Goal: Task Accomplishment & Management: Manage account settings

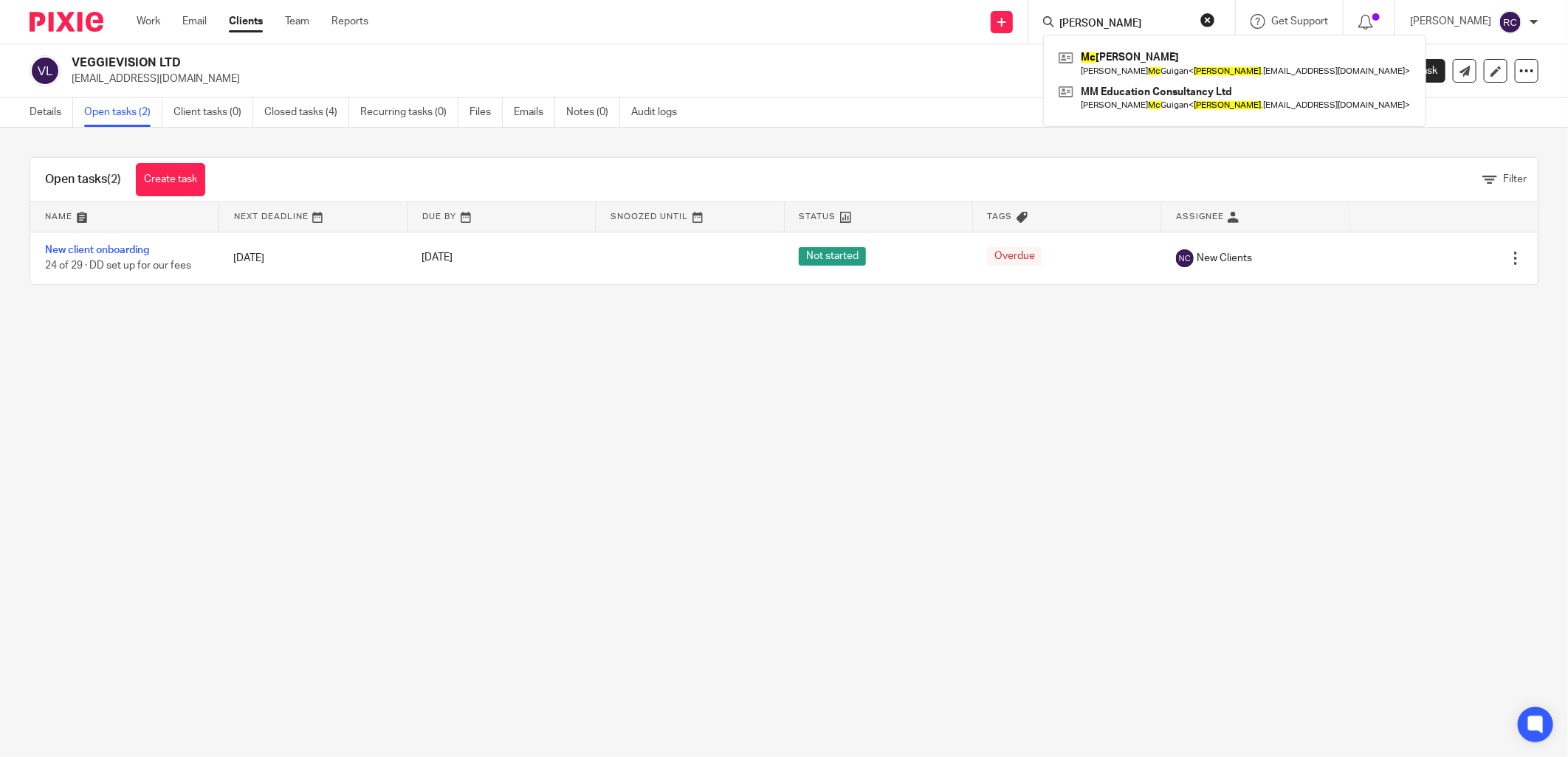
drag, startPoint x: 1122, startPoint y: 18, endPoint x: 975, endPoint y: 45, distance: 149.5
click at [982, 43] on div "Work Email Clients Team Reports Work Email Clients Team Reports Settings Send n…" at bounding box center [784, 22] width 1568 height 45
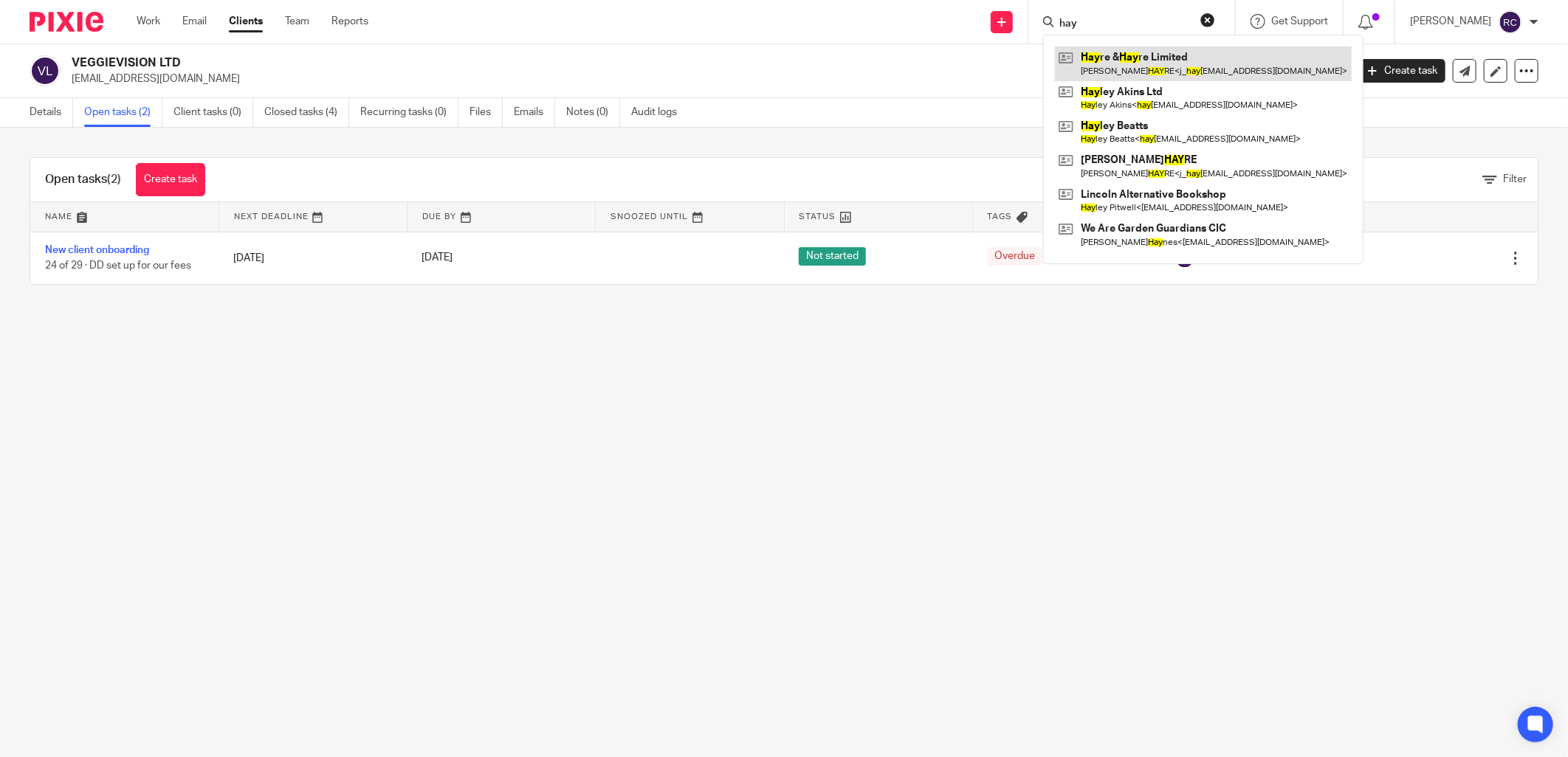
type input "hay"
click at [1112, 65] on link at bounding box center [1203, 63] width 297 height 34
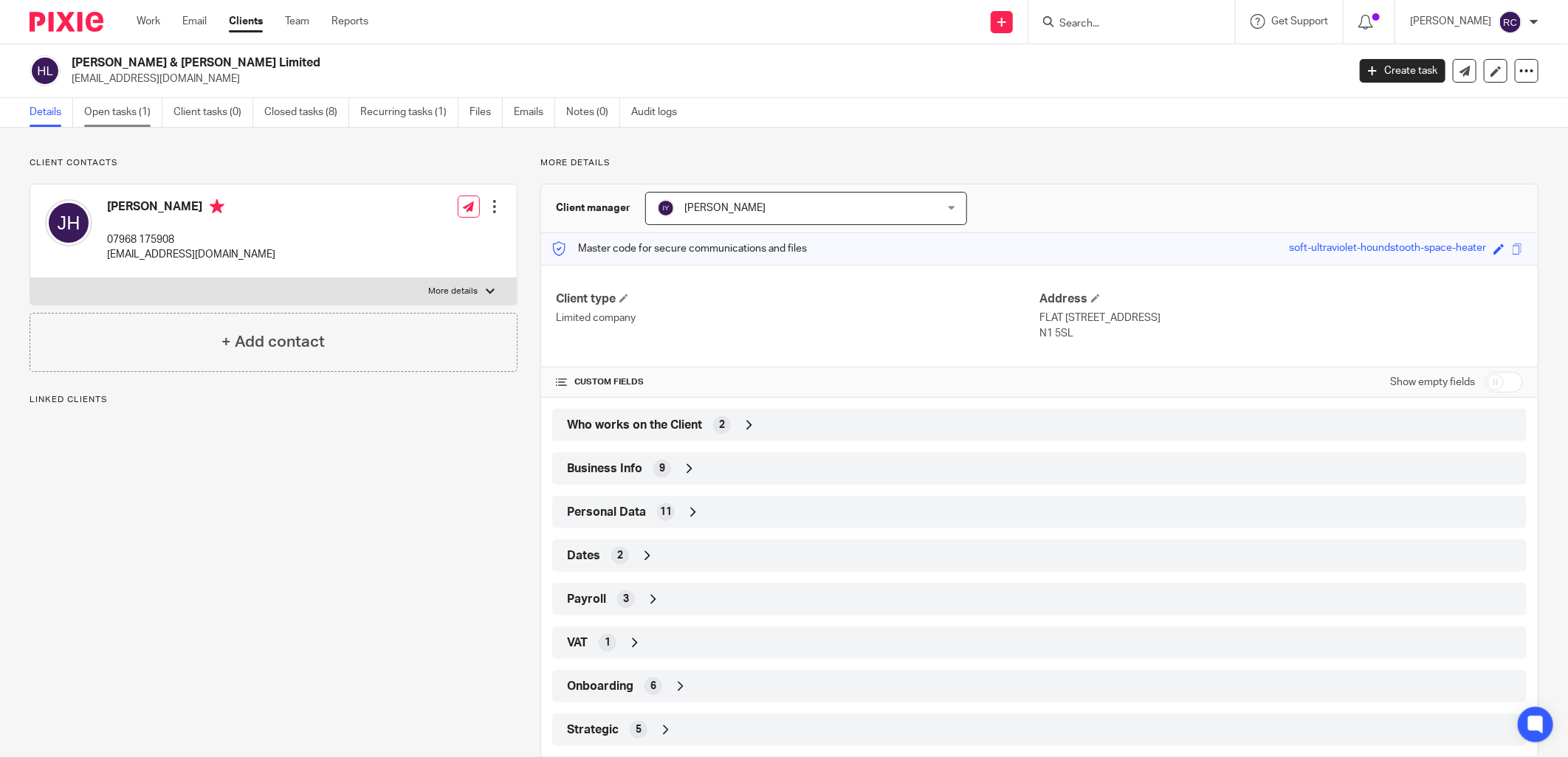
click at [112, 108] on link "Open tasks (1)" at bounding box center [123, 113] width 79 height 28
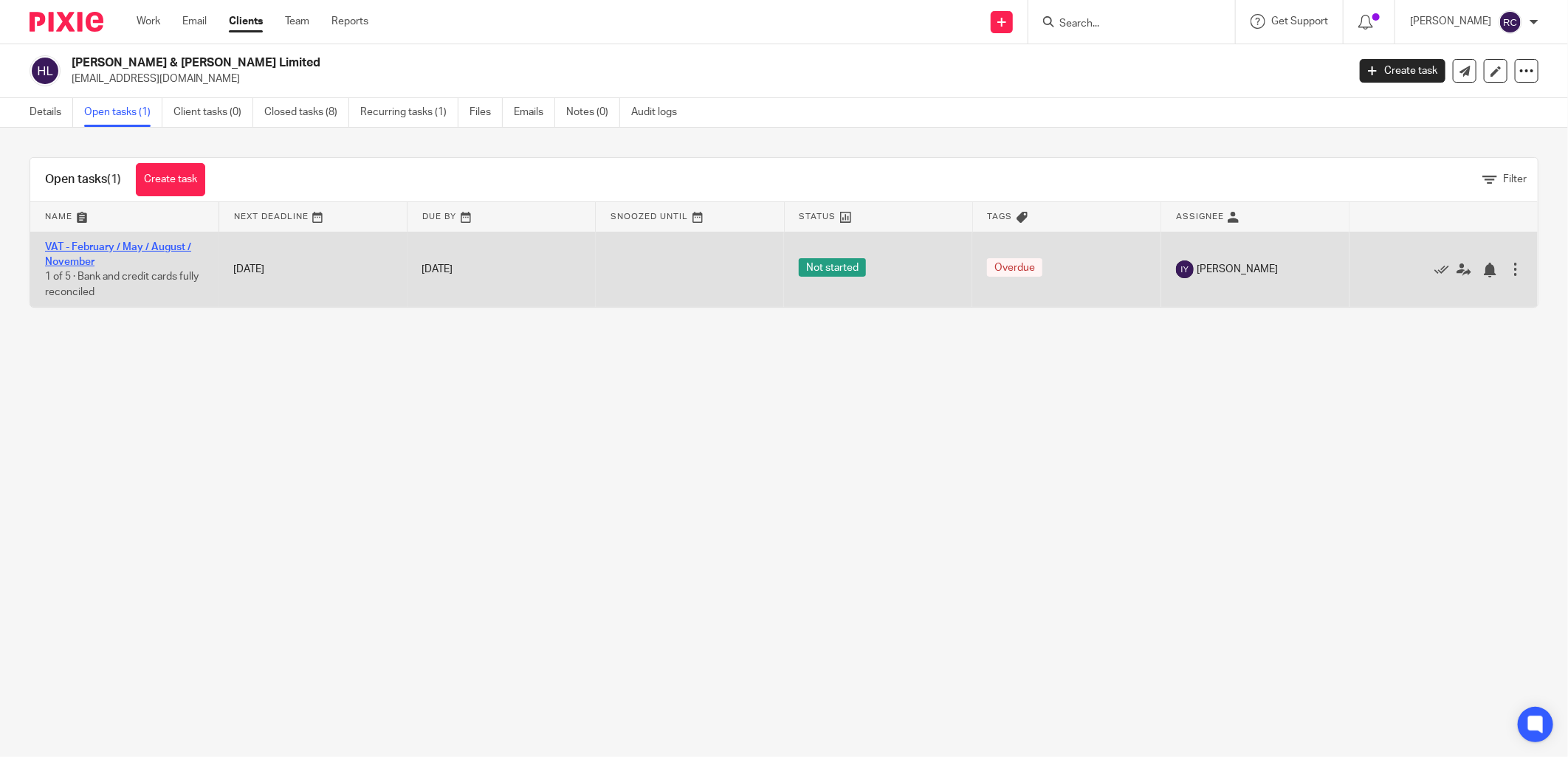
click at [105, 242] on link "VAT - February / May / August / November" at bounding box center [118, 254] width 146 height 25
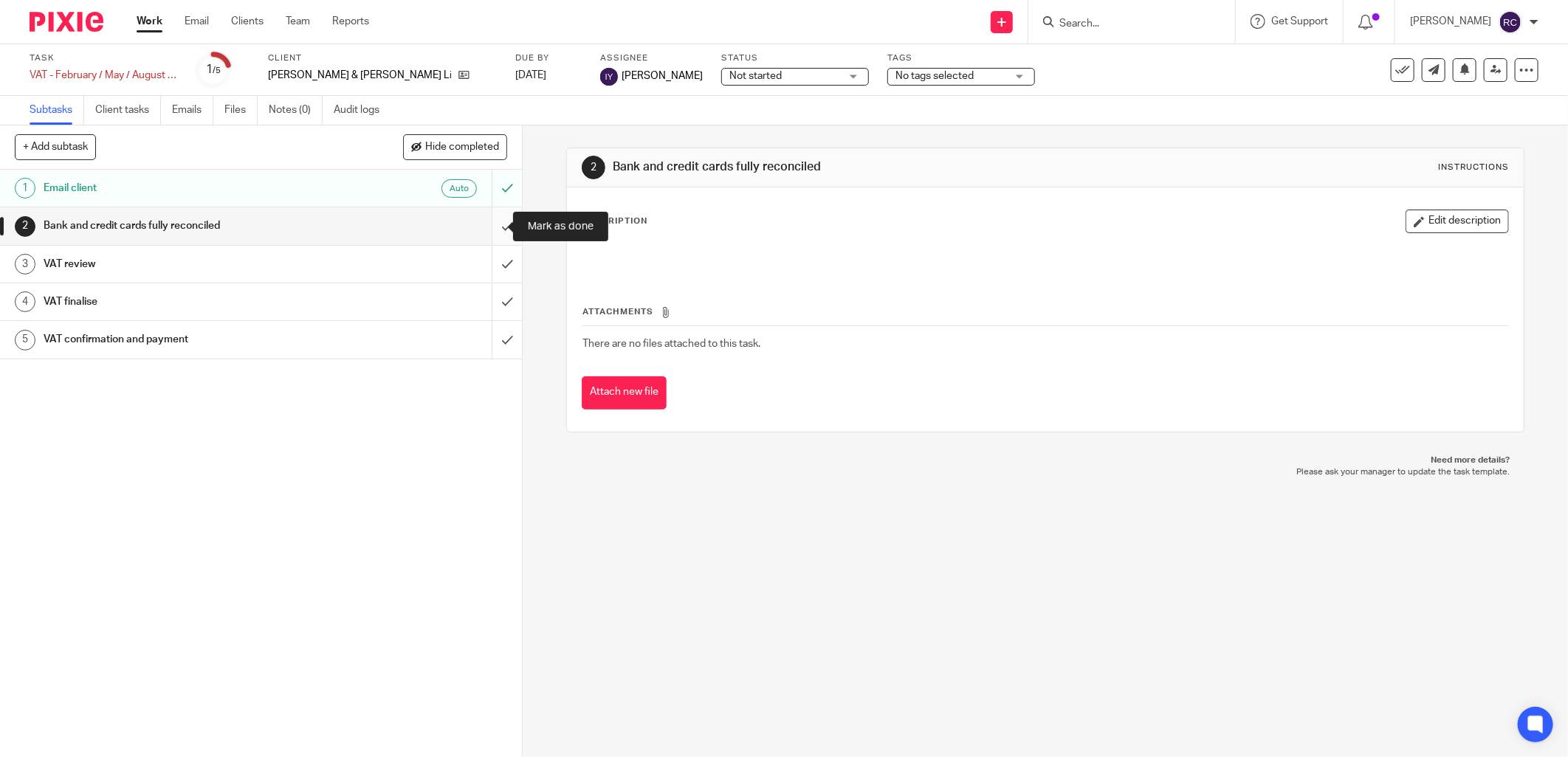
click at [488, 224] on input "submit" at bounding box center [261, 225] width 522 height 37
click at [492, 261] on input "submit" at bounding box center [261, 263] width 522 height 37
drag, startPoint x: 495, startPoint y: 299, endPoint x: 496, endPoint y: 328, distance: 29.0
click at [495, 302] on input "submit" at bounding box center [261, 301] width 522 height 37
click at [493, 334] on input "submit" at bounding box center [261, 339] width 522 height 37
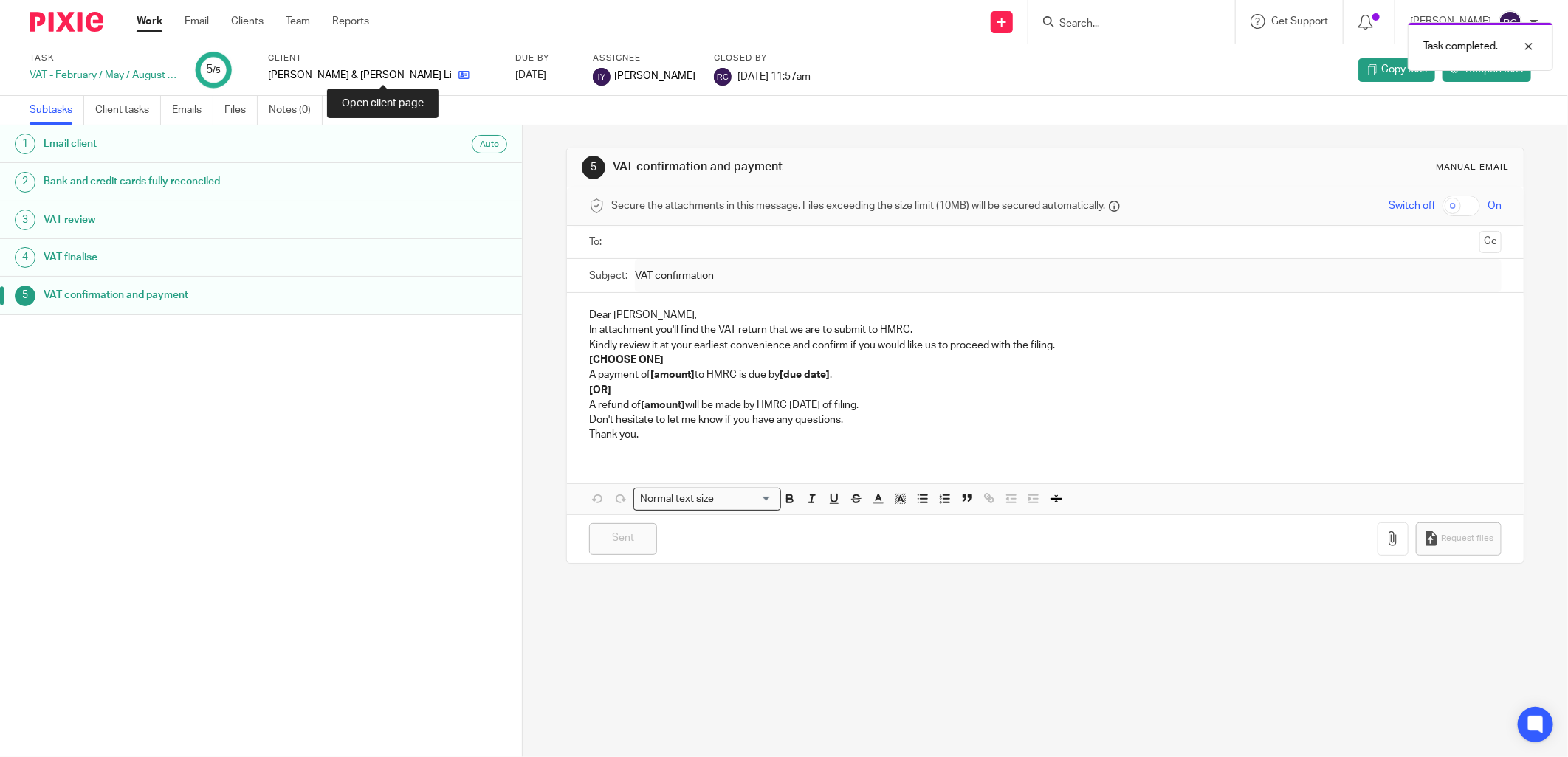
click at [459, 76] on icon at bounding box center [465, 75] width 11 height 11
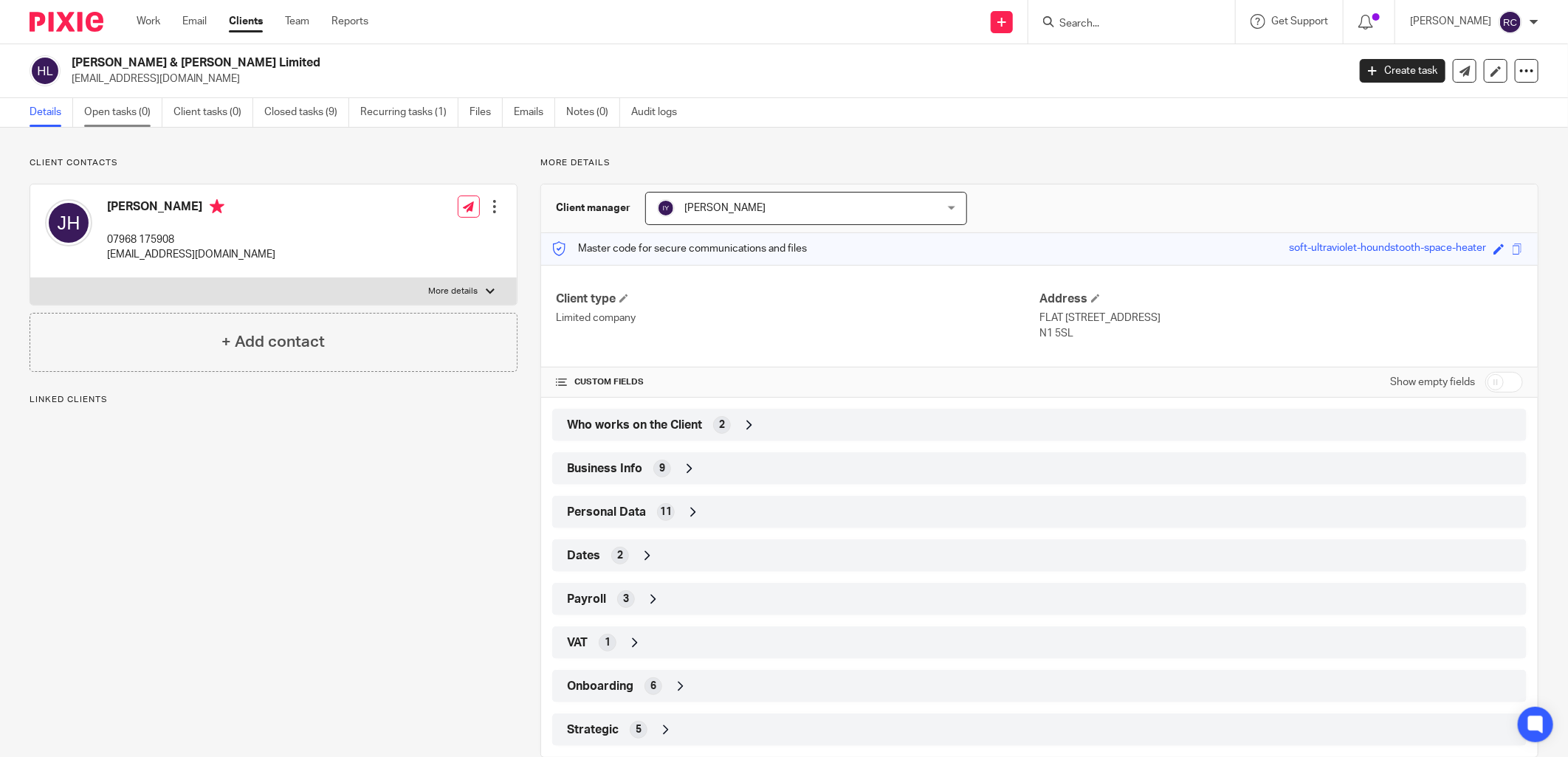
click at [114, 111] on link "Open tasks (0)" at bounding box center [123, 113] width 79 height 28
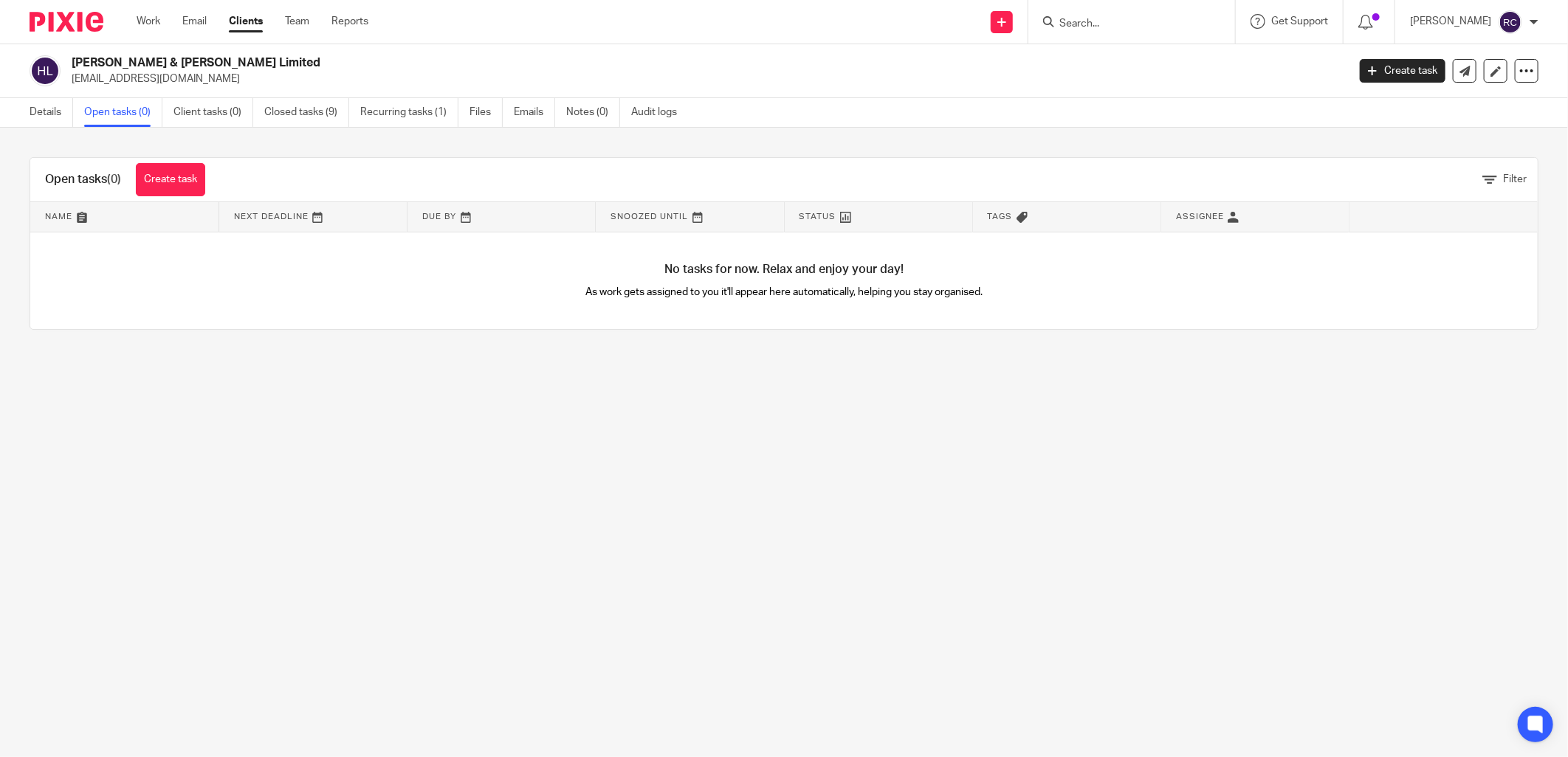
click at [1139, 24] on input "Search" at bounding box center [1124, 25] width 133 height 13
type input "core heat"
click button "submit" at bounding box center [0, 0] width 0 height 0
click at [1135, 68] on link at bounding box center [1179, 63] width 249 height 34
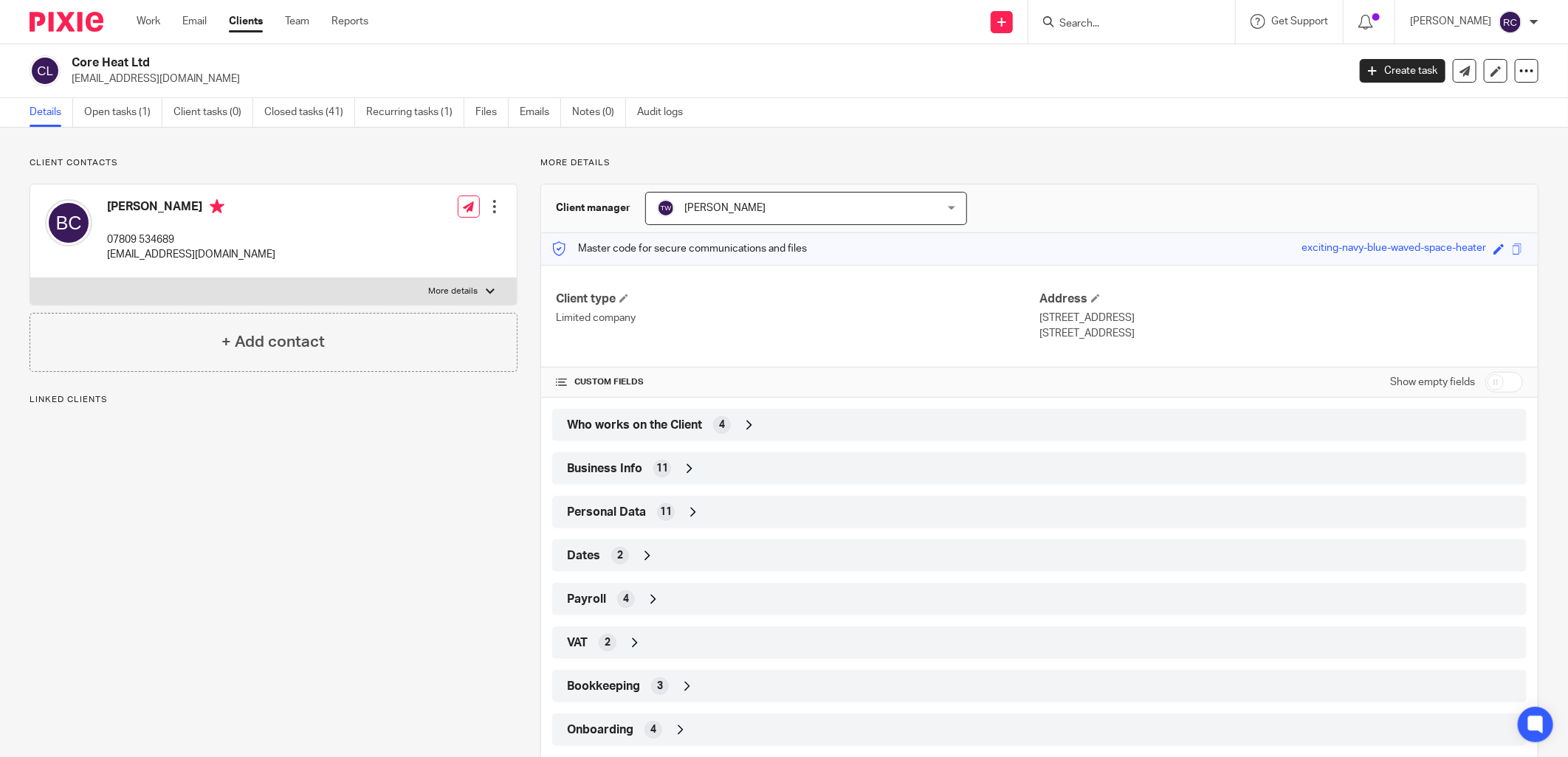
click at [632, 425] on span "Who works on the Client" at bounding box center [634, 425] width 135 height 15
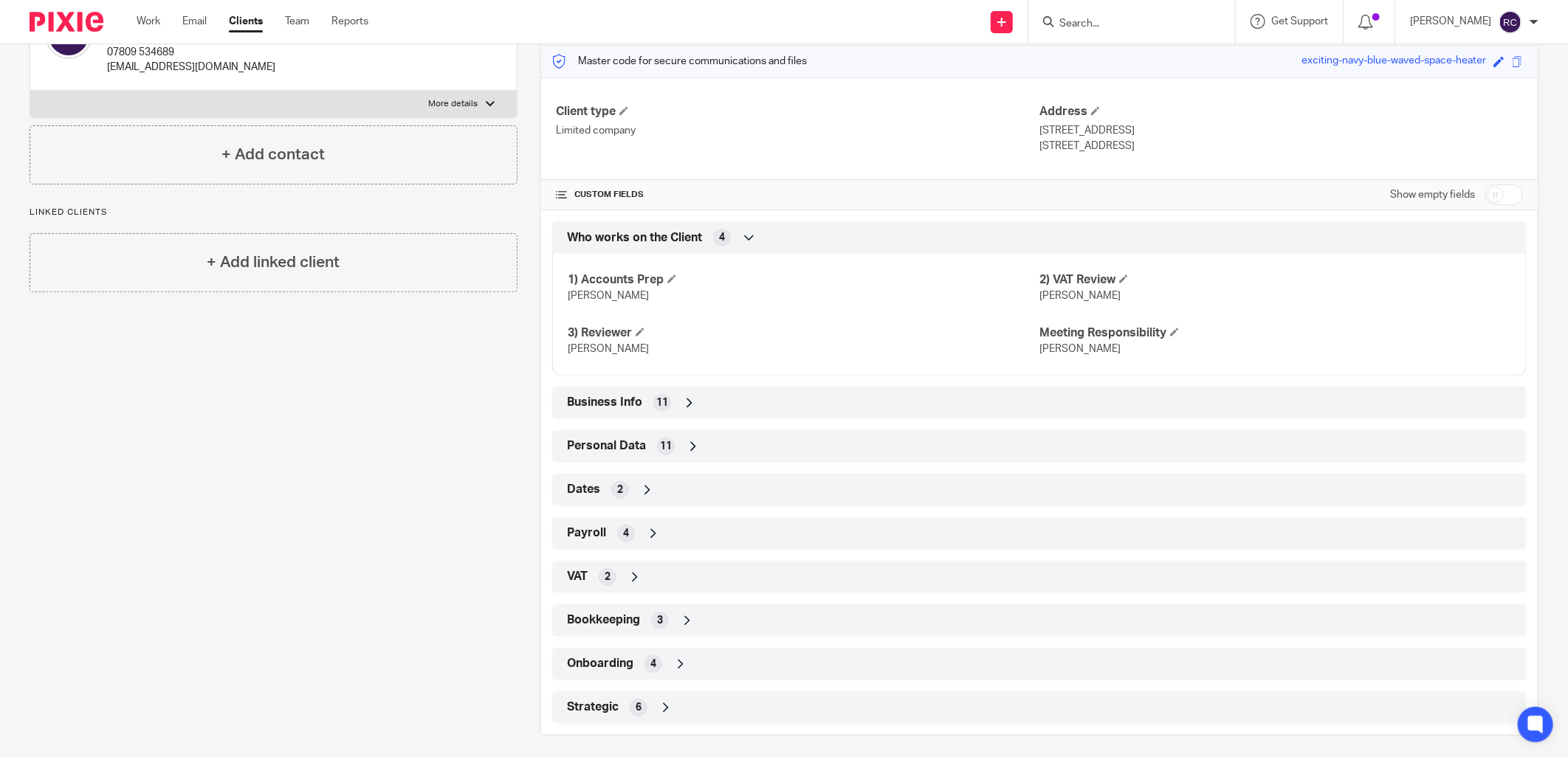
scroll to position [195, 0]
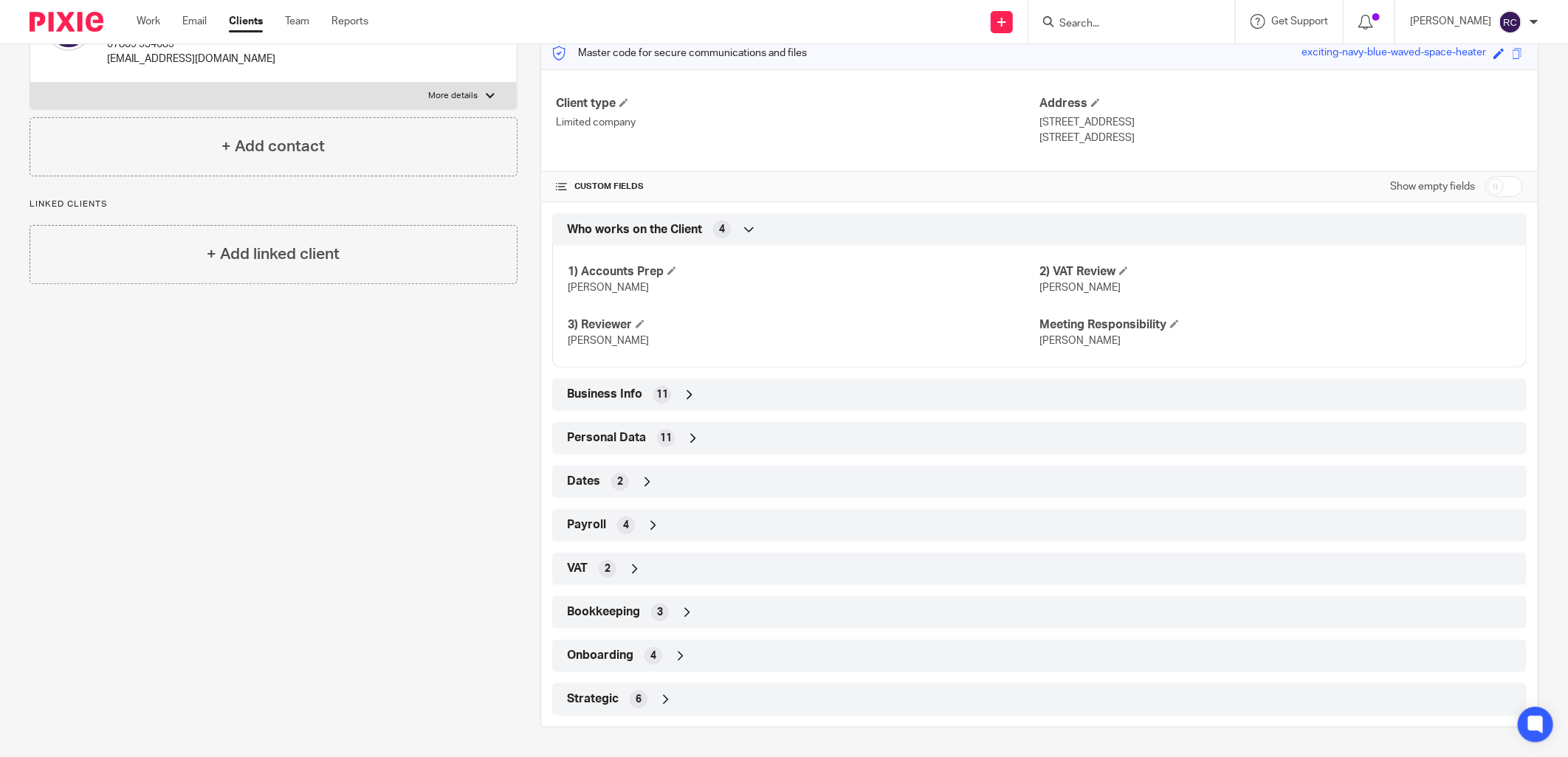
click at [677, 654] on icon at bounding box center [681, 656] width 15 height 15
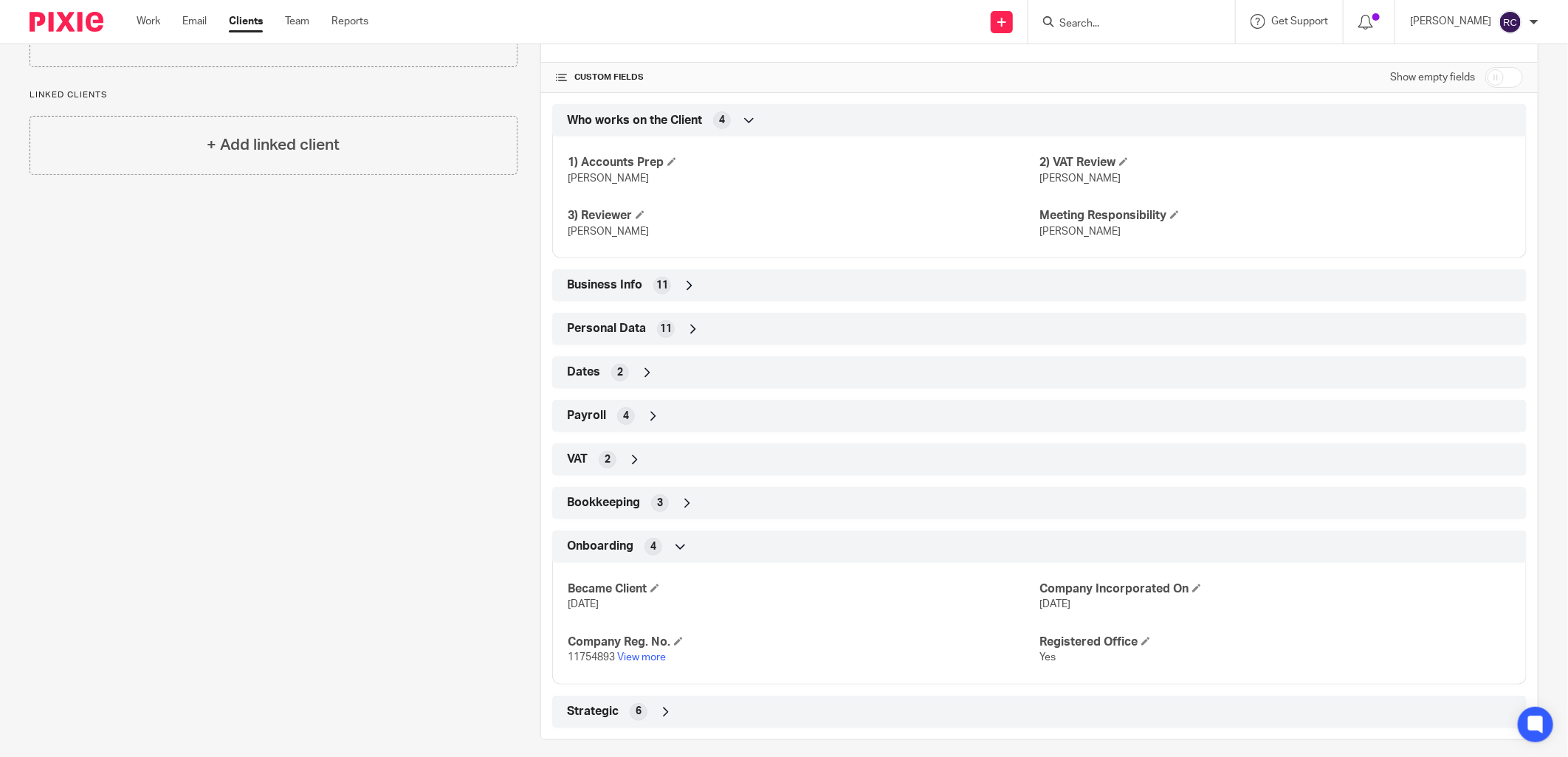
scroll to position [317, 0]
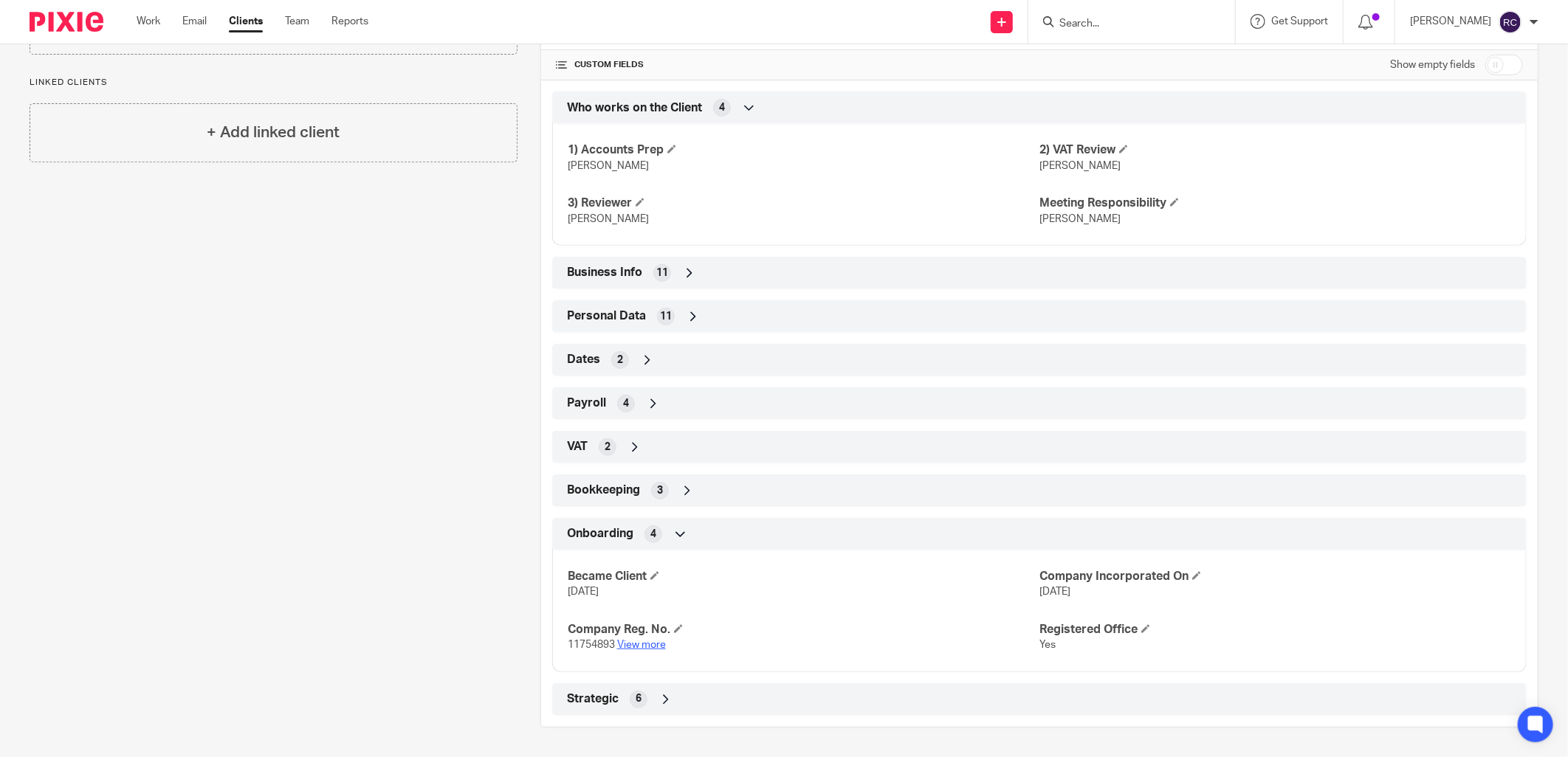
click at [648, 642] on link "View more" at bounding box center [641, 644] width 48 height 10
click at [1088, 27] on div at bounding box center [1132, 22] width 207 height 44
click at [1096, 24] on input "Search" at bounding box center [1124, 25] width 133 height 13
click at [1132, 18] on input "Search" at bounding box center [1124, 25] width 133 height 13
click at [1174, 30] on form at bounding box center [1137, 21] width 157 height 18
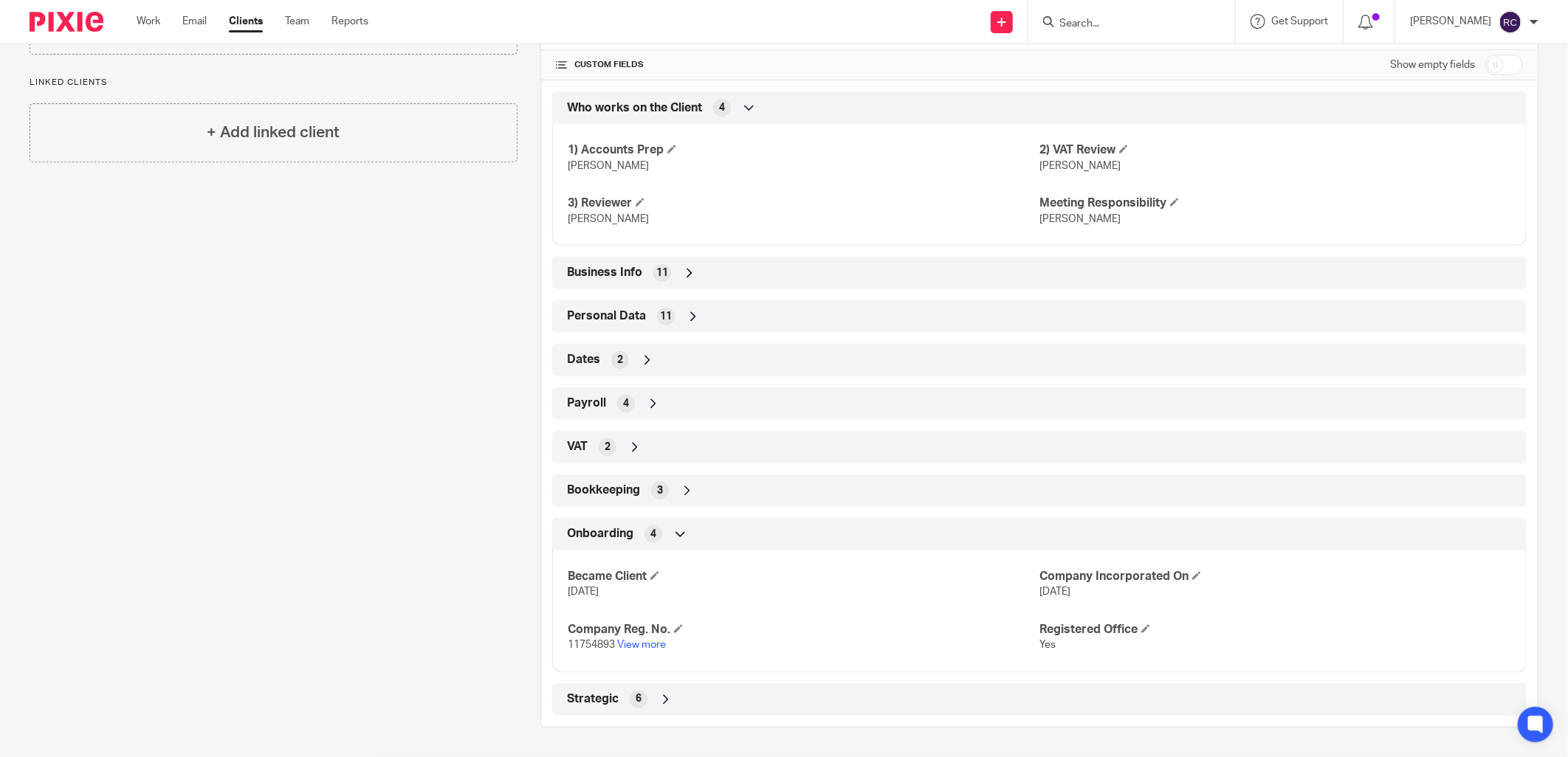
click at [1119, 24] on input "Search" at bounding box center [1124, 25] width 133 height 13
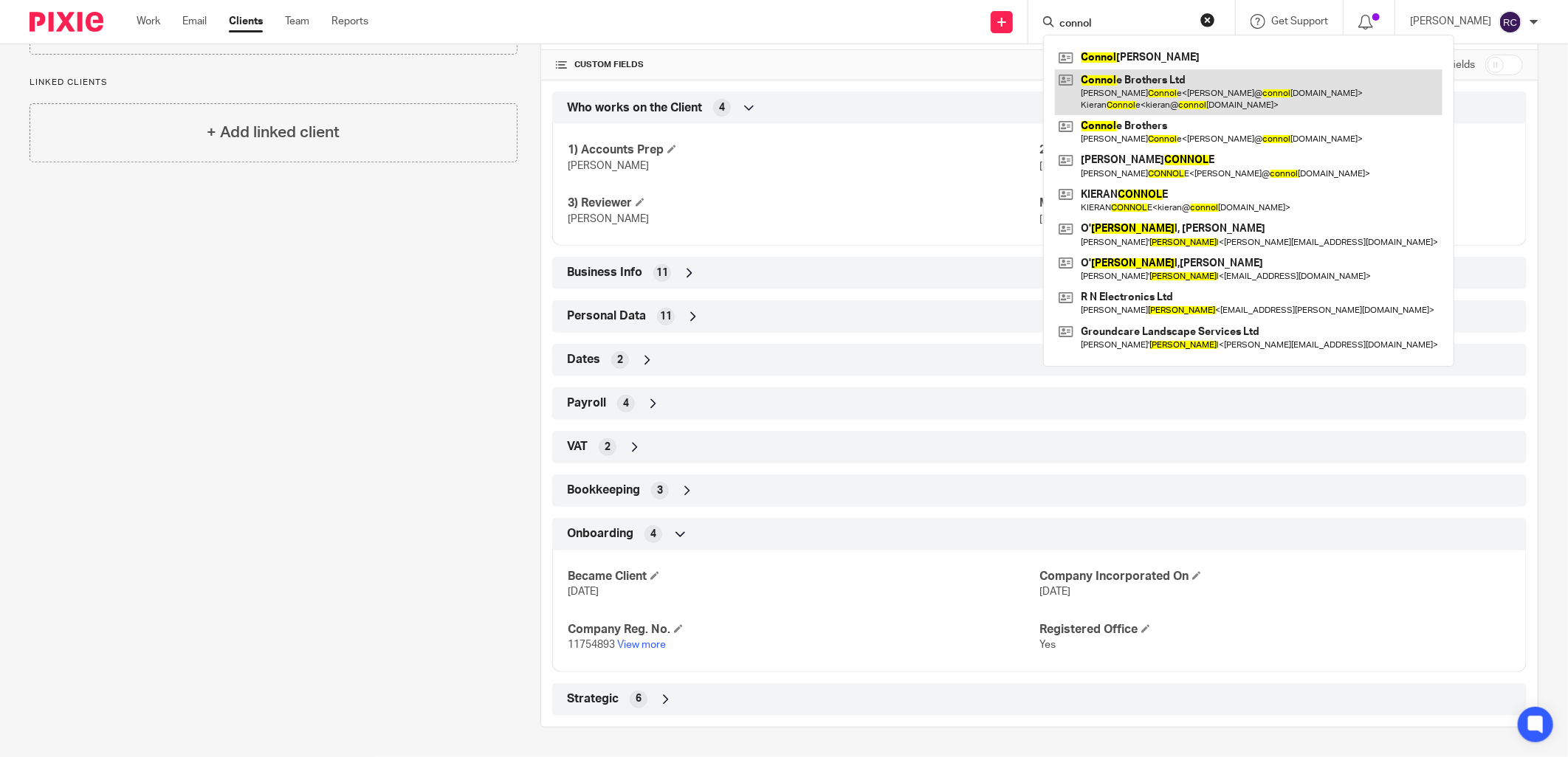
type input "connol"
click at [1138, 88] on link at bounding box center [1249, 92] width 388 height 45
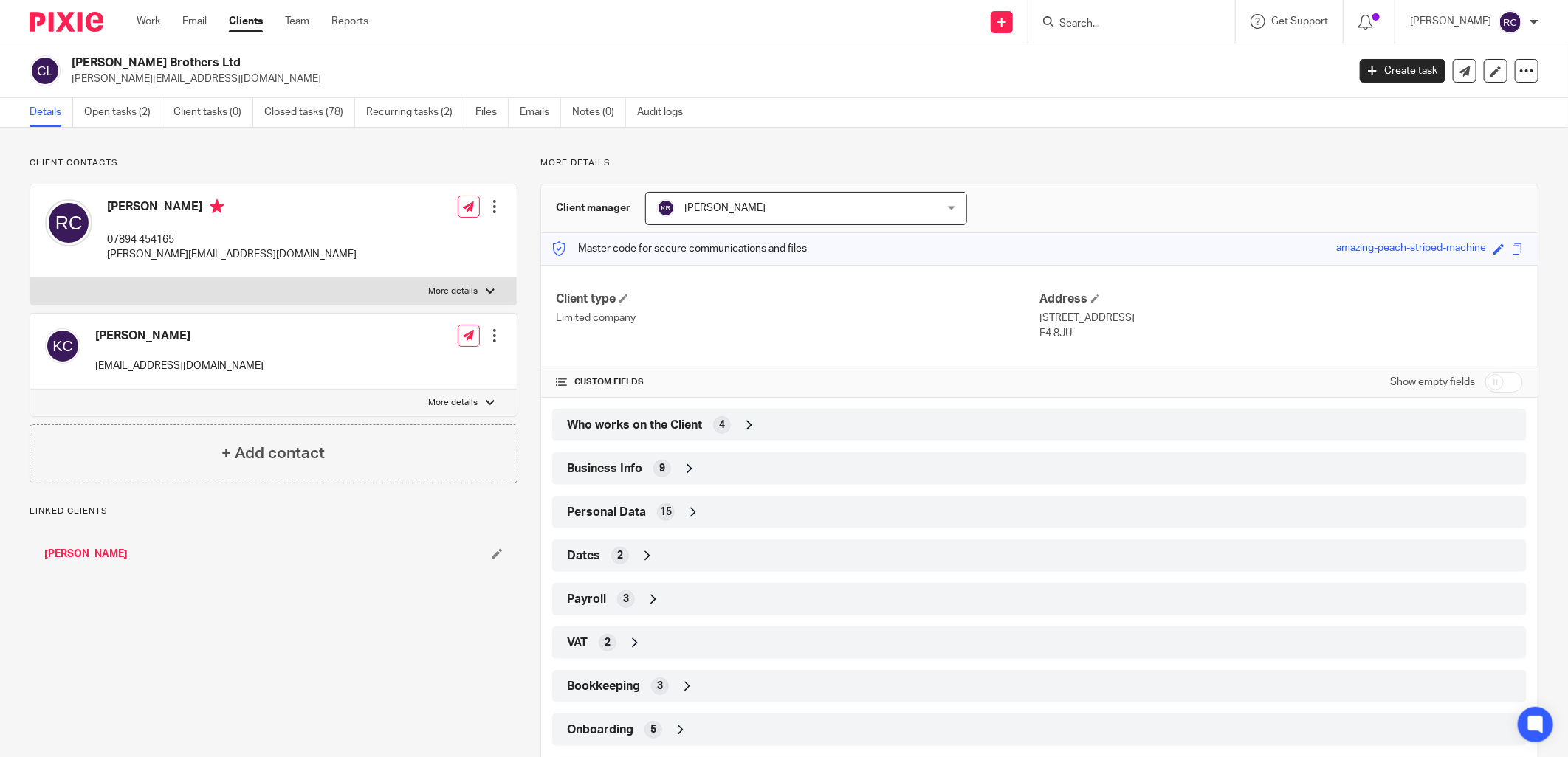
click at [636, 426] on span "Who works on the Client" at bounding box center [634, 425] width 135 height 15
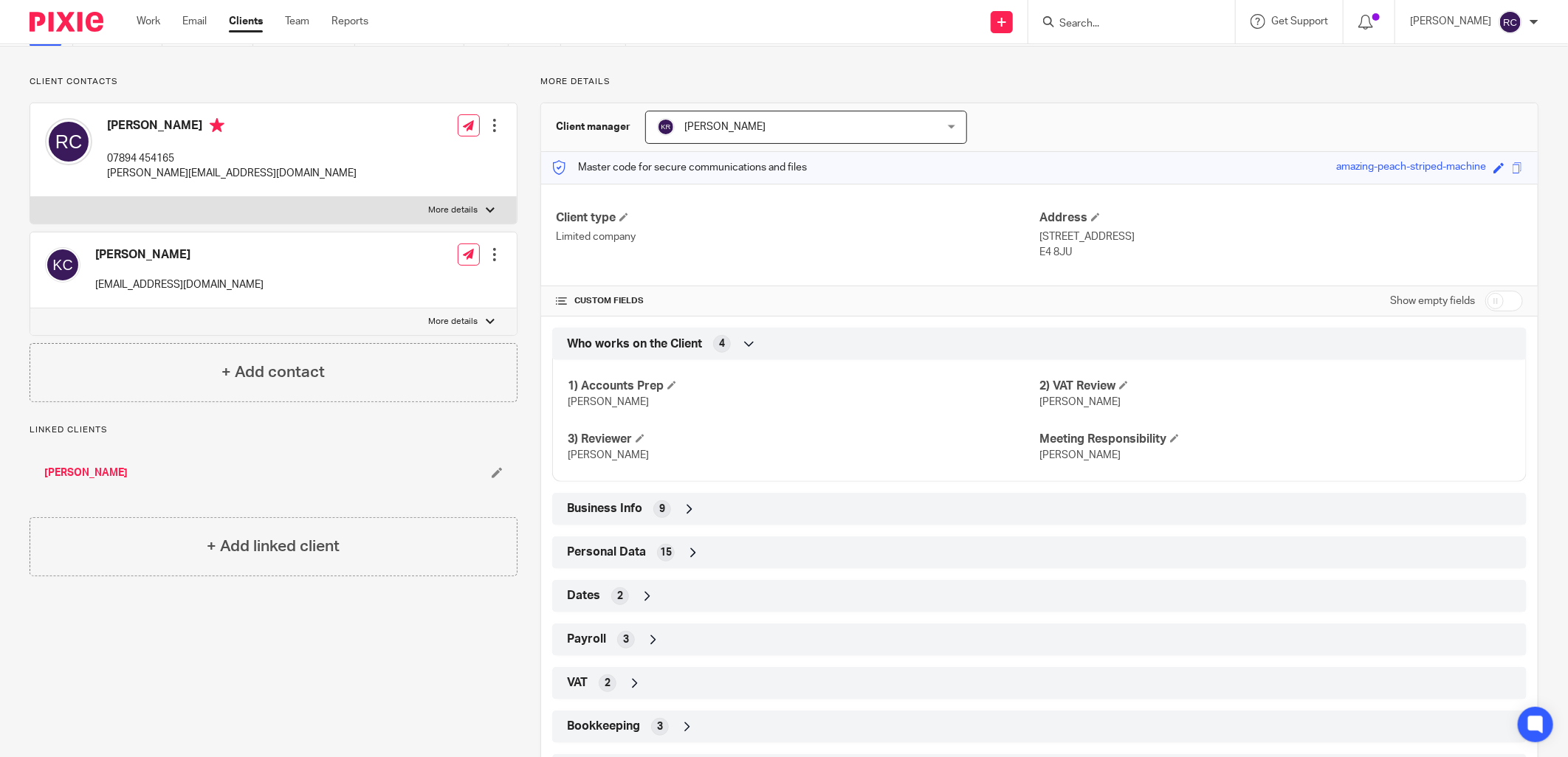
scroll to position [195, 0]
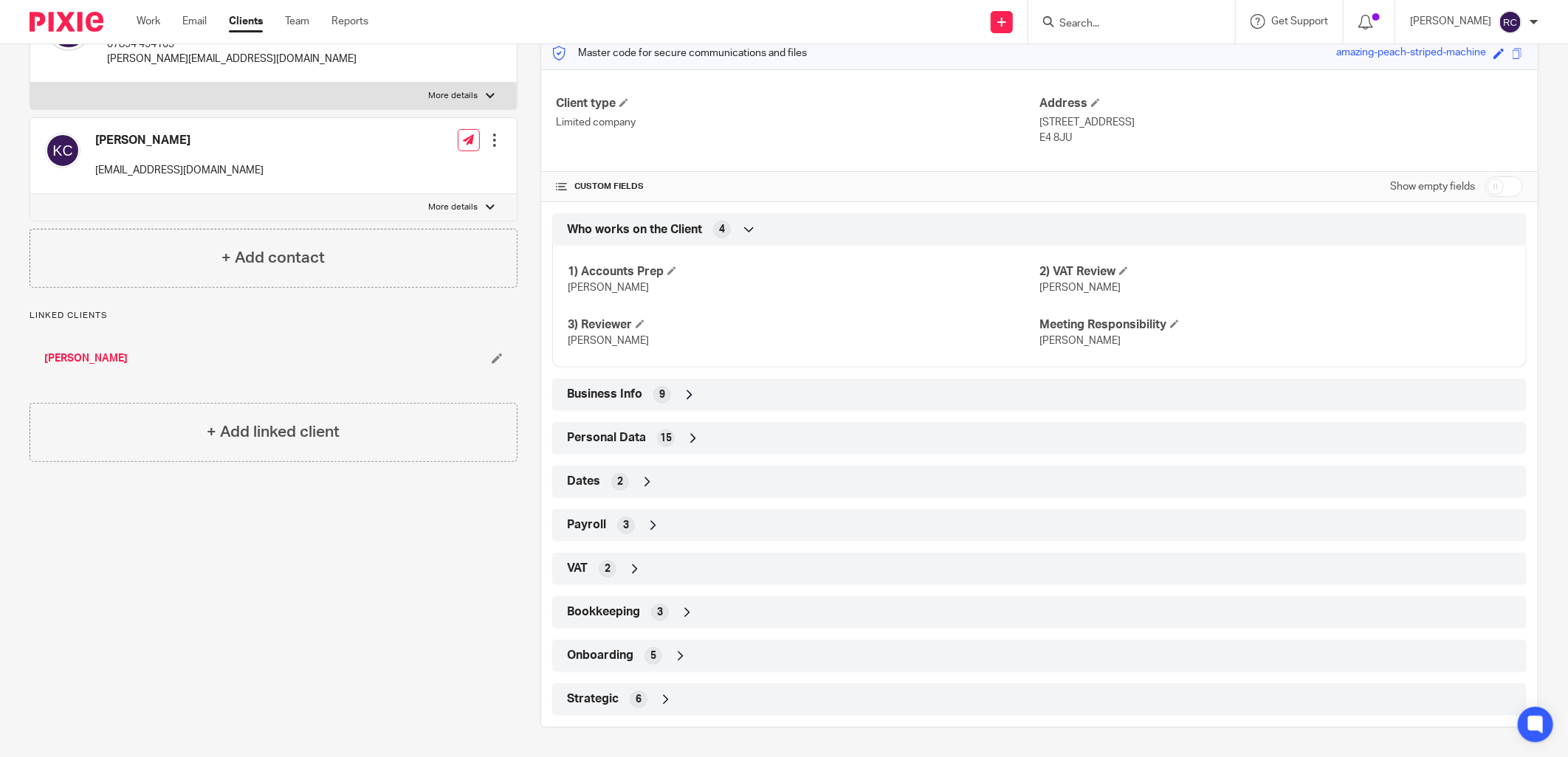
click at [616, 655] on span "Onboarding" at bounding box center [600, 656] width 66 height 15
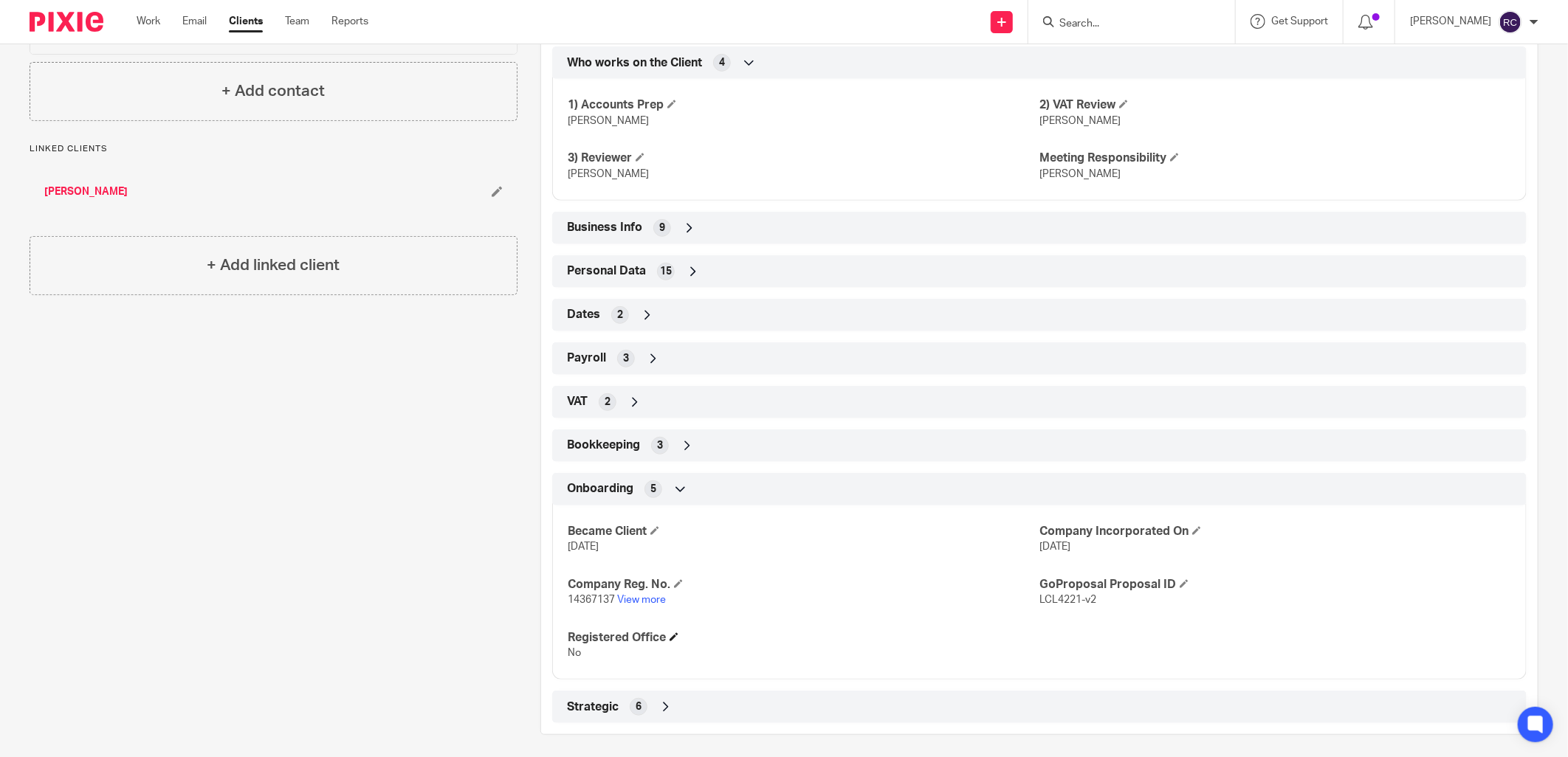
scroll to position [370, 0]
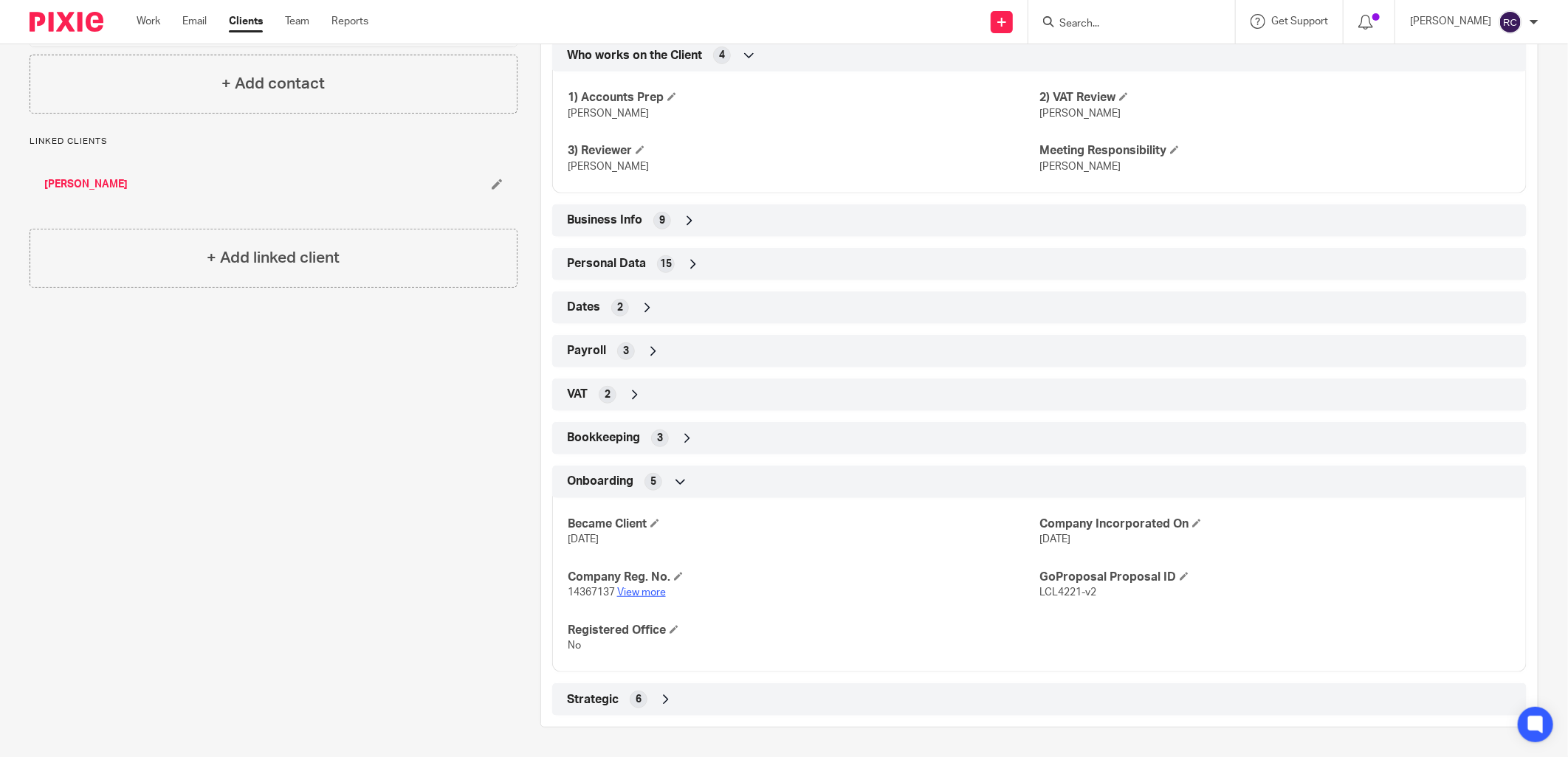
click at [638, 592] on link "View more" at bounding box center [641, 592] width 48 height 10
click at [1102, 13] on form at bounding box center [1137, 21] width 157 height 18
click at [1096, 23] on input "Search" at bounding box center [1124, 25] width 133 height 13
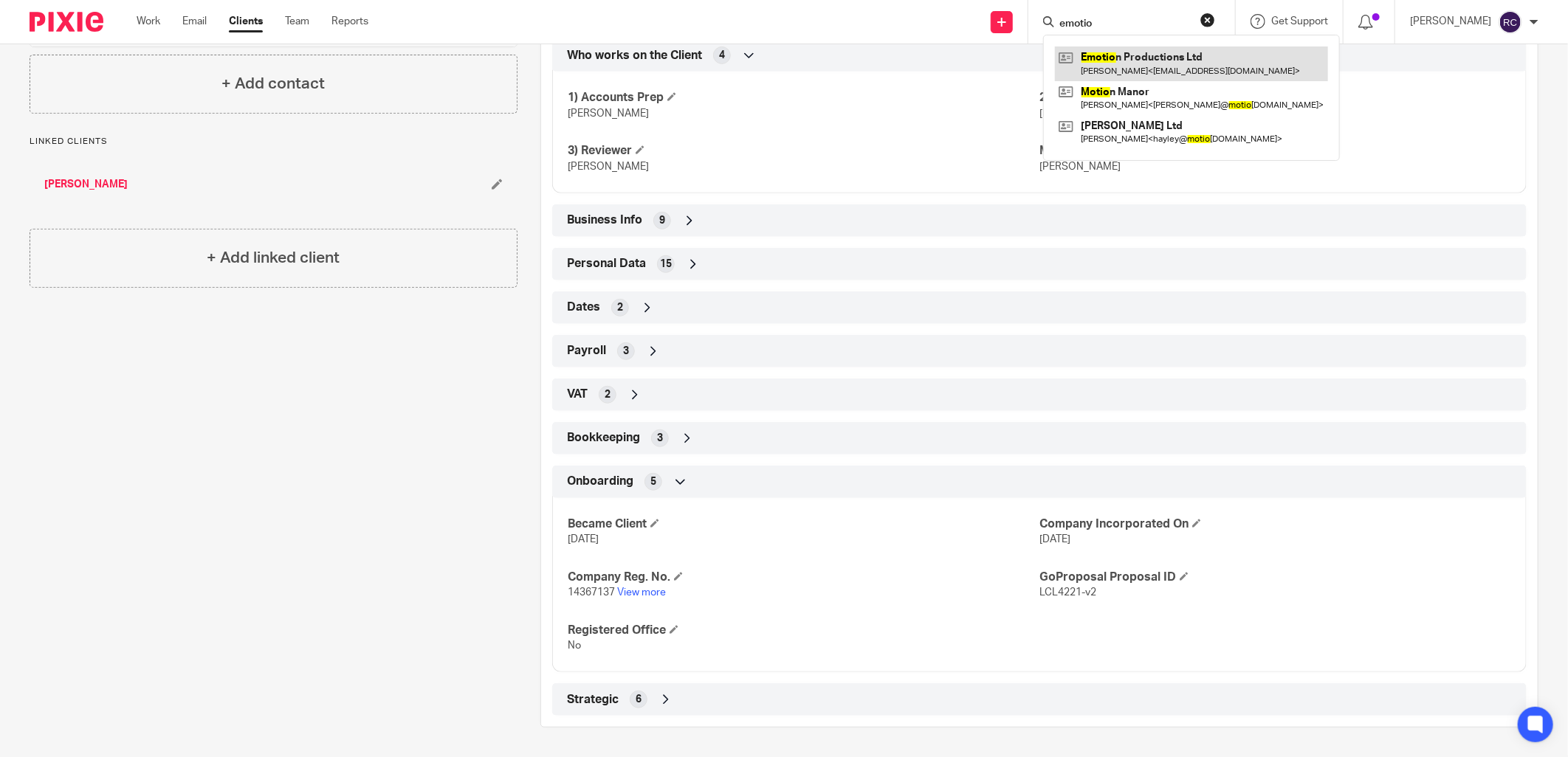
type input "emotio"
click at [1118, 55] on link at bounding box center [1192, 63] width 273 height 34
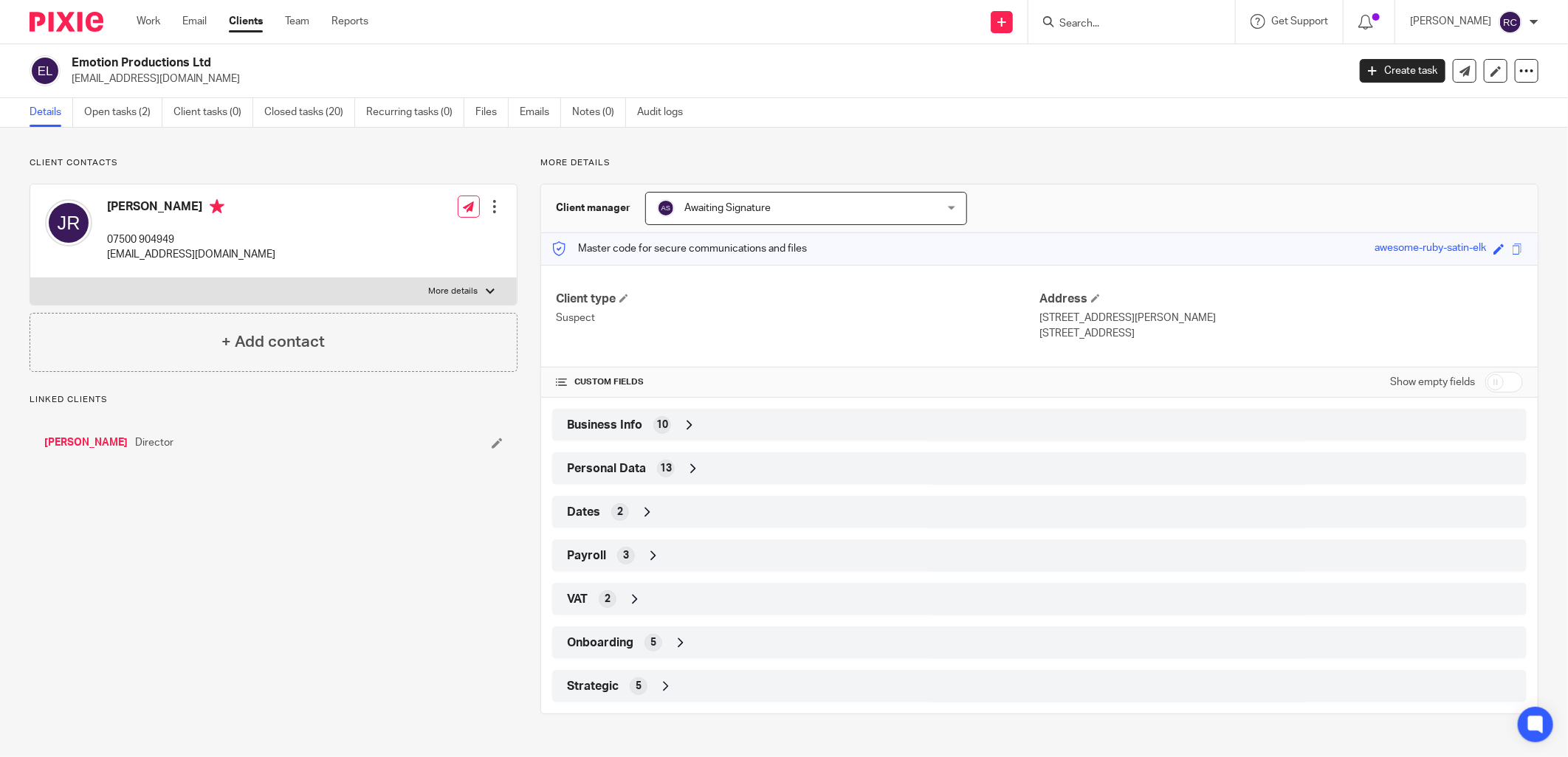
click at [622, 434] on div "Business Info 10" at bounding box center [1039, 424] width 952 height 25
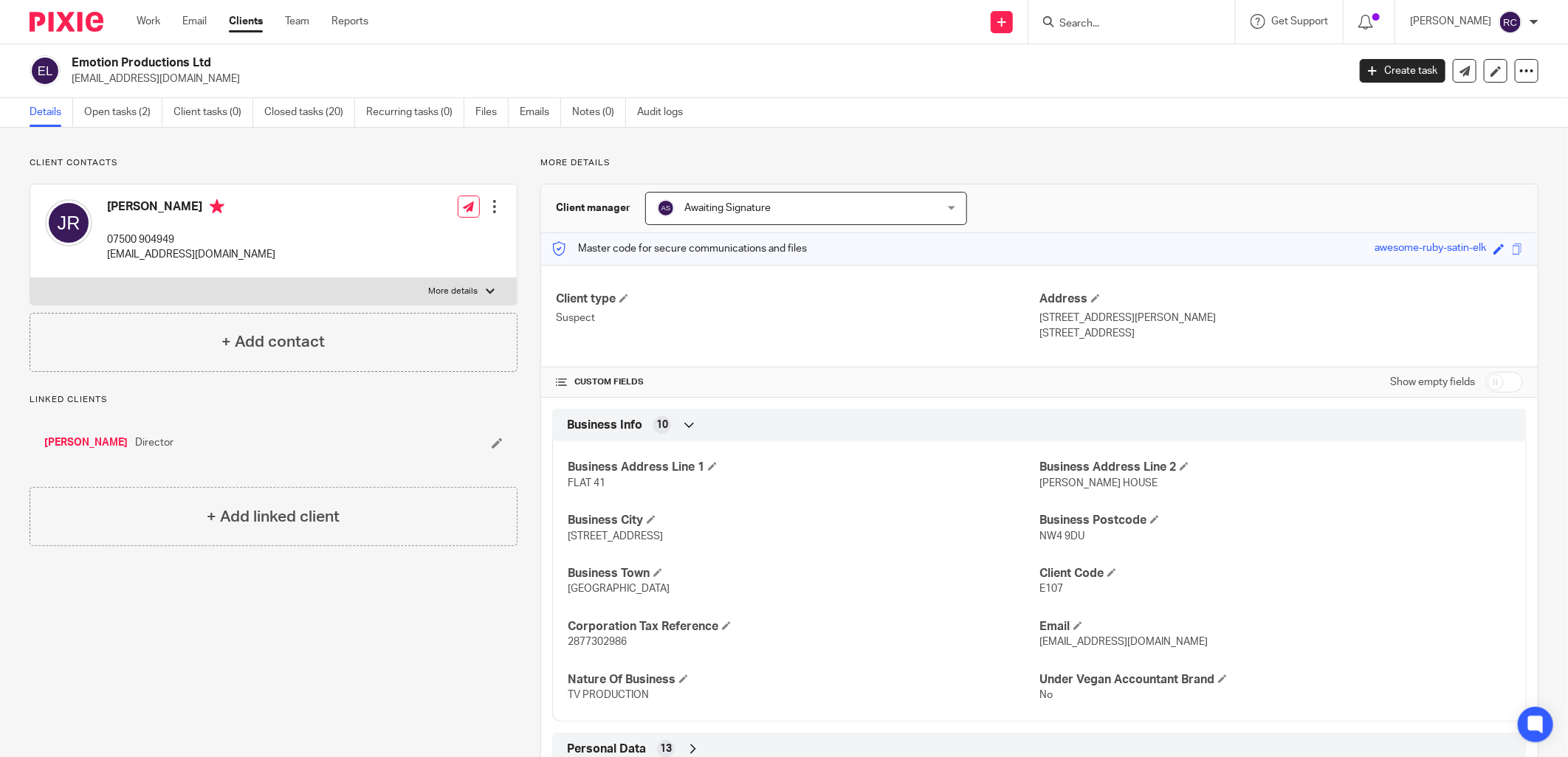
scroll to position [245, 0]
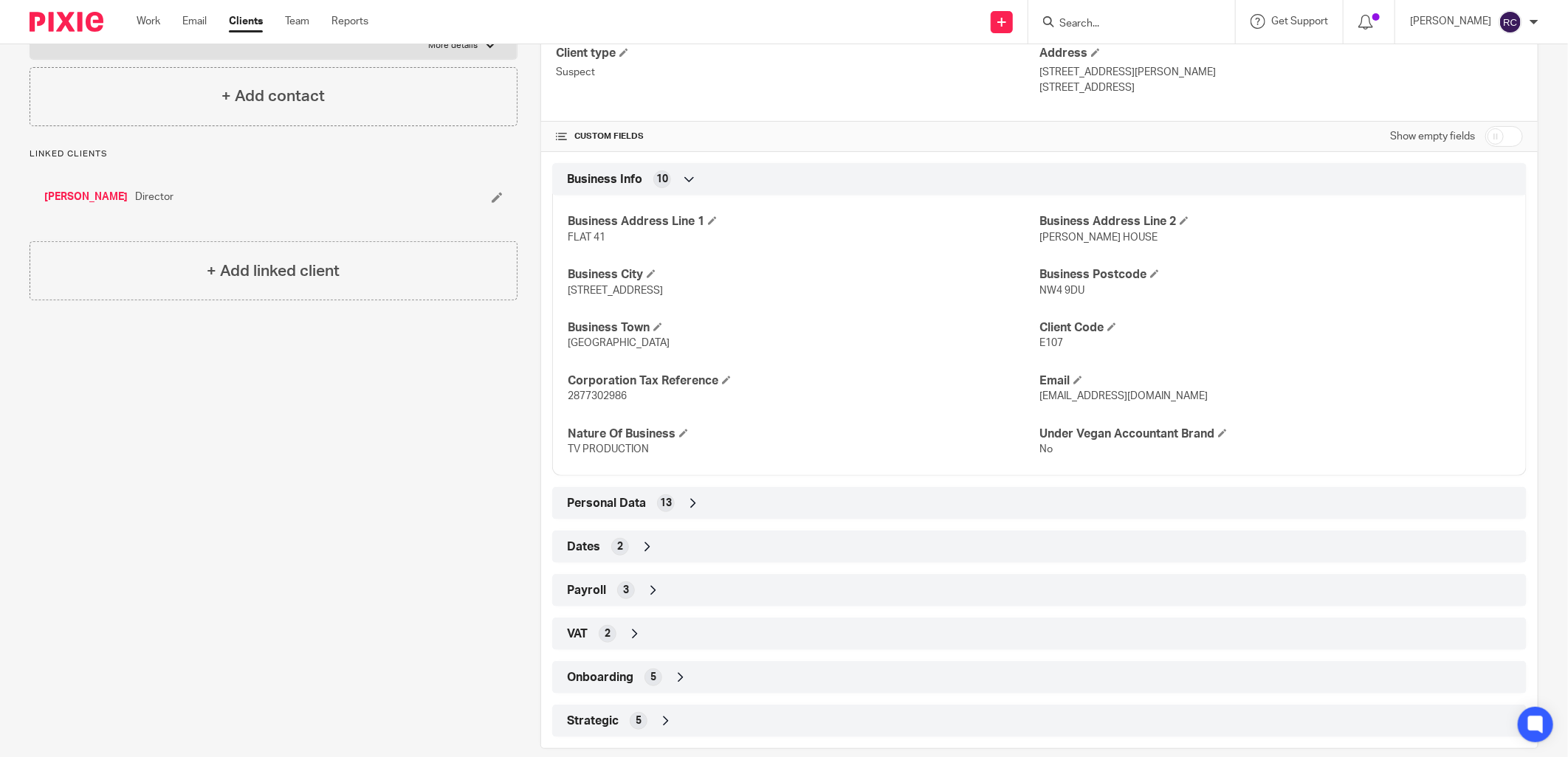
click at [615, 670] on span "Onboarding" at bounding box center [600, 677] width 66 height 15
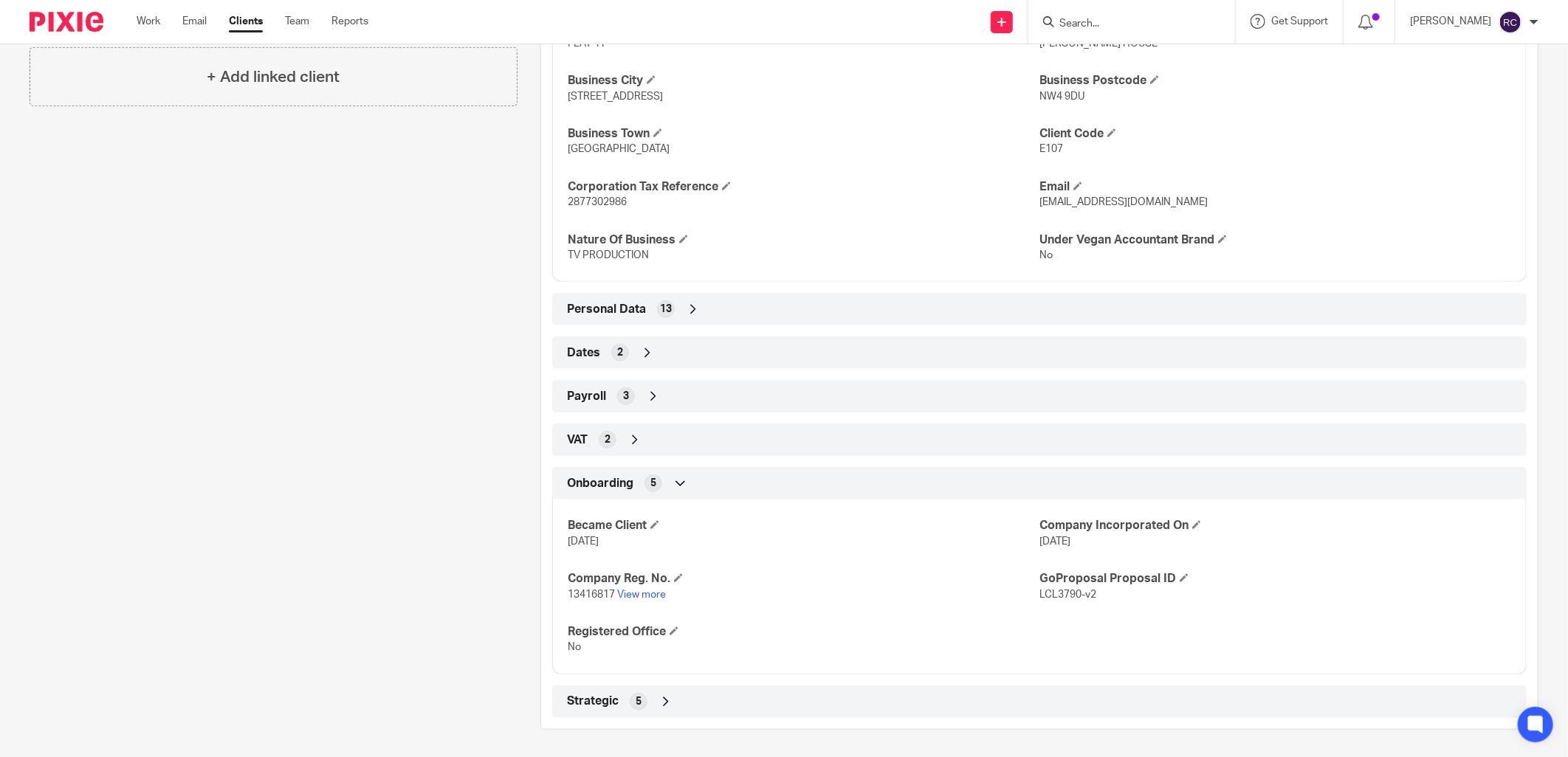
scroll to position [442, 0]
click at [632, 592] on link "View more" at bounding box center [641, 593] width 48 height 10
click at [1122, 26] on input "Search" at bounding box center [1124, 25] width 133 height 13
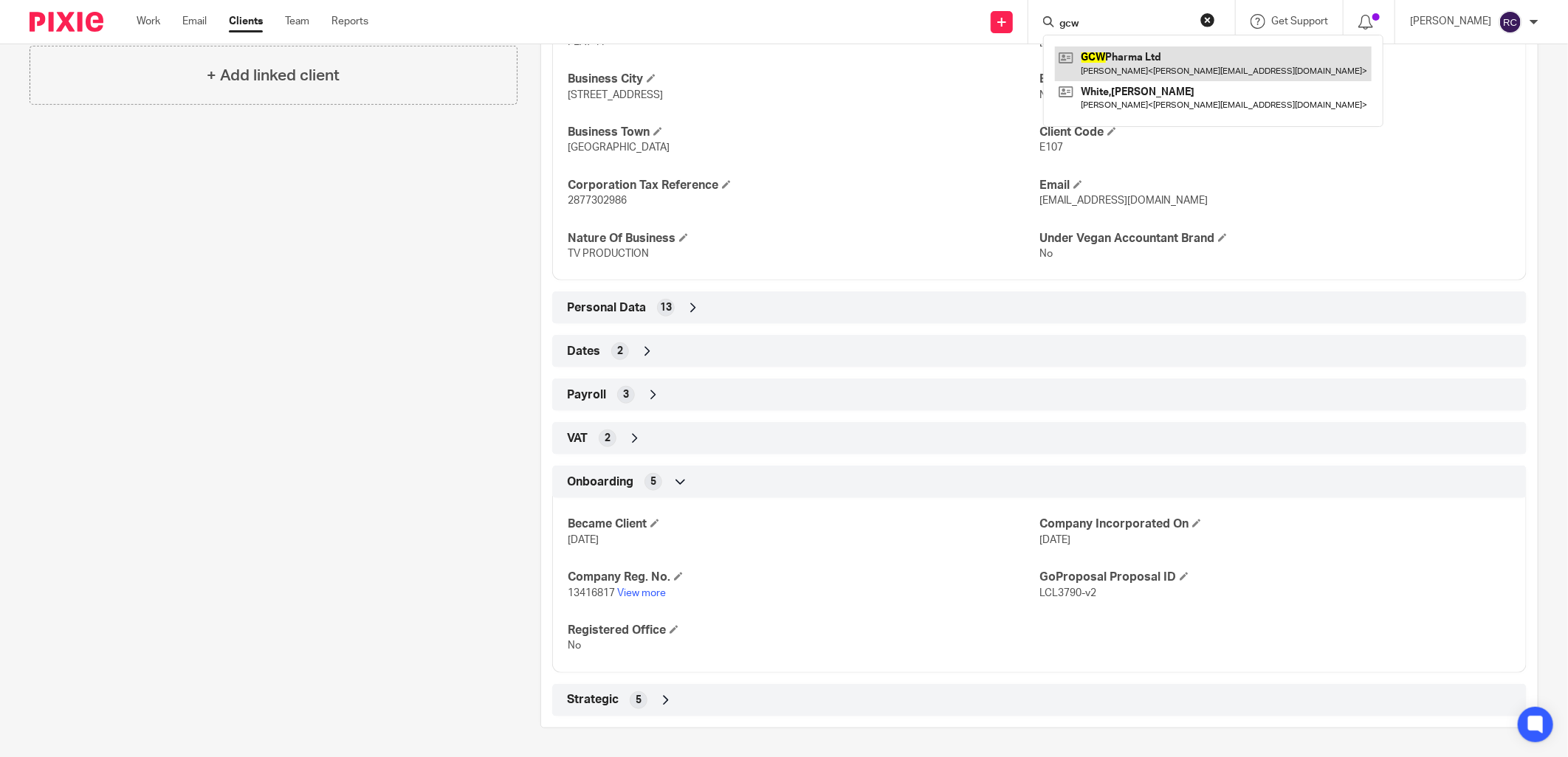
type input "gcw"
click at [1130, 71] on link at bounding box center [1213, 63] width 317 height 34
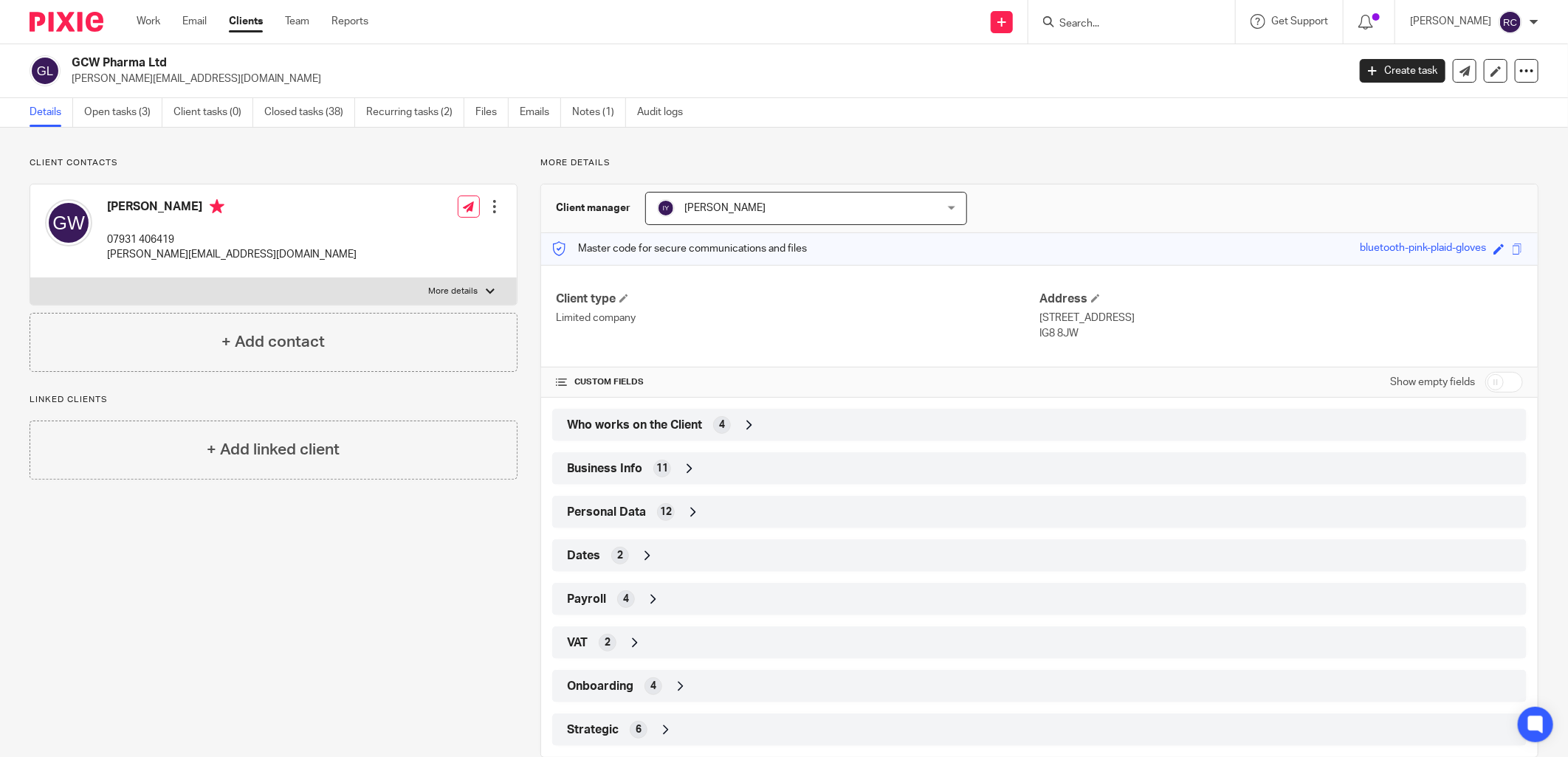
click at [655, 431] on span "Who works on the Client" at bounding box center [634, 425] width 135 height 15
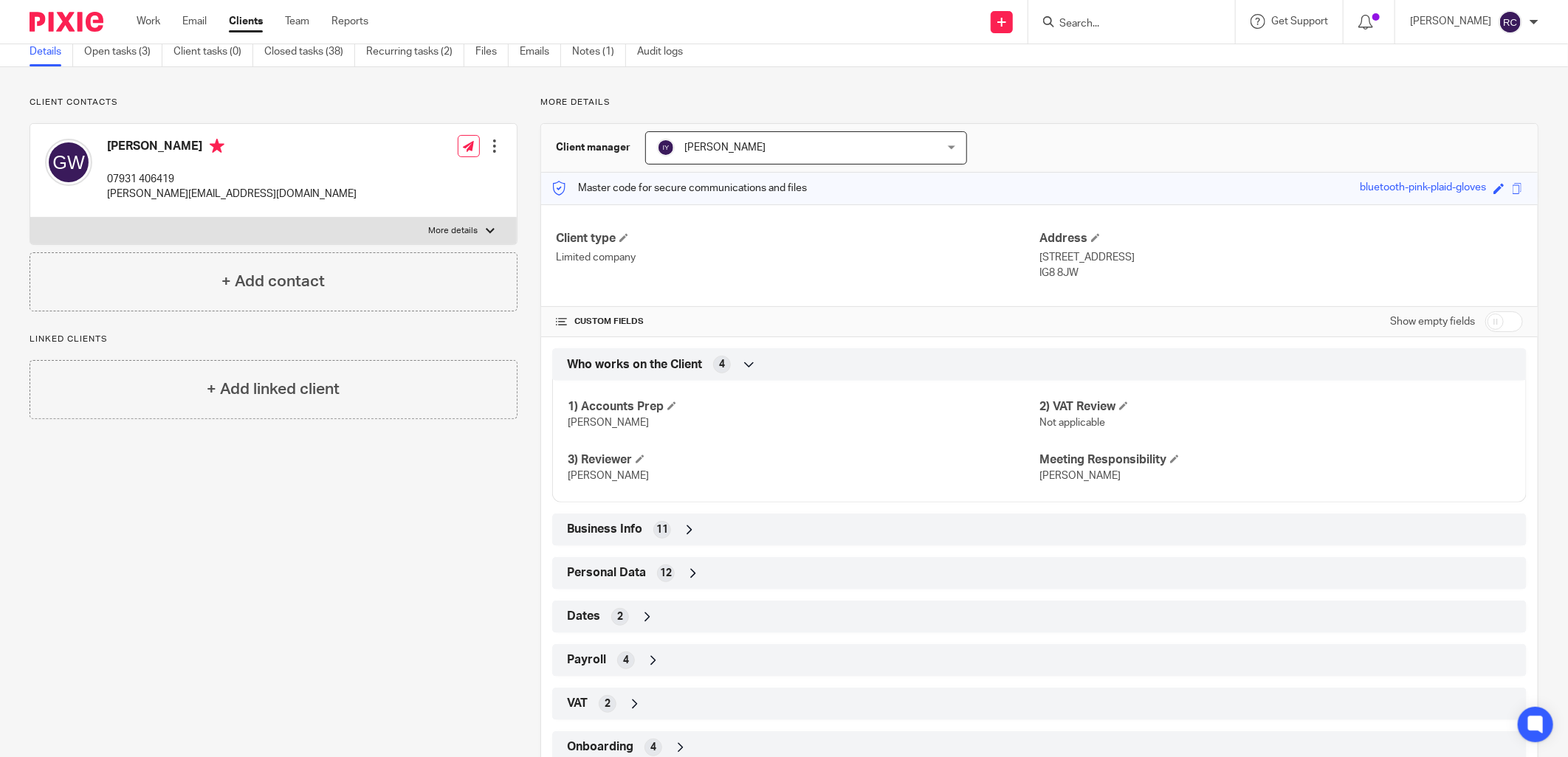
scroll to position [152, 0]
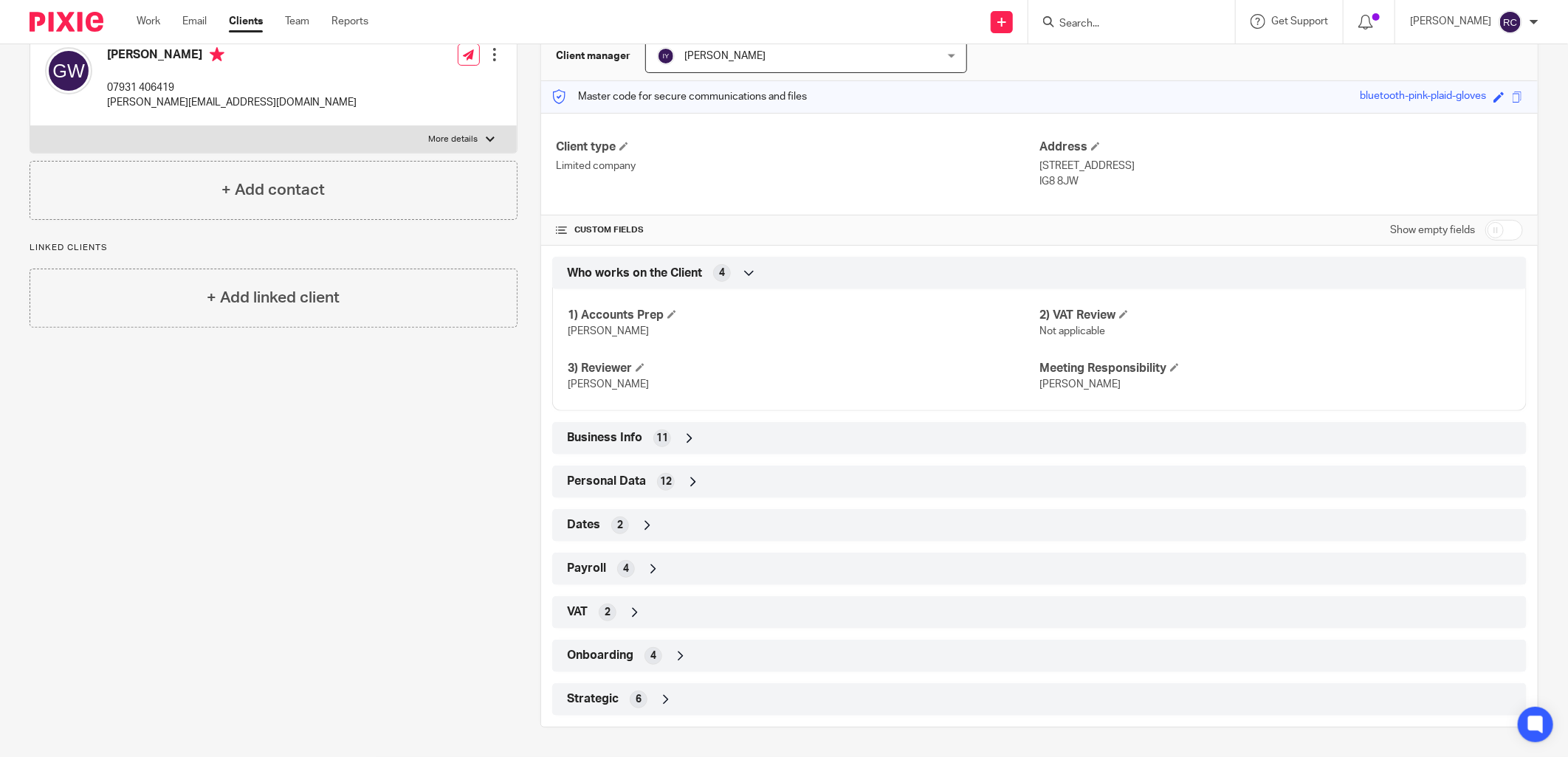
click at [606, 658] on span "Onboarding" at bounding box center [600, 656] width 66 height 15
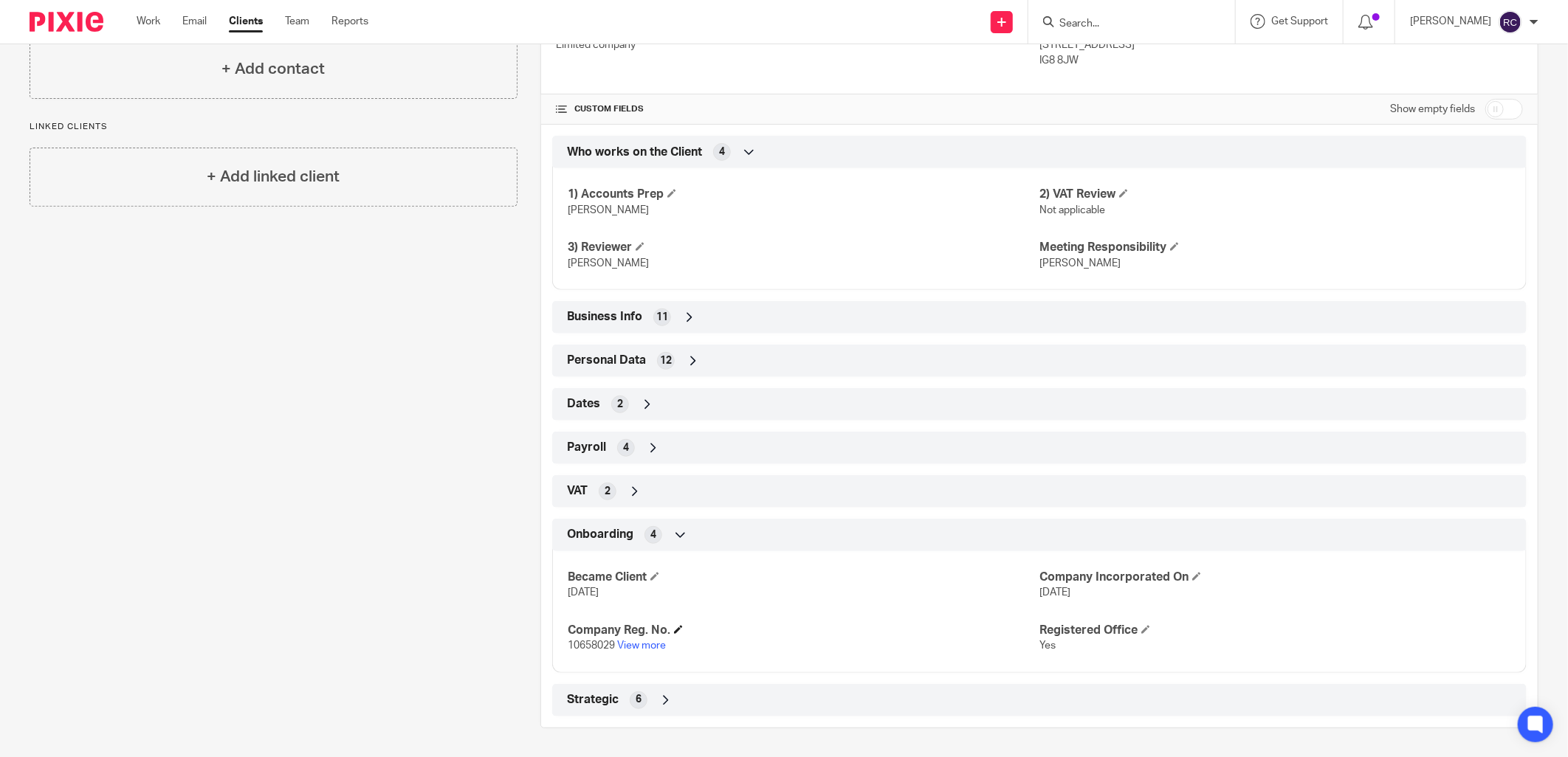
scroll to position [274, 0]
click at [643, 646] on link "View more" at bounding box center [641, 644] width 48 height 10
click at [1109, 15] on form at bounding box center [1137, 21] width 157 height 18
click at [1086, 18] on input "Search" at bounding box center [1124, 25] width 133 height 13
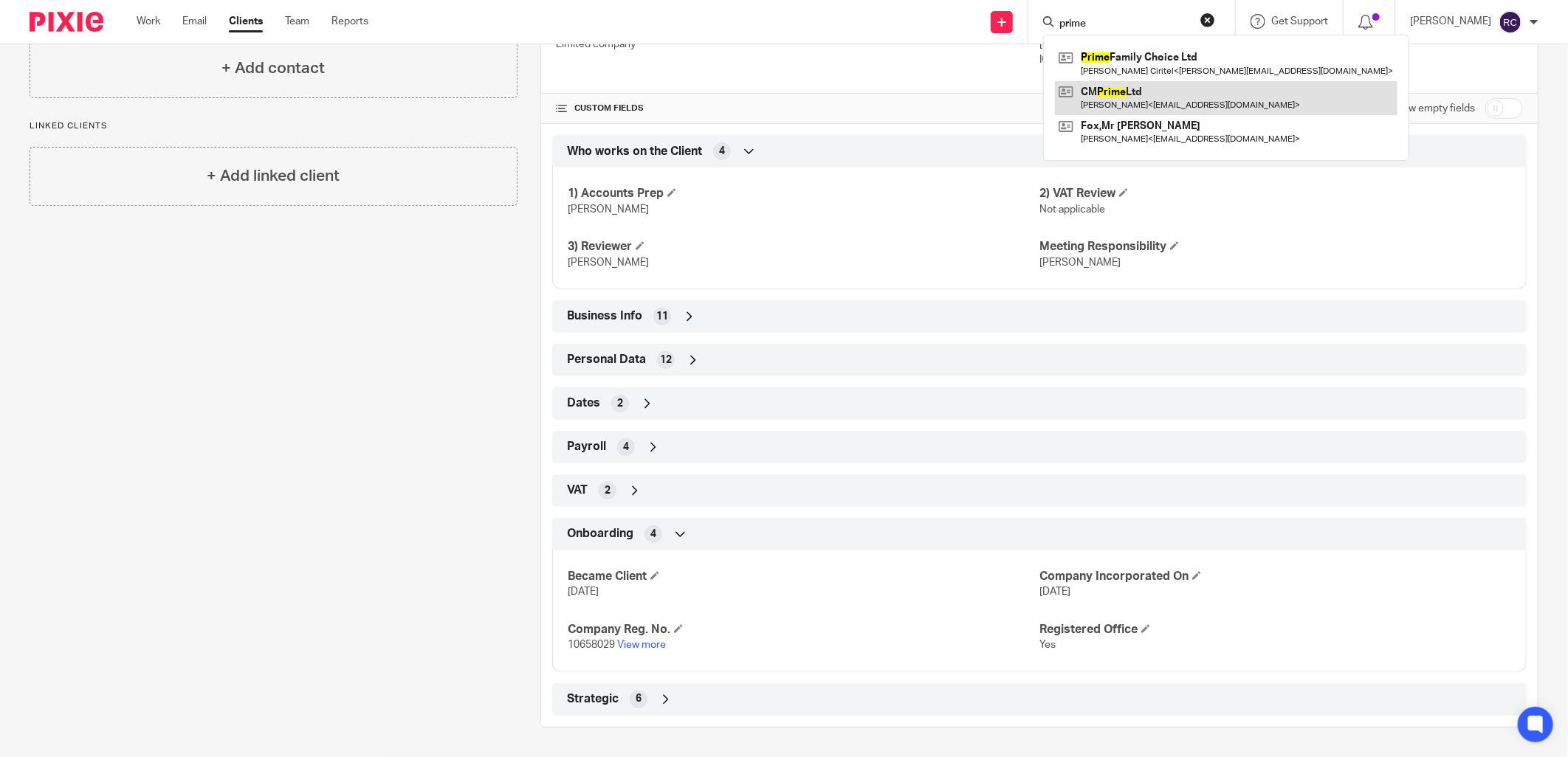
type input "prime"
click at [1137, 97] on link at bounding box center [1226, 99] width 342 height 34
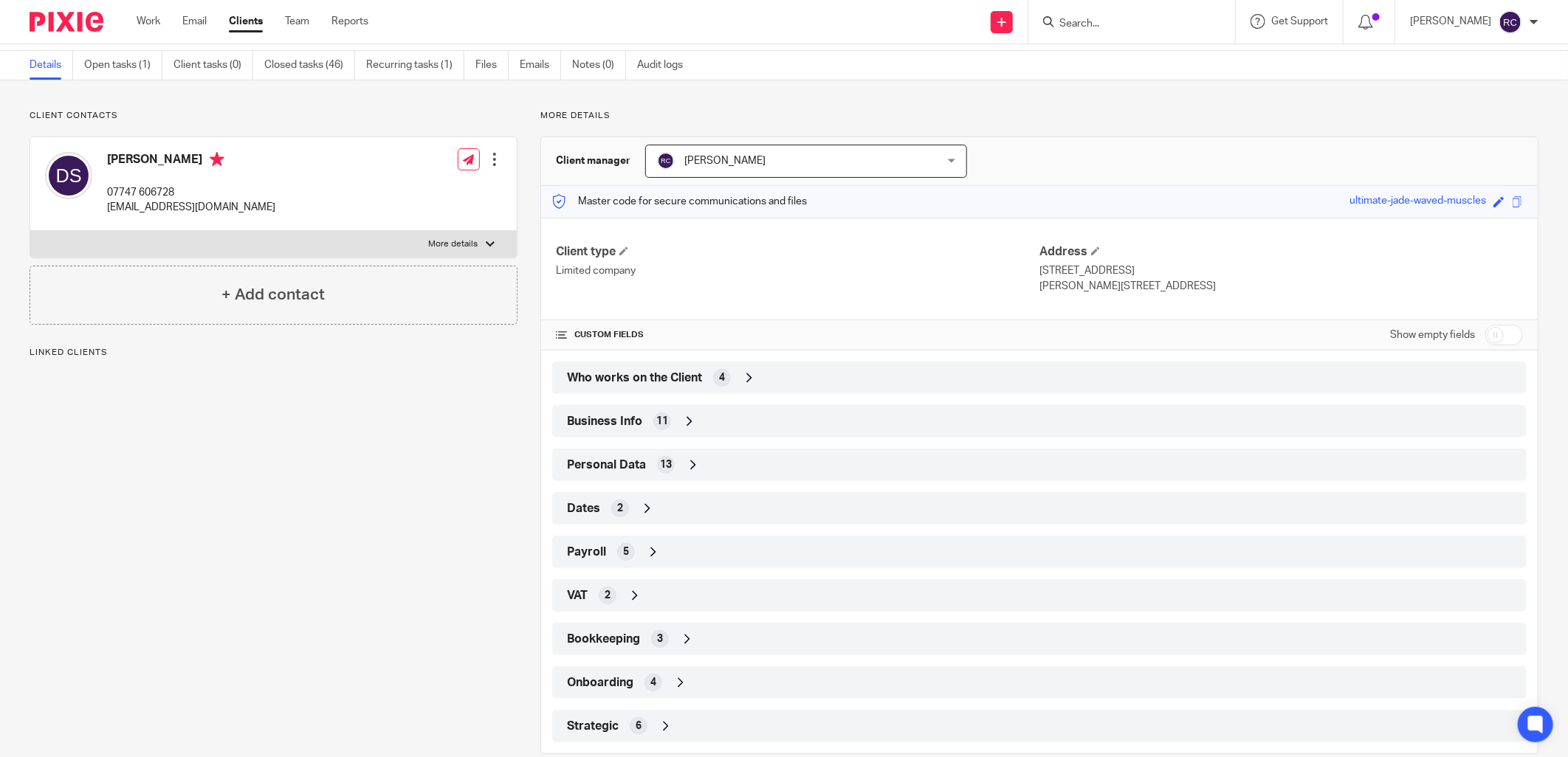
scroll to position [74, 0]
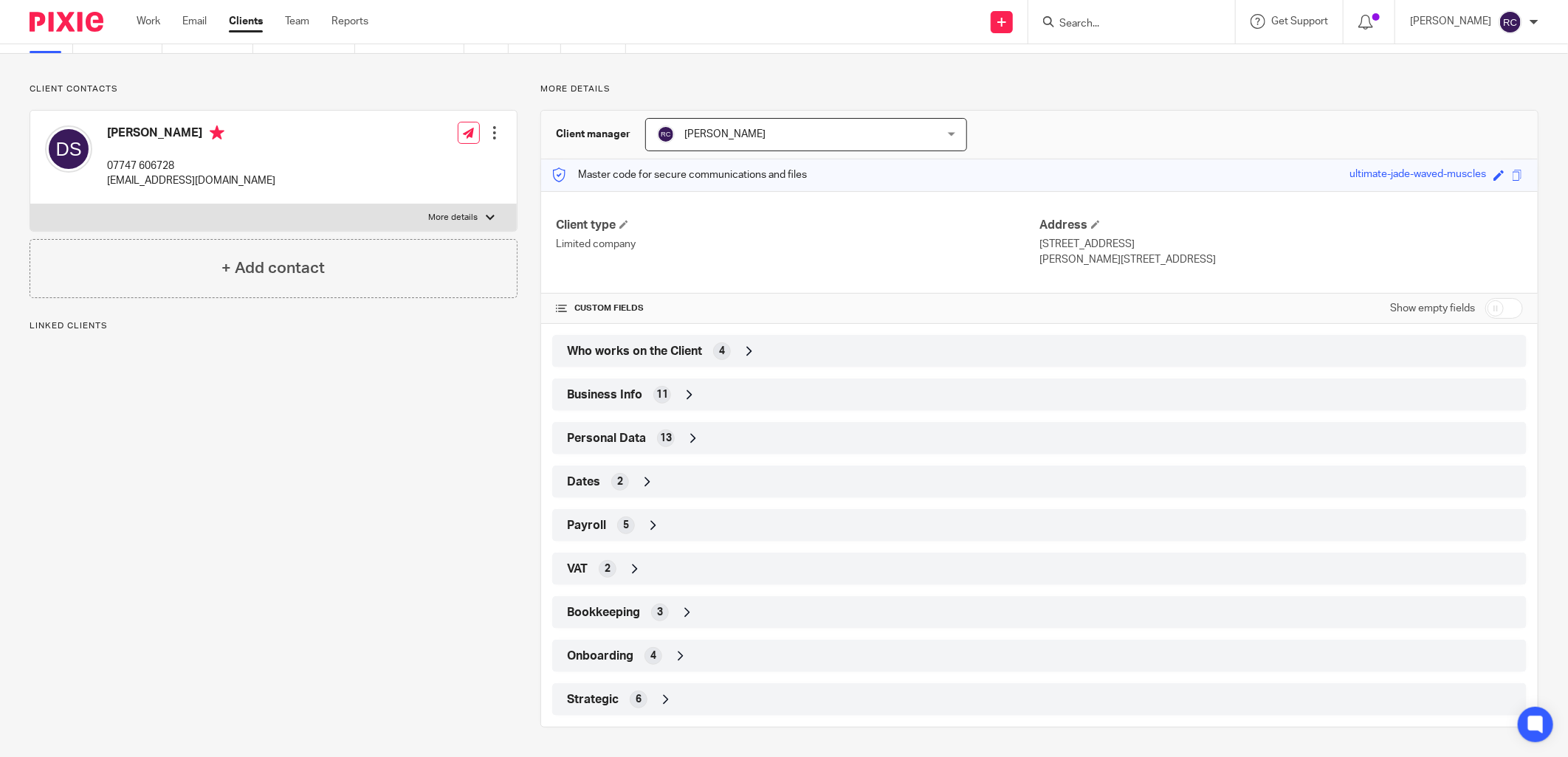
click at [631, 354] on span "Who works on the Client" at bounding box center [634, 351] width 135 height 15
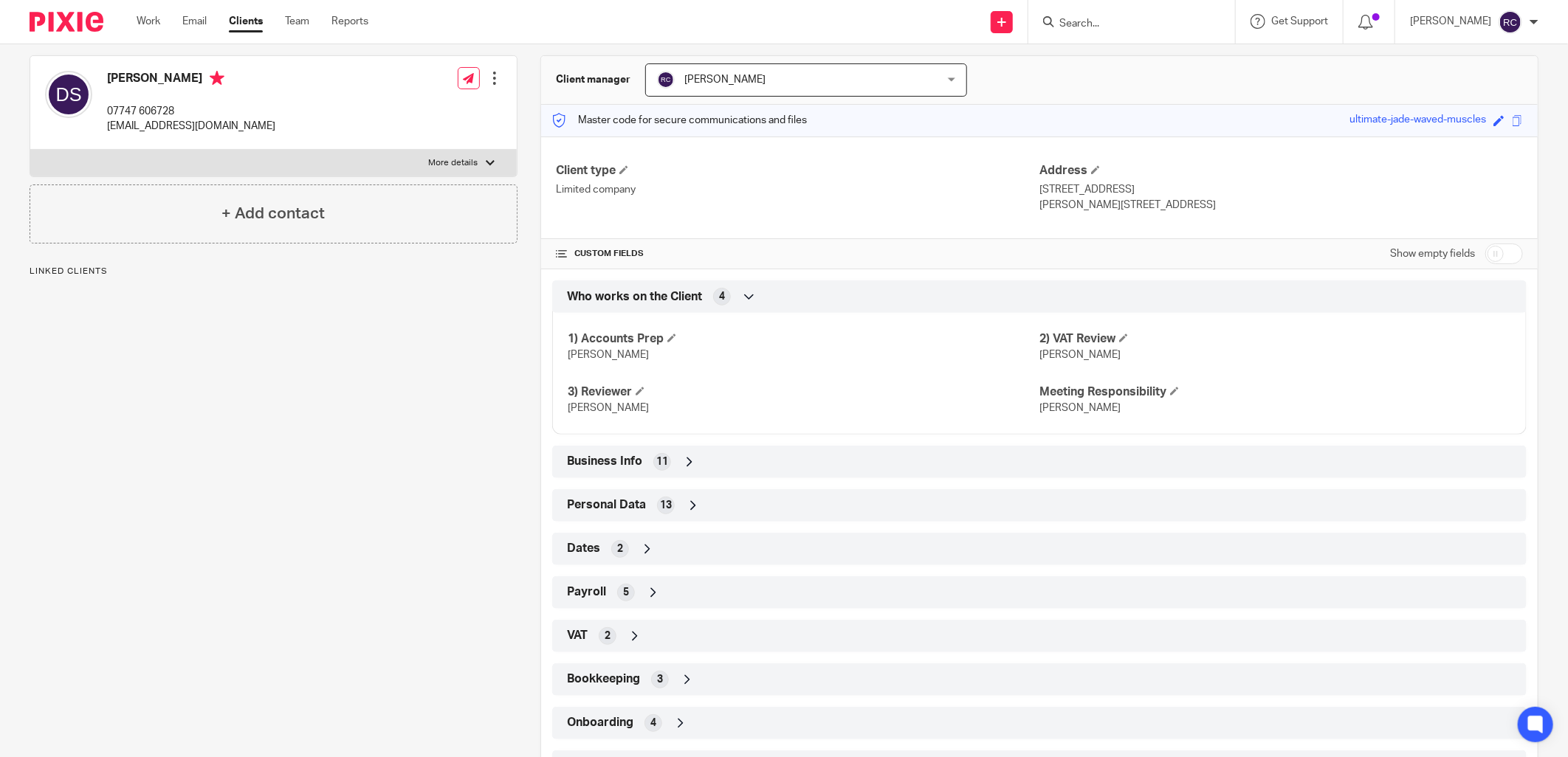
scroll to position [195, 0]
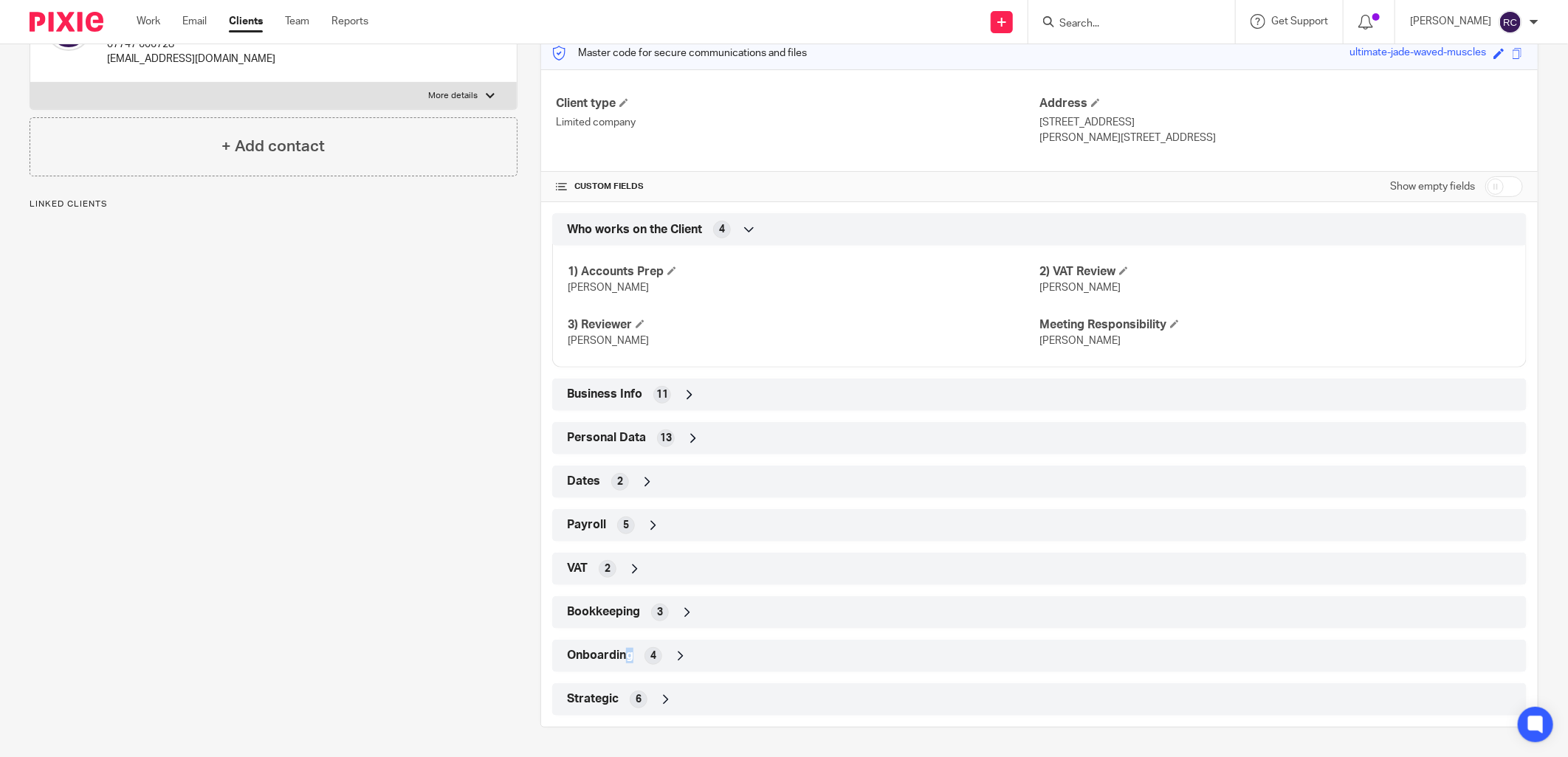
click at [628, 652] on span "Onboarding" at bounding box center [600, 656] width 66 height 15
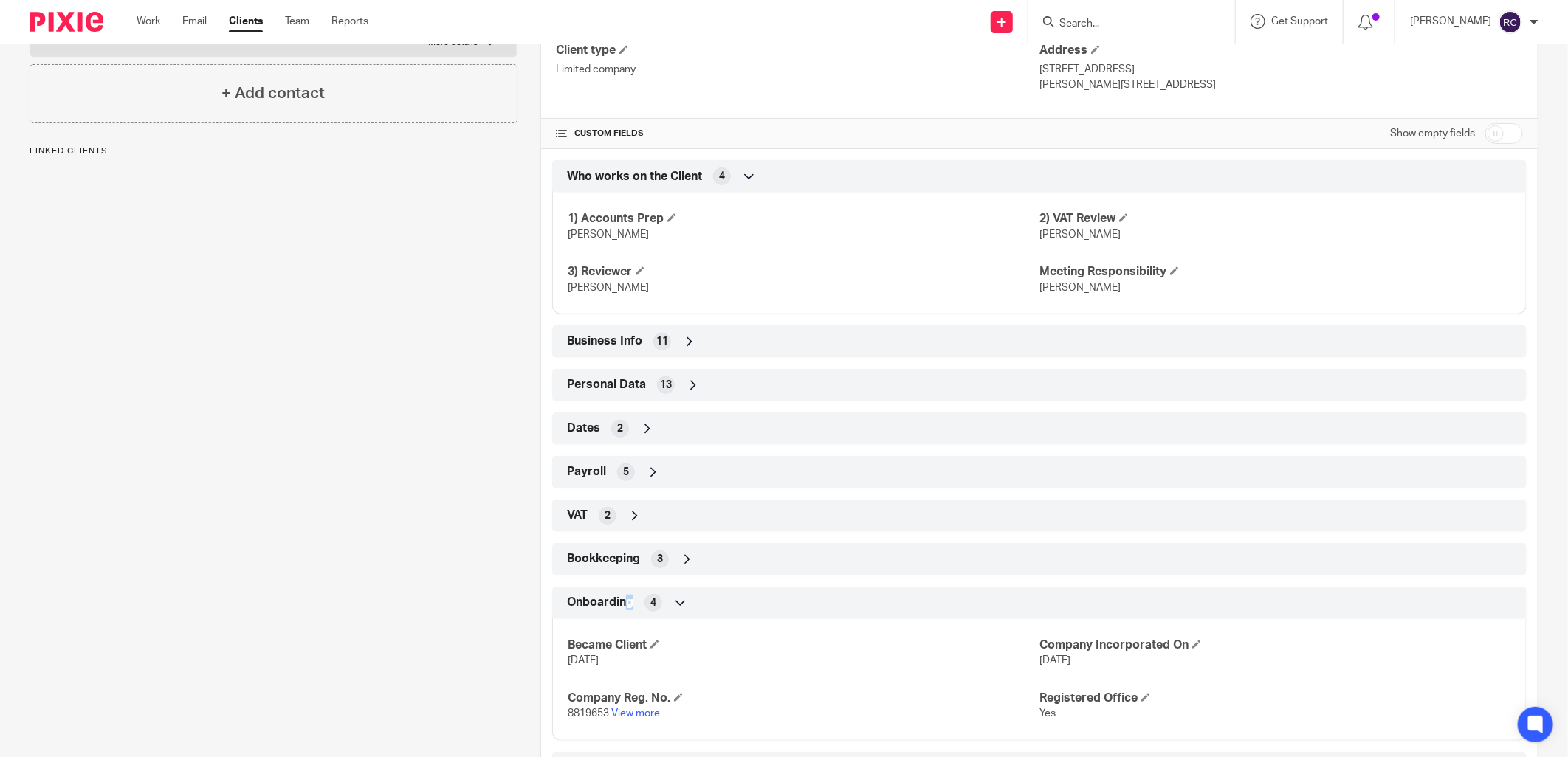
scroll to position [317, 0]
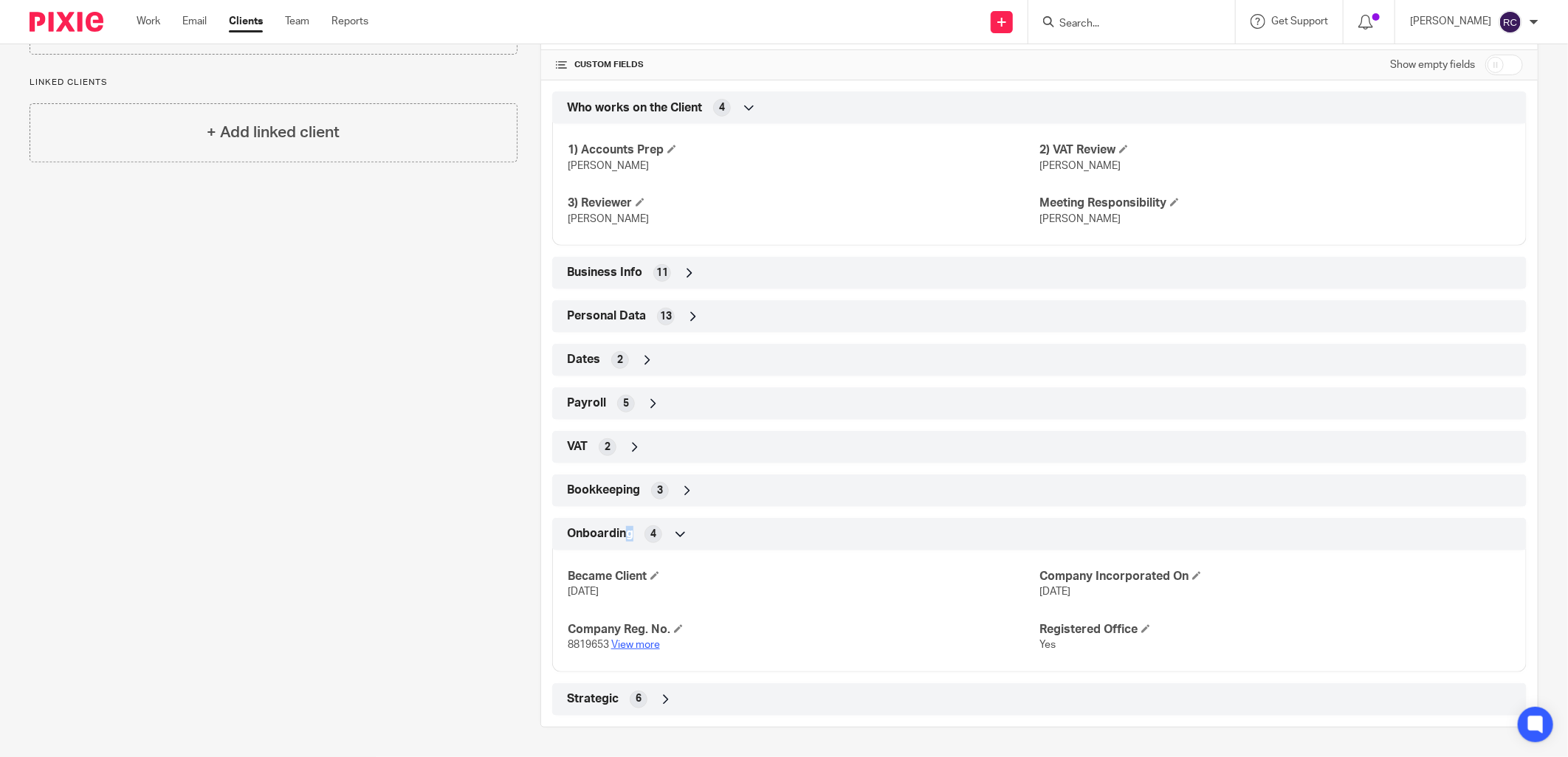
click at [639, 649] on link "View more" at bounding box center [635, 644] width 48 height 10
click at [1120, 22] on input "Search" at bounding box center [1124, 25] width 133 height 13
type input "bugler"
click button "submit" at bounding box center [0, 0] width 0 height 0
drag, startPoint x: 1116, startPoint y: 61, endPoint x: 1133, endPoint y: 49, distance: 20.8
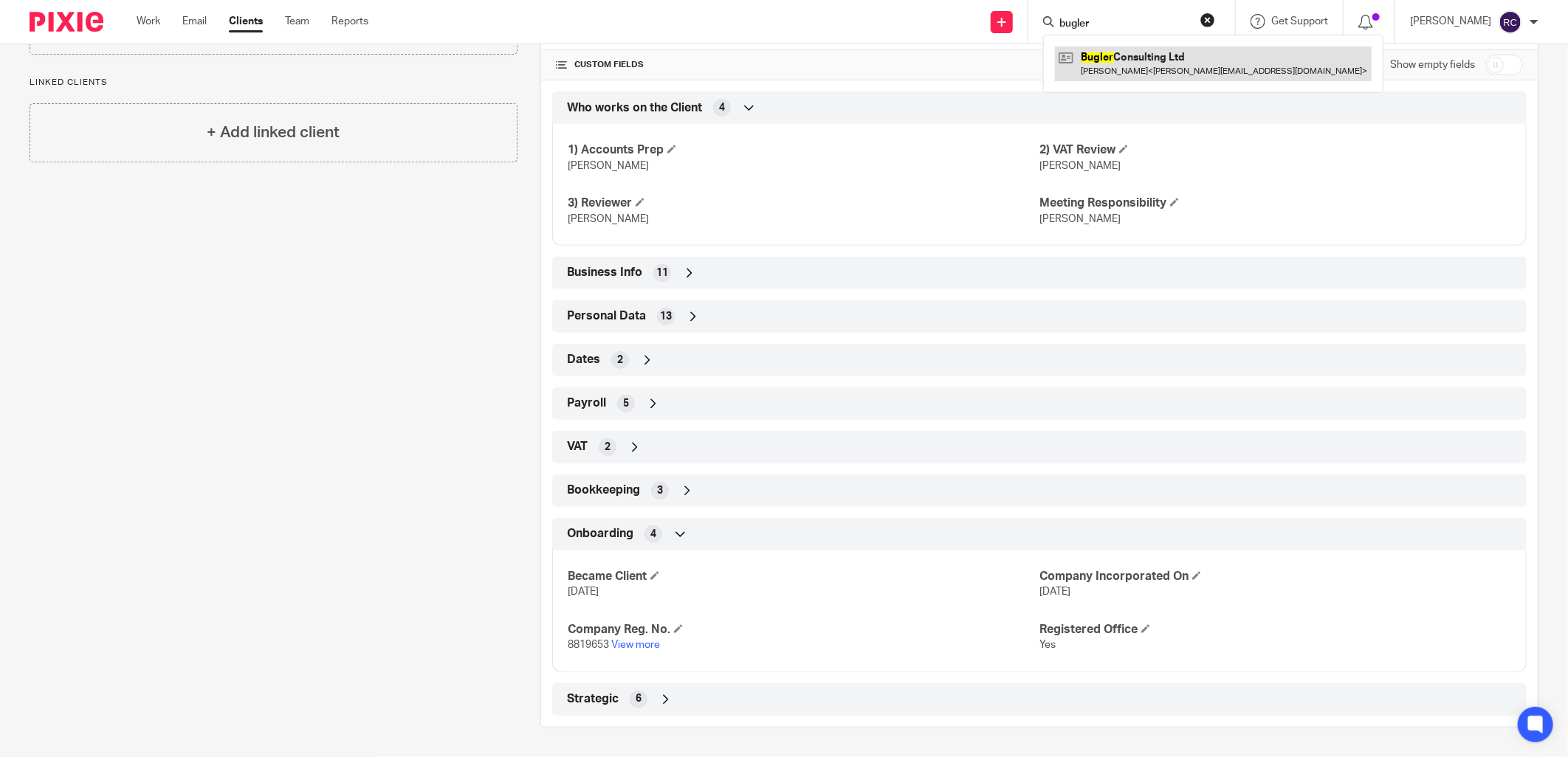
click at [1117, 61] on link at bounding box center [1213, 63] width 317 height 34
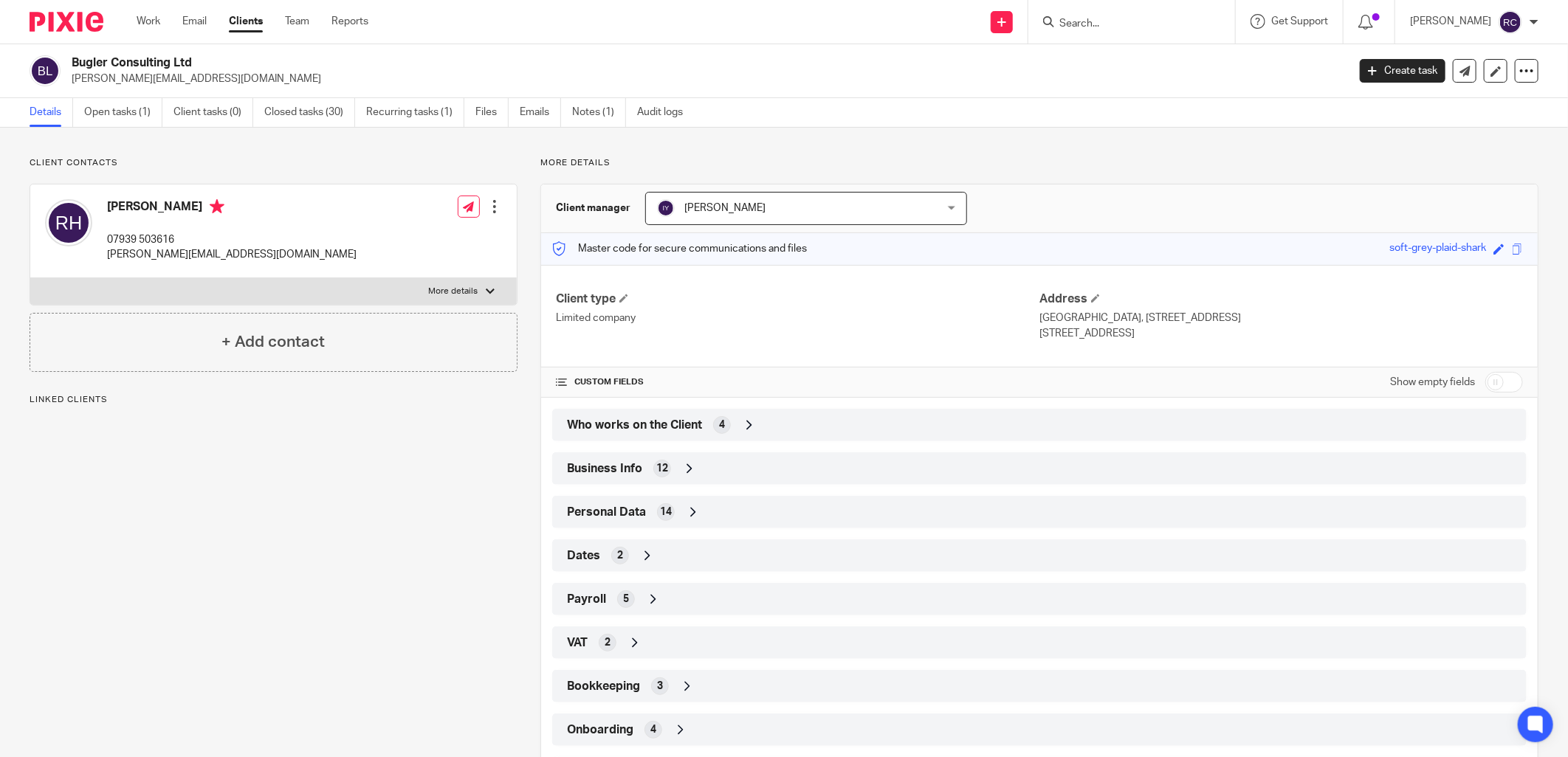
click at [713, 423] on div "4" at bounding box center [721, 424] width 18 height 18
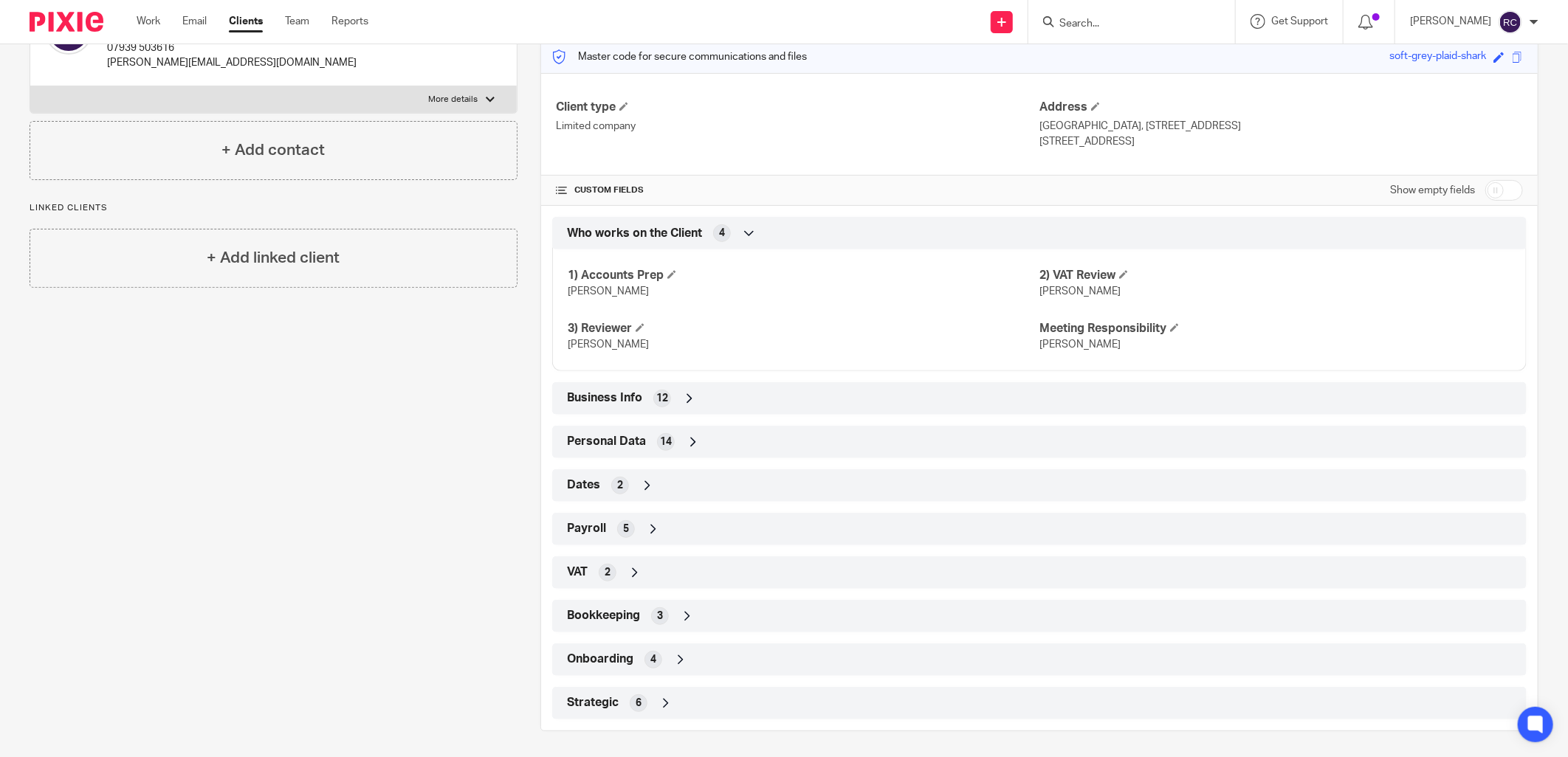
scroll to position [195, 0]
click at [617, 660] on span "Onboarding" at bounding box center [600, 656] width 66 height 15
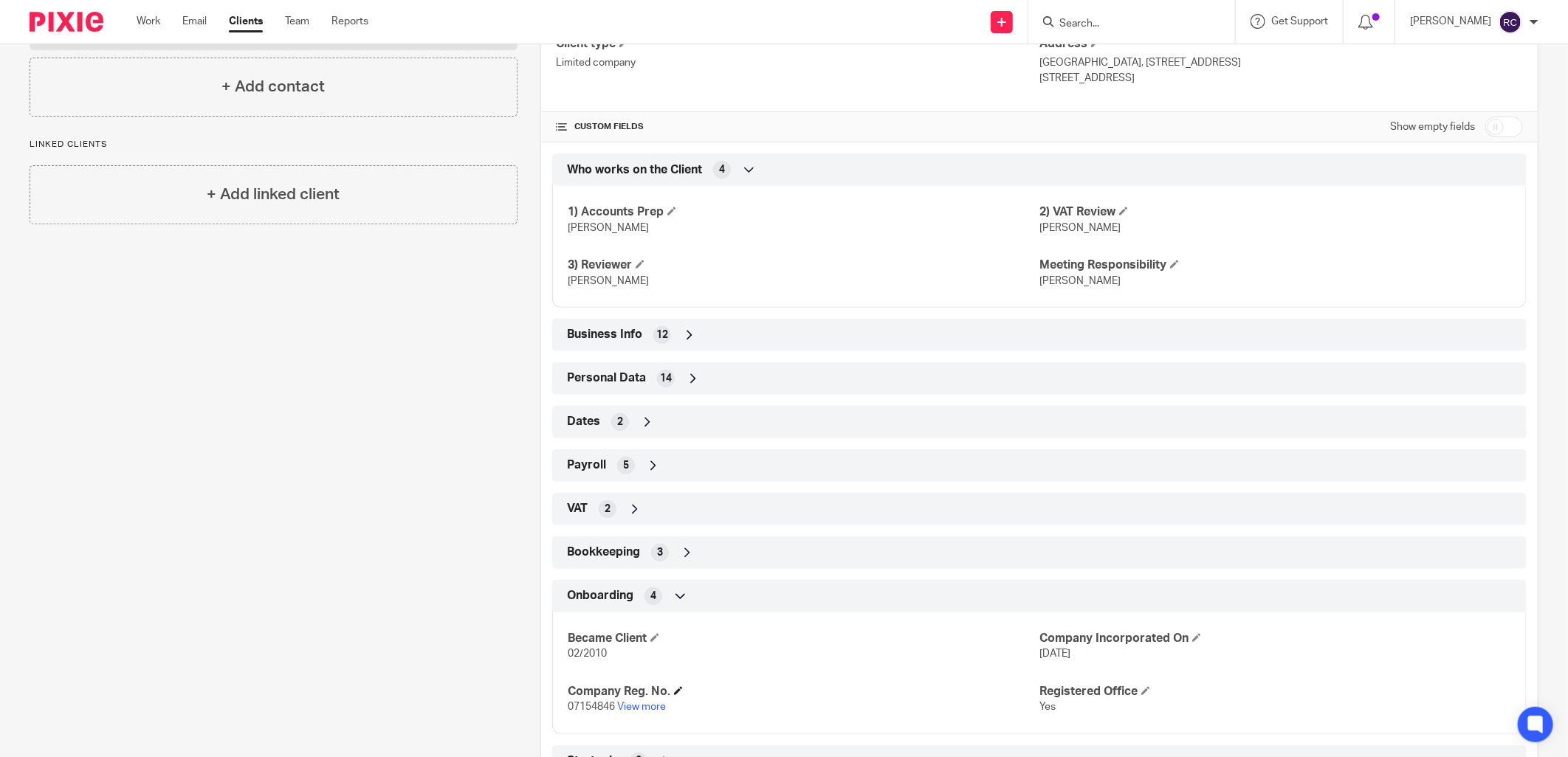
scroll to position [317, 0]
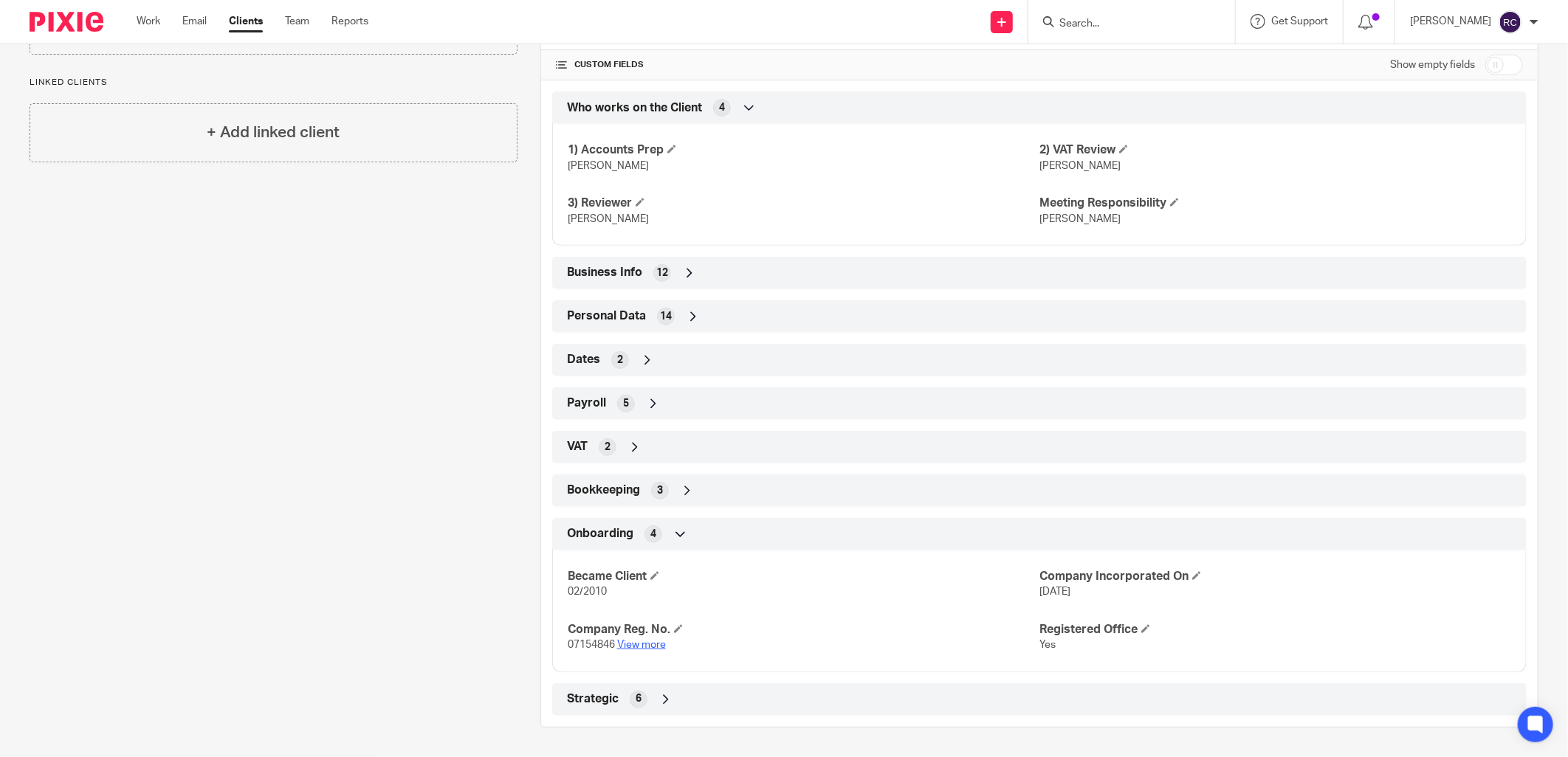
click at [639, 645] on link "View more" at bounding box center [641, 644] width 48 height 10
click at [1115, 20] on input "Search" at bounding box center [1124, 25] width 133 height 13
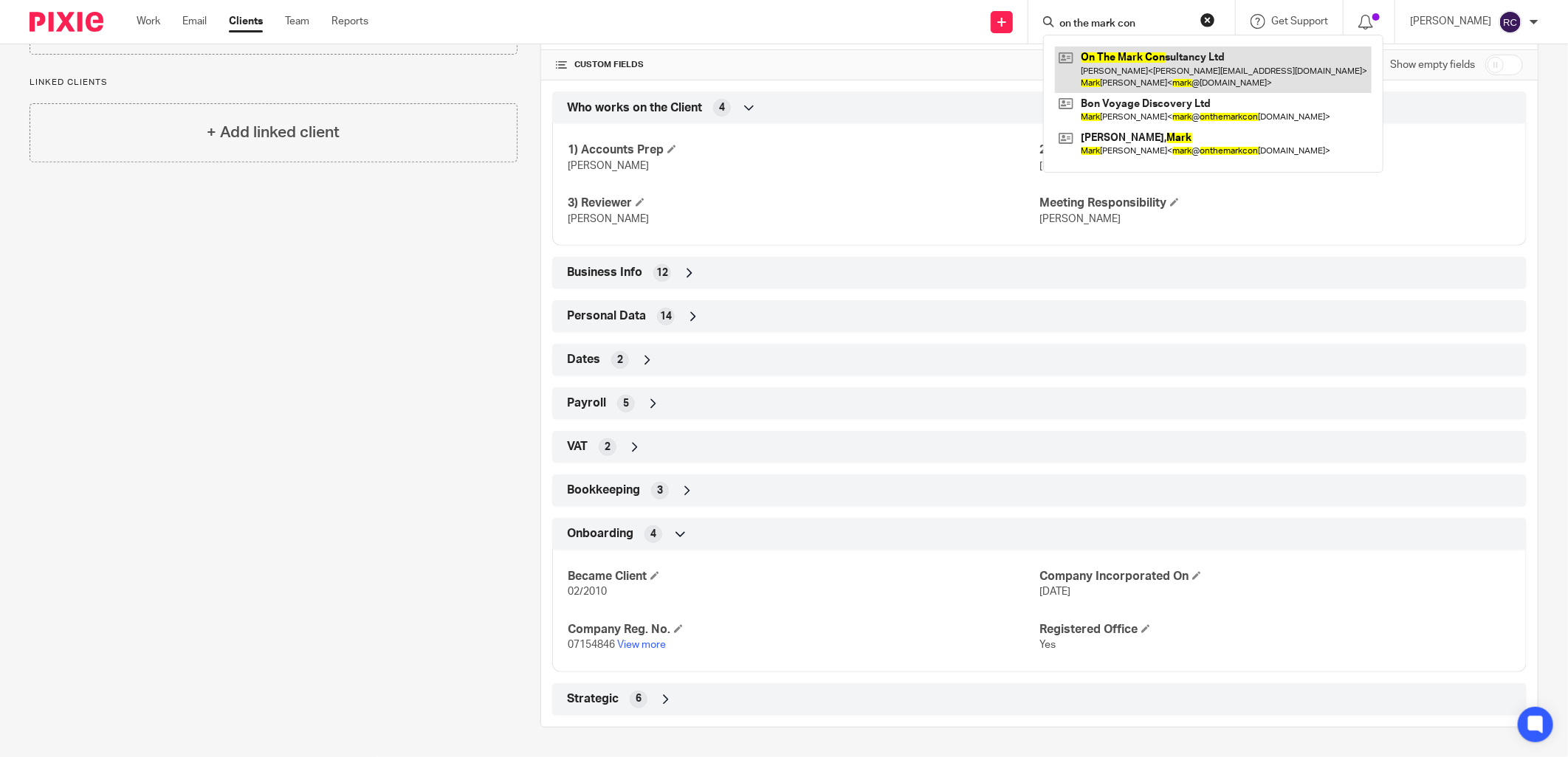
type input "on the mark con"
click at [1113, 63] on link at bounding box center [1213, 69] width 317 height 45
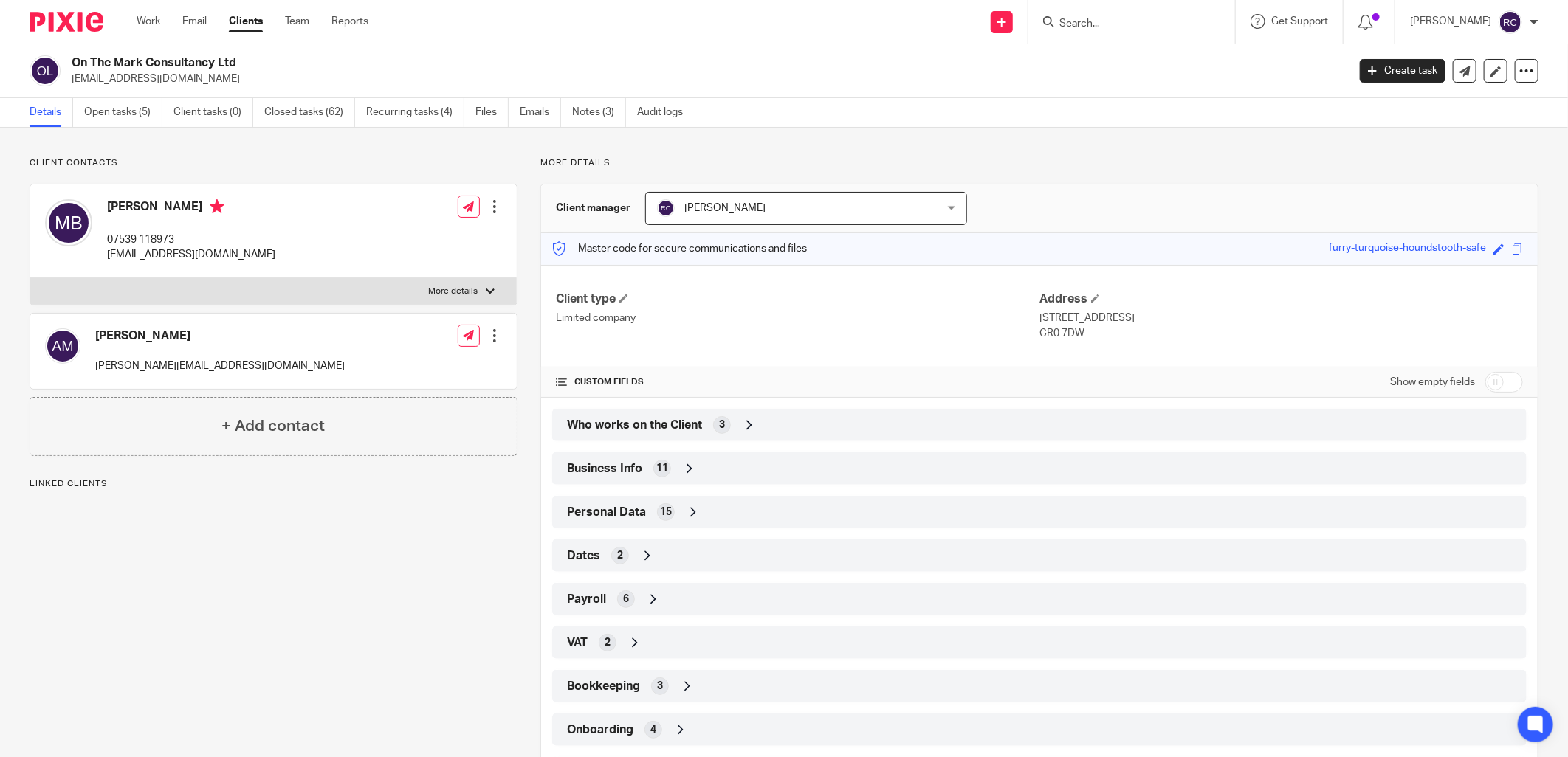
click at [640, 432] on span "Who works on the Client" at bounding box center [634, 425] width 135 height 15
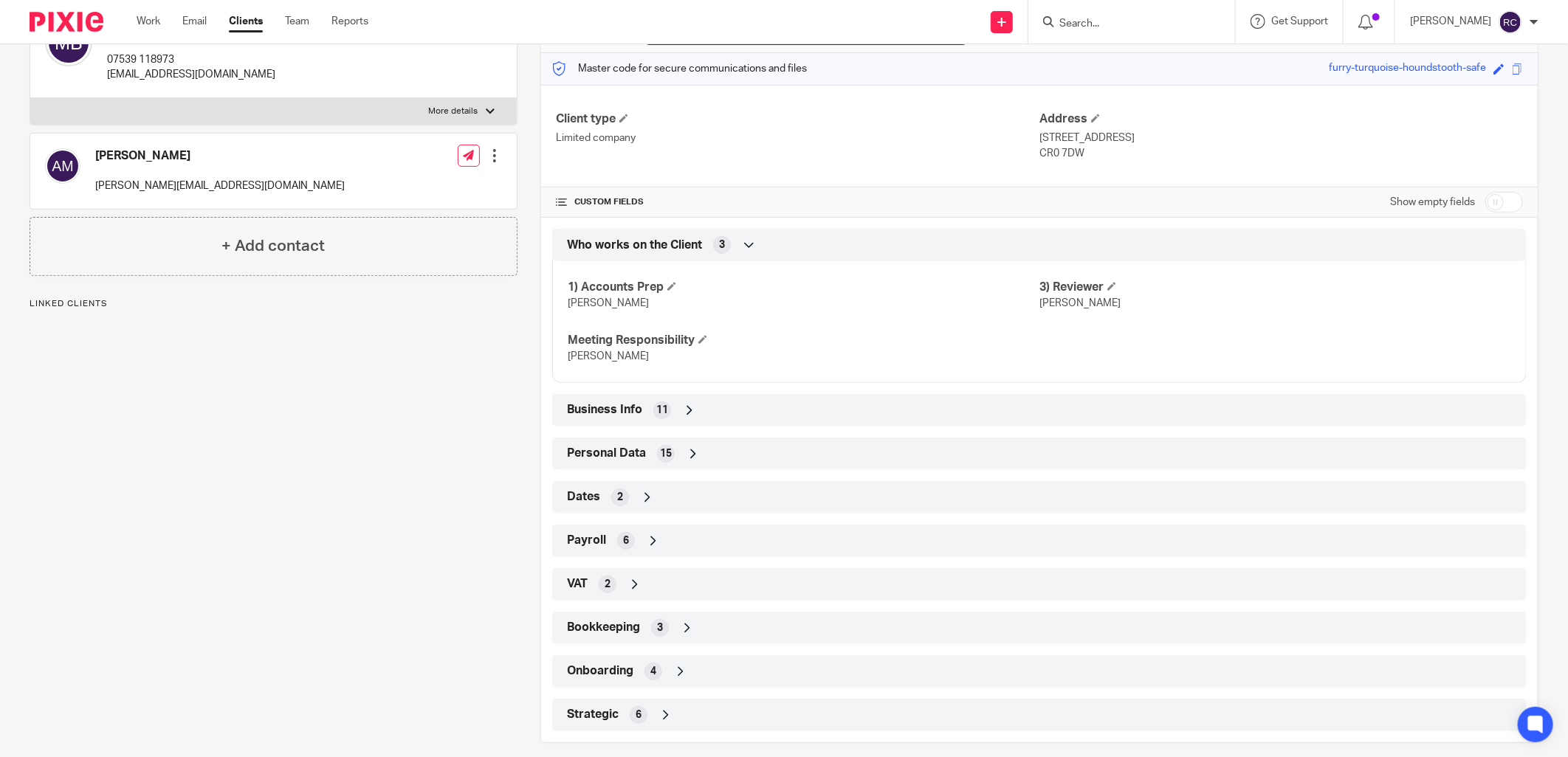
scroll to position [195, 0]
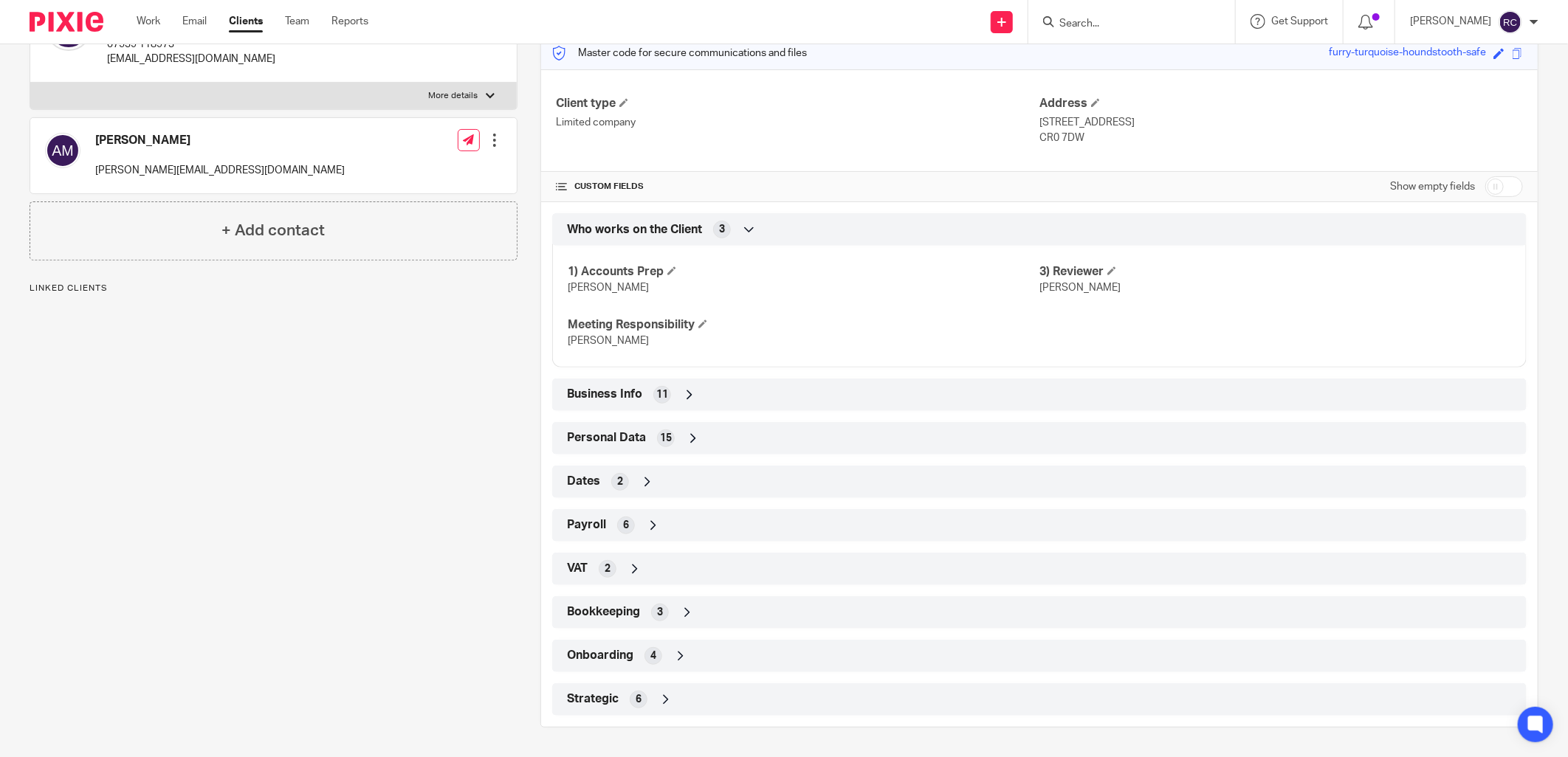
click at [640, 659] on div "Onboarding 4" at bounding box center [1039, 656] width 952 height 25
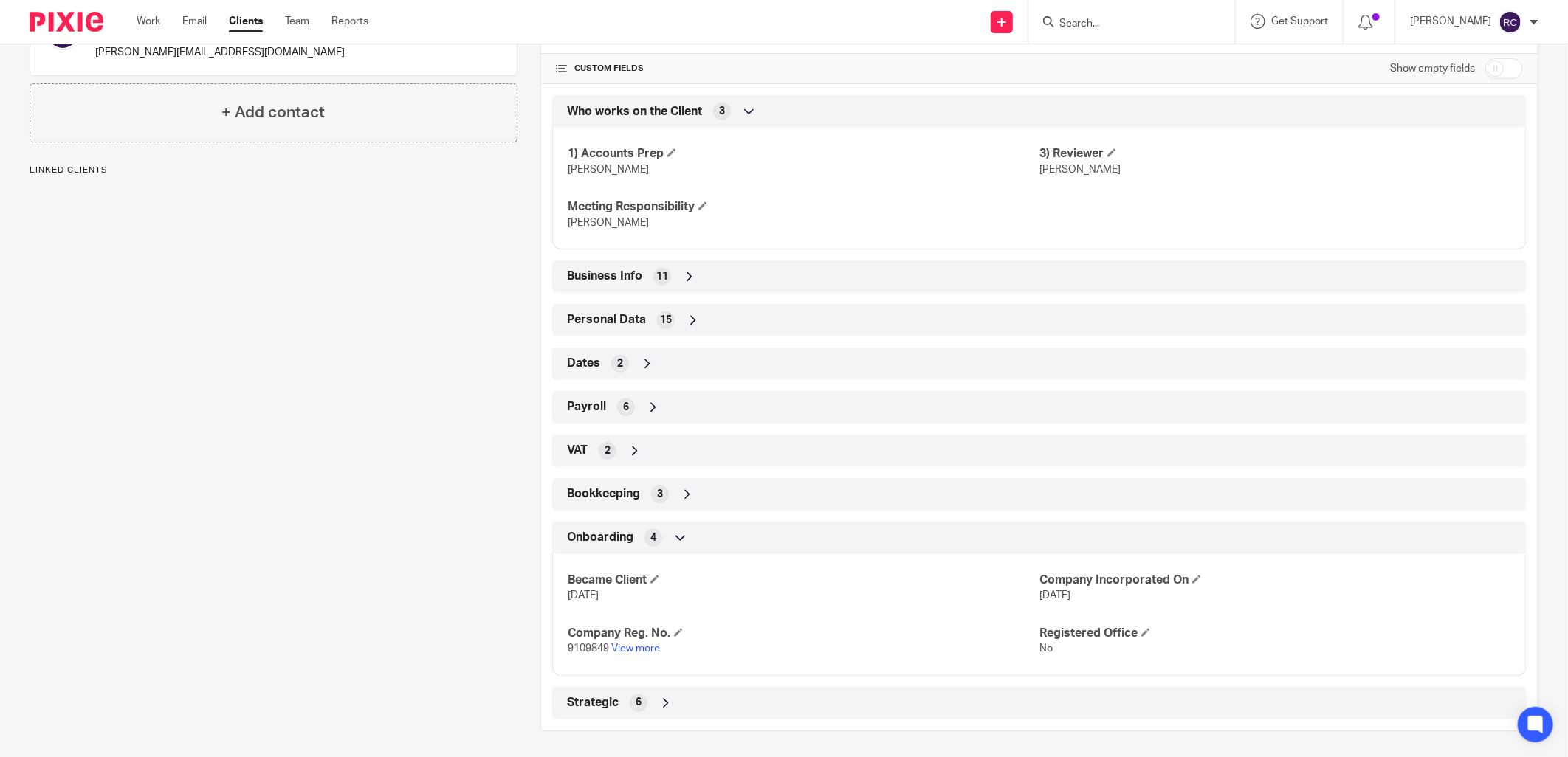
scroll to position [317, 0]
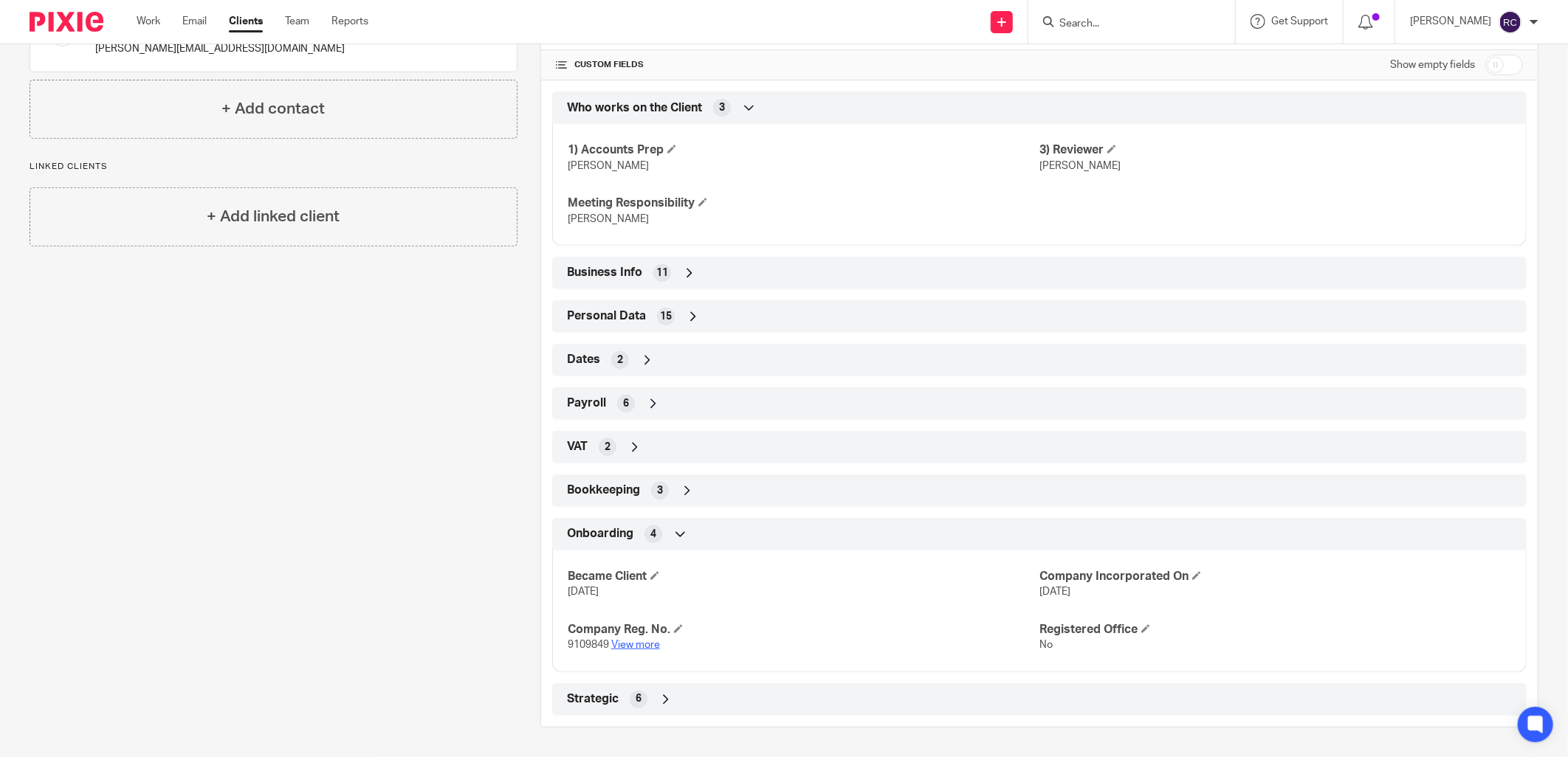
click at [636, 647] on link "View more" at bounding box center [635, 644] width 48 height 10
click at [1145, 23] on input "Search" at bounding box center [1124, 25] width 133 height 13
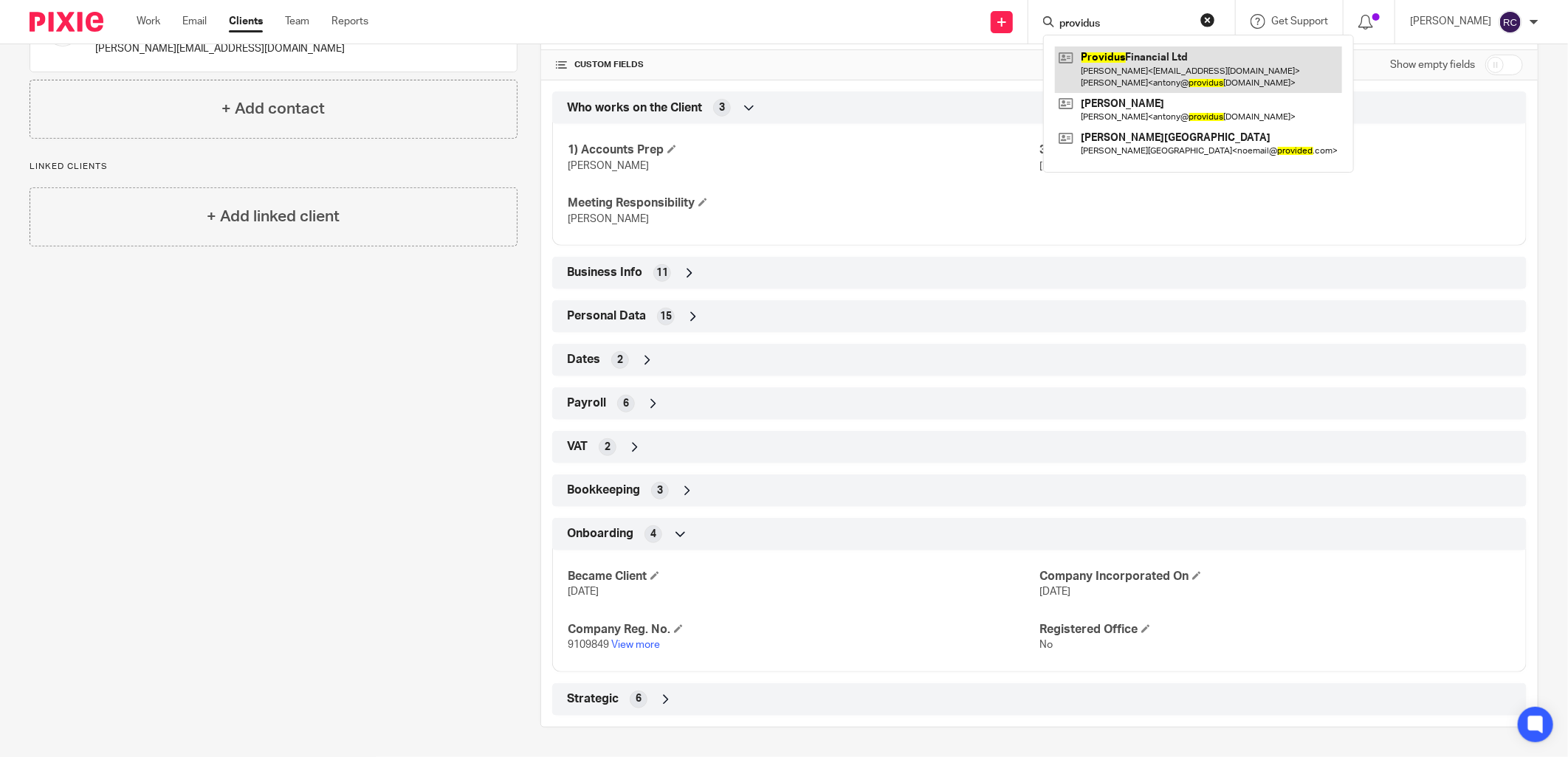
type input "providus"
click at [1156, 62] on link at bounding box center [1198, 69] width 287 height 45
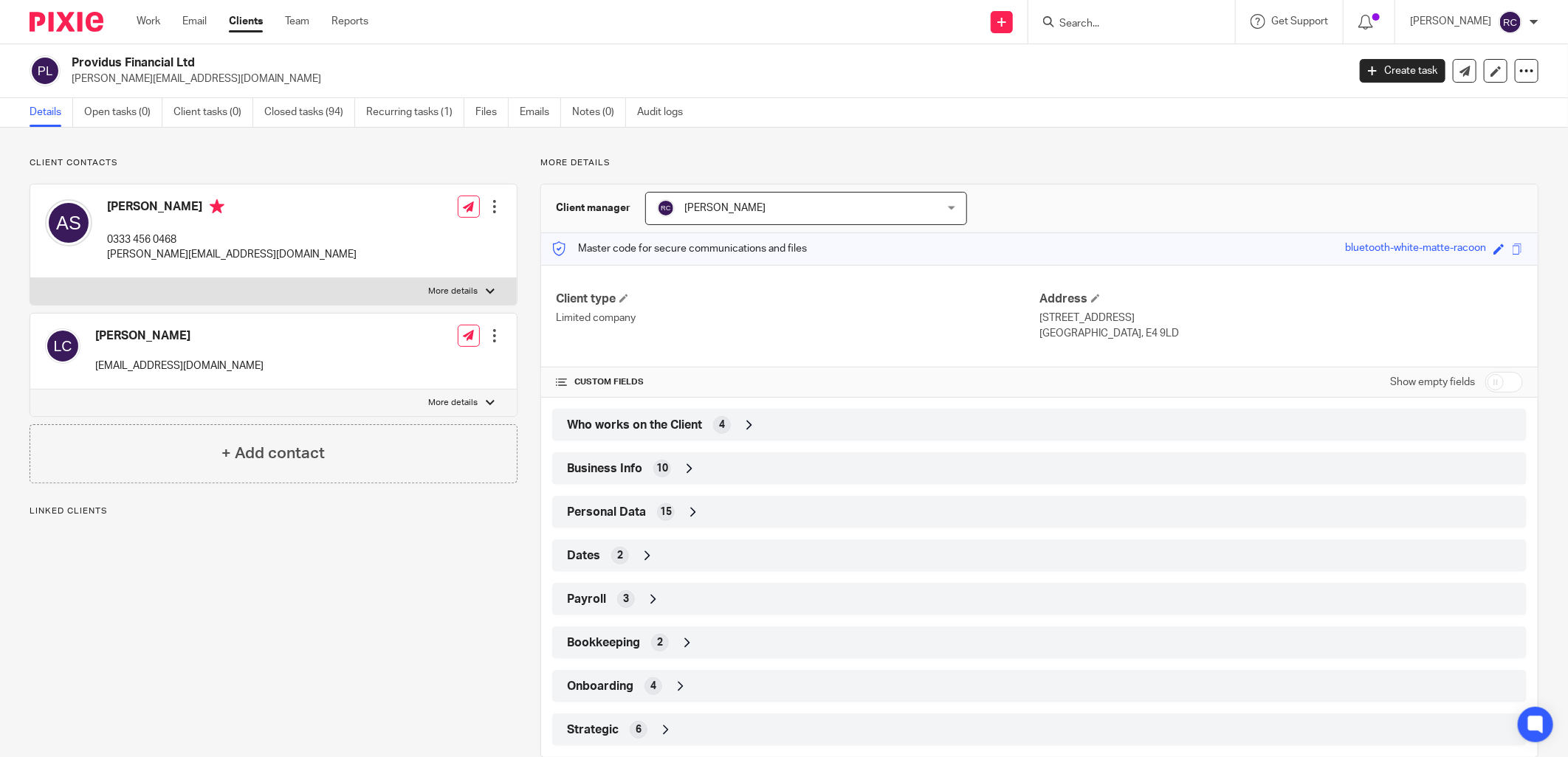
click at [665, 423] on span "Who works on the Client" at bounding box center [634, 425] width 135 height 15
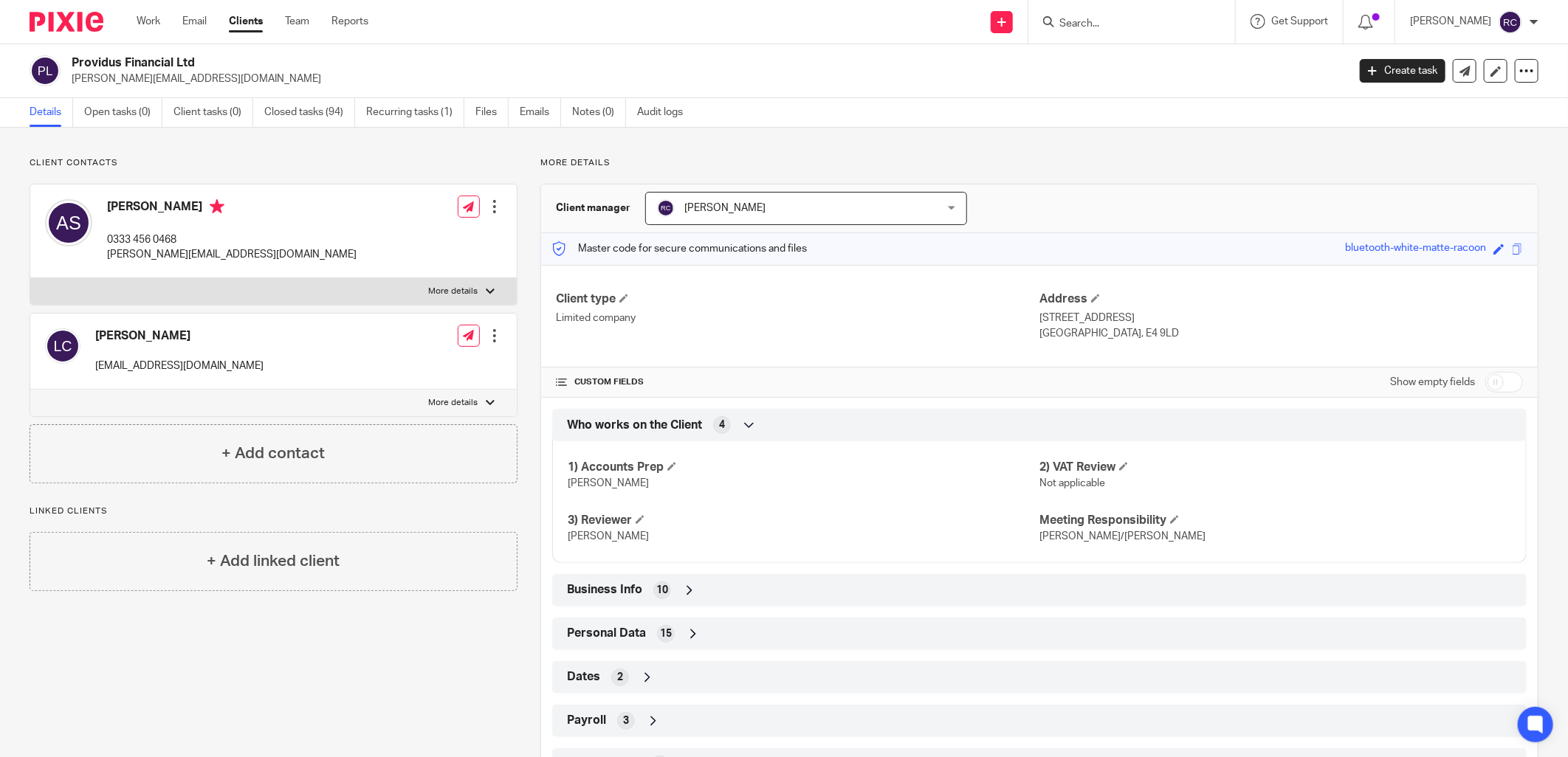
scroll to position [152, 0]
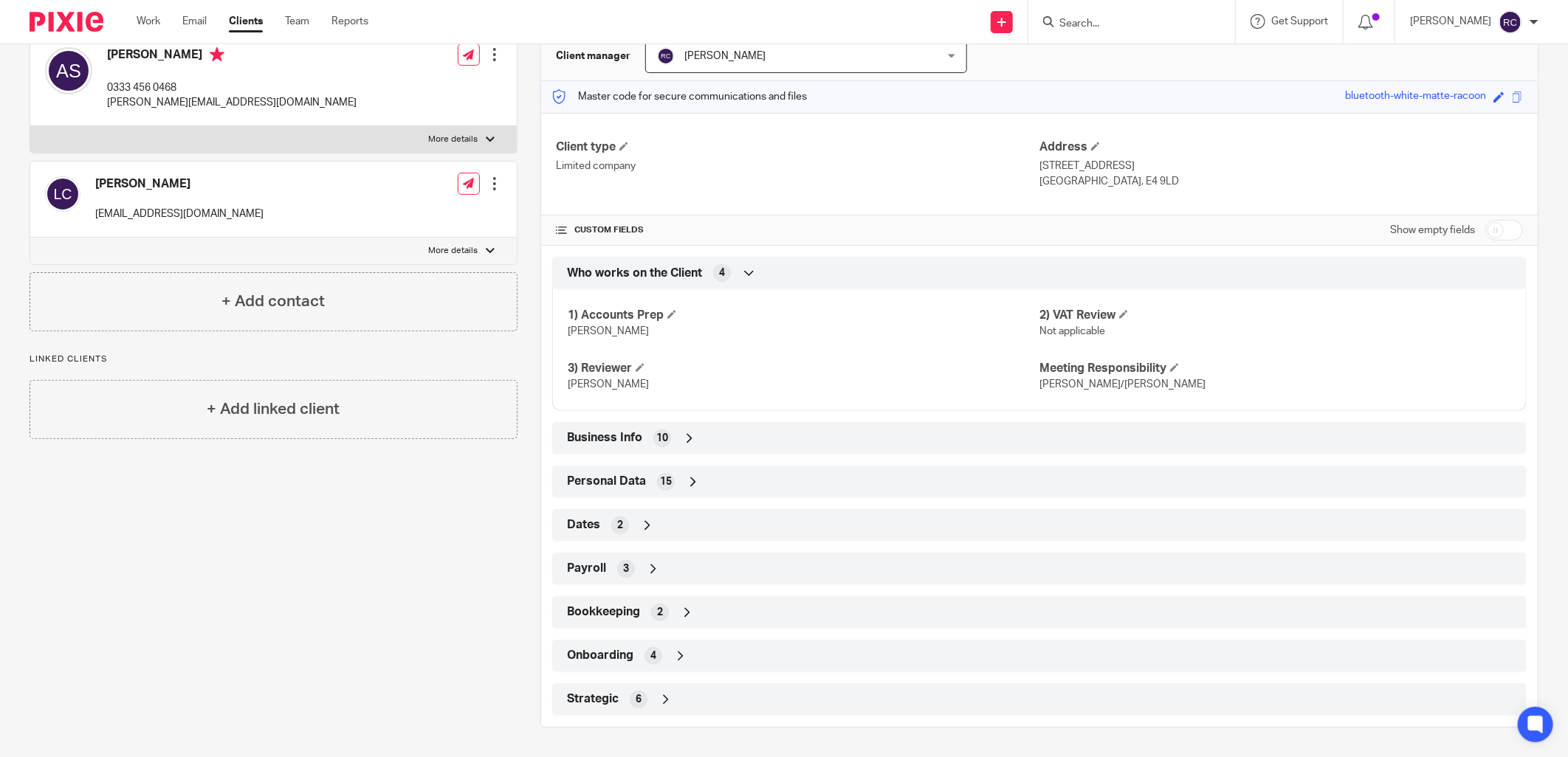
click at [612, 614] on span "Bookkeeping" at bounding box center [603, 612] width 73 height 15
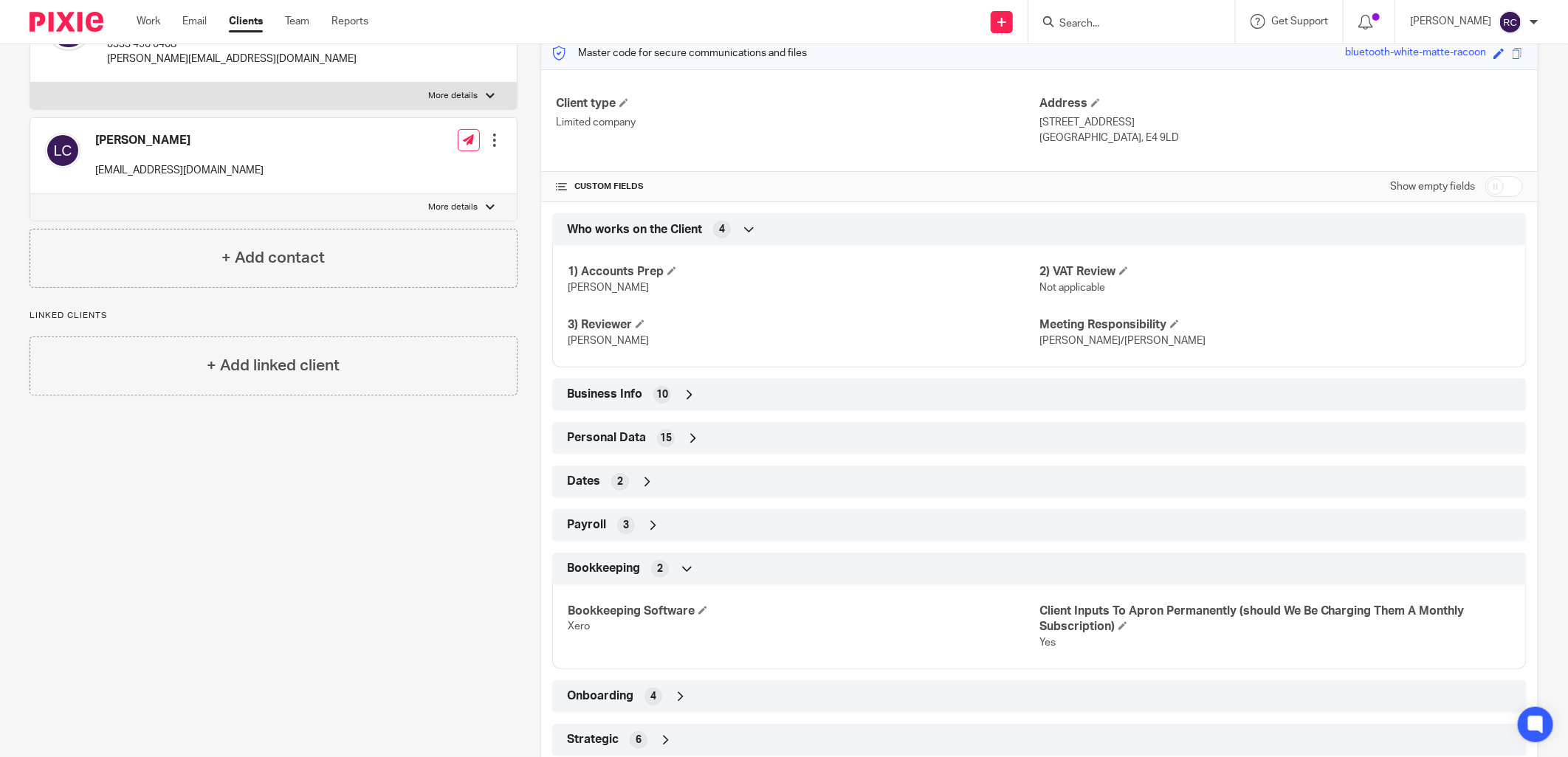
scroll to position [237, 0]
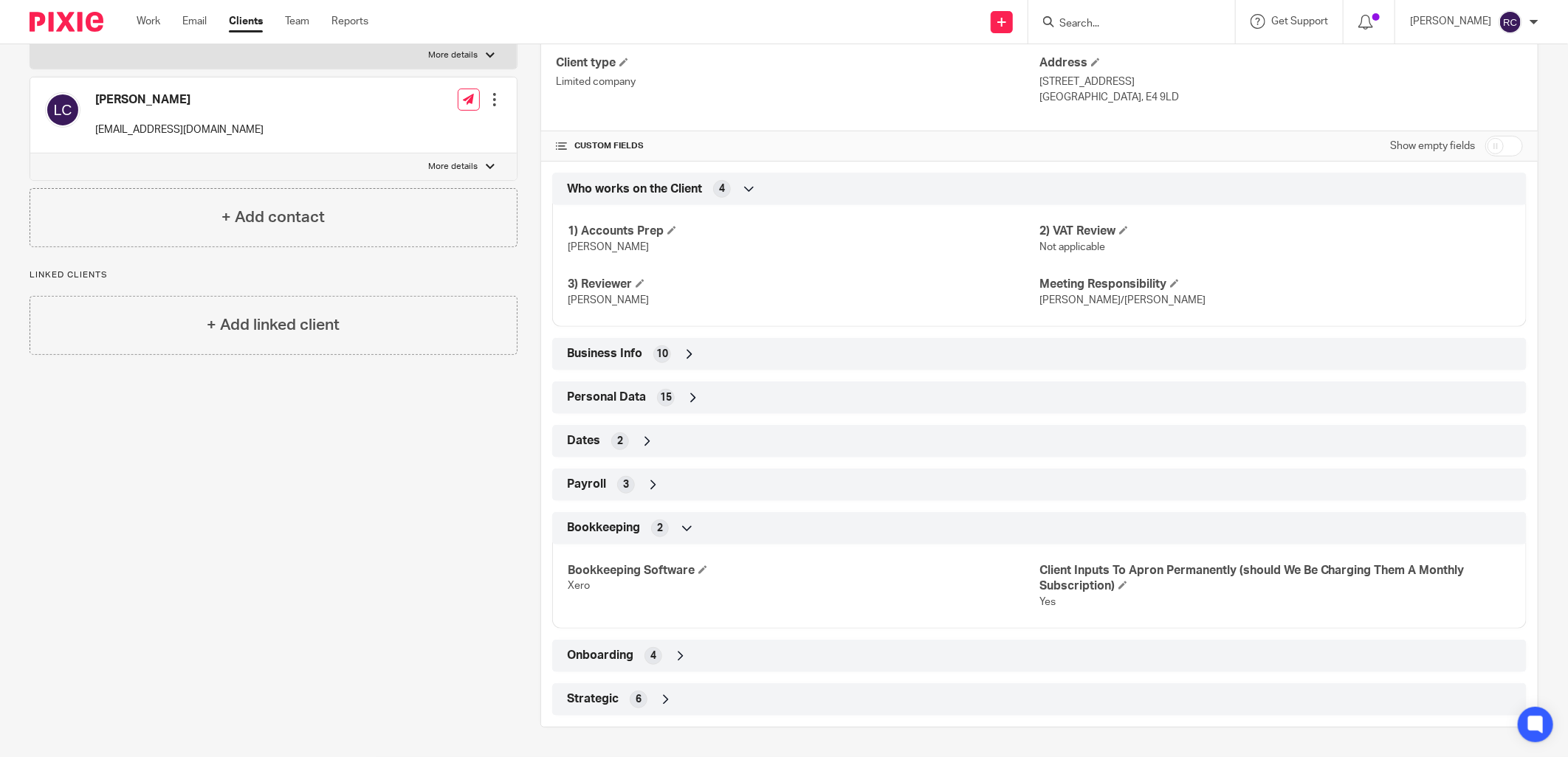
click at [623, 655] on span "Onboarding" at bounding box center [600, 656] width 66 height 15
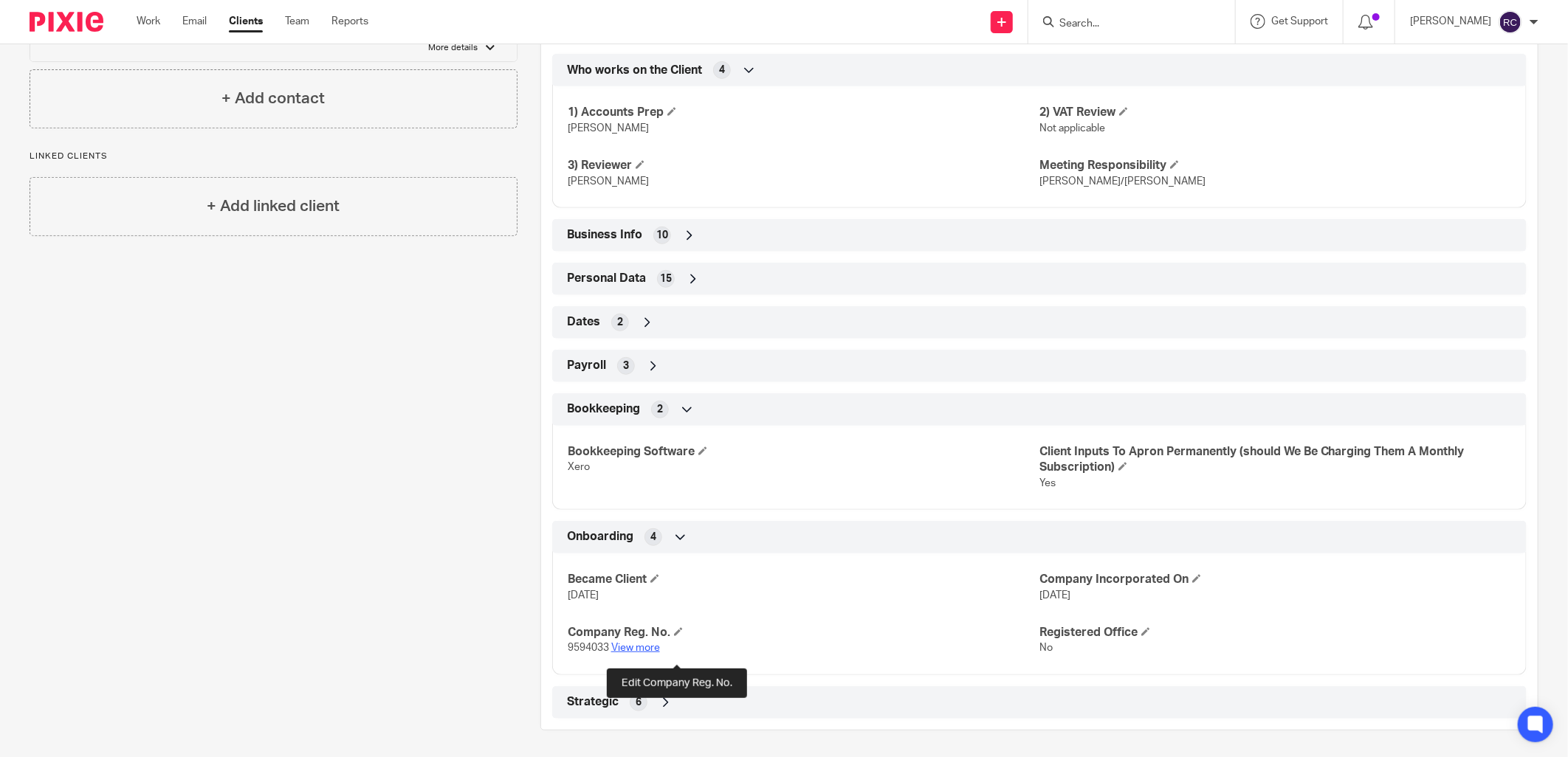
scroll to position [358, 0]
click at [625, 645] on link "View more" at bounding box center [635, 644] width 48 height 10
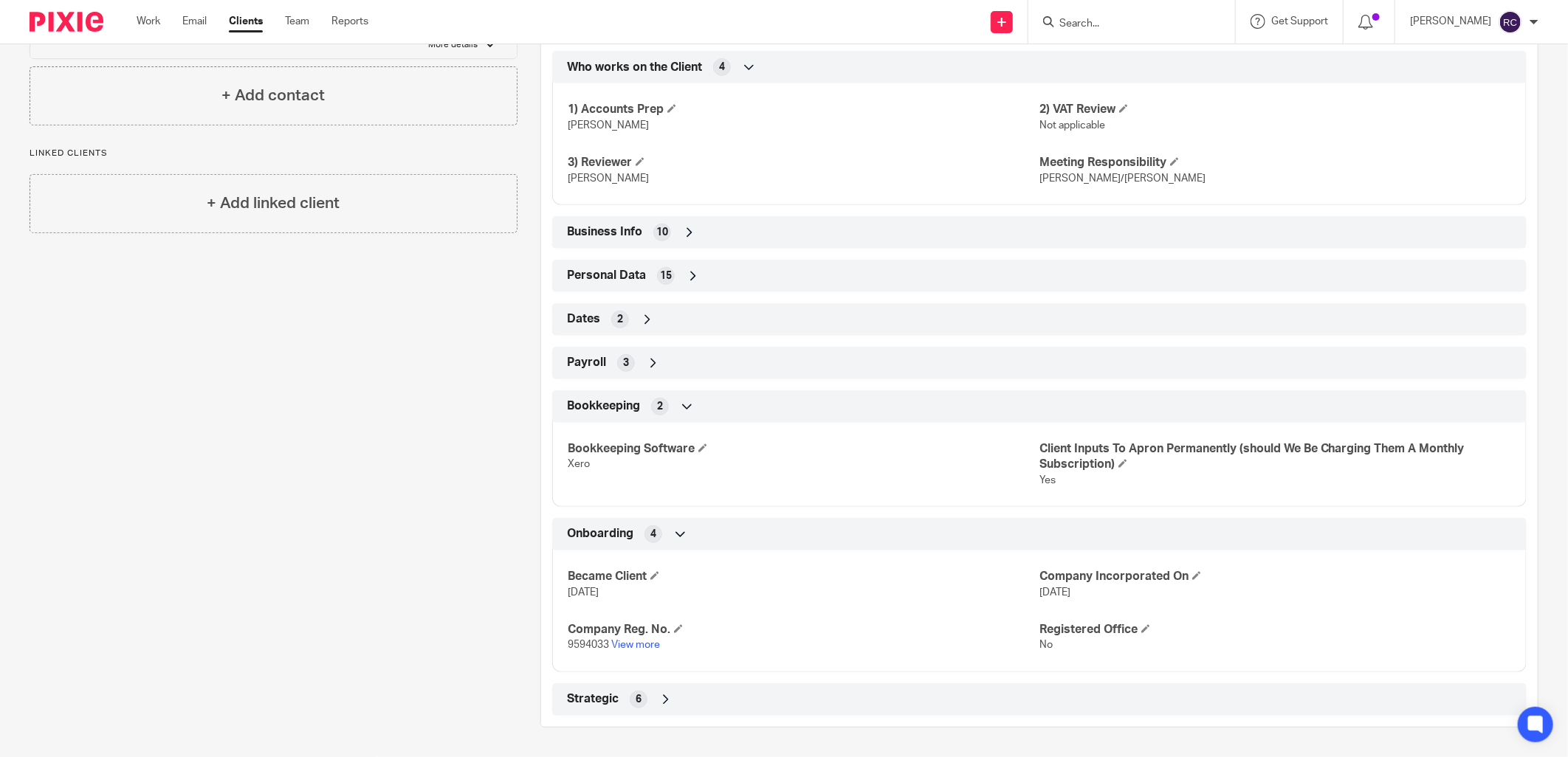
click at [1111, 27] on input "Search" at bounding box center [1124, 25] width 133 height 13
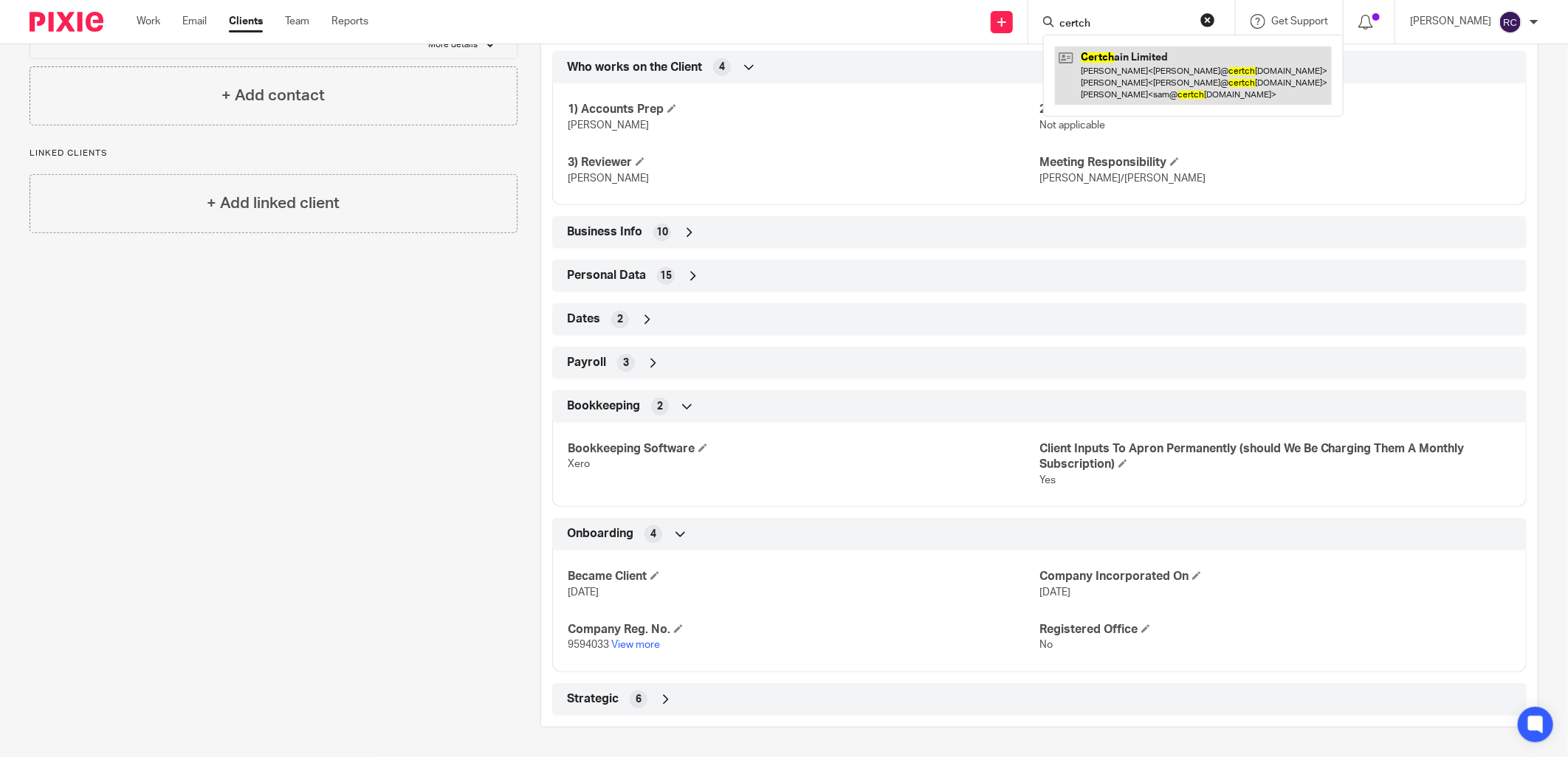
type input "certch"
click at [1111, 60] on link at bounding box center [1194, 76] width 277 height 59
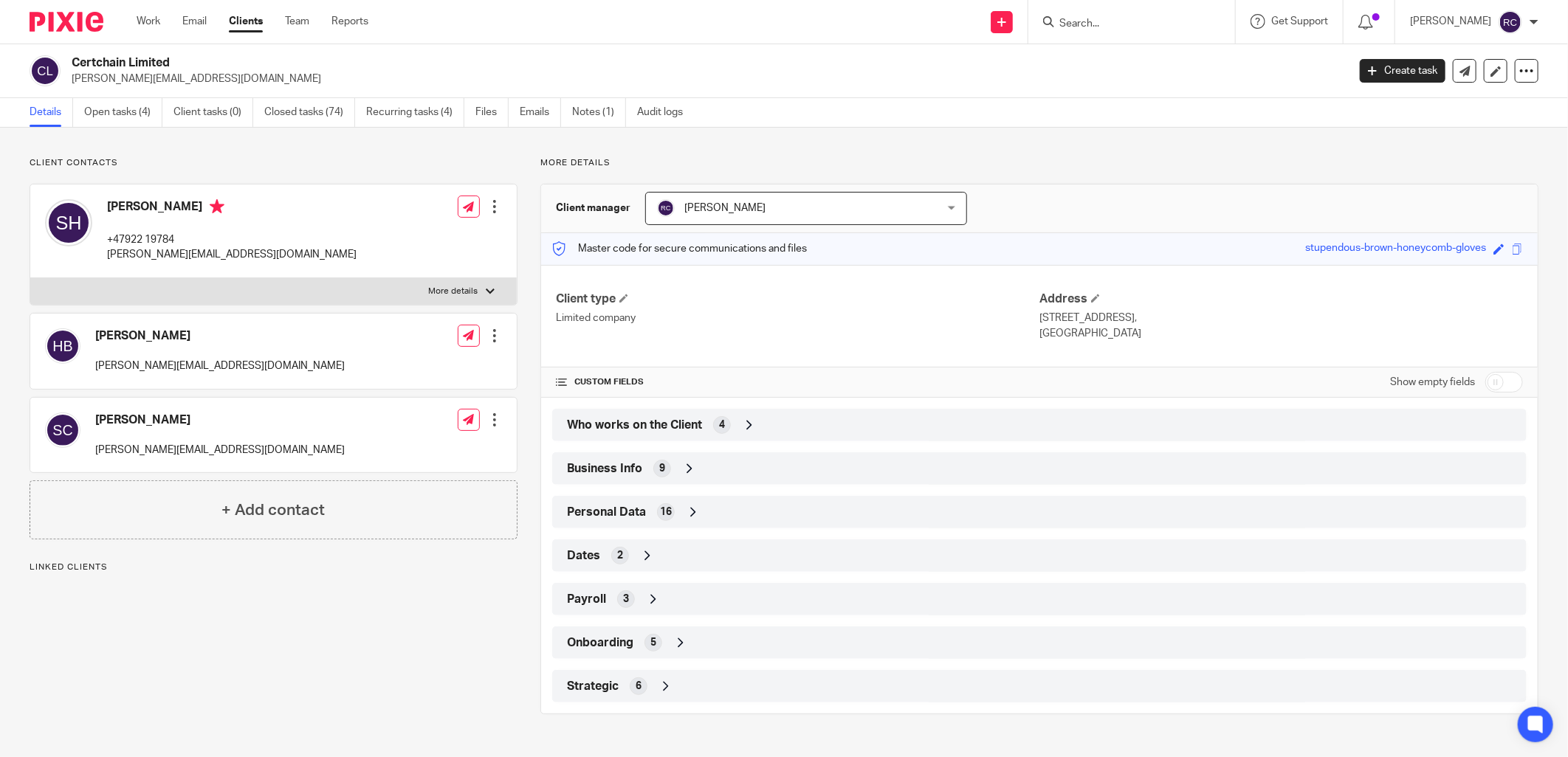
click at [632, 425] on span "Who works on the Client" at bounding box center [634, 425] width 135 height 15
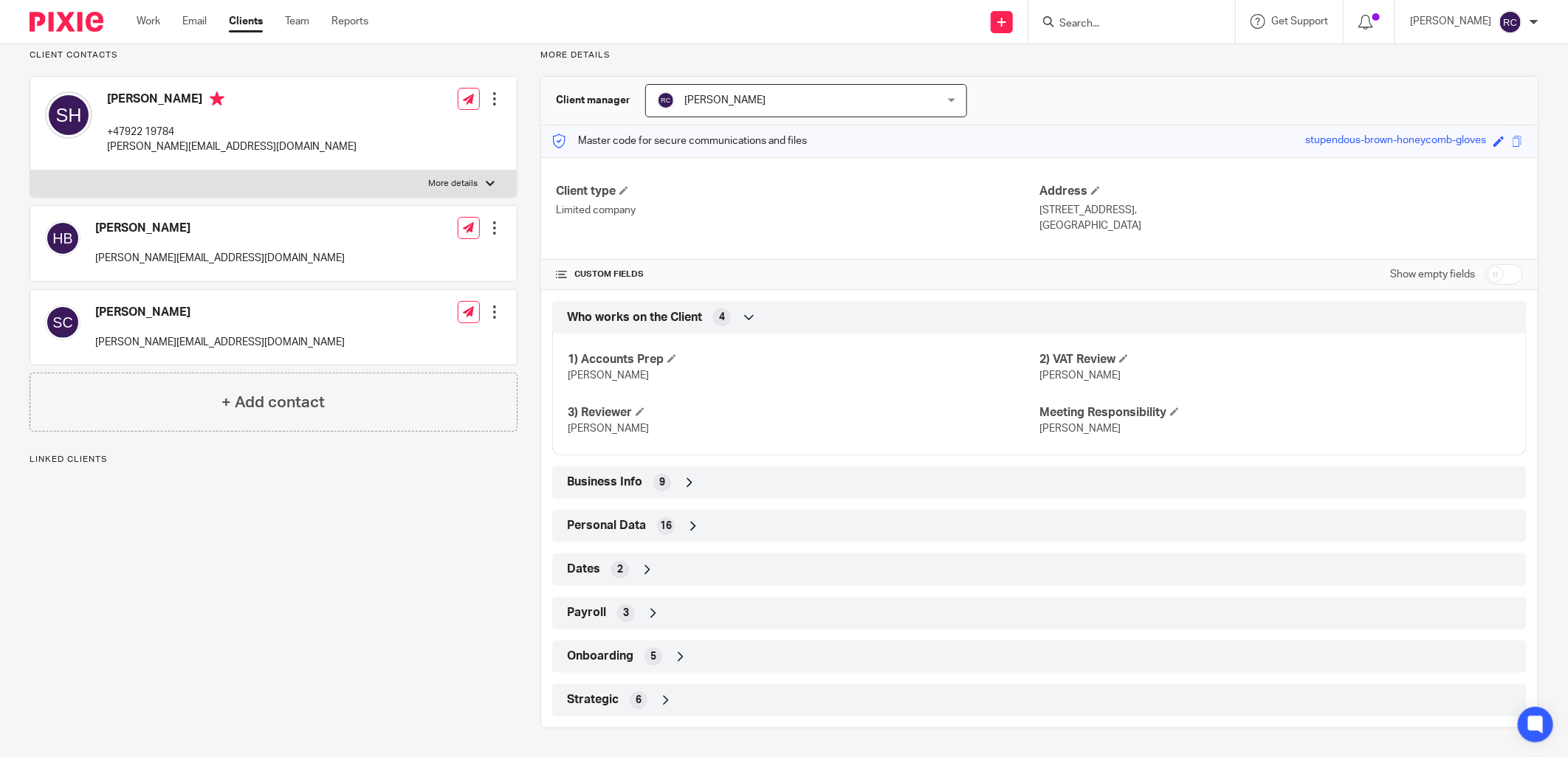
click at [595, 655] on span "Onboarding" at bounding box center [600, 656] width 66 height 15
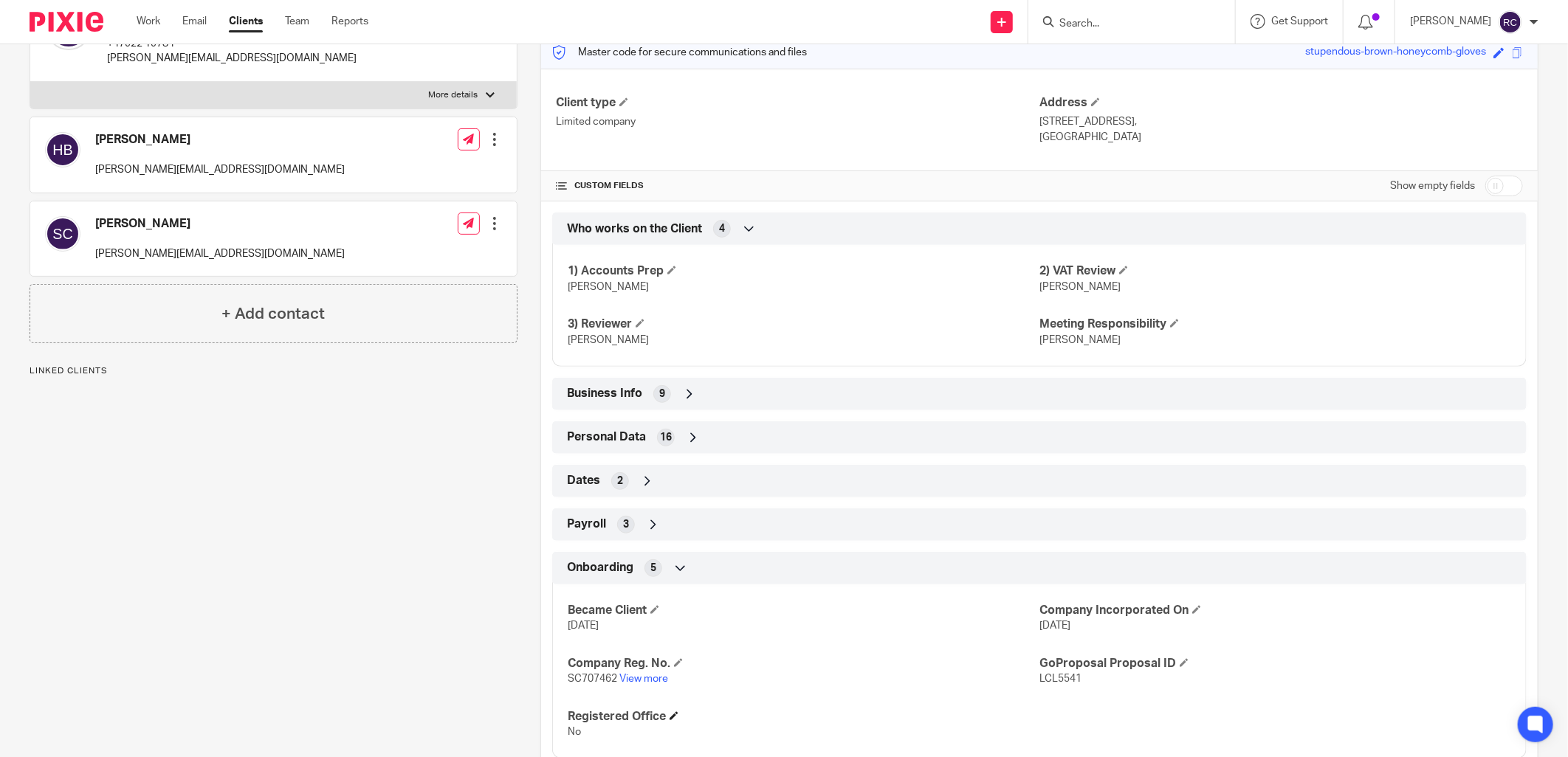
scroll to position [282, 0]
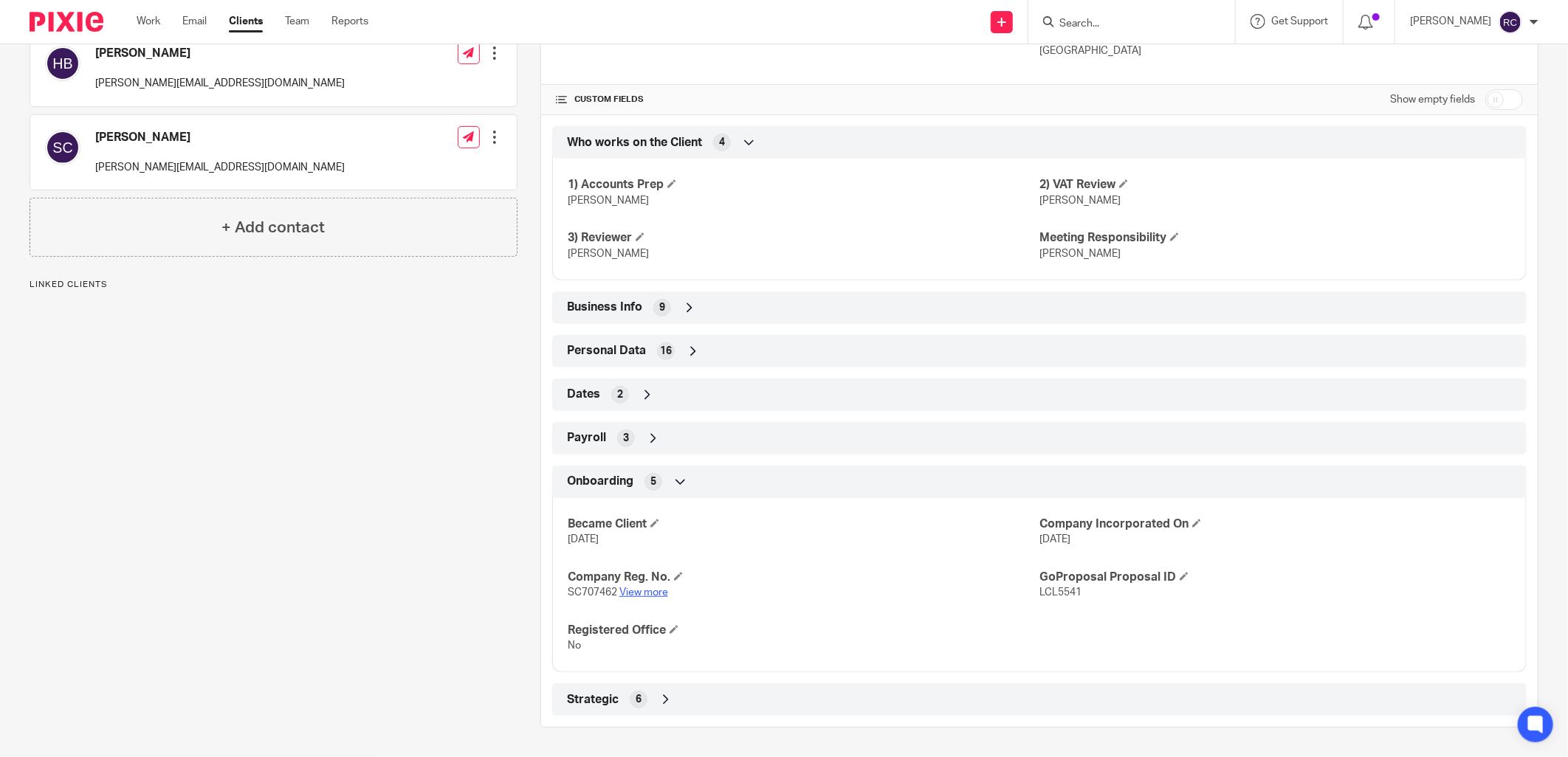
click at [649, 588] on link "View more" at bounding box center [643, 592] width 48 height 10
click at [1086, 18] on input "Search" at bounding box center [1124, 25] width 133 height 13
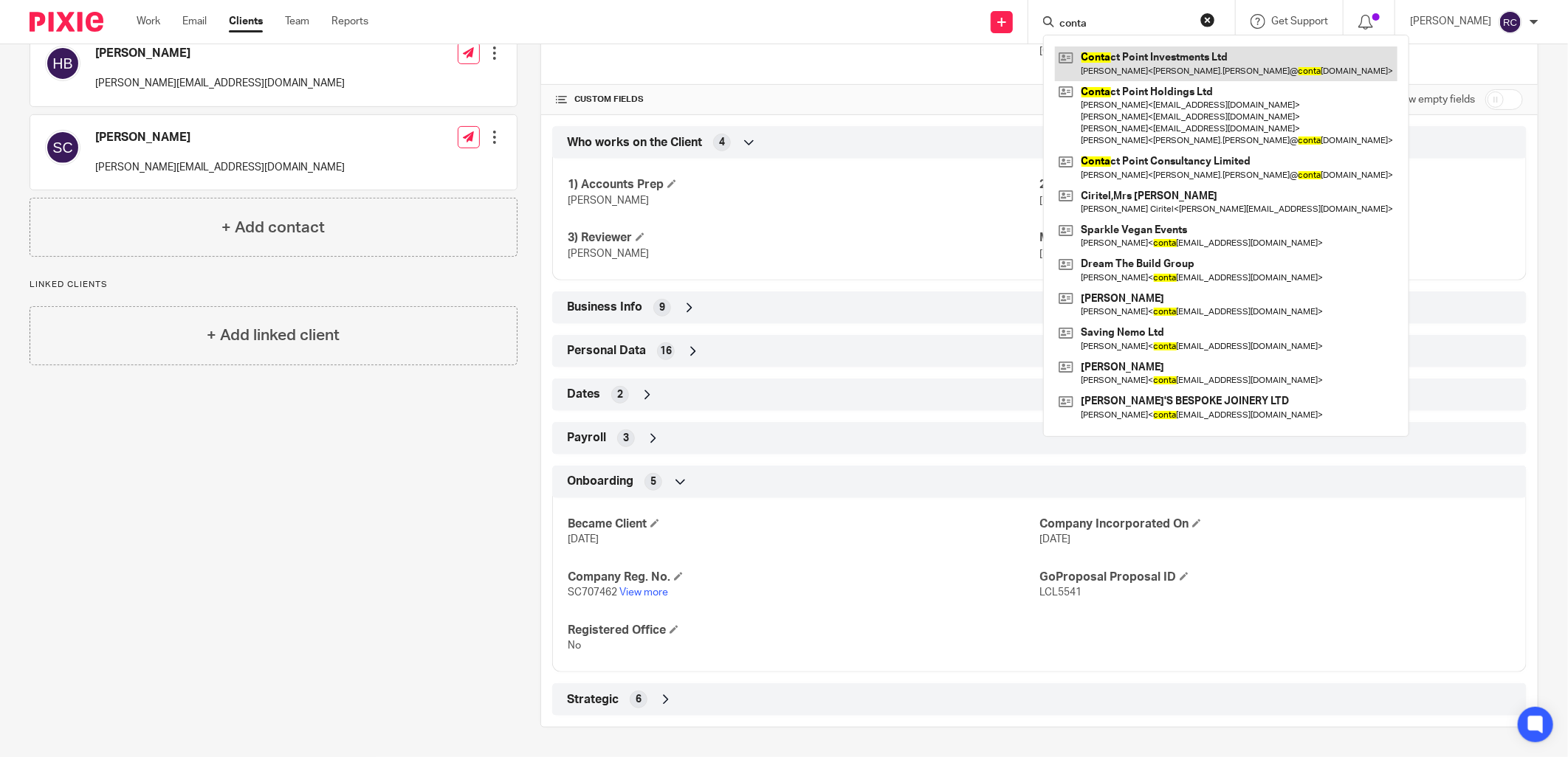
type input "conta"
click at [1101, 56] on link at bounding box center [1226, 63] width 342 height 34
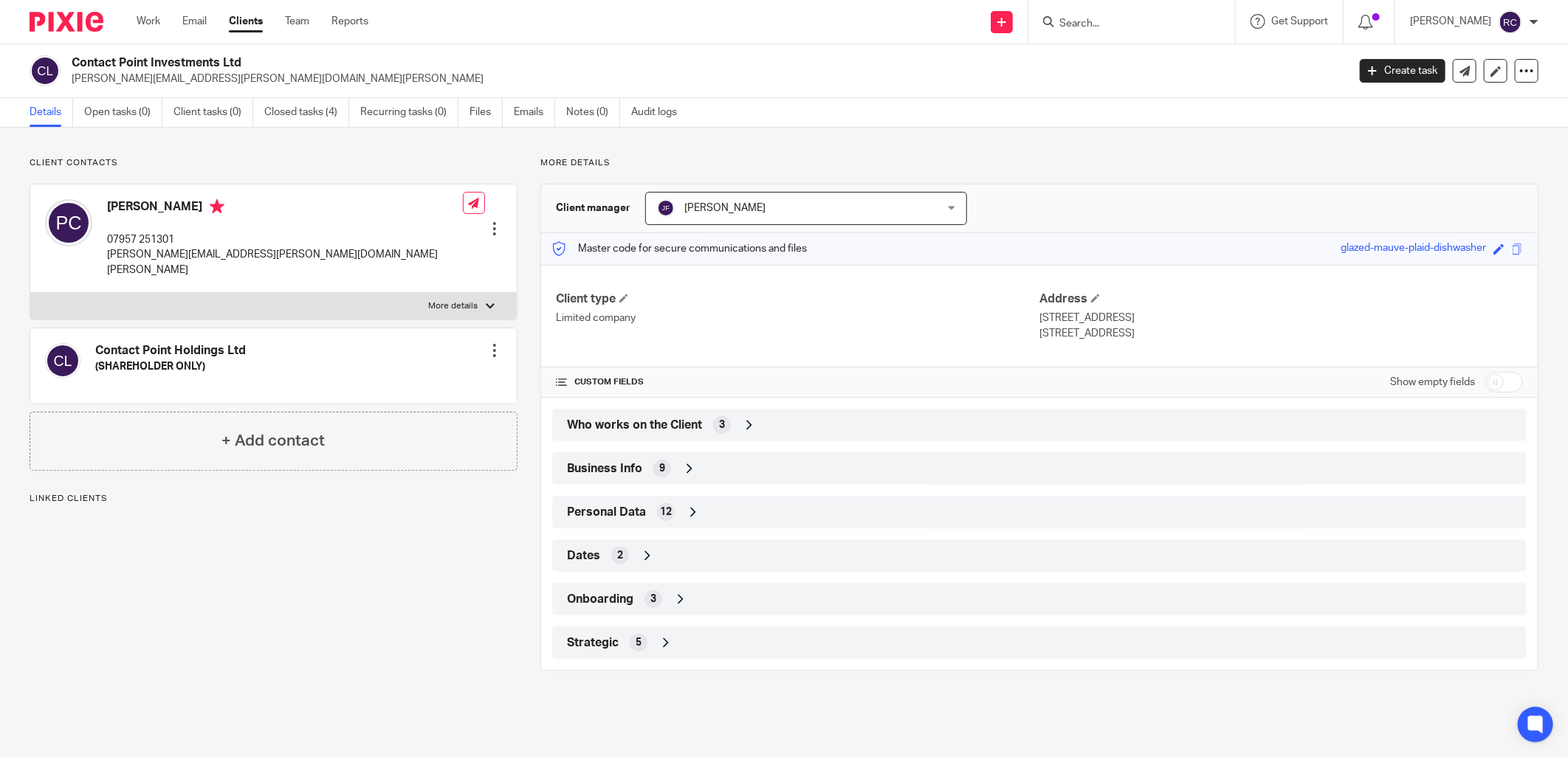
click at [1082, 20] on input "Search" at bounding box center [1124, 25] width 133 height 13
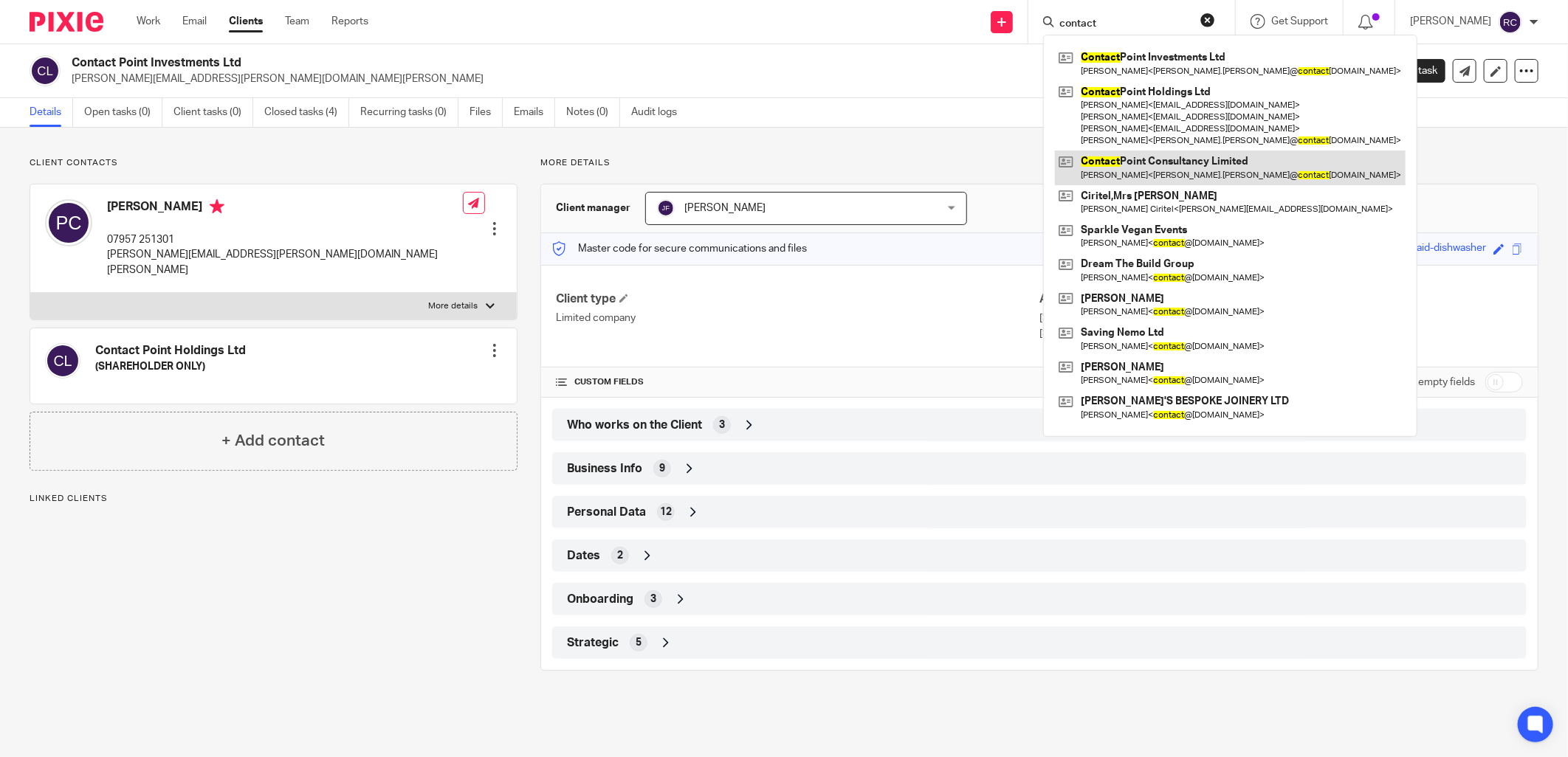
type input "contact"
click at [1167, 169] on link at bounding box center [1231, 168] width 351 height 34
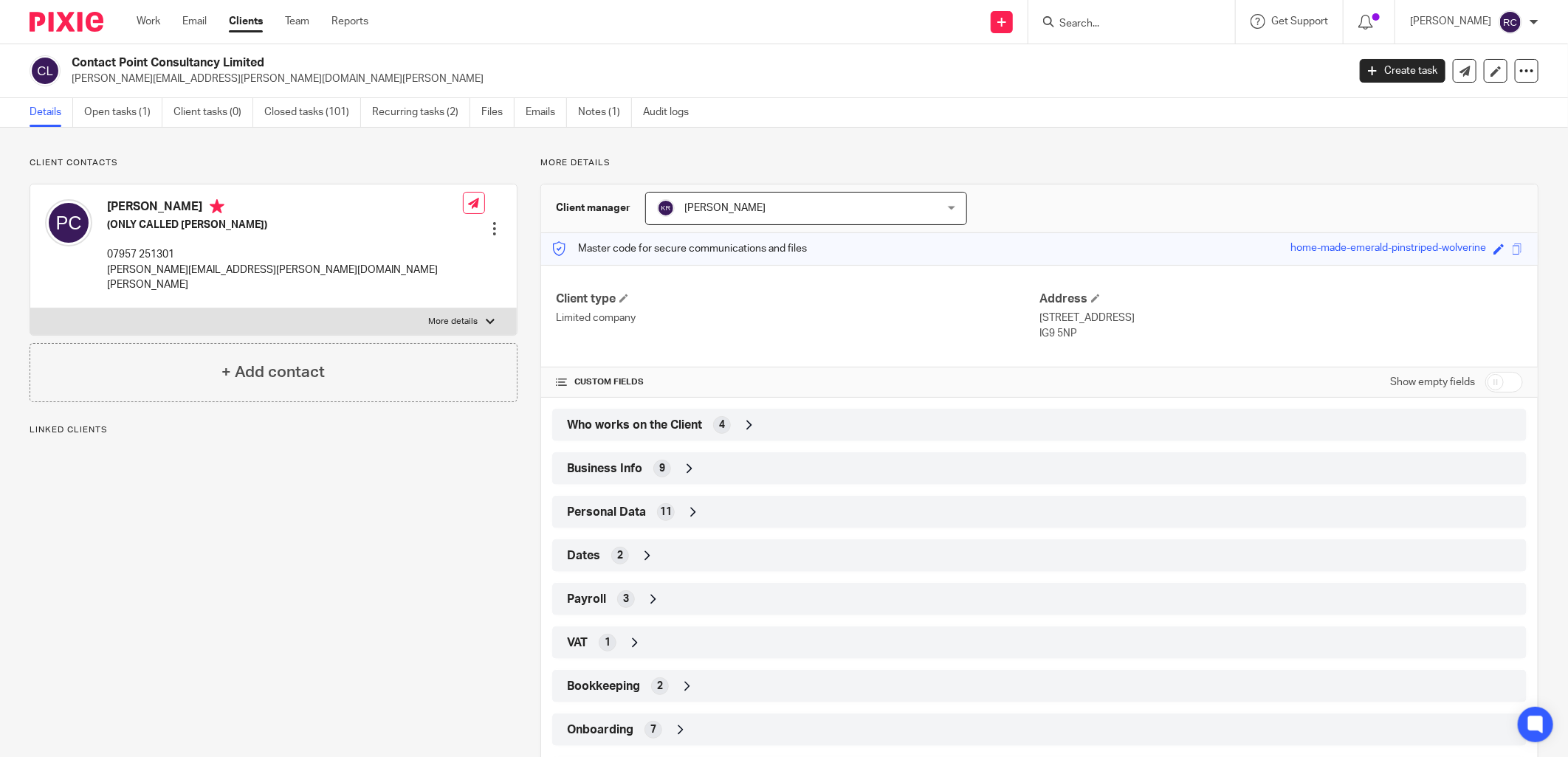
click at [706, 422] on div "Who works on the Client 4" at bounding box center [1039, 424] width 952 height 25
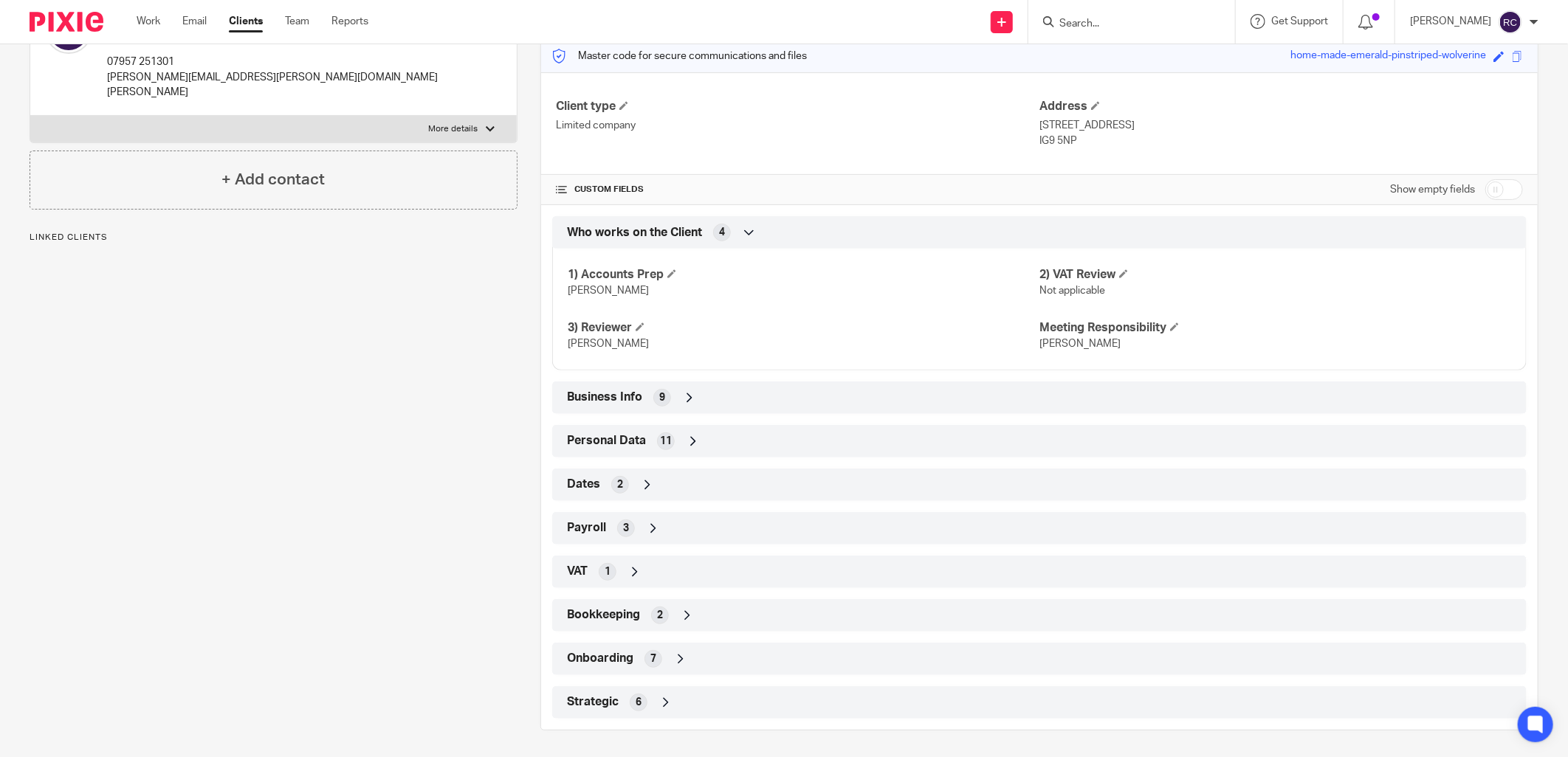
scroll to position [195, 0]
click at [602, 646] on div "Onboarding 7" at bounding box center [1039, 656] width 952 height 25
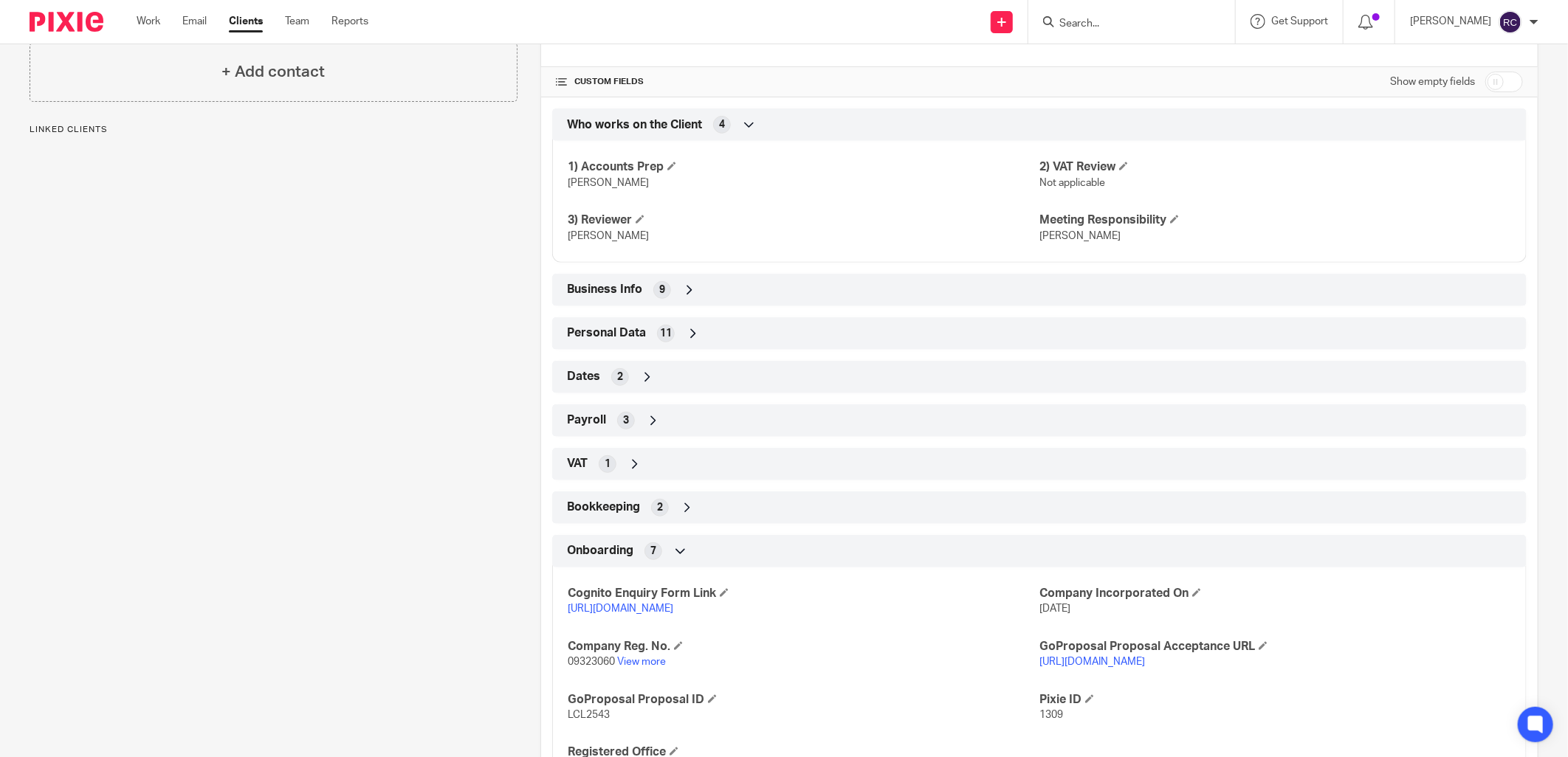
scroll to position [423, 0]
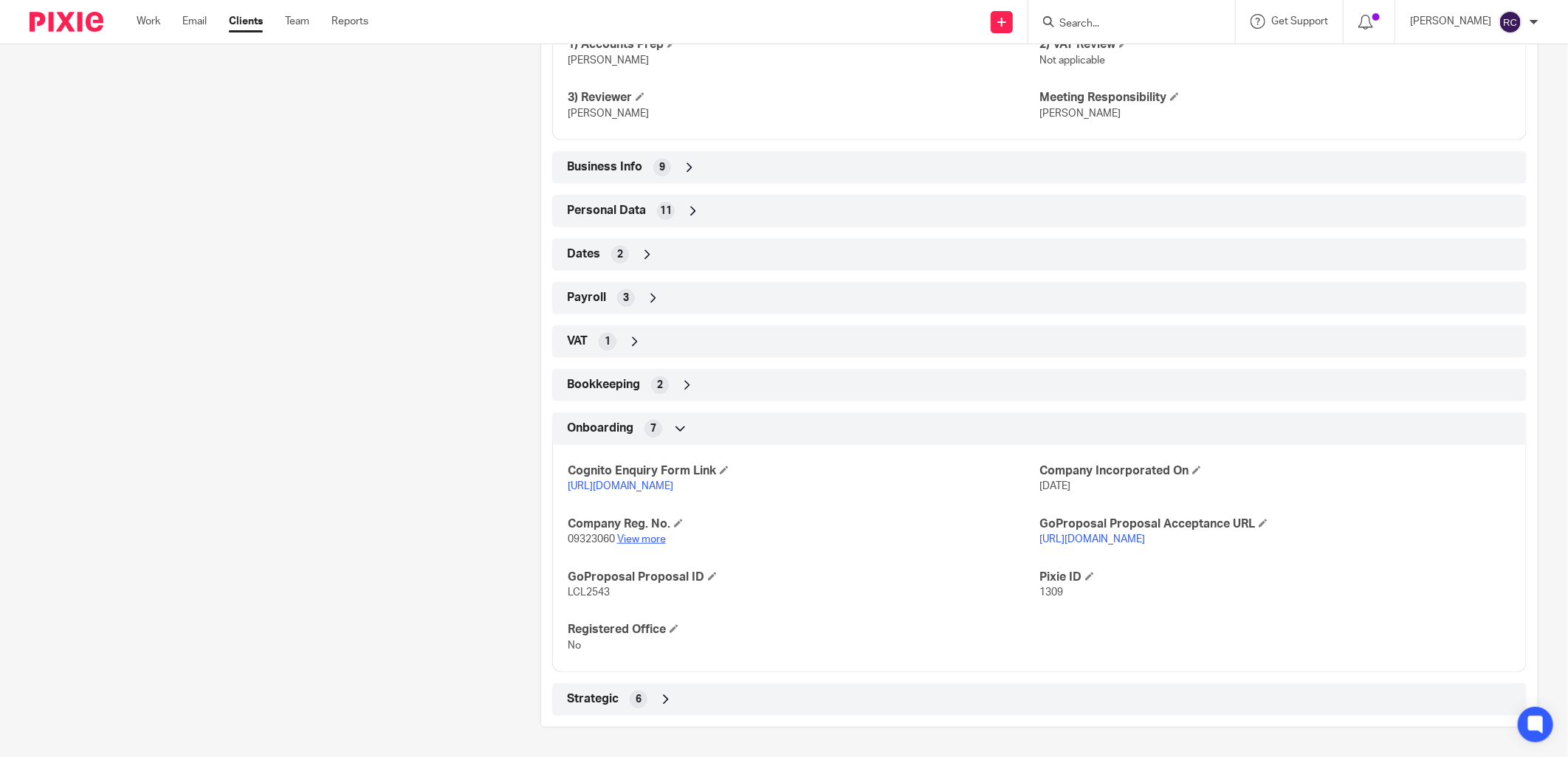
click at [649, 538] on link "View more" at bounding box center [641, 539] width 48 height 10
click at [1090, 24] on input "Search" at bounding box center [1124, 25] width 133 height 13
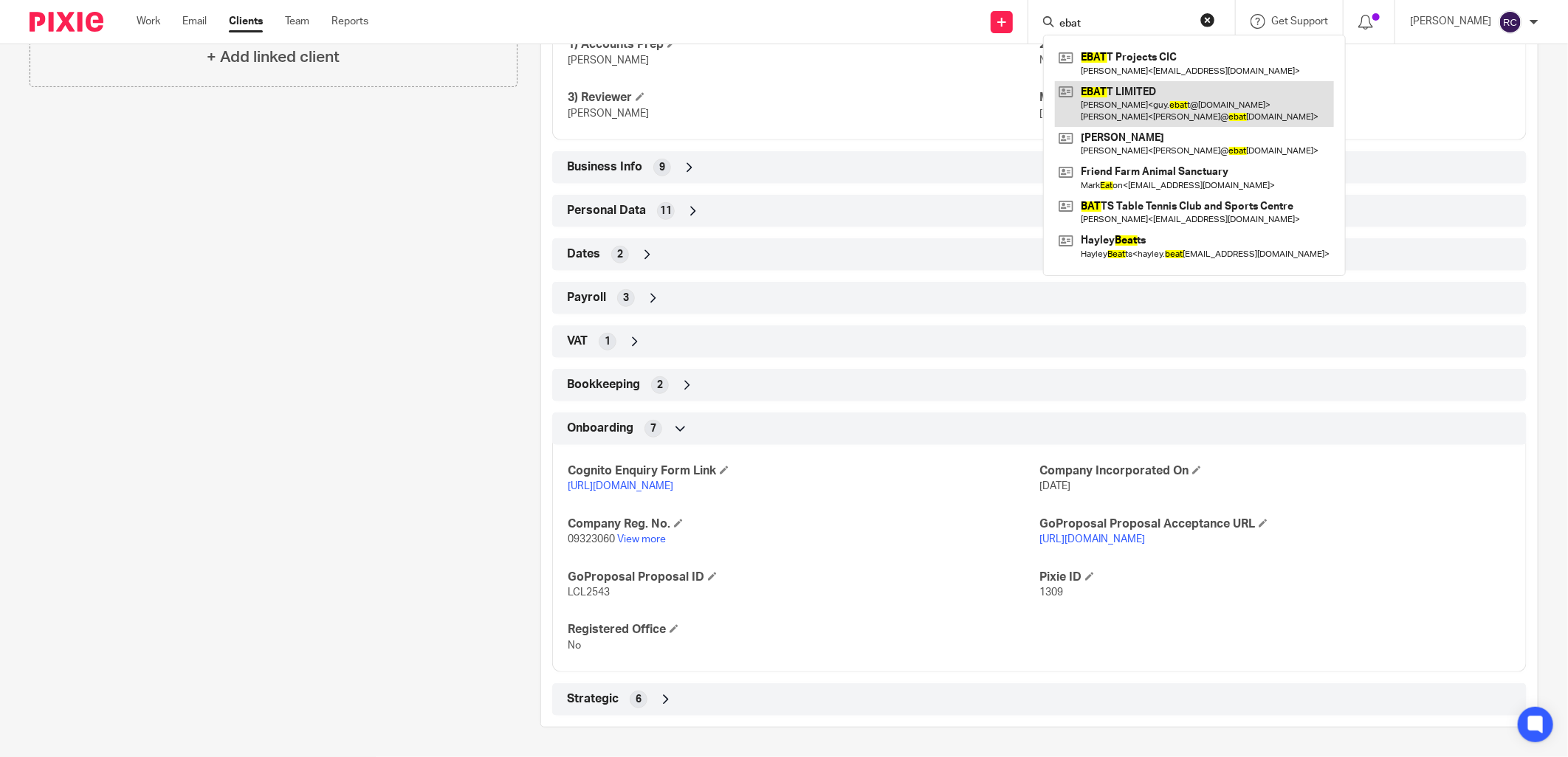
type input "ebat"
click at [1122, 99] on link at bounding box center [1194, 104] width 279 height 45
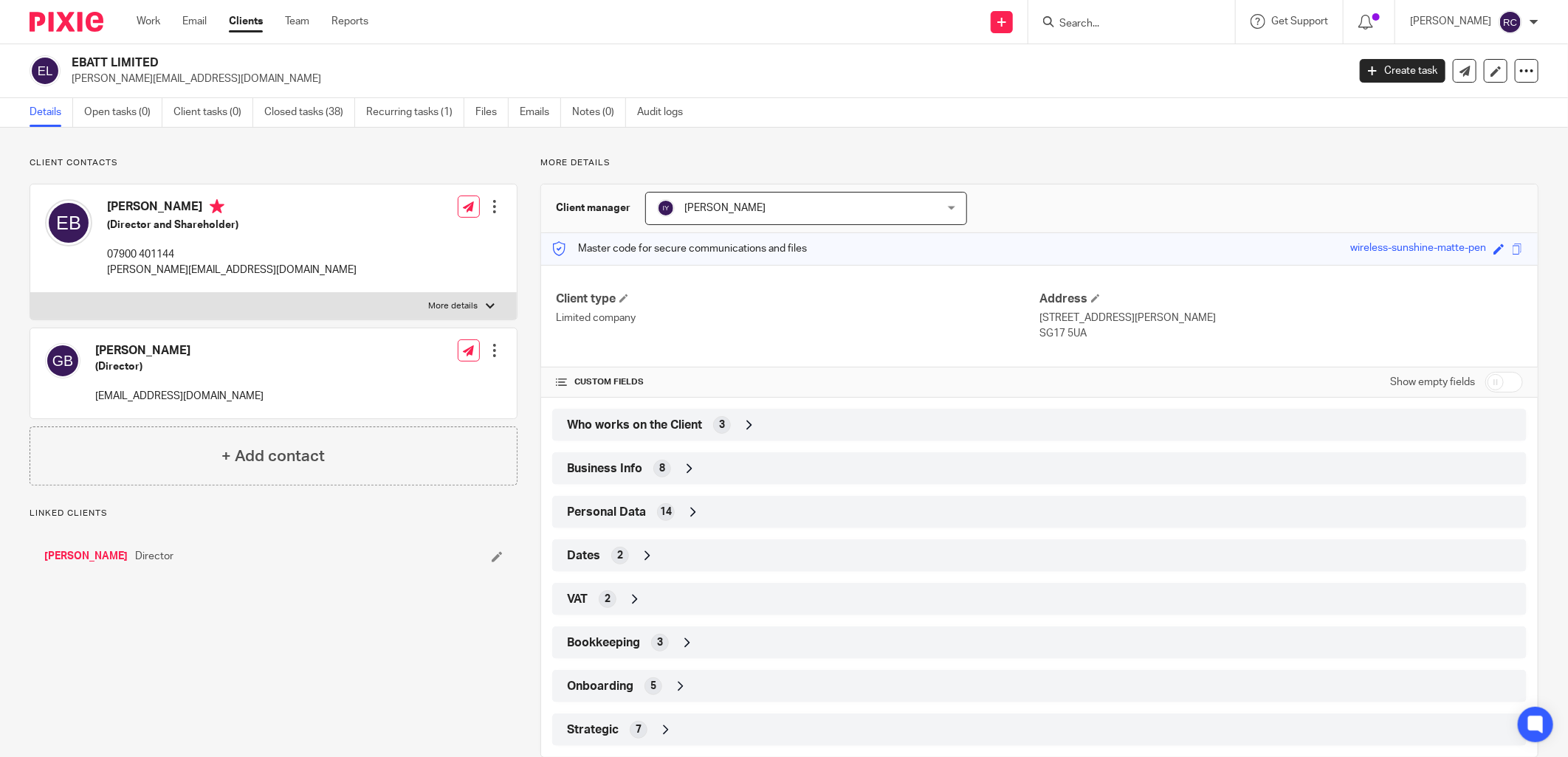
click at [647, 429] on span "Who works on the Client" at bounding box center [634, 425] width 135 height 15
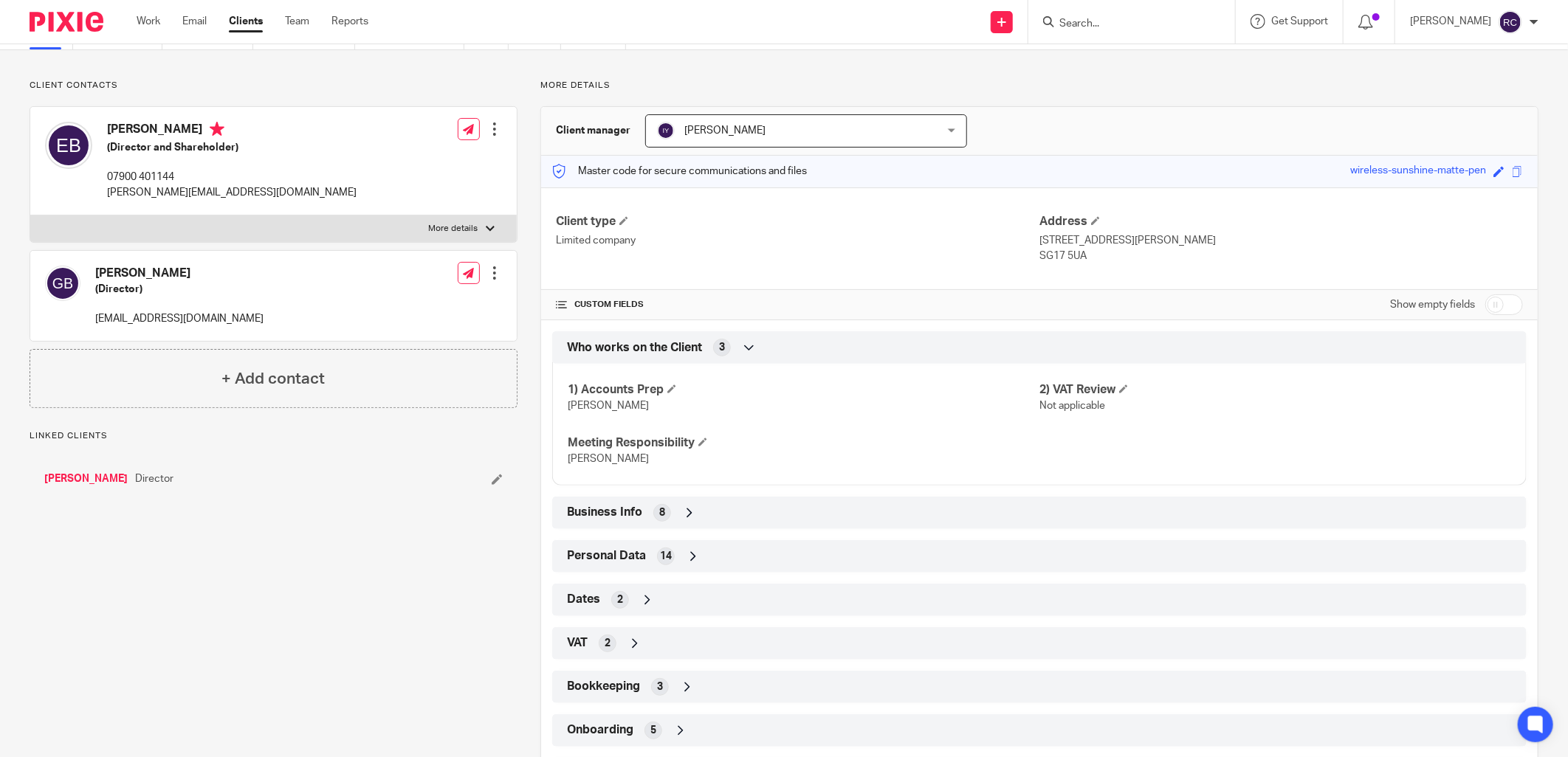
scroll to position [152, 0]
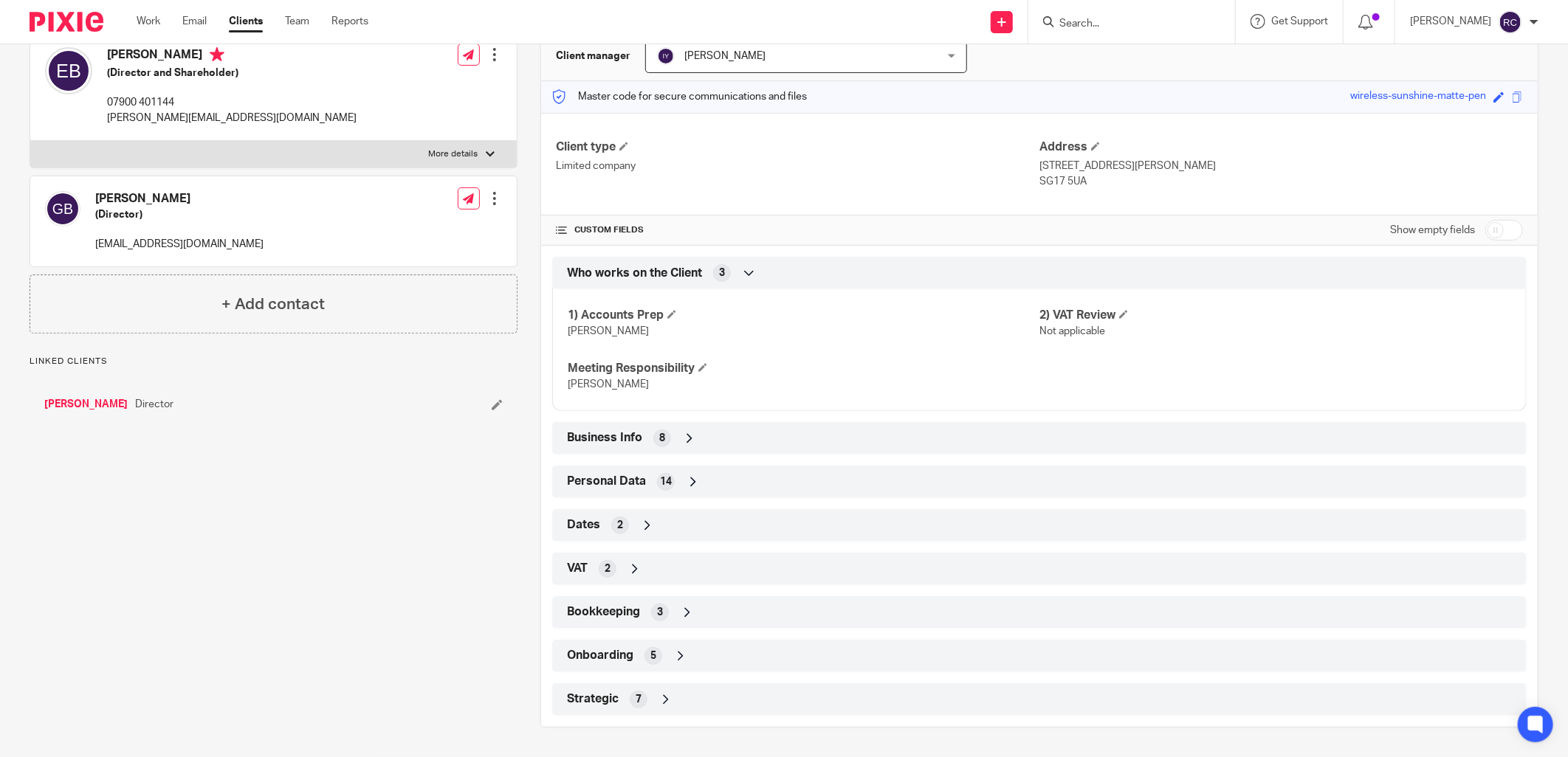
click at [609, 657] on span "Onboarding" at bounding box center [600, 656] width 66 height 15
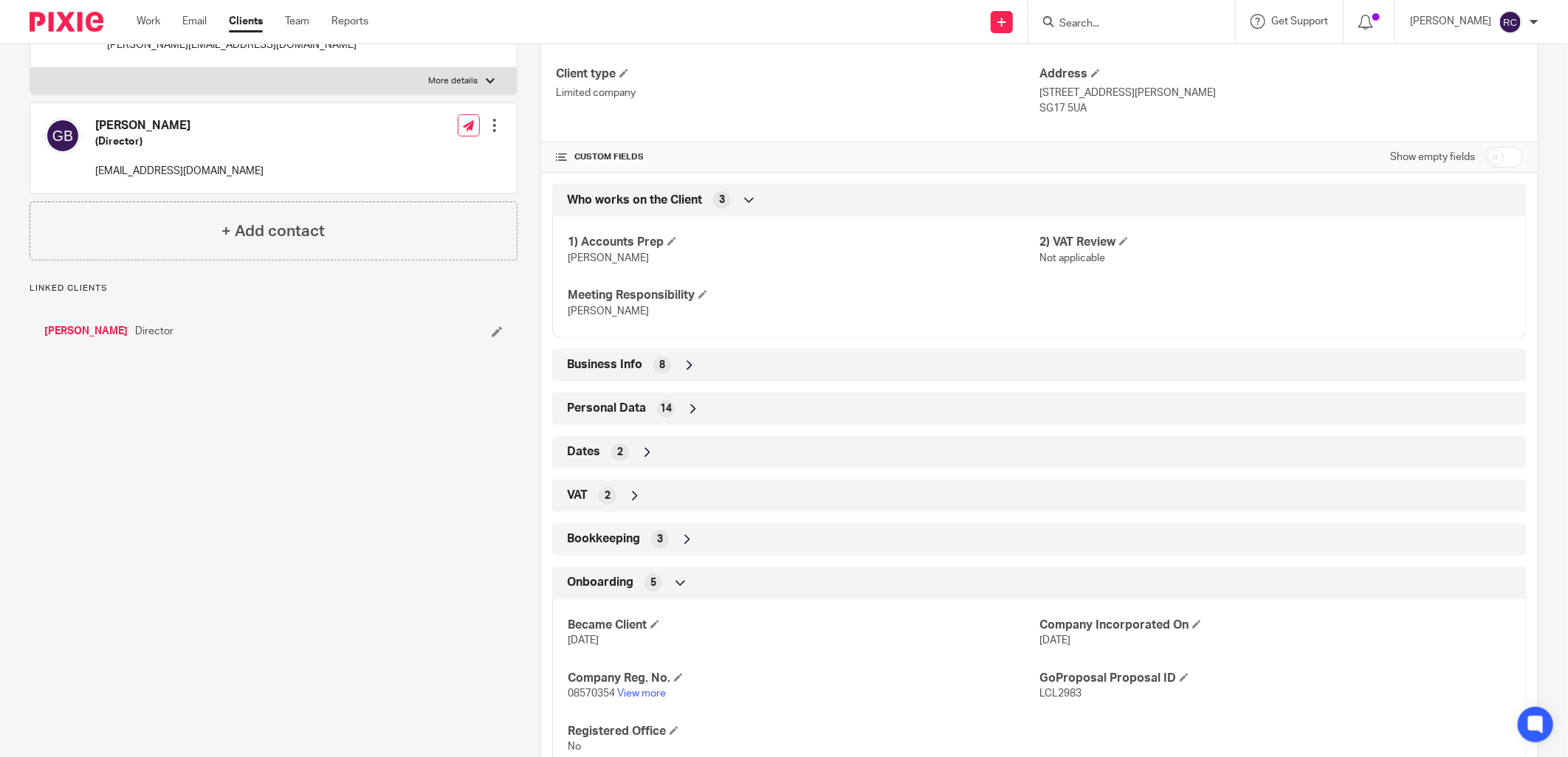
scroll to position [315, 0]
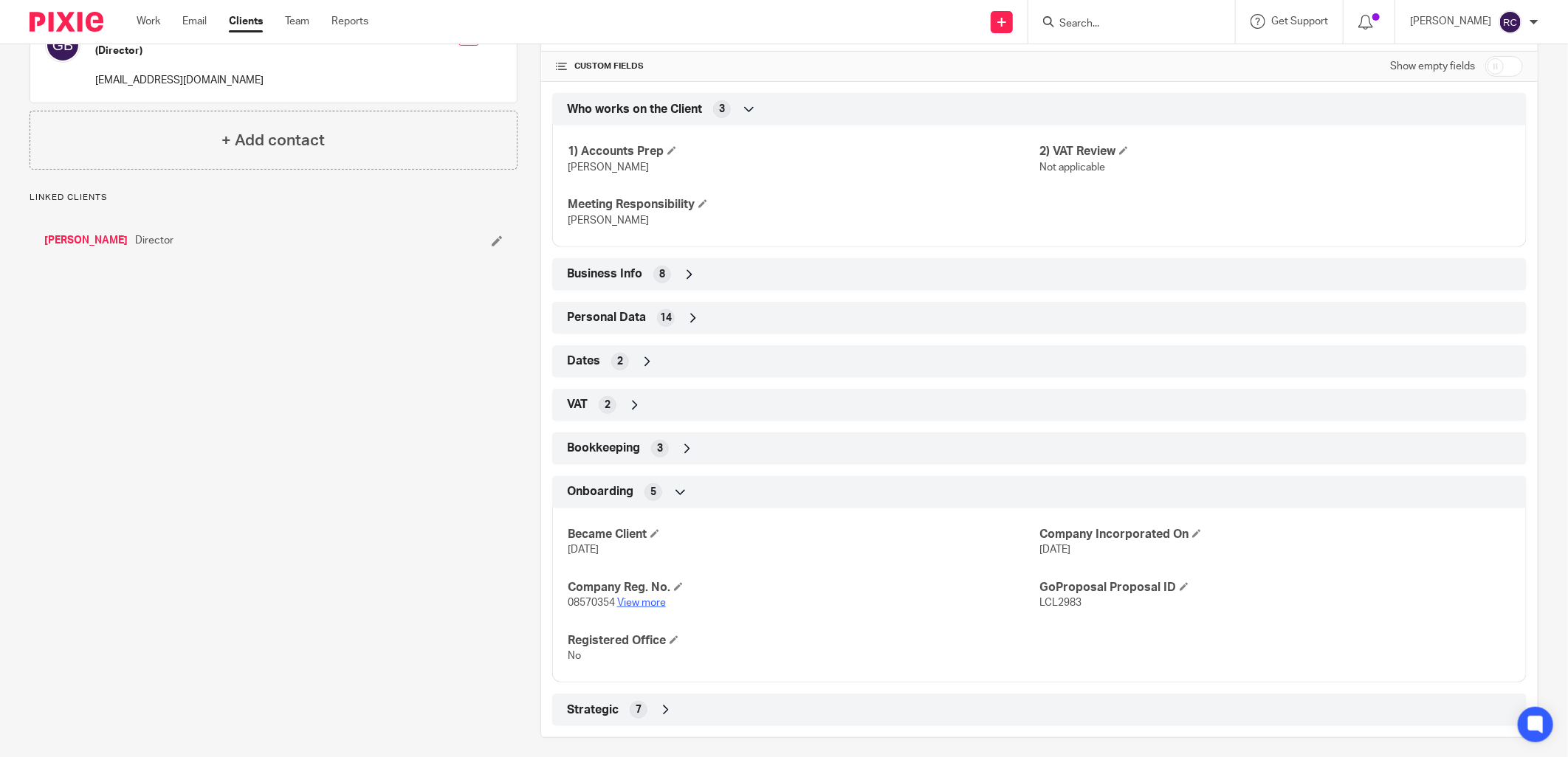
click at [639, 604] on link "View more" at bounding box center [641, 603] width 48 height 10
click at [1134, 9] on div at bounding box center [1132, 22] width 207 height 44
click at [1098, 25] on input "Search" at bounding box center [1124, 25] width 133 height 13
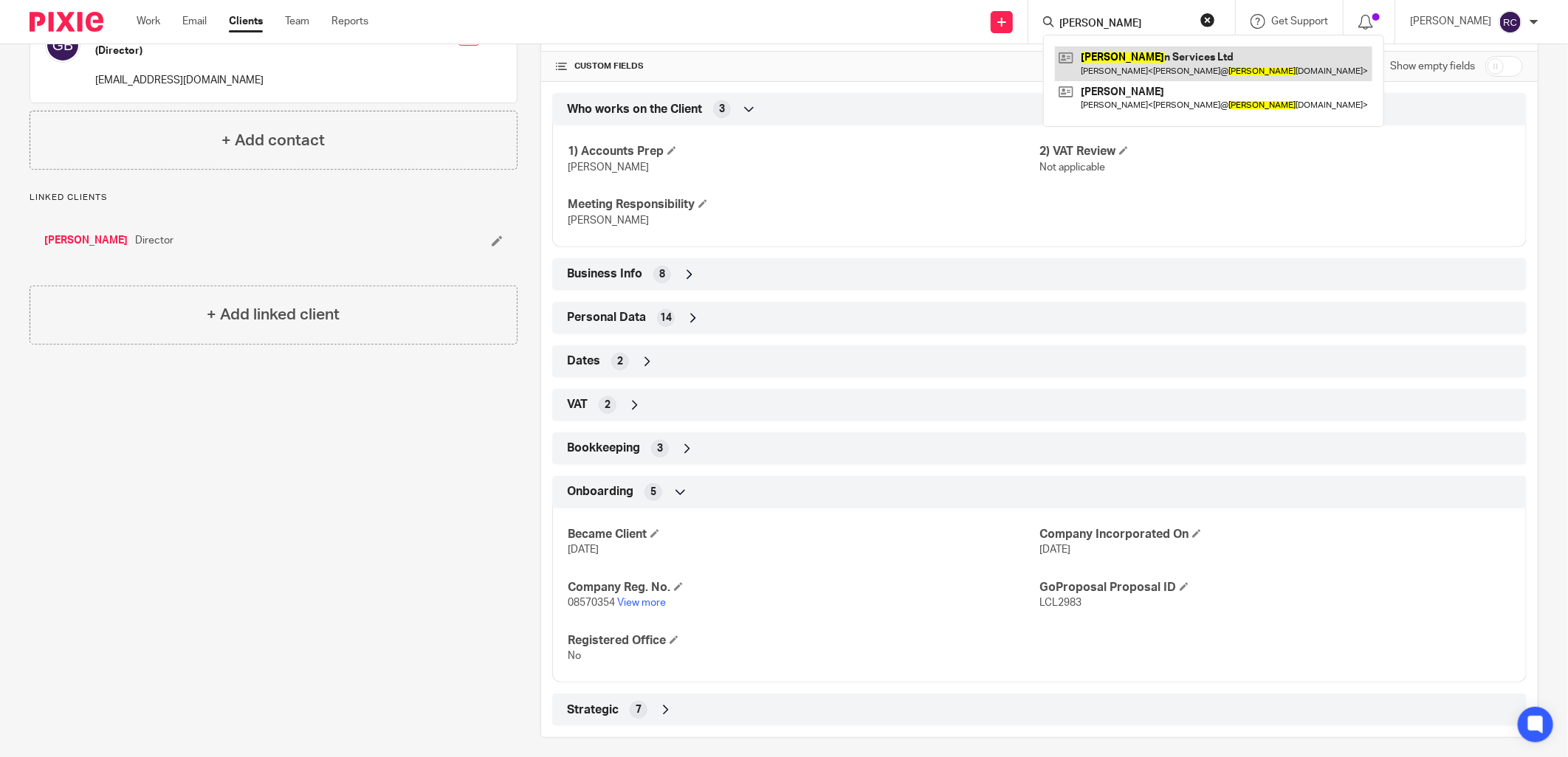
type input "[PERSON_NAME]"
click at [1137, 64] on link at bounding box center [1213, 63] width 318 height 34
click at [1121, 59] on link at bounding box center [1213, 63] width 318 height 34
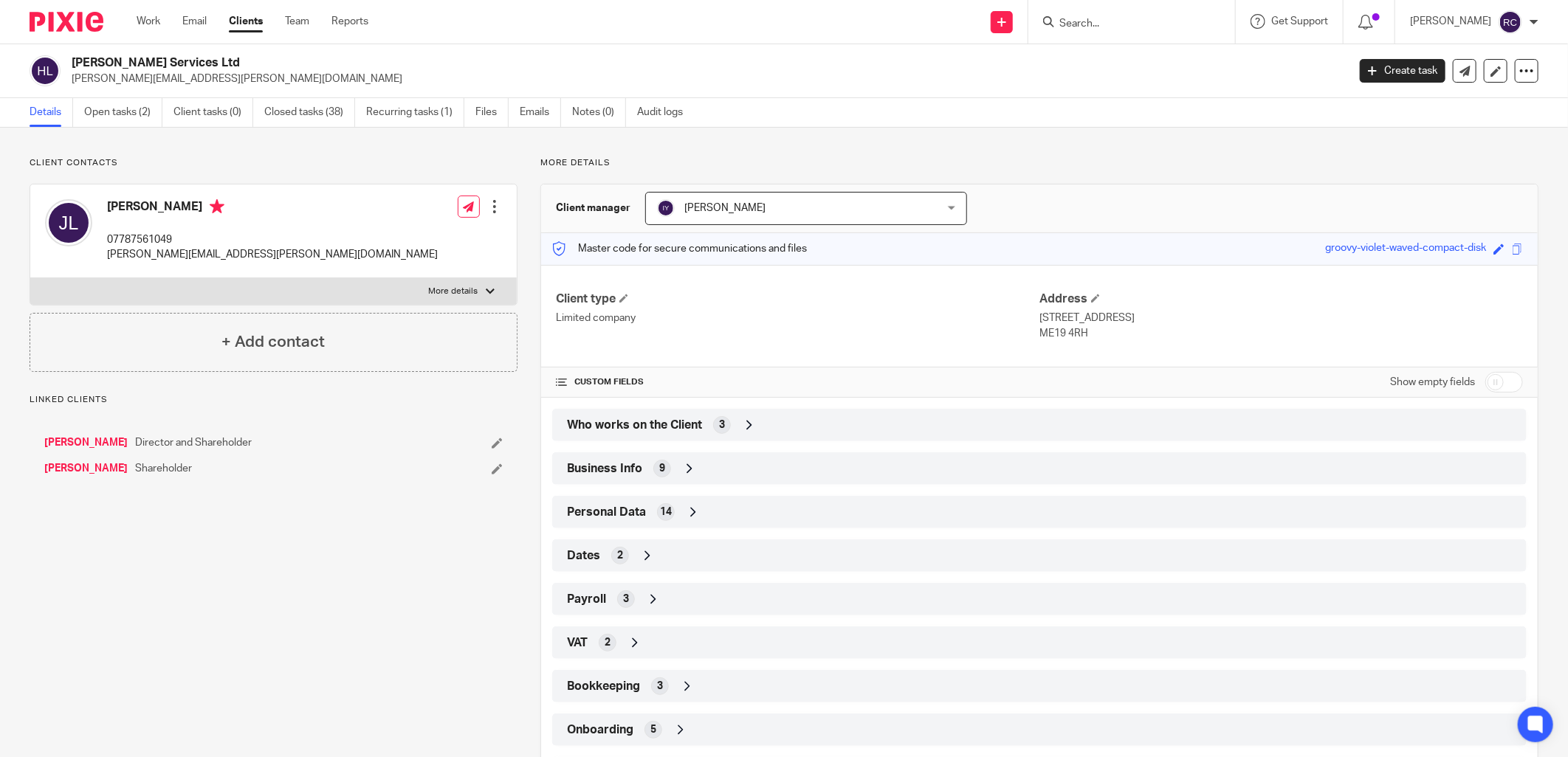
click at [615, 434] on div "Who works on the Client 3" at bounding box center [1039, 424] width 952 height 25
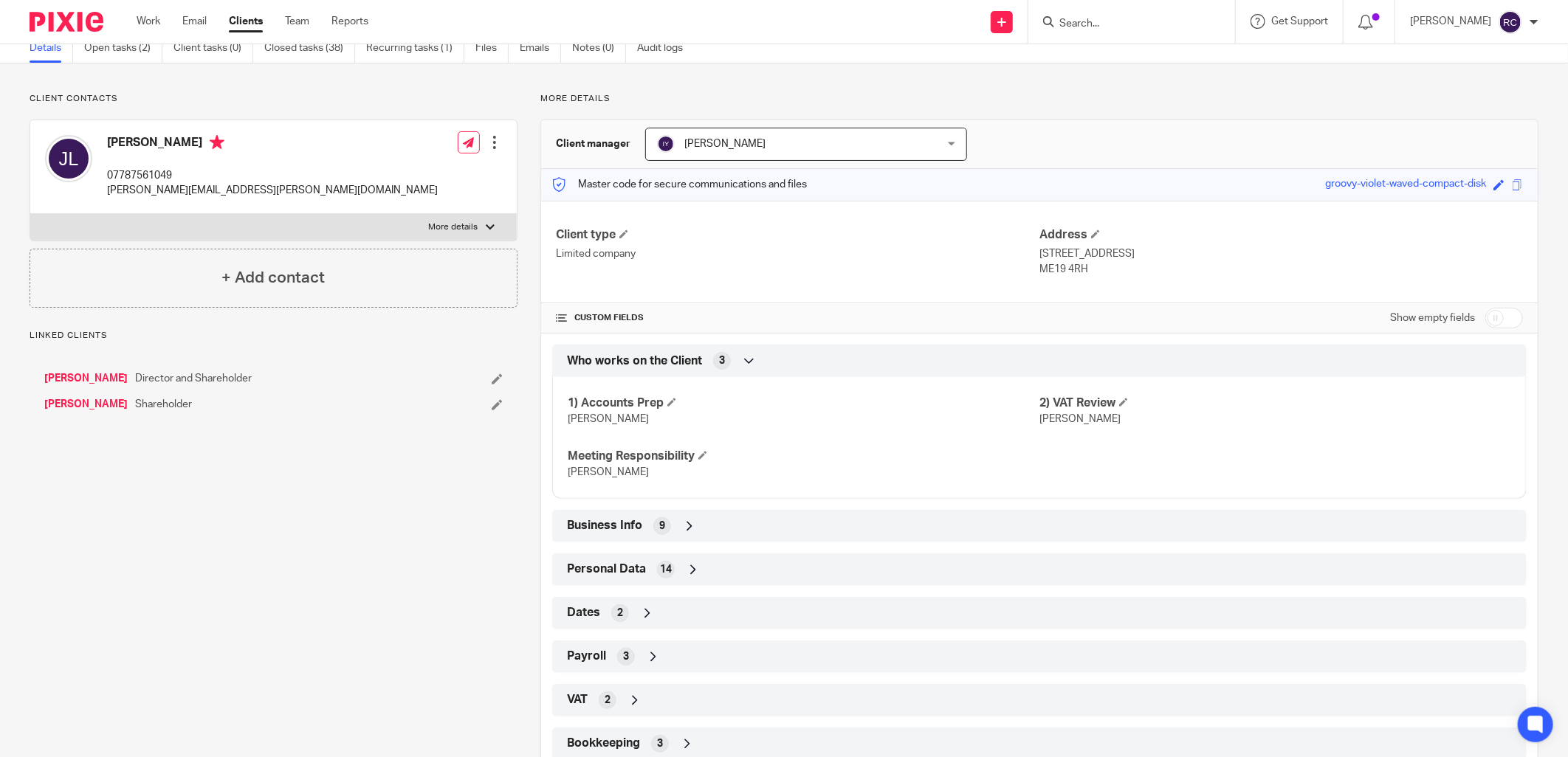
scroll to position [195, 0]
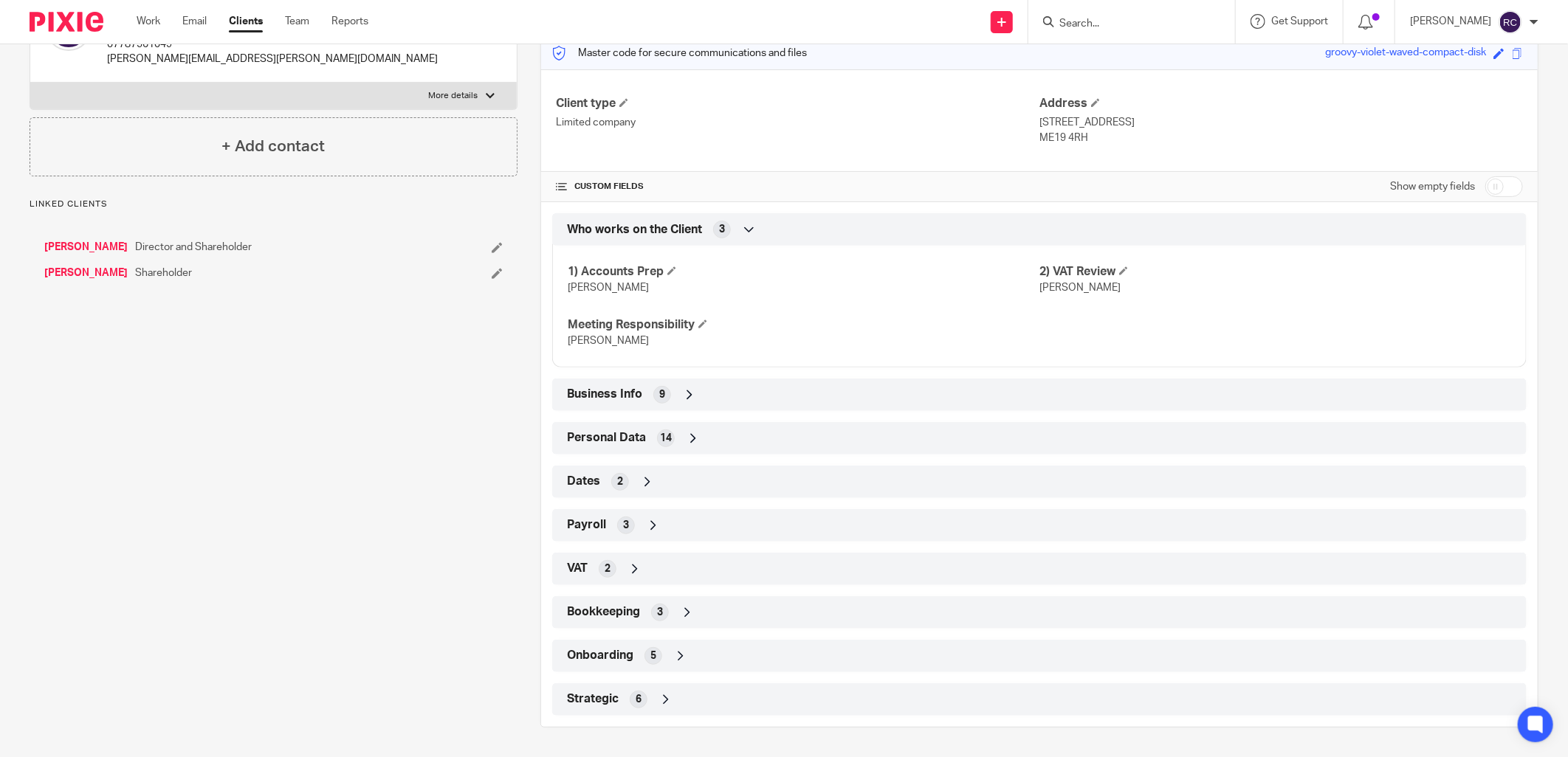
click at [628, 658] on span "Onboarding" at bounding box center [600, 656] width 66 height 15
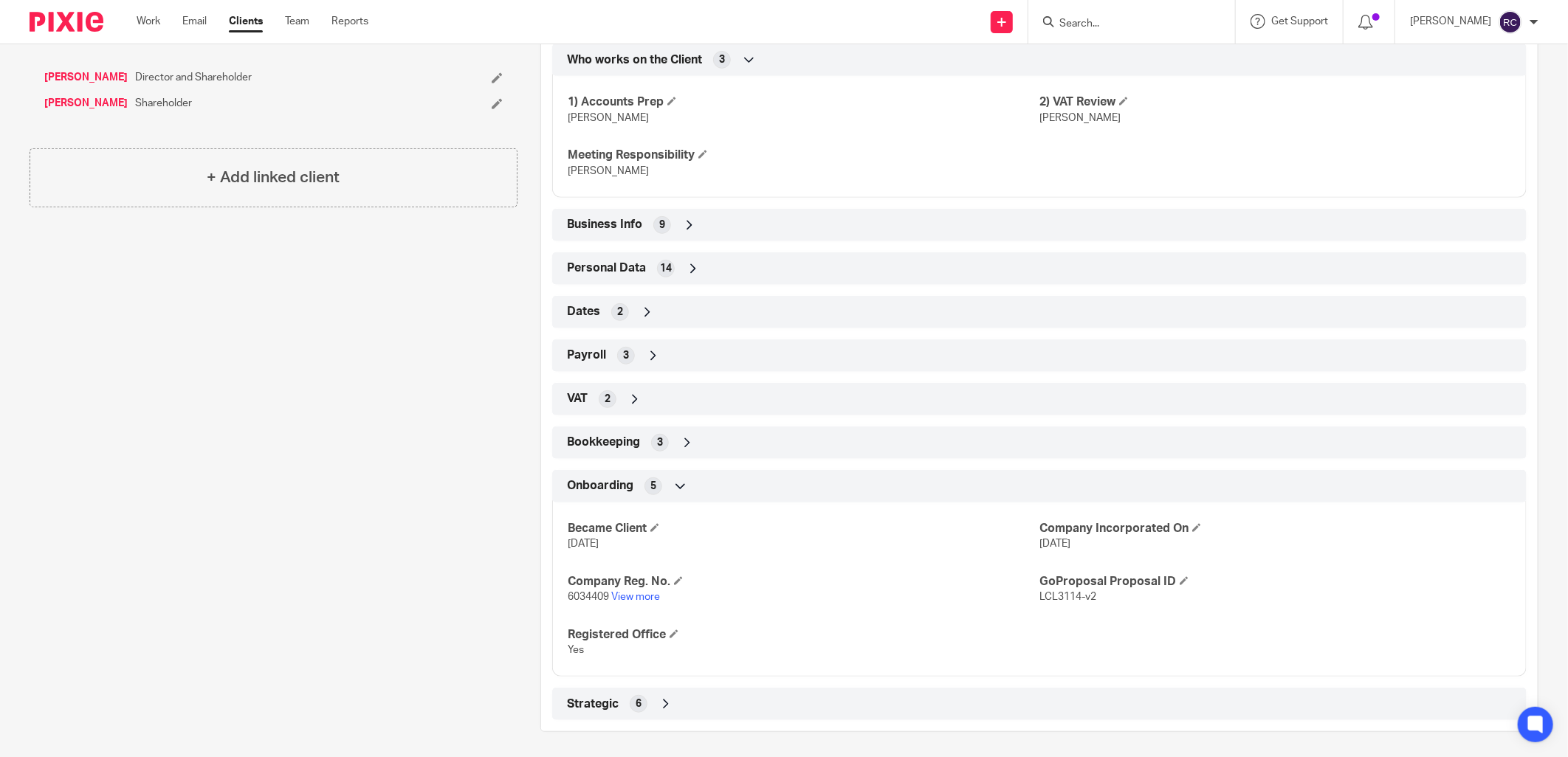
scroll to position [370, 0]
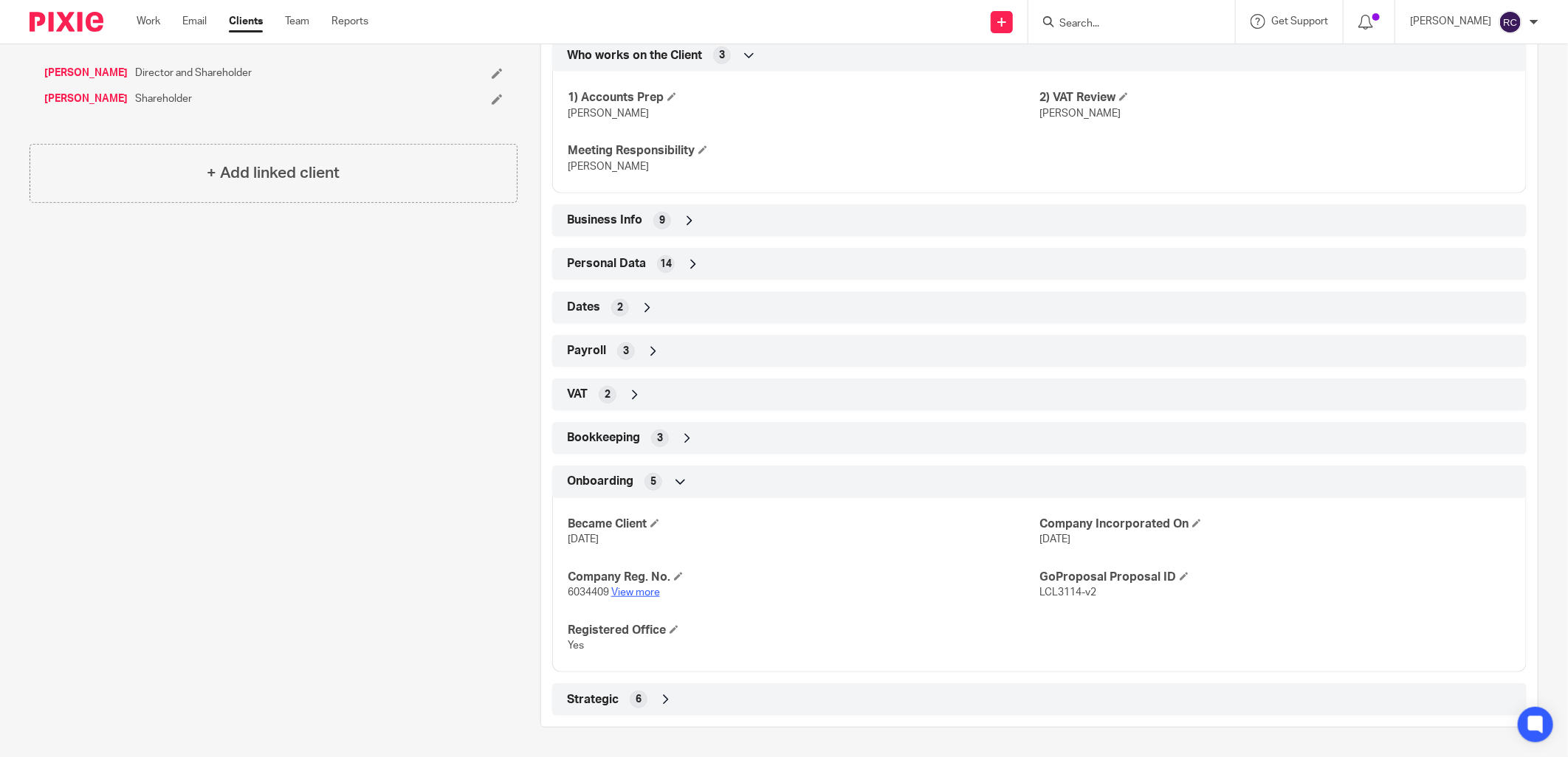
click at [626, 595] on link "View more" at bounding box center [635, 592] width 48 height 10
click at [1090, 27] on input "Search" at bounding box center [1124, 25] width 133 height 13
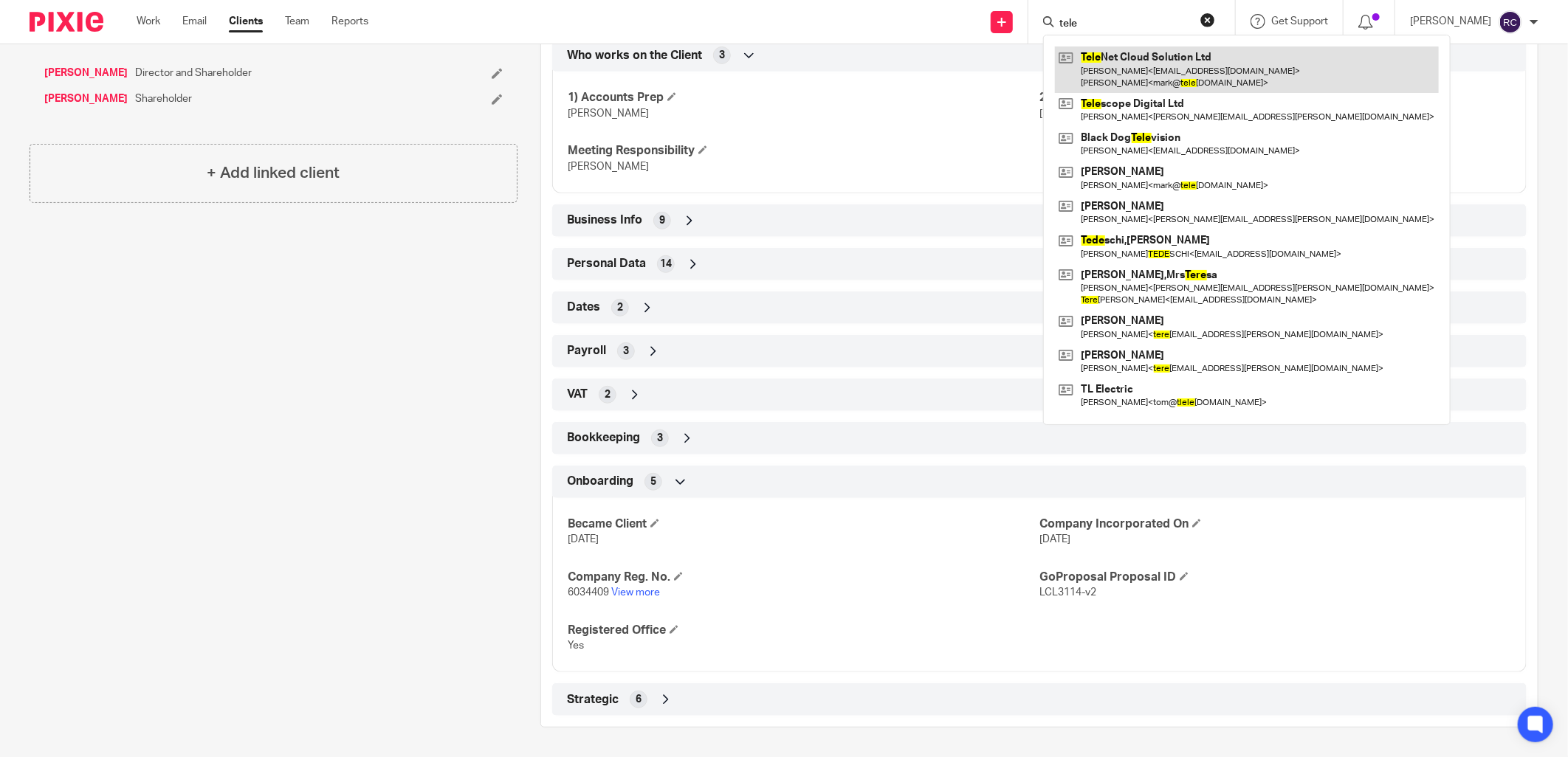
type input "tele"
click at [1104, 63] on link at bounding box center [1247, 69] width 384 height 45
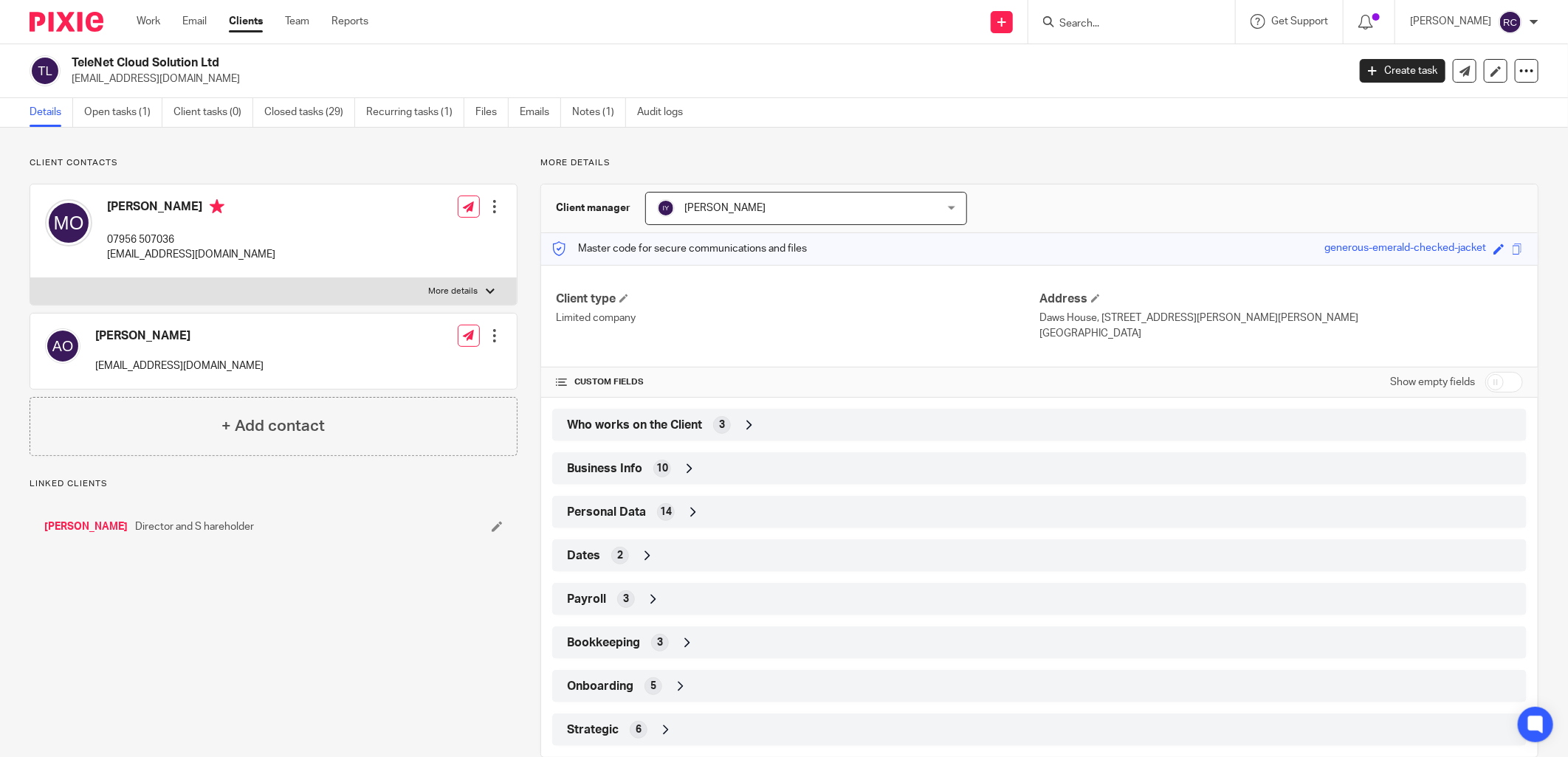
click at [612, 424] on span "Who works on the Client" at bounding box center [634, 425] width 135 height 15
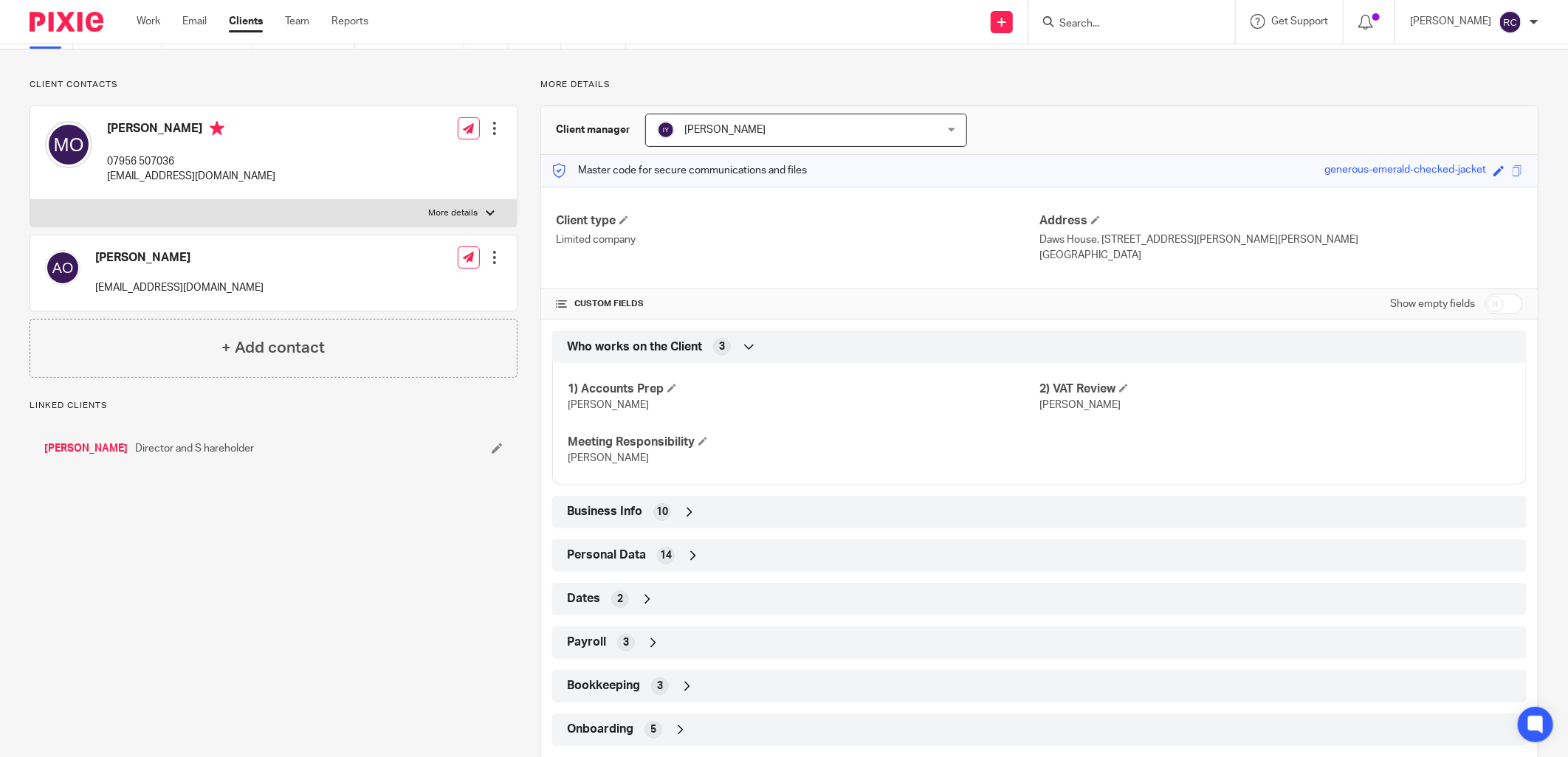
scroll to position [152, 0]
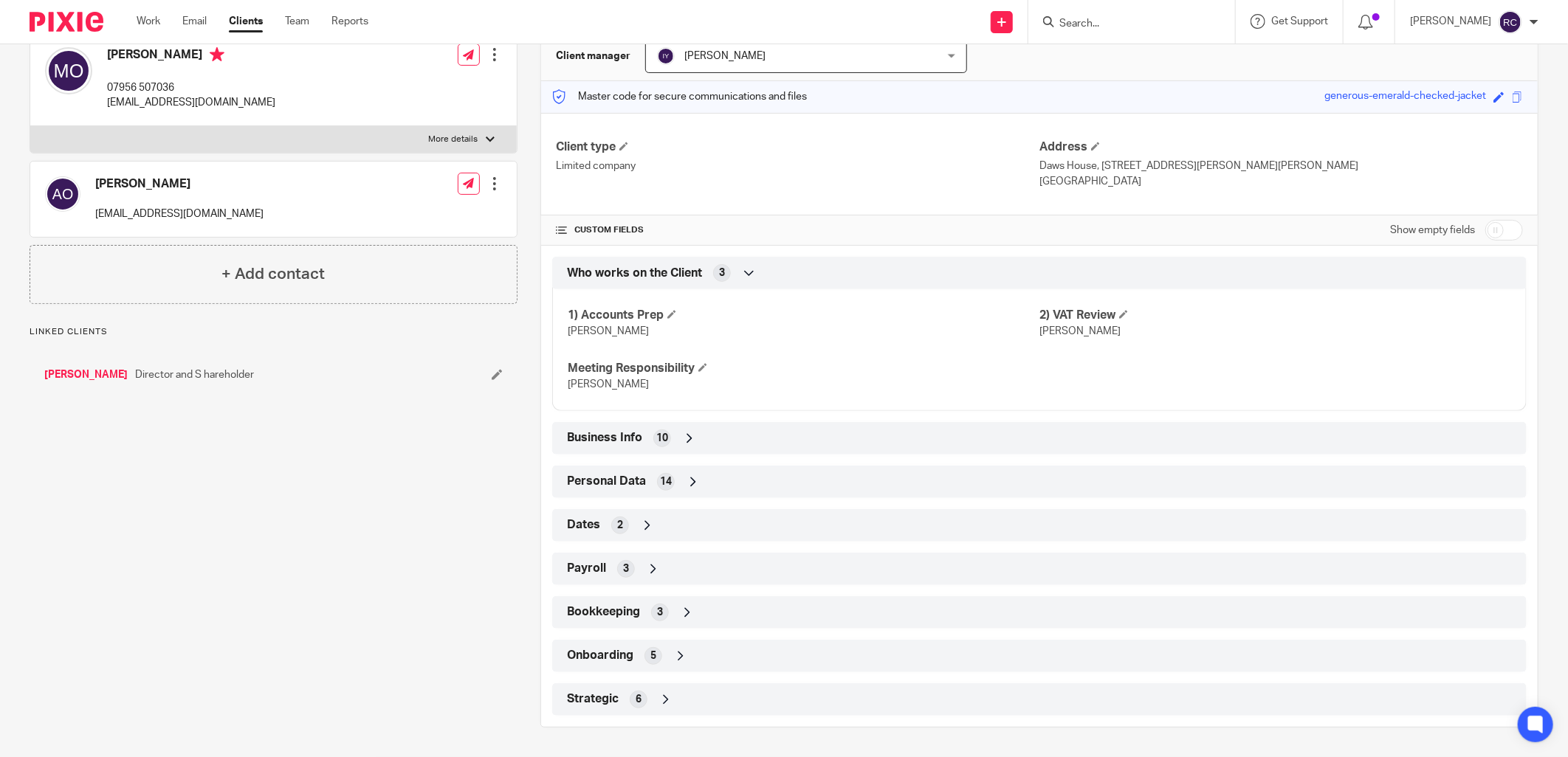
click at [604, 651] on span "Onboarding" at bounding box center [600, 656] width 66 height 15
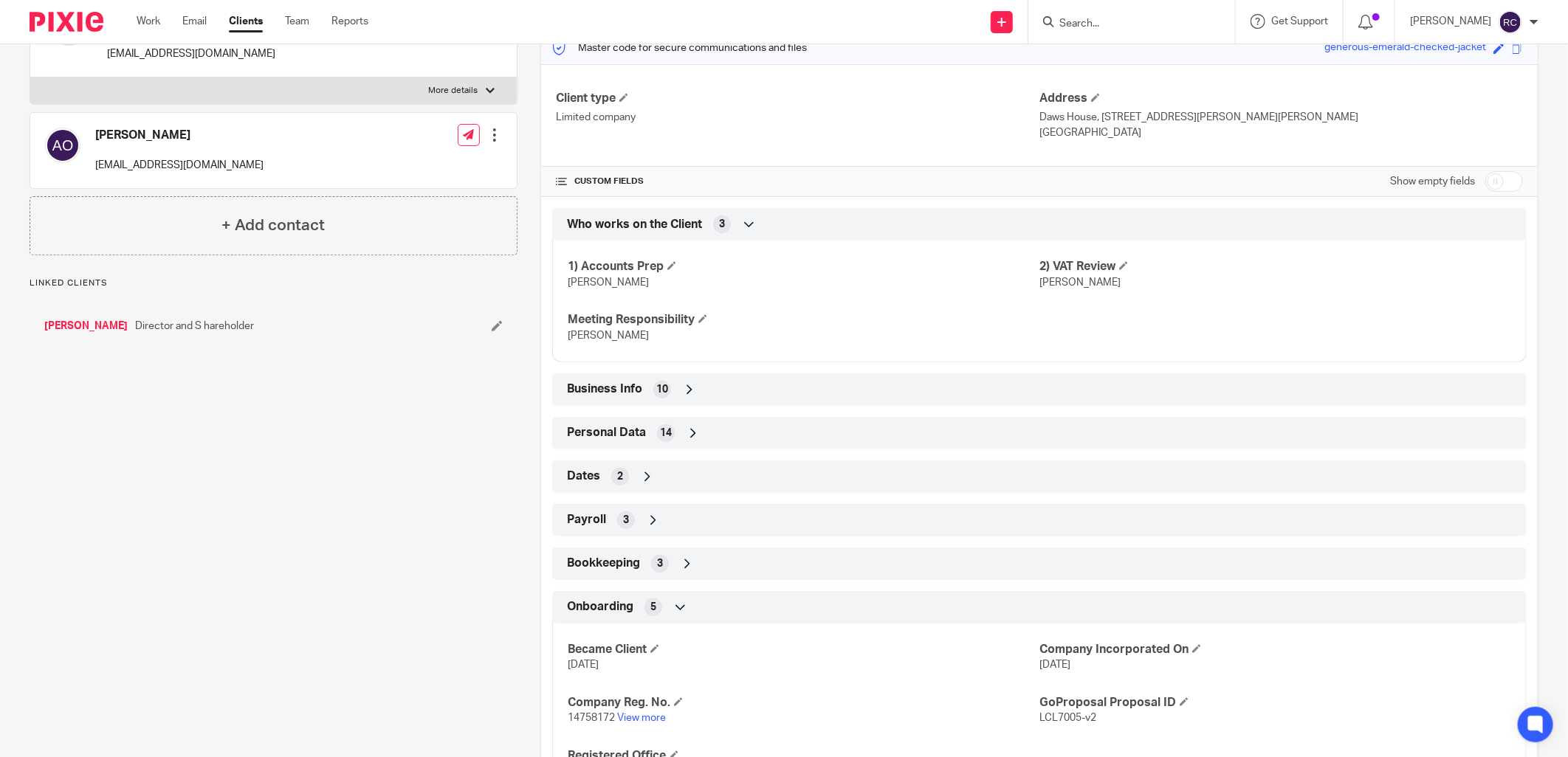
scroll to position [327, 0]
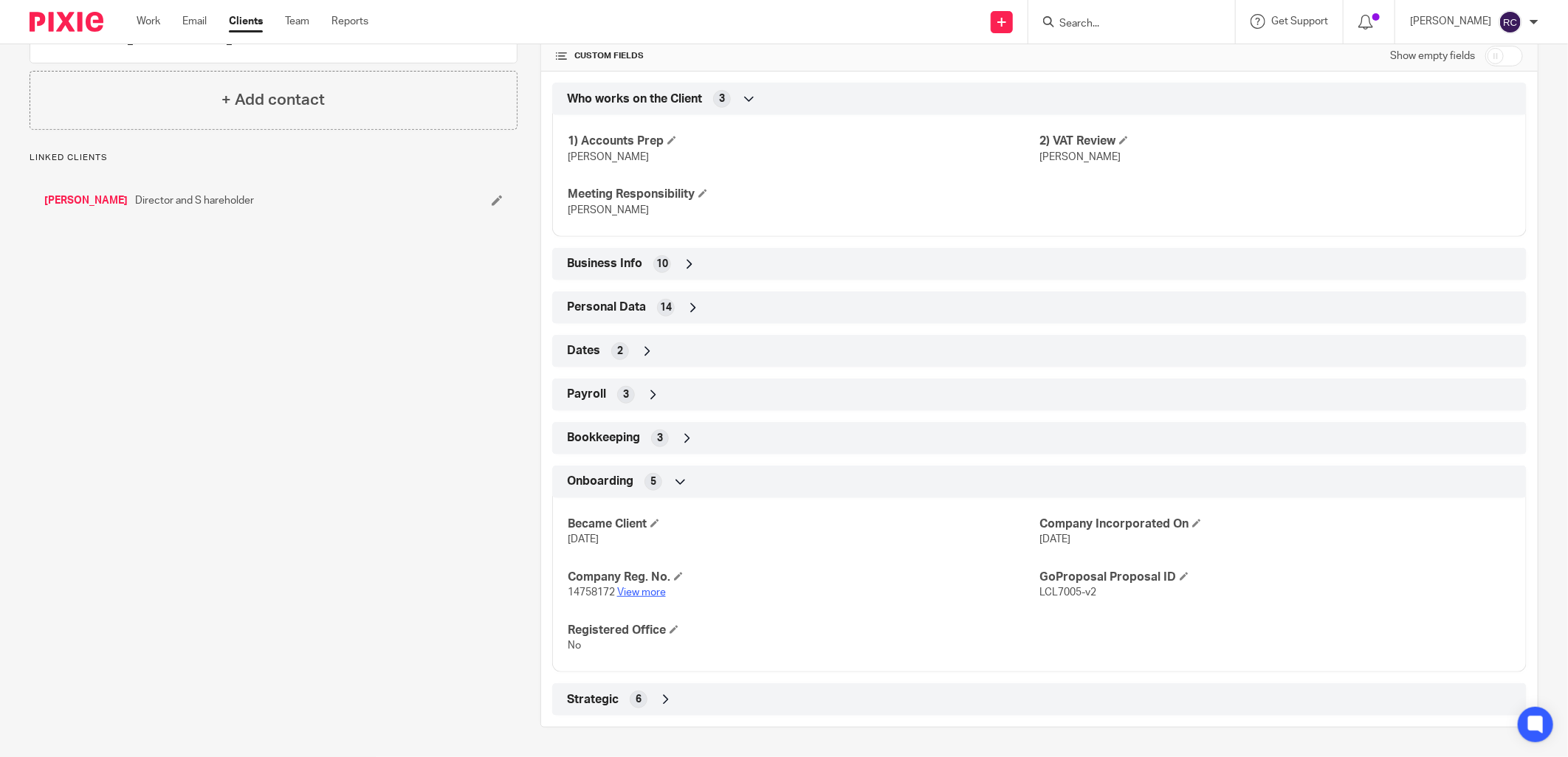
click at [641, 591] on link "View more" at bounding box center [641, 592] width 48 height 10
click at [1083, 27] on input "Search" at bounding box center [1124, 25] width 133 height 13
type input "timest"
click at [1108, 62] on link at bounding box center [1179, 69] width 249 height 45
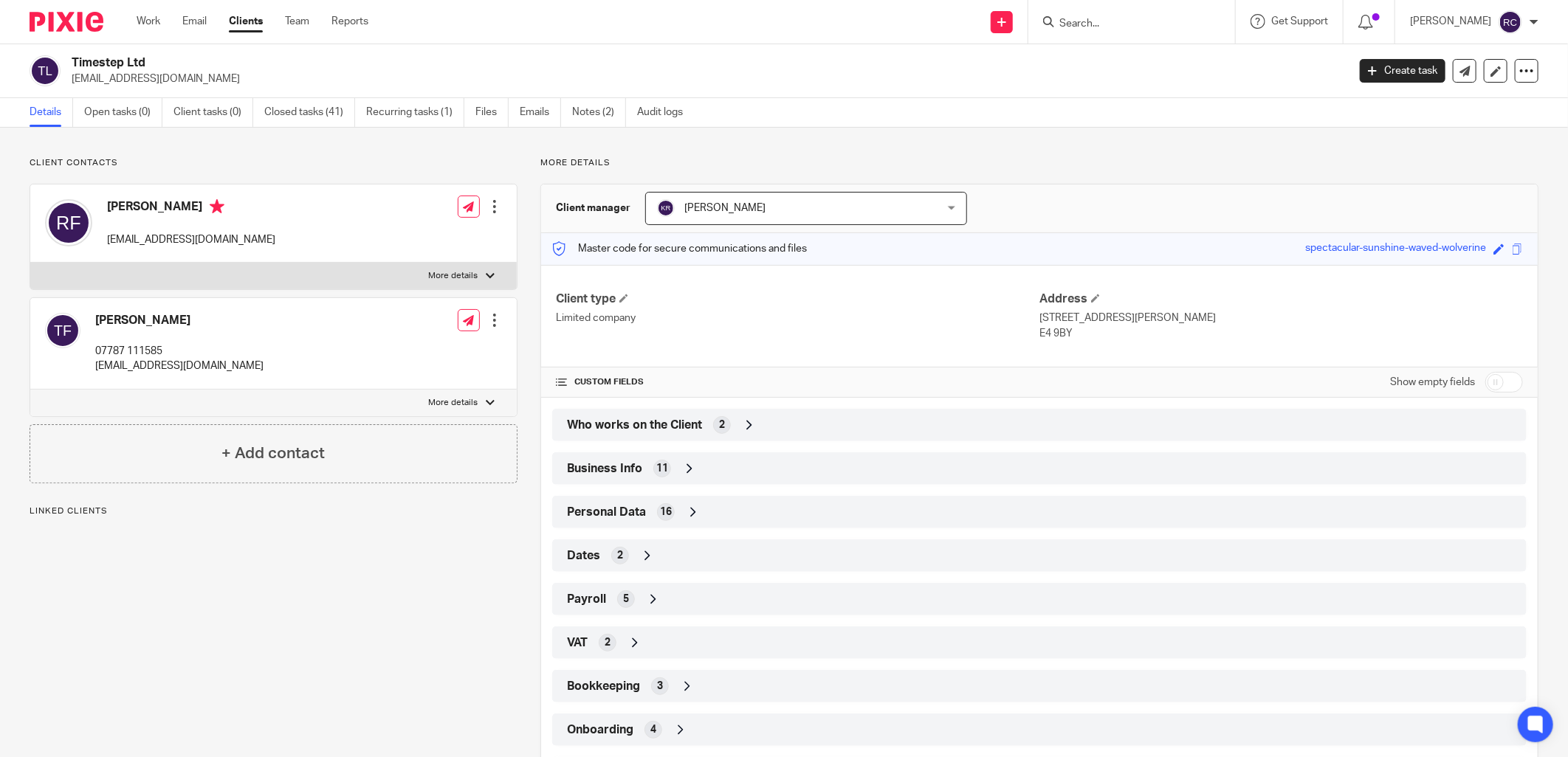
click at [633, 424] on span "Who works on the Client" at bounding box center [634, 425] width 135 height 15
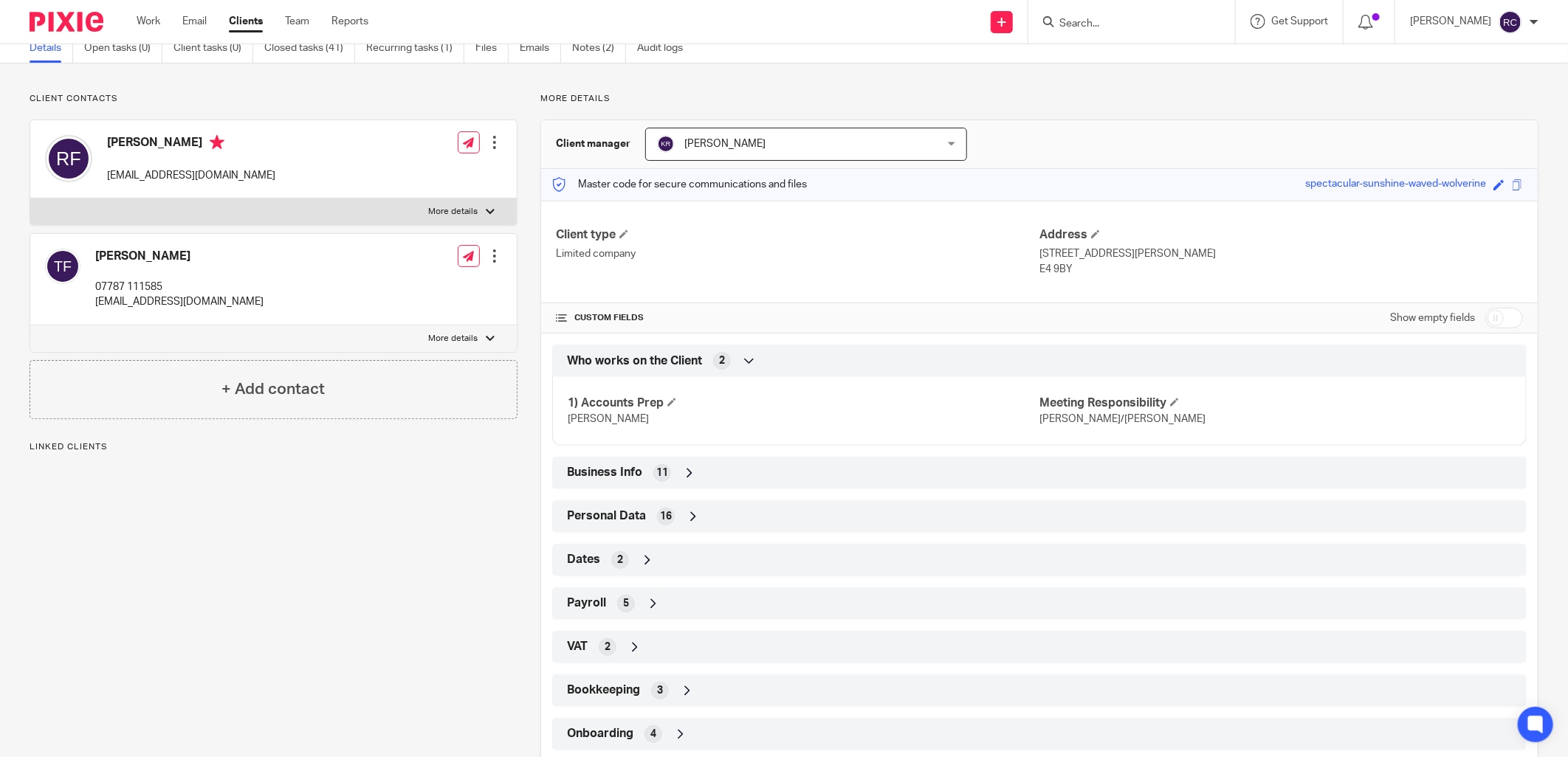
scroll to position [142, 0]
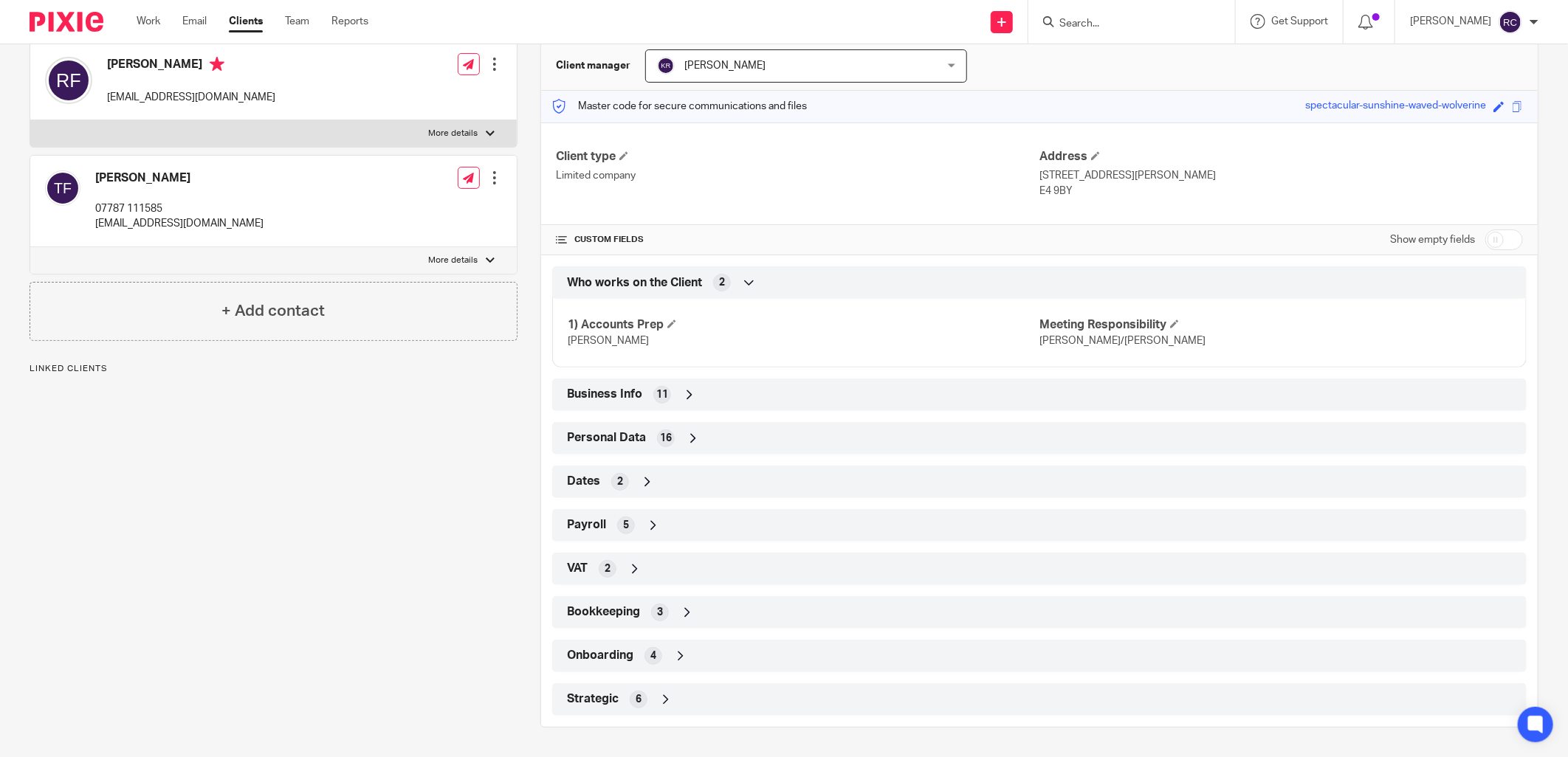
click at [601, 643] on div "Onboarding 4" at bounding box center [1039, 656] width 952 height 25
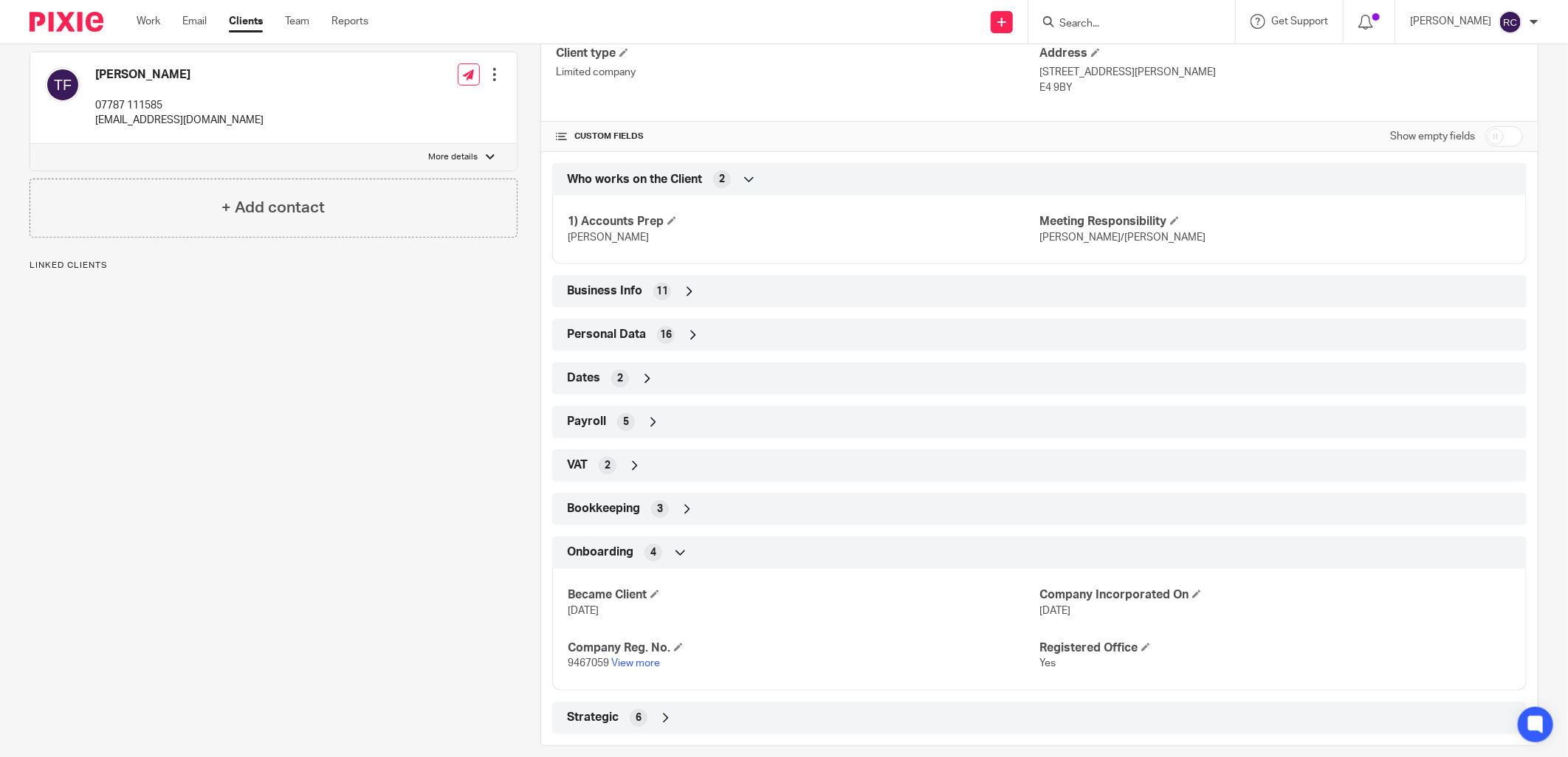
scroll to position [263, 0]
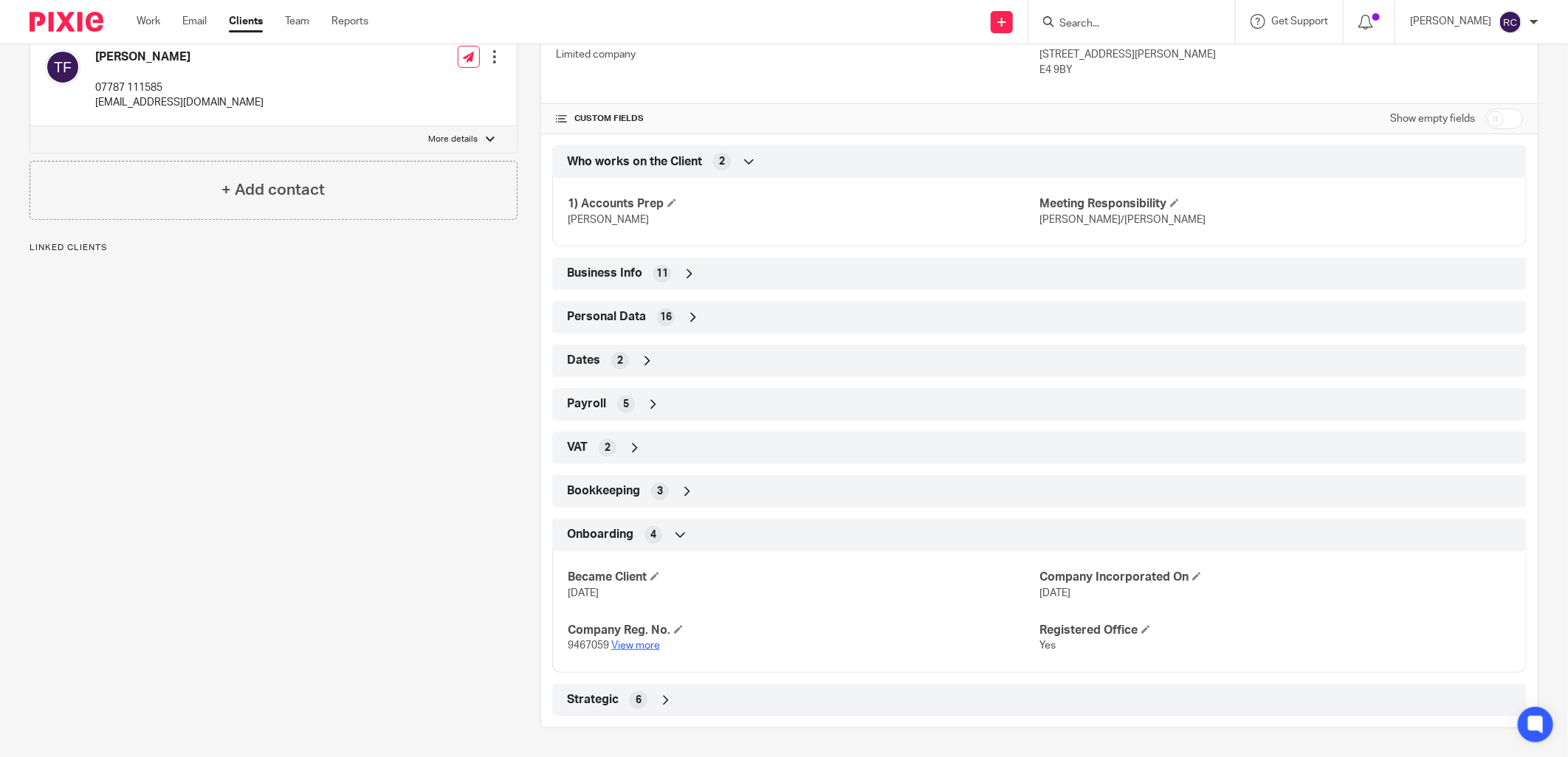
click at [635, 647] on link "View more" at bounding box center [635, 645] width 48 height 10
click at [1146, 15] on form at bounding box center [1137, 21] width 157 height 18
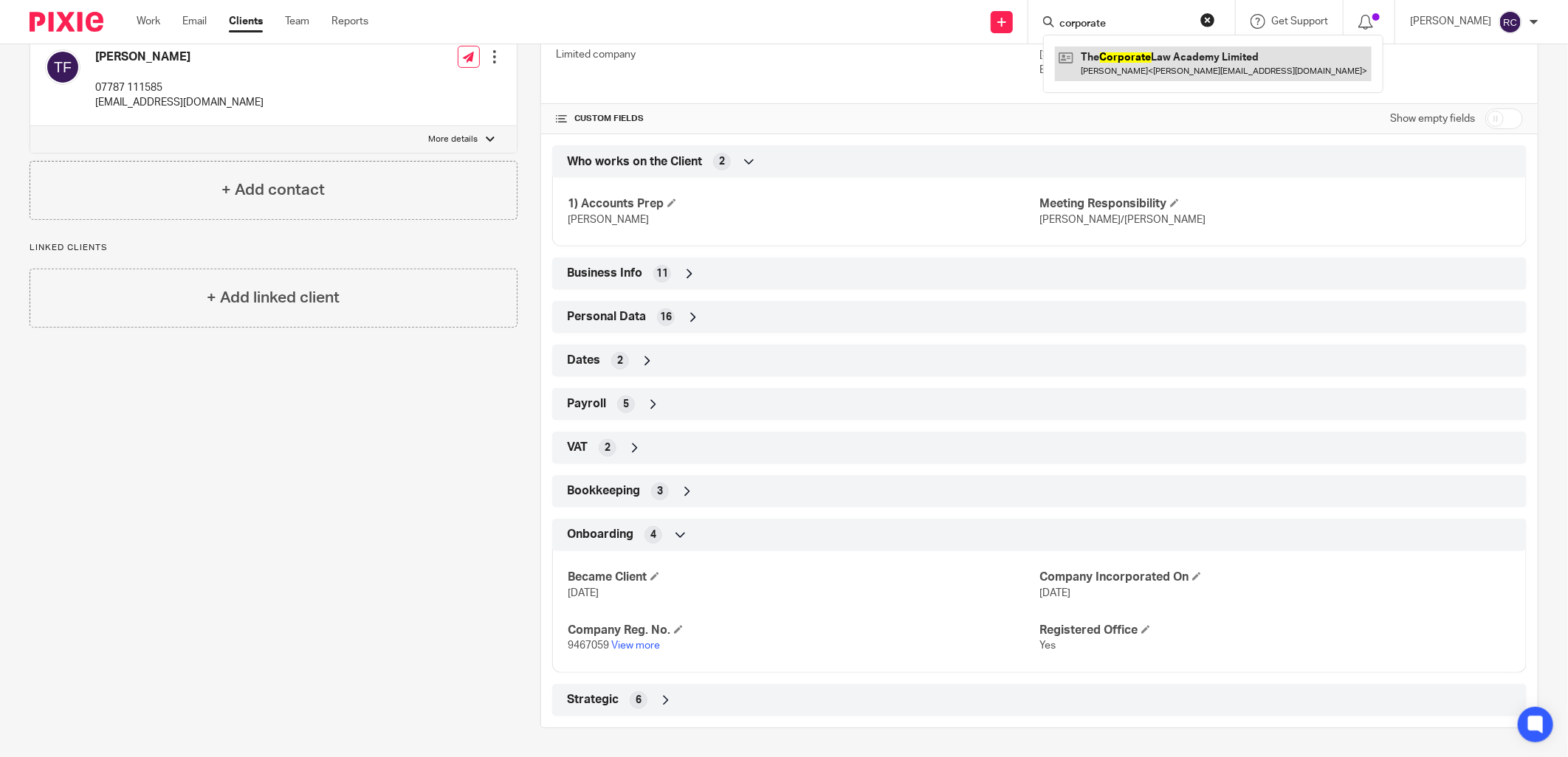
type input "corporate"
click at [1175, 65] on link at bounding box center [1213, 63] width 317 height 34
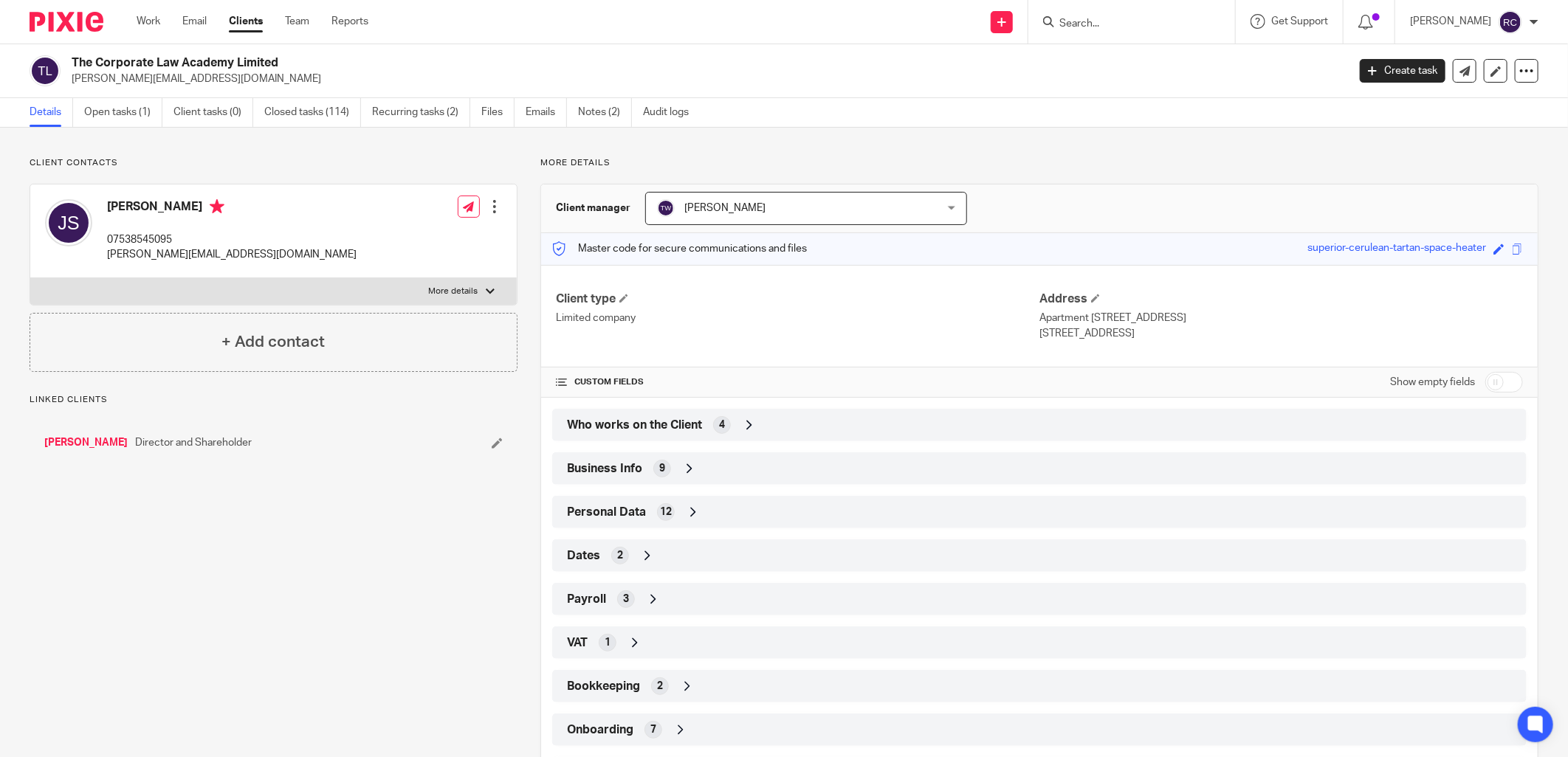
scroll to position [74, 0]
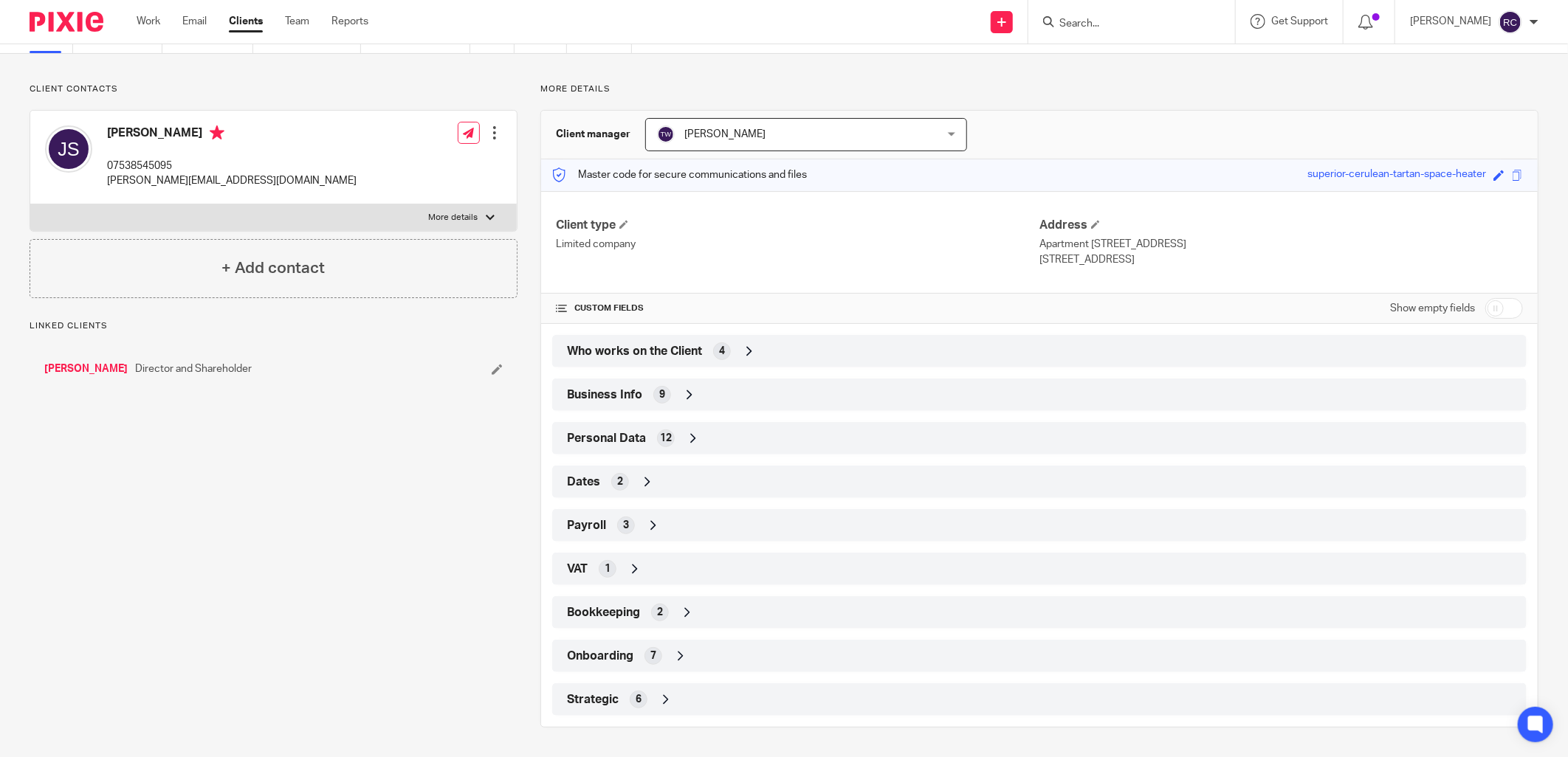
click at [628, 349] on span "Who works on the Client" at bounding box center [634, 351] width 135 height 15
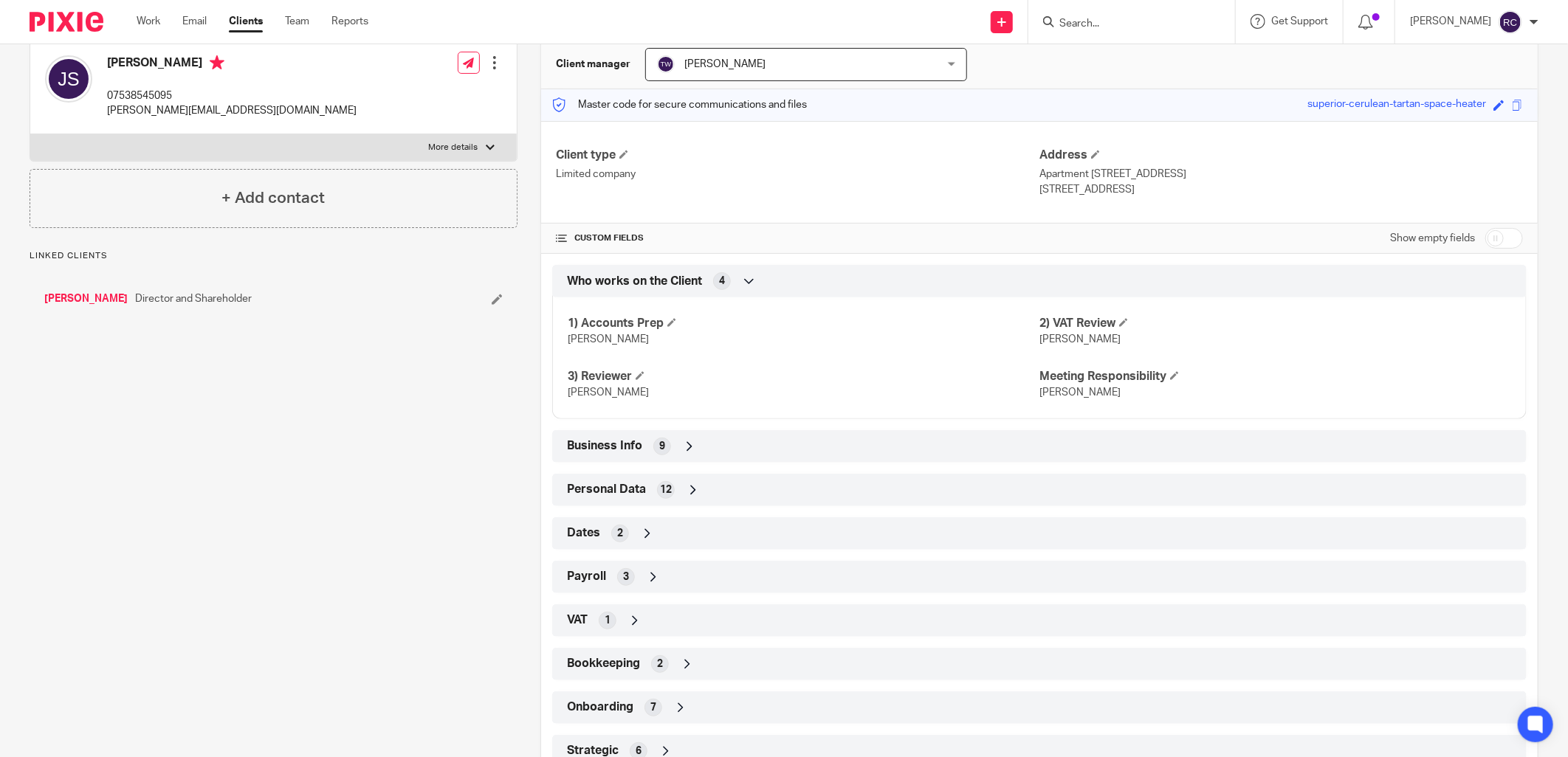
scroll to position [195, 0]
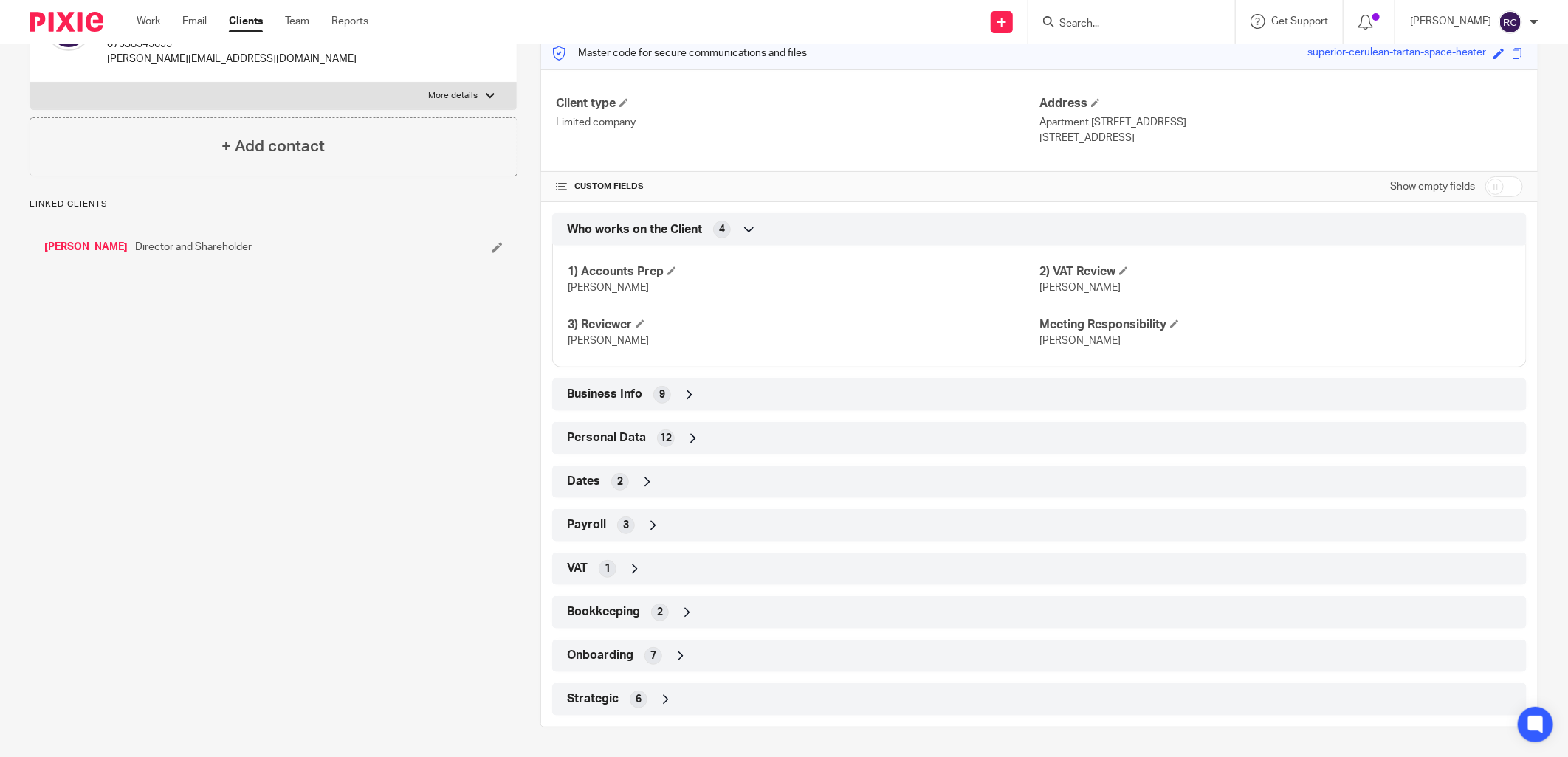
click at [595, 662] on span "Onboarding" at bounding box center [600, 656] width 66 height 15
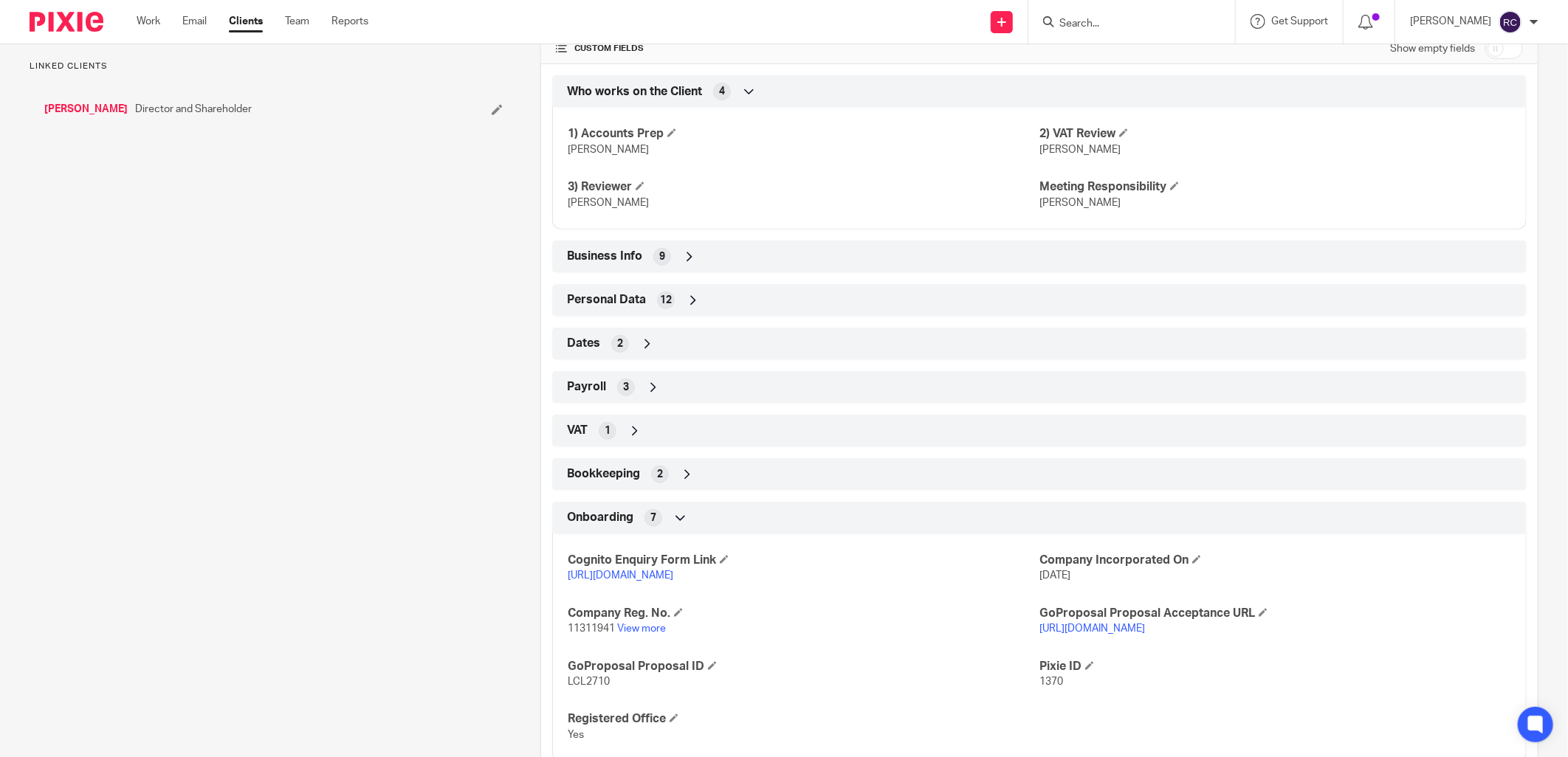
scroll to position [423, 0]
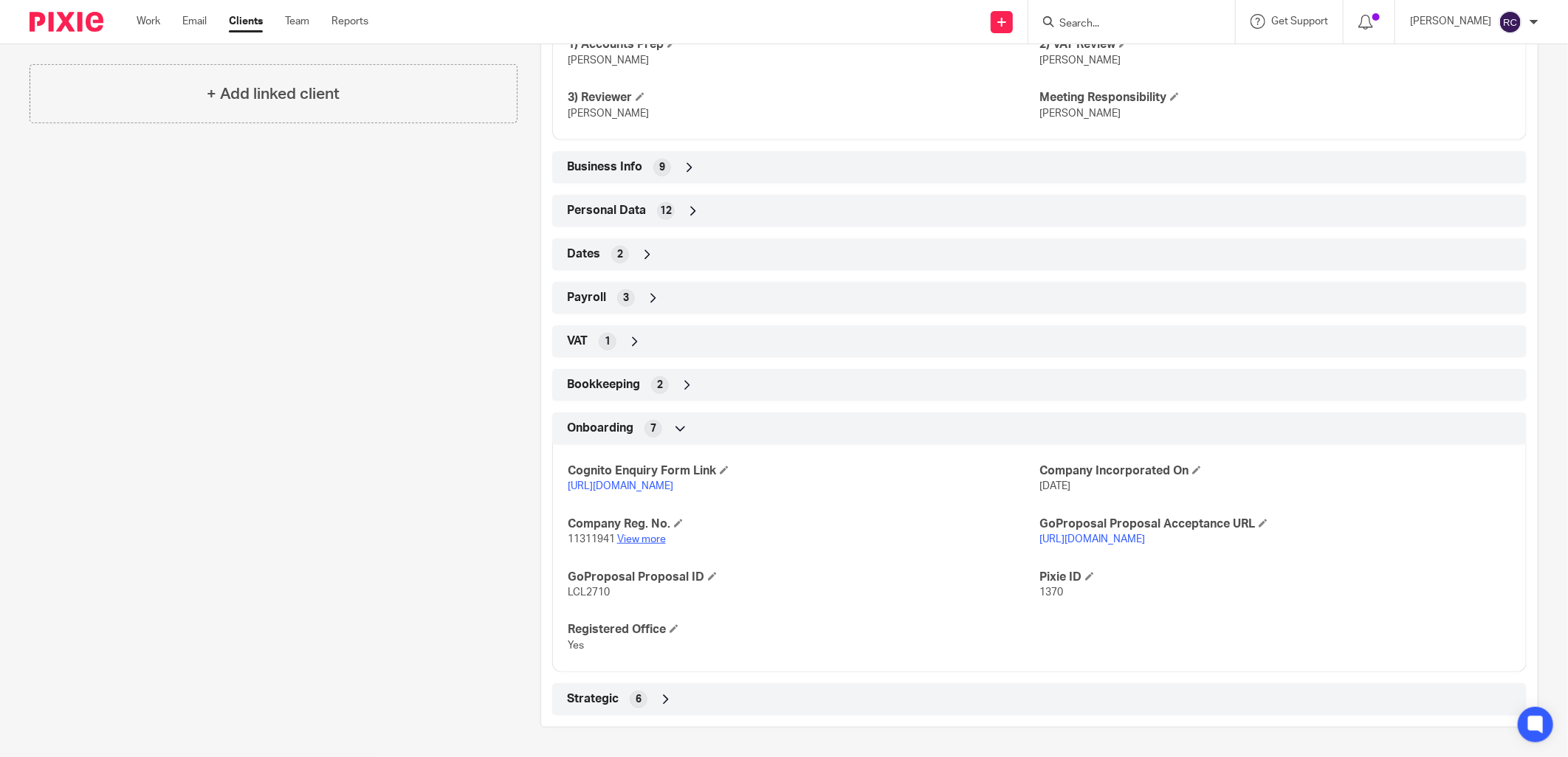
click at [638, 539] on link "View more" at bounding box center [641, 539] width 48 height 10
click at [1079, 13] on form at bounding box center [1137, 21] width 157 height 18
click at [1089, 23] on input "Search" at bounding box center [1124, 25] width 133 height 13
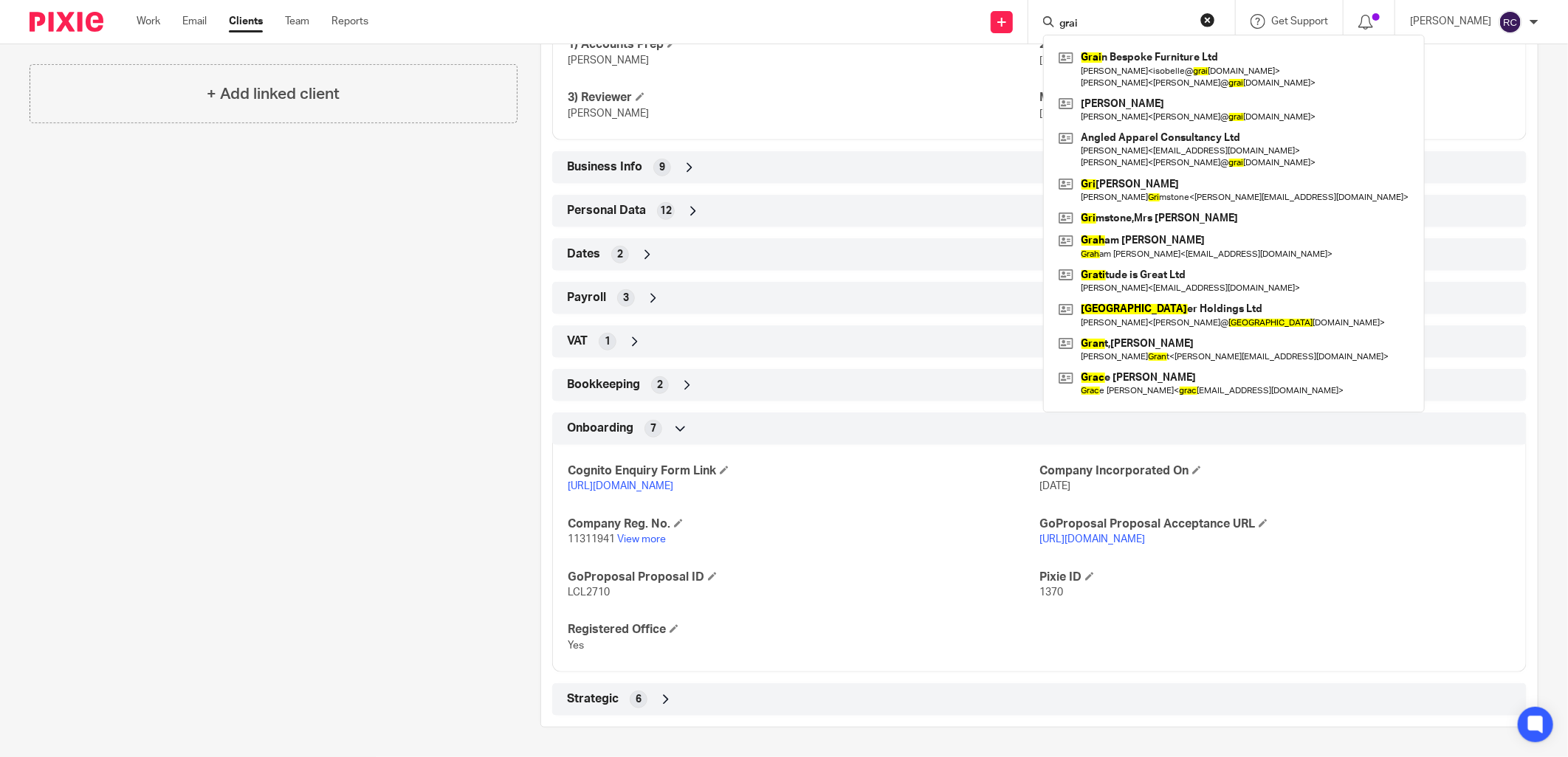
type input "grai"
click at [1131, 38] on div "Grai n Bespoke Furniture Ltd Isobelle Rudman < isobelle@ grai nbespokefurniture…" at bounding box center [1233, 224] width 382 height 378
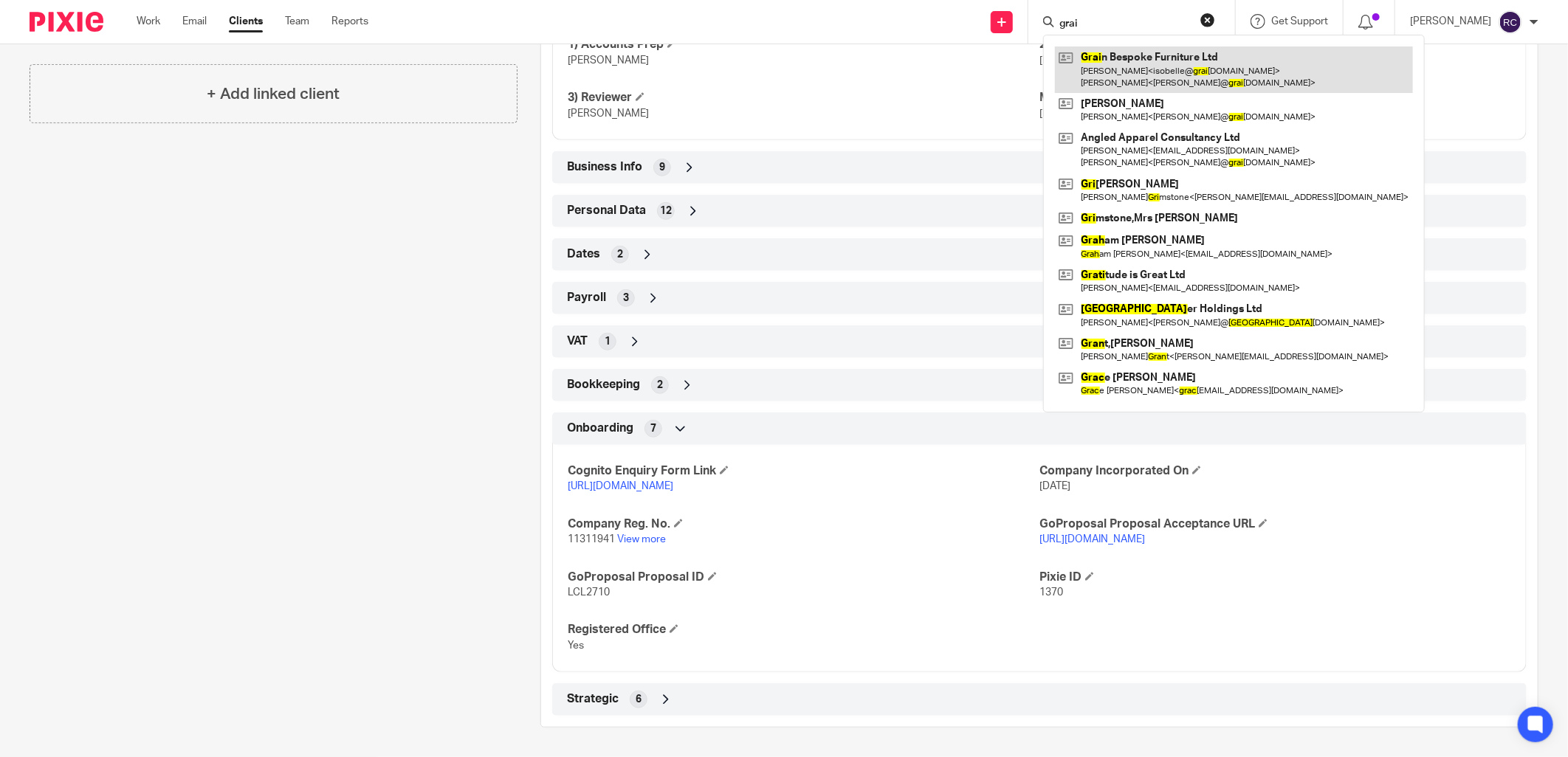
click at [1119, 63] on link at bounding box center [1234, 69] width 358 height 45
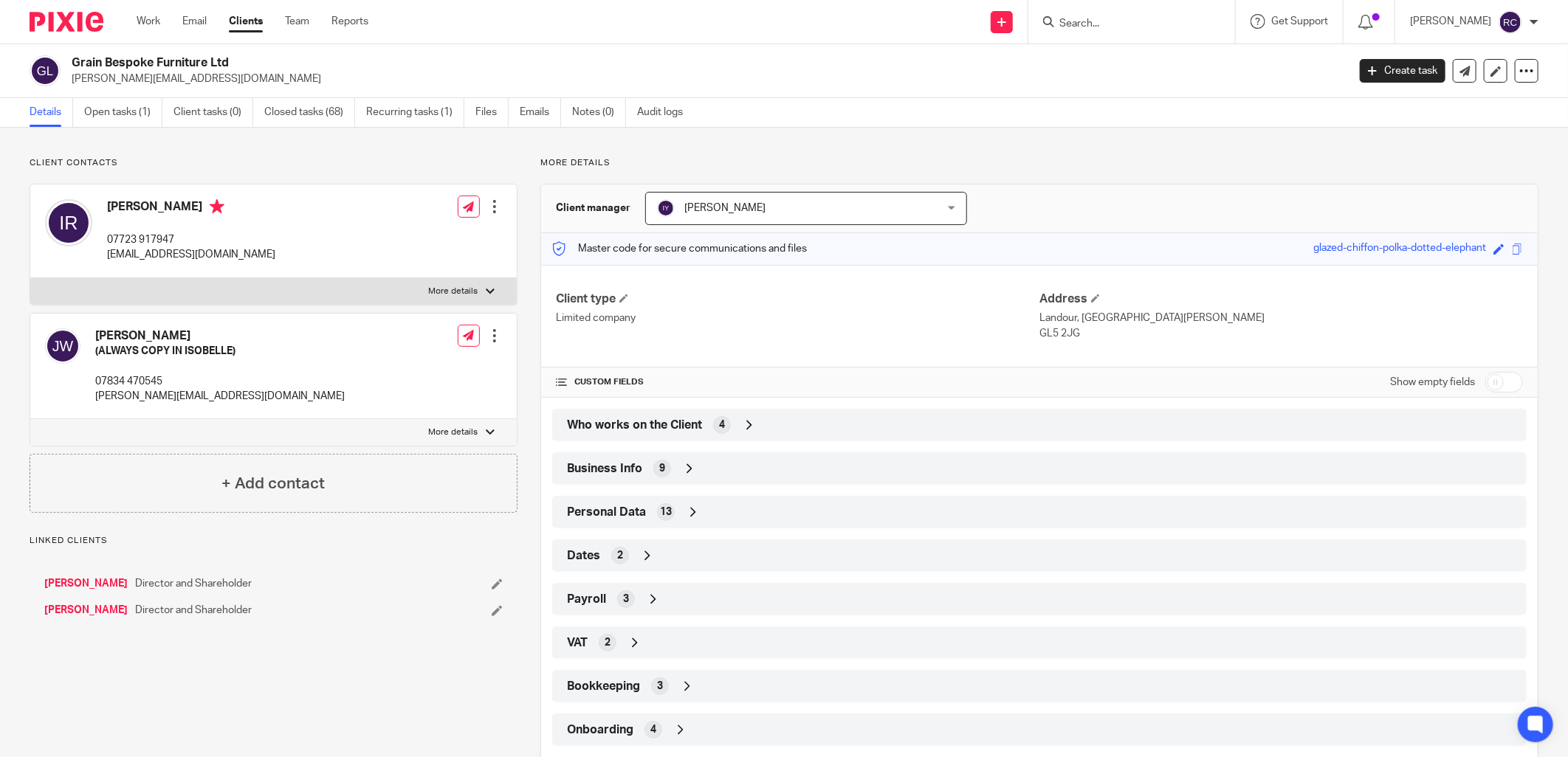
click at [704, 417] on div "Who works on the Client 4" at bounding box center [1039, 424] width 952 height 25
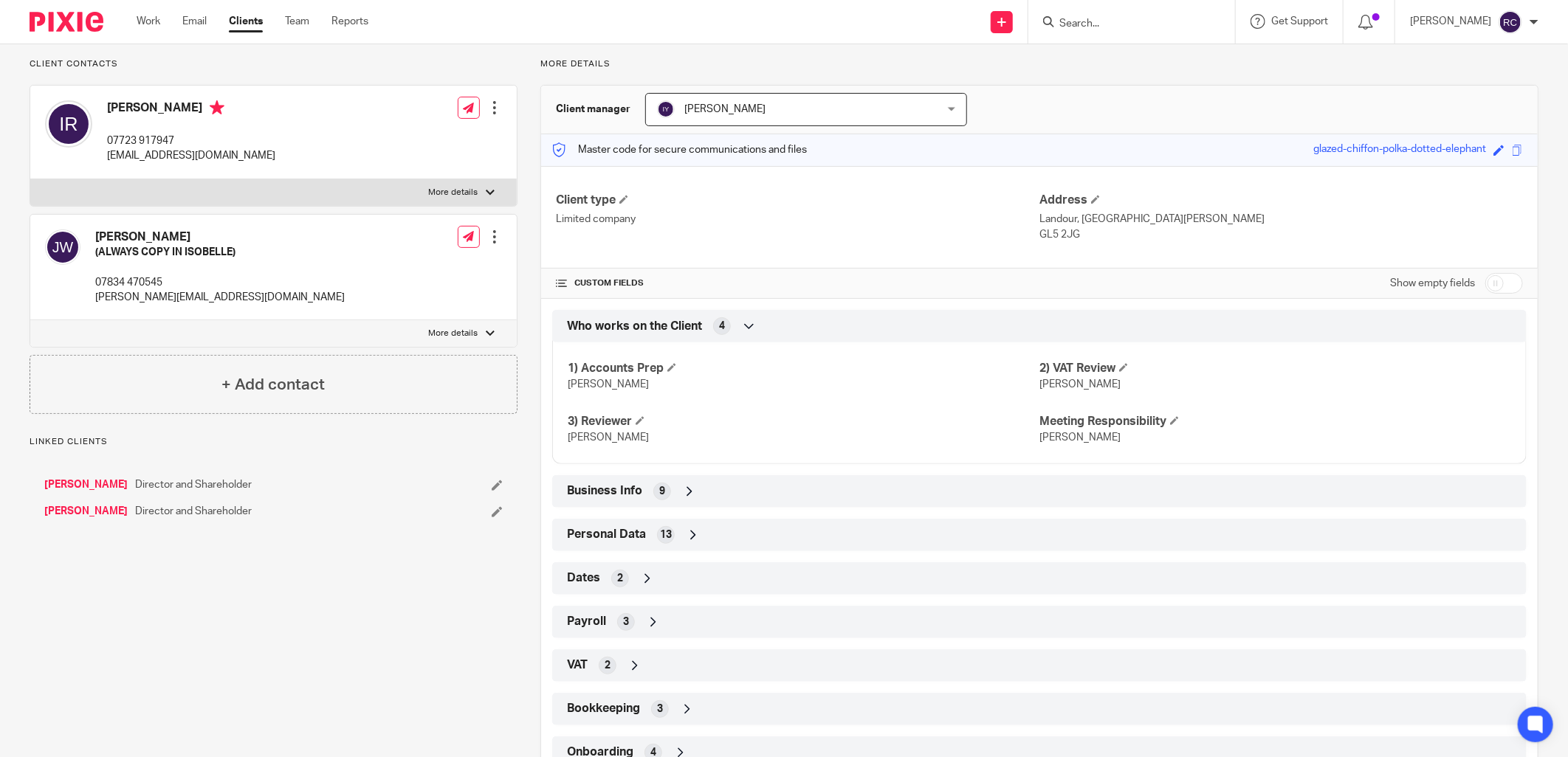
scroll to position [195, 0]
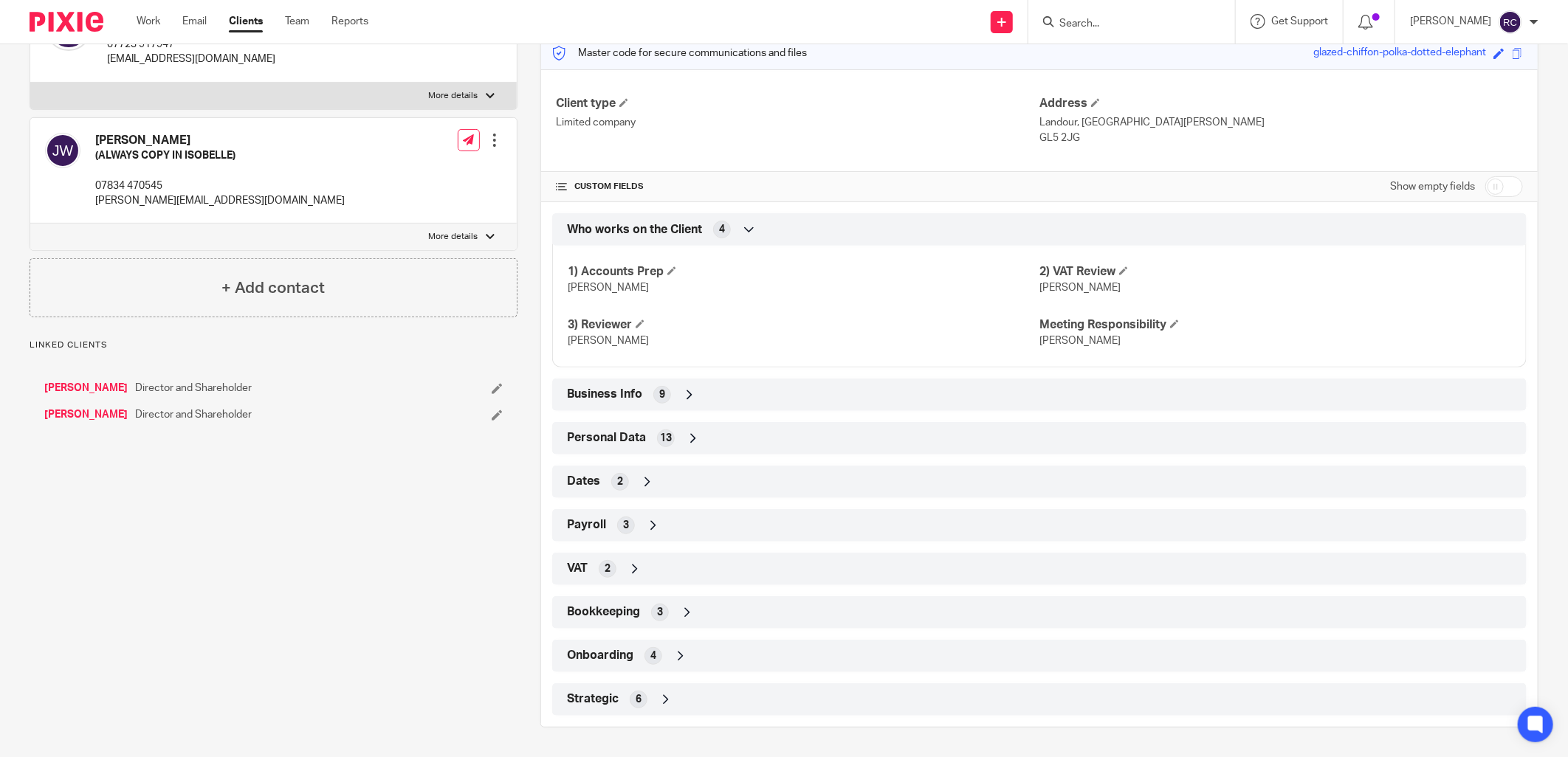
click at [688, 655] on div "Onboarding 4" at bounding box center [1039, 656] width 952 height 25
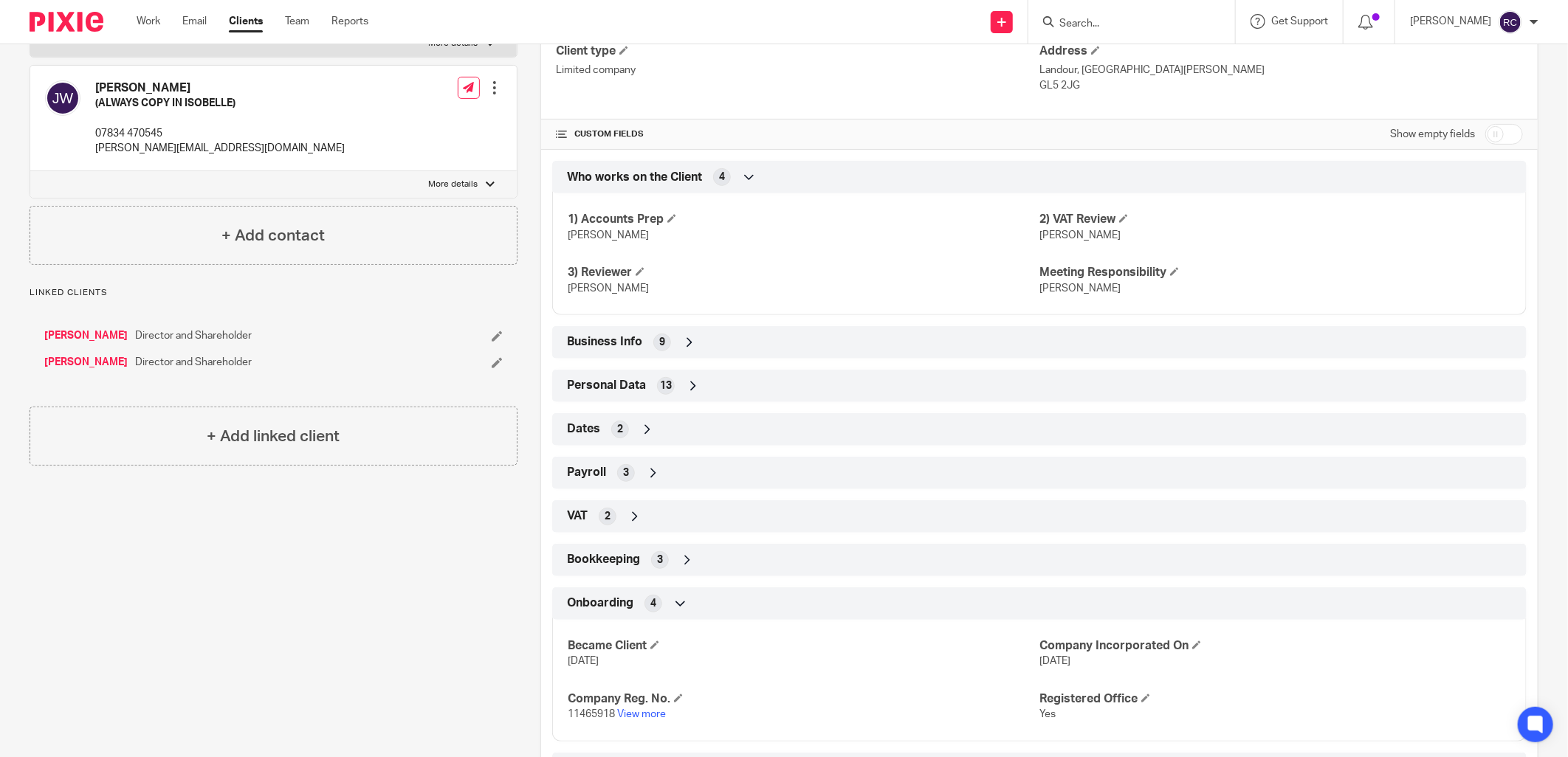
scroll to position [317, 0]
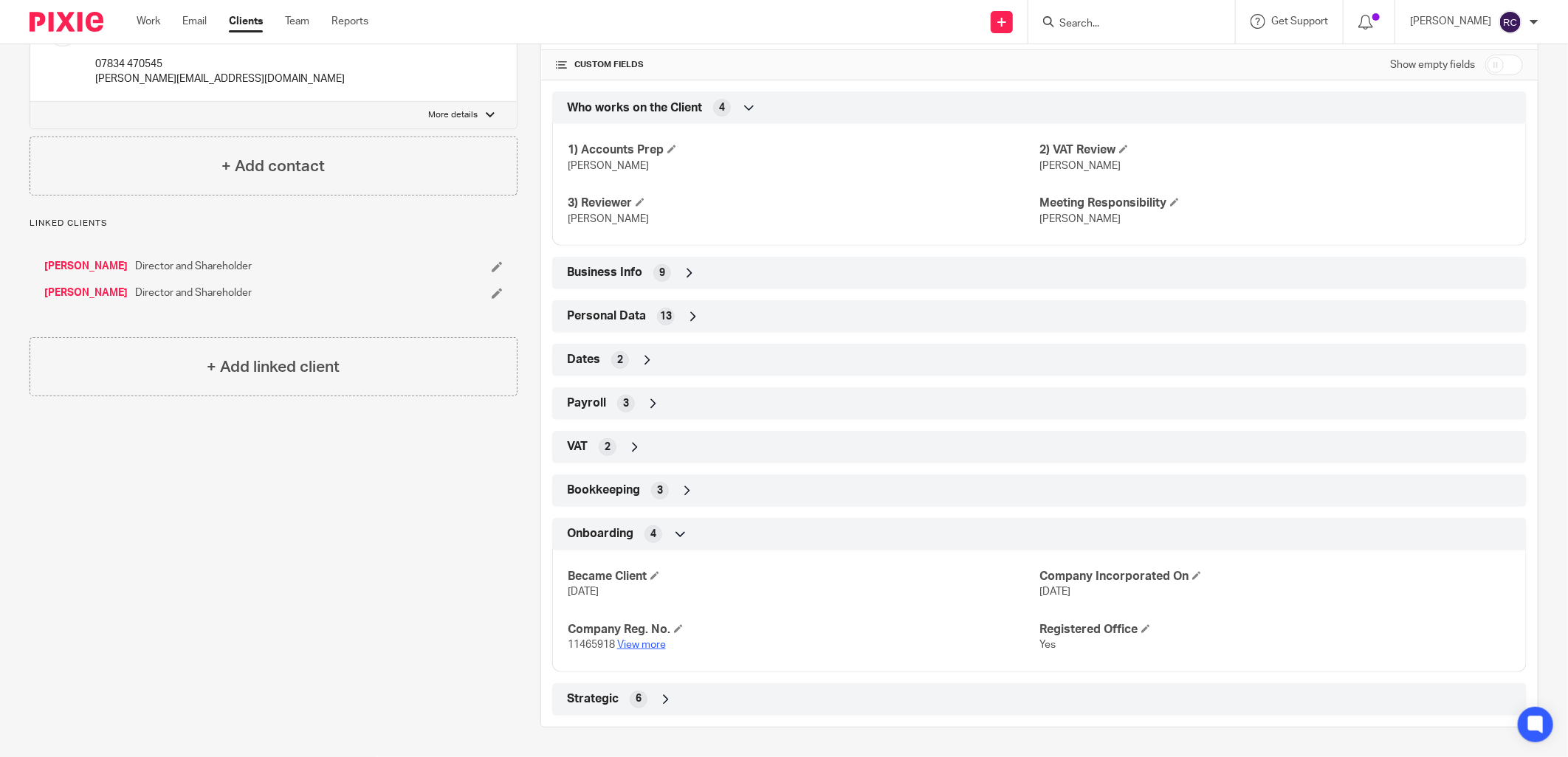
click at [639, 644] on link "View more" at bounding box center [641, 644] width 48 height 10
click at [1108, 18] on input "Search" at bounding box center [1124, 25] width 133 height 13
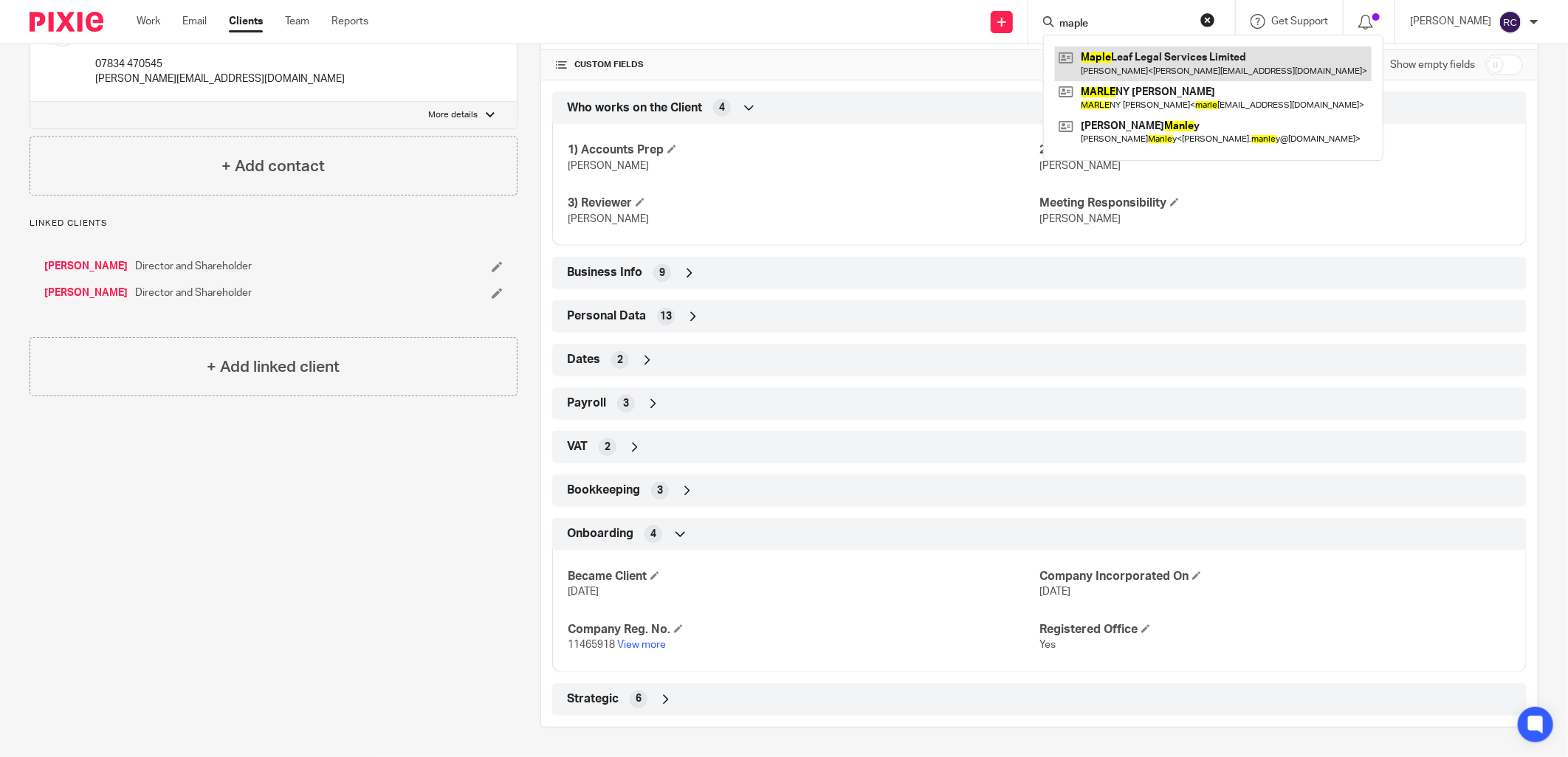
type input "maple"
click at [1119, 61] on link at bounding box center [1213, 63] width 317 height 34
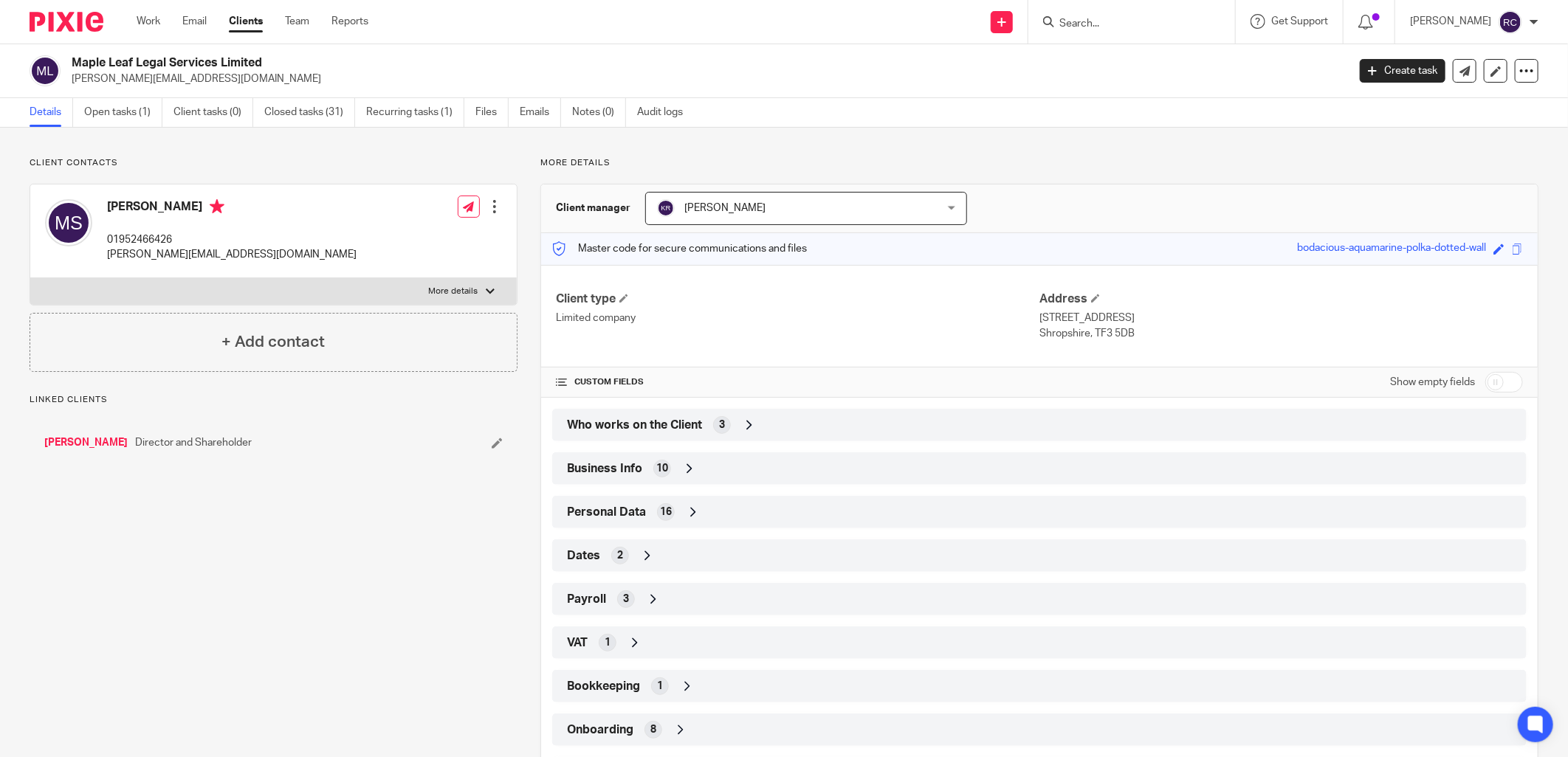
click at [652, 419] on span "Who works on the Client" at bounding box center [634, 425] width 135 height 15
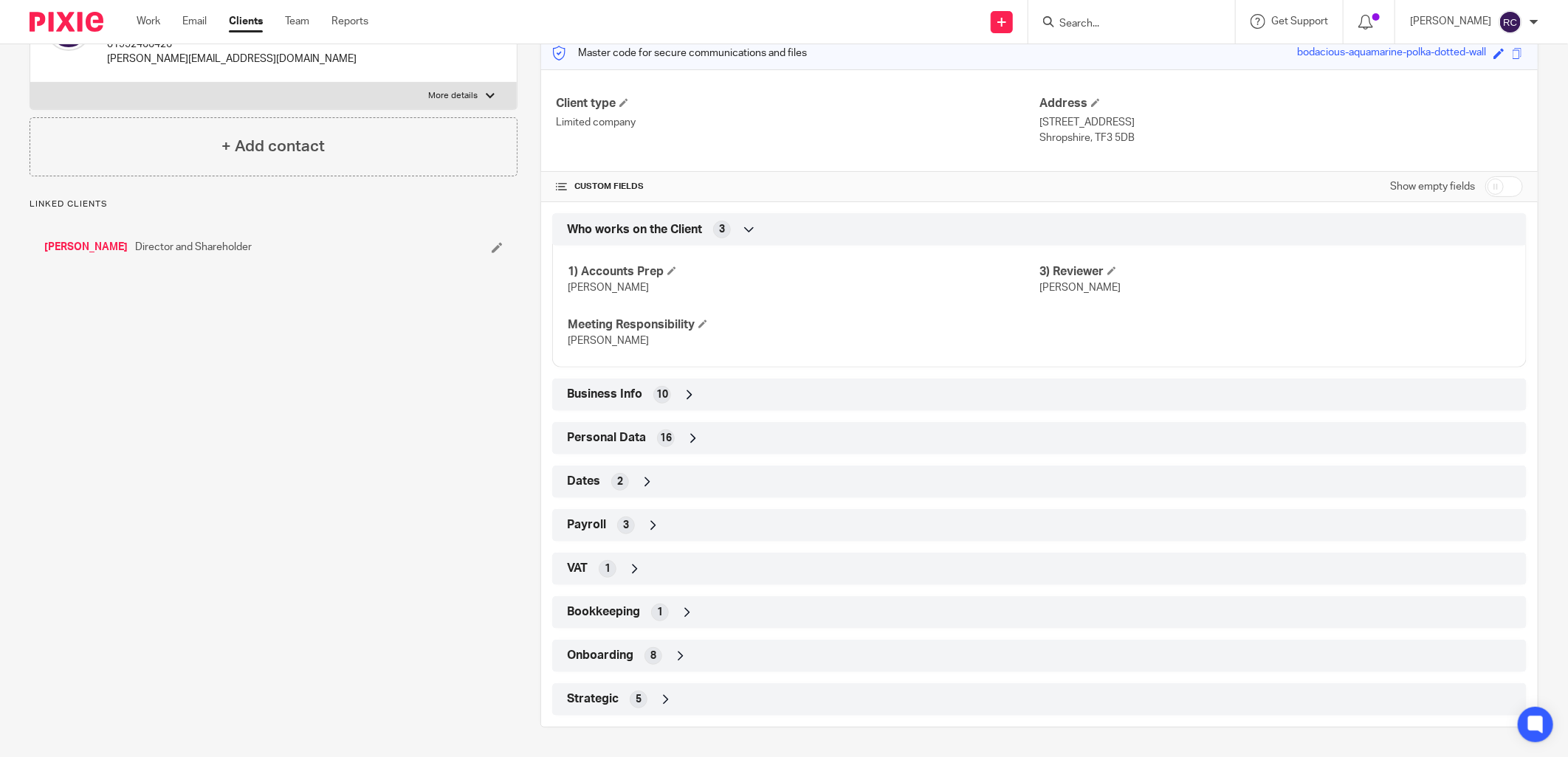
click at [603, 655] on span "Onboarding" at bounding box center [600, 656] width 66 height 15
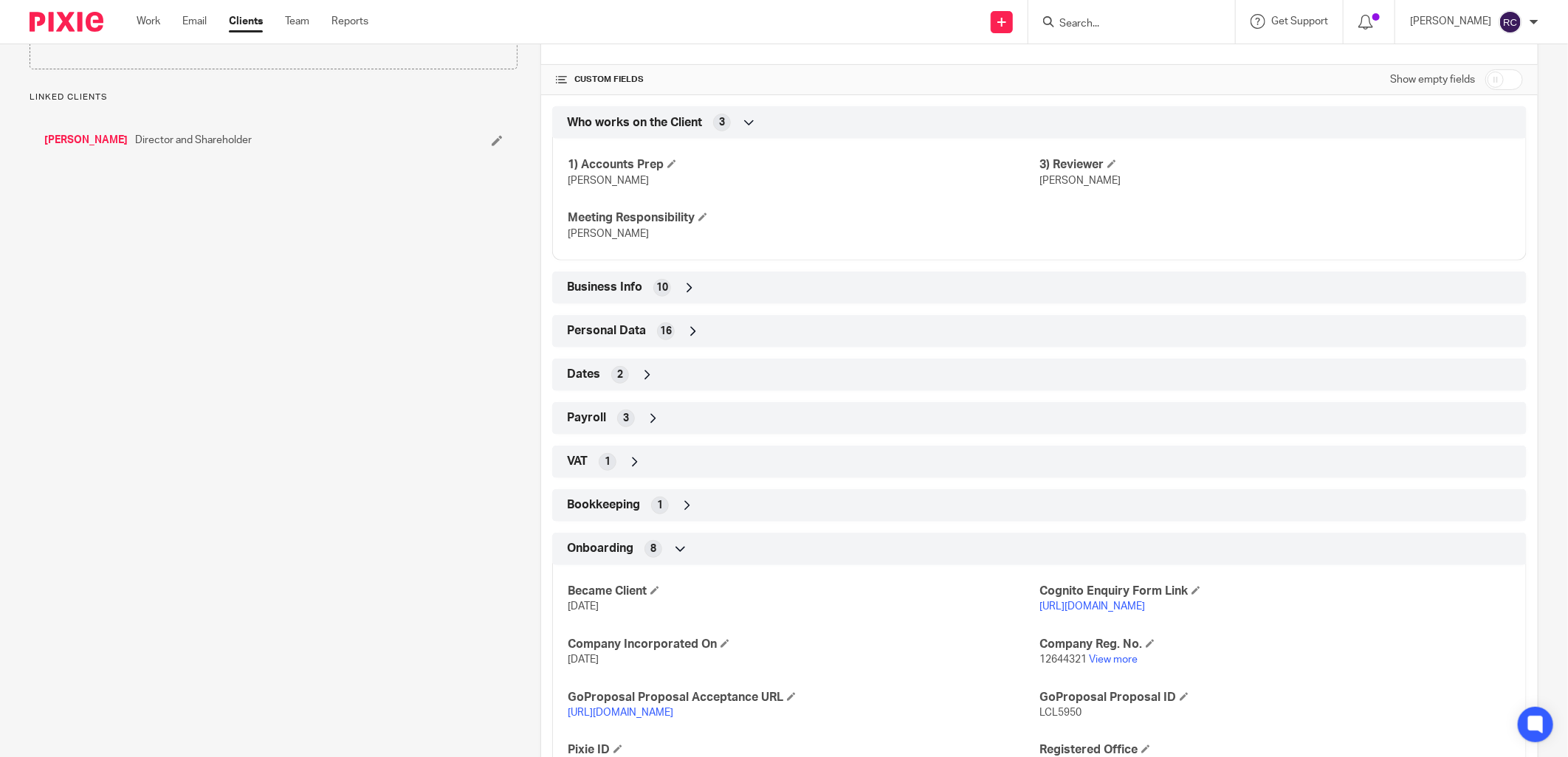
scroll to position [423, 0]
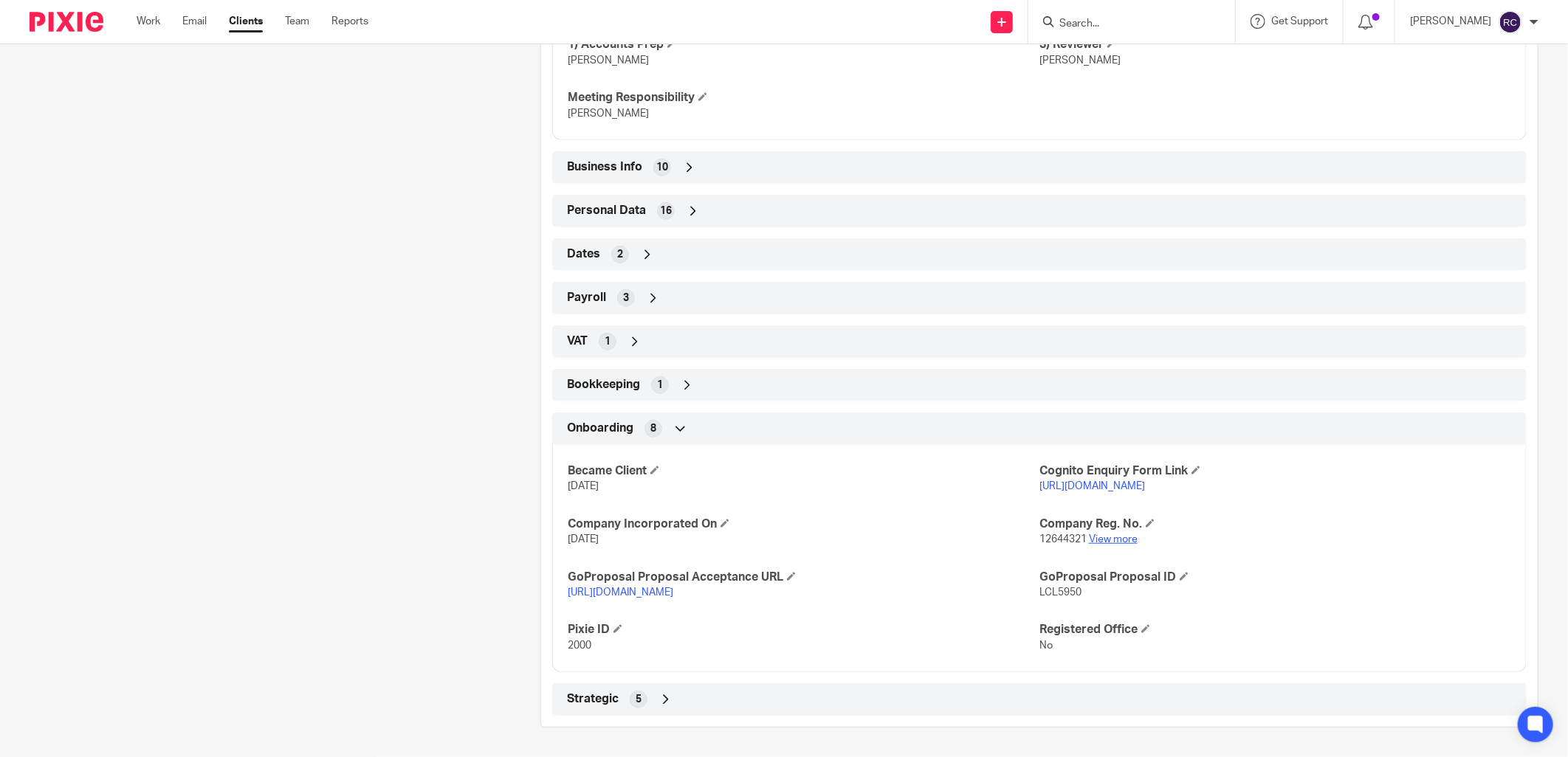
click at [1115, 541] on link "View more" at bounding box center [1113, 539] width 48 height 10
click at [1087, 24] on input "Search" at bounding box center [1124, 25] width 133 height 13
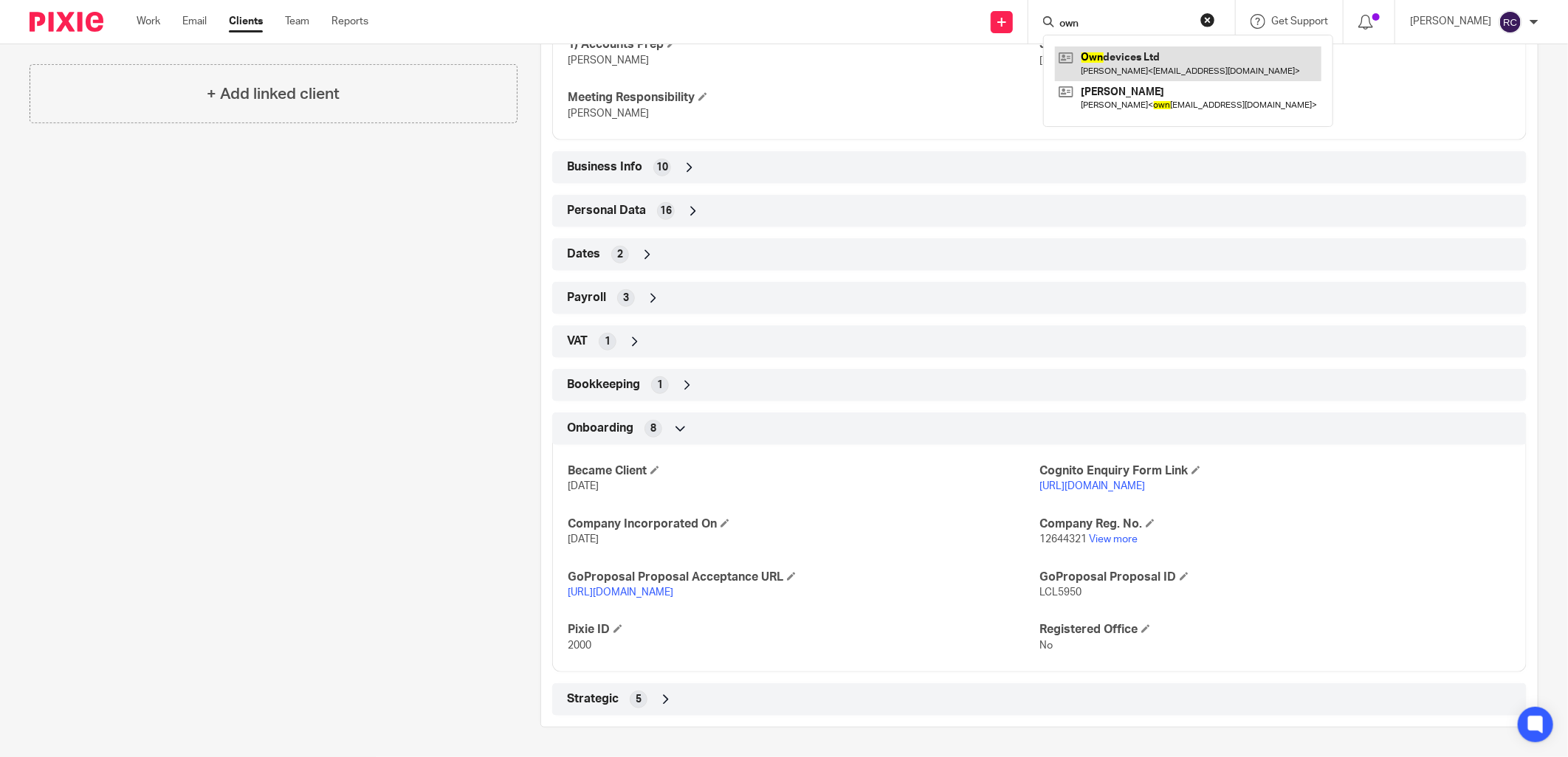
type input "own"
click at [1109, 61] on link at bounding box center [1188, 63] width 266 height 34
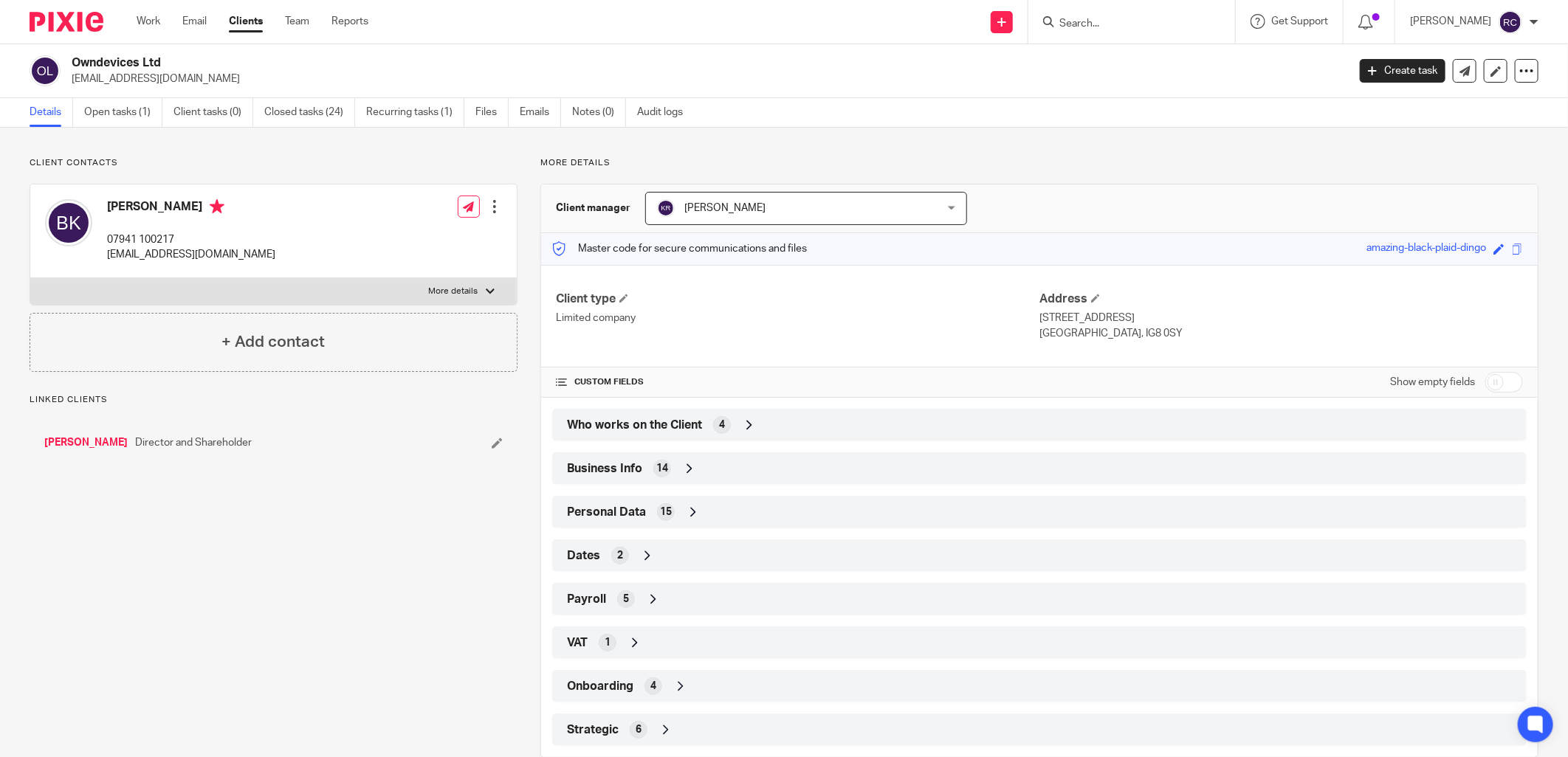
click at [647, 424] on span "Who works on the Client" at bounding box center [634, 425] width 135 height 15
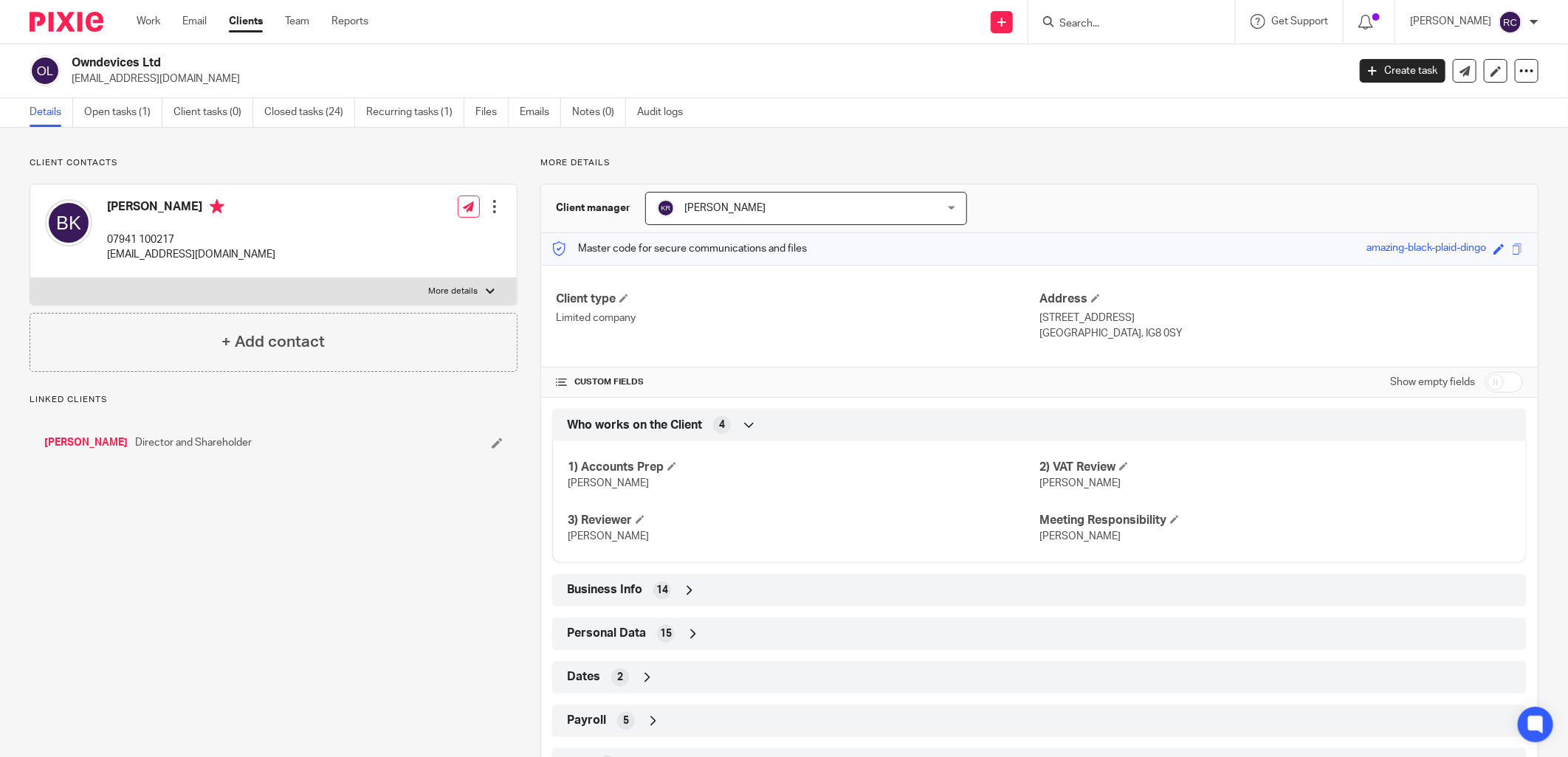
scroll to position [152, 0]
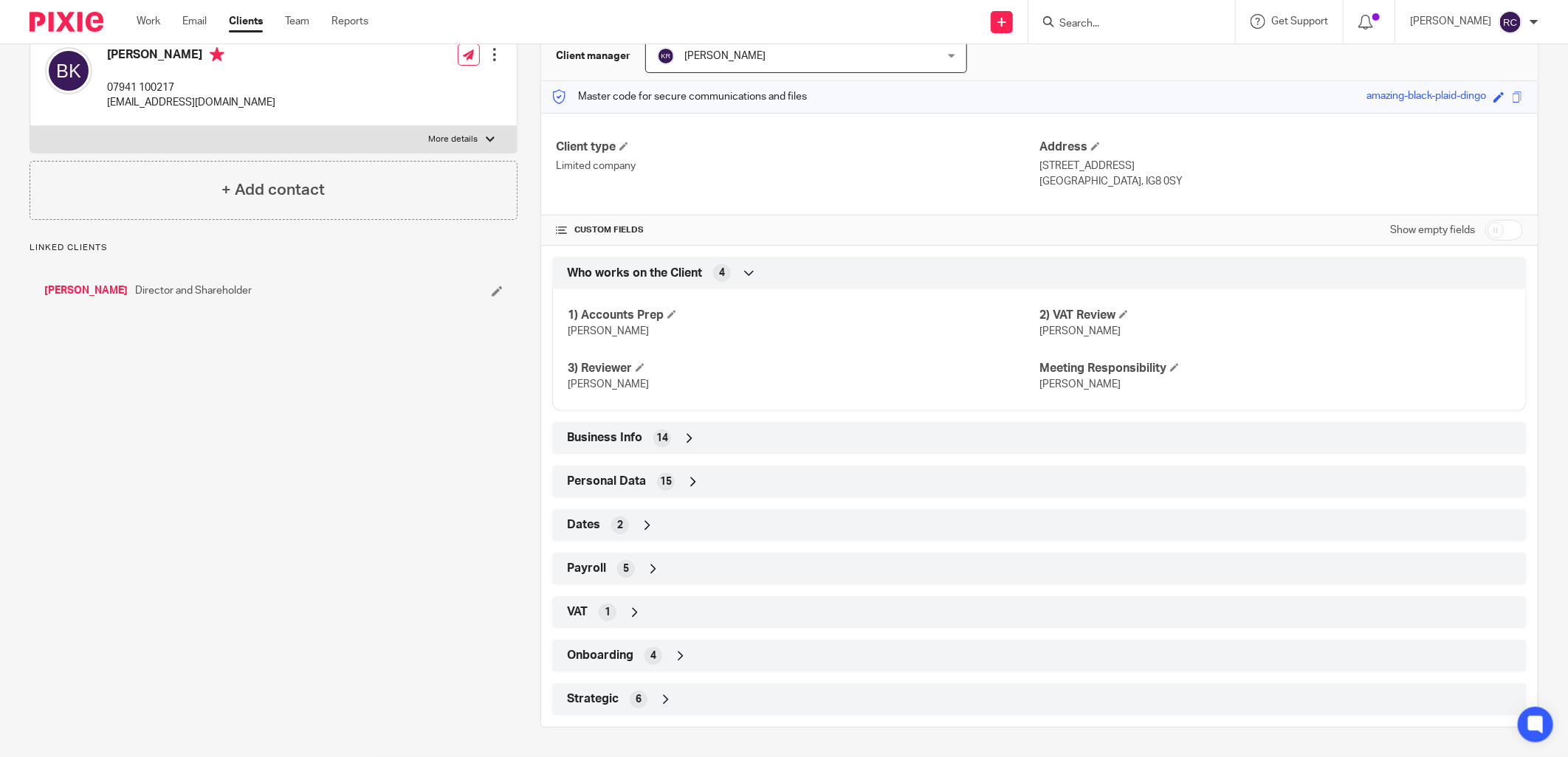
click at [643, 661] on div "Onboarding 4" at bounding box center [1039, 656] width 952 height 25
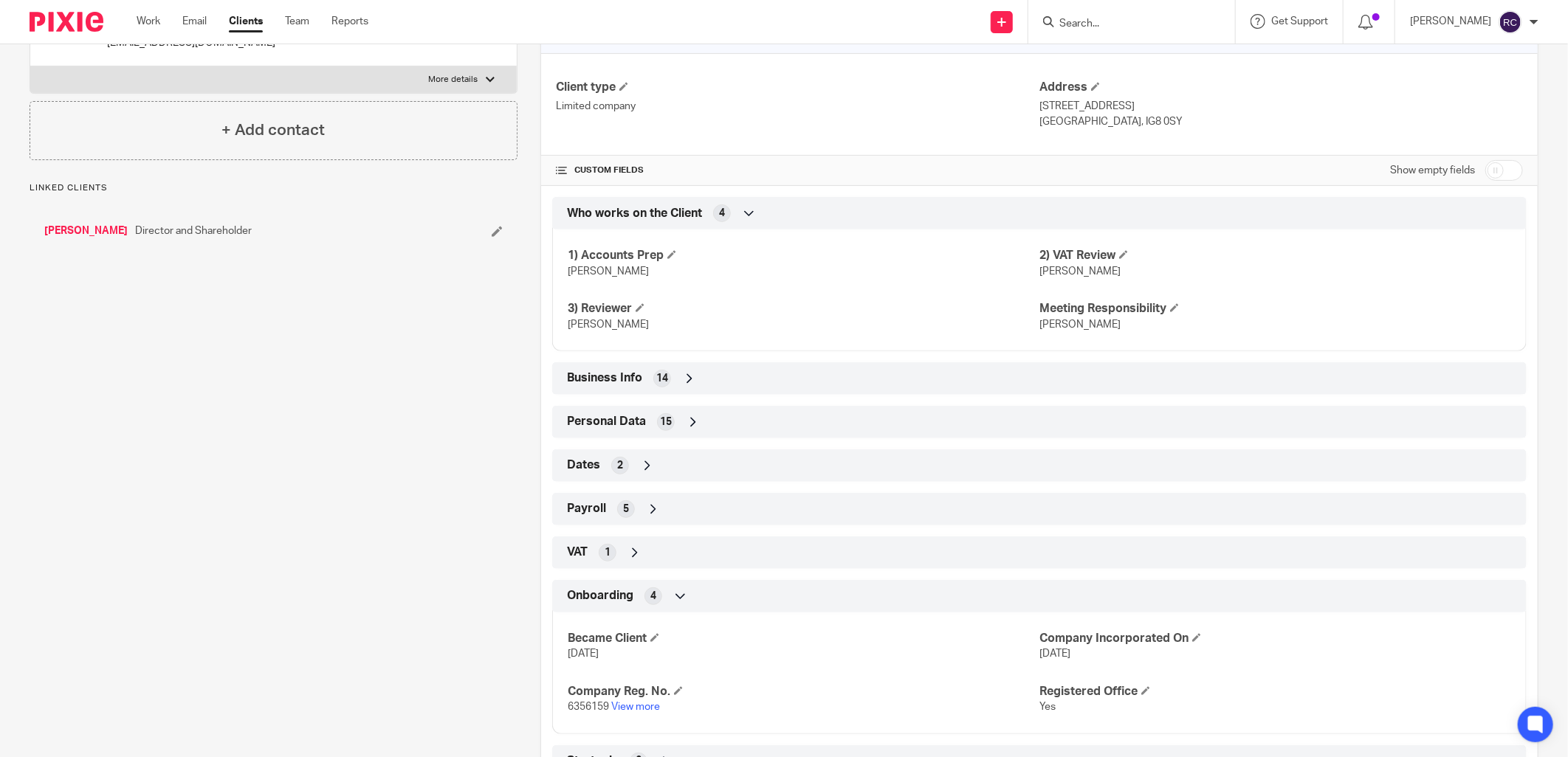
scroll to position [274, 0]
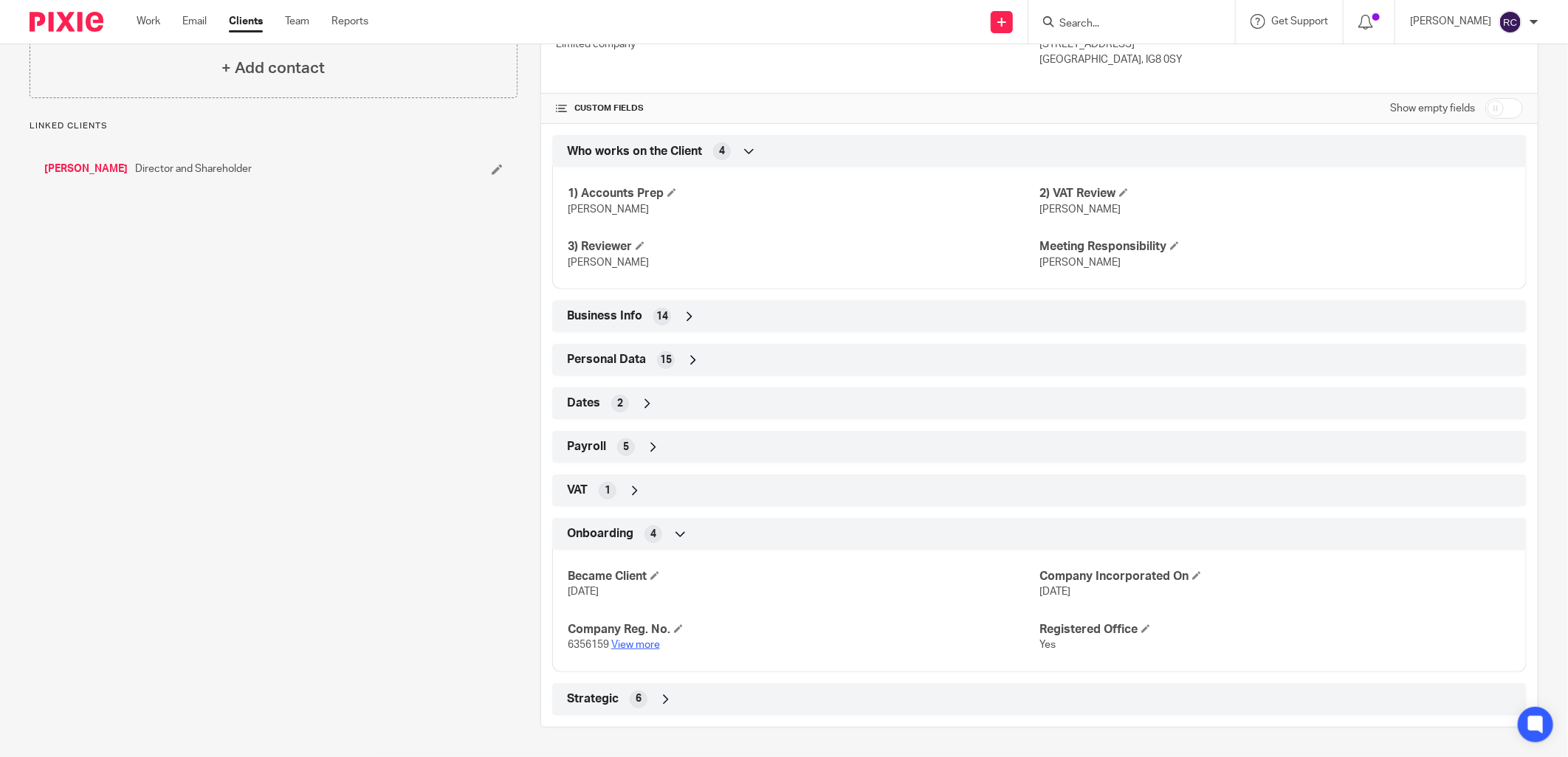
click at [640, 646] on link "View more" at bounding box center [635, 644] width 48 height 10
click at [1092, 15] on form at bounding box center [1137, 21] width 157 height 18
click at [1090, 21] on input "Search" at bounding box center [1124, 25] width 133 height 13
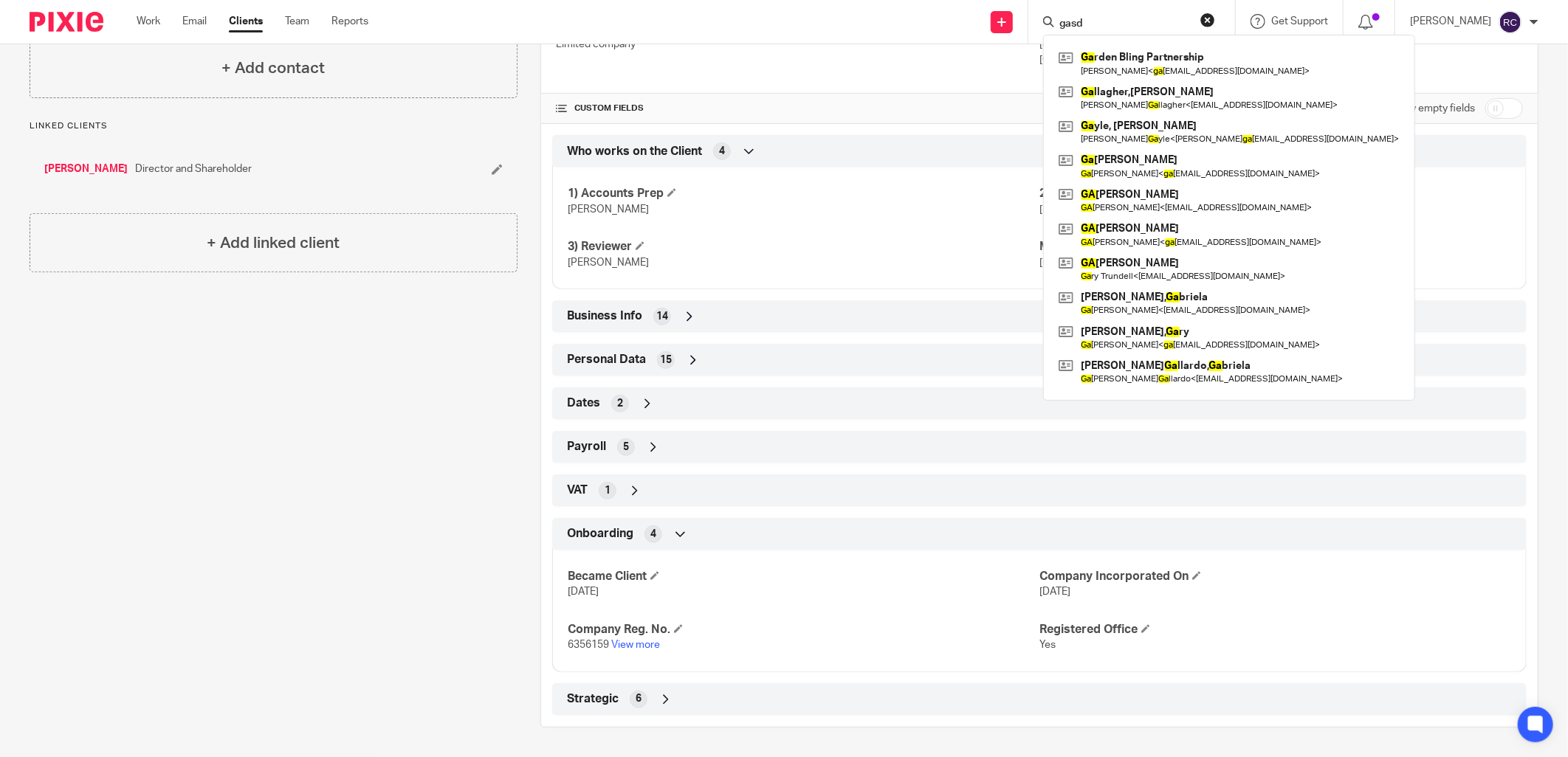
click button "submit" at bounding box center [0, 0] width 0 height 0
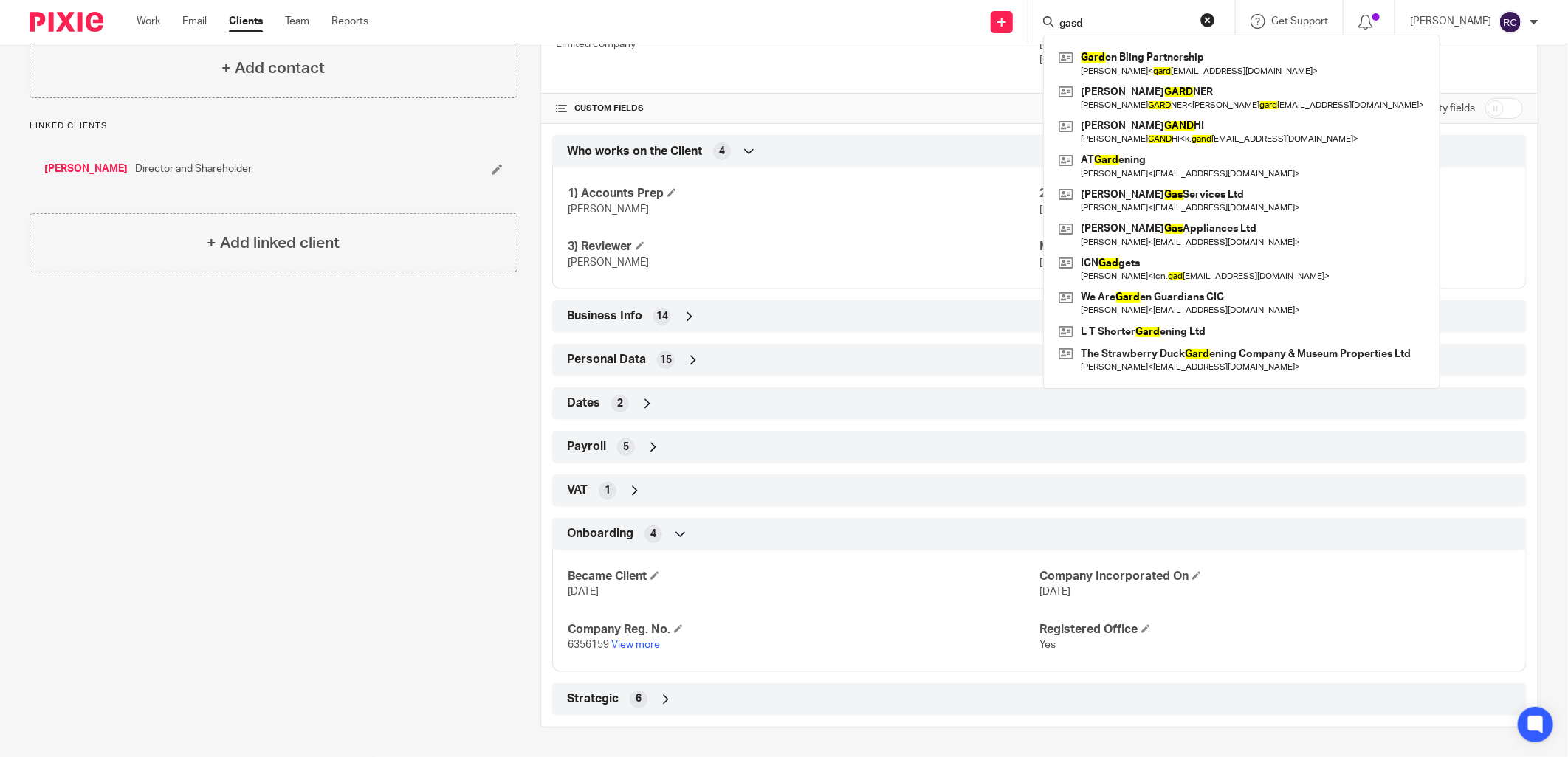
click at [1103, 25] on input "gasd" at bounding box center [1124, 25] width 133 height 13
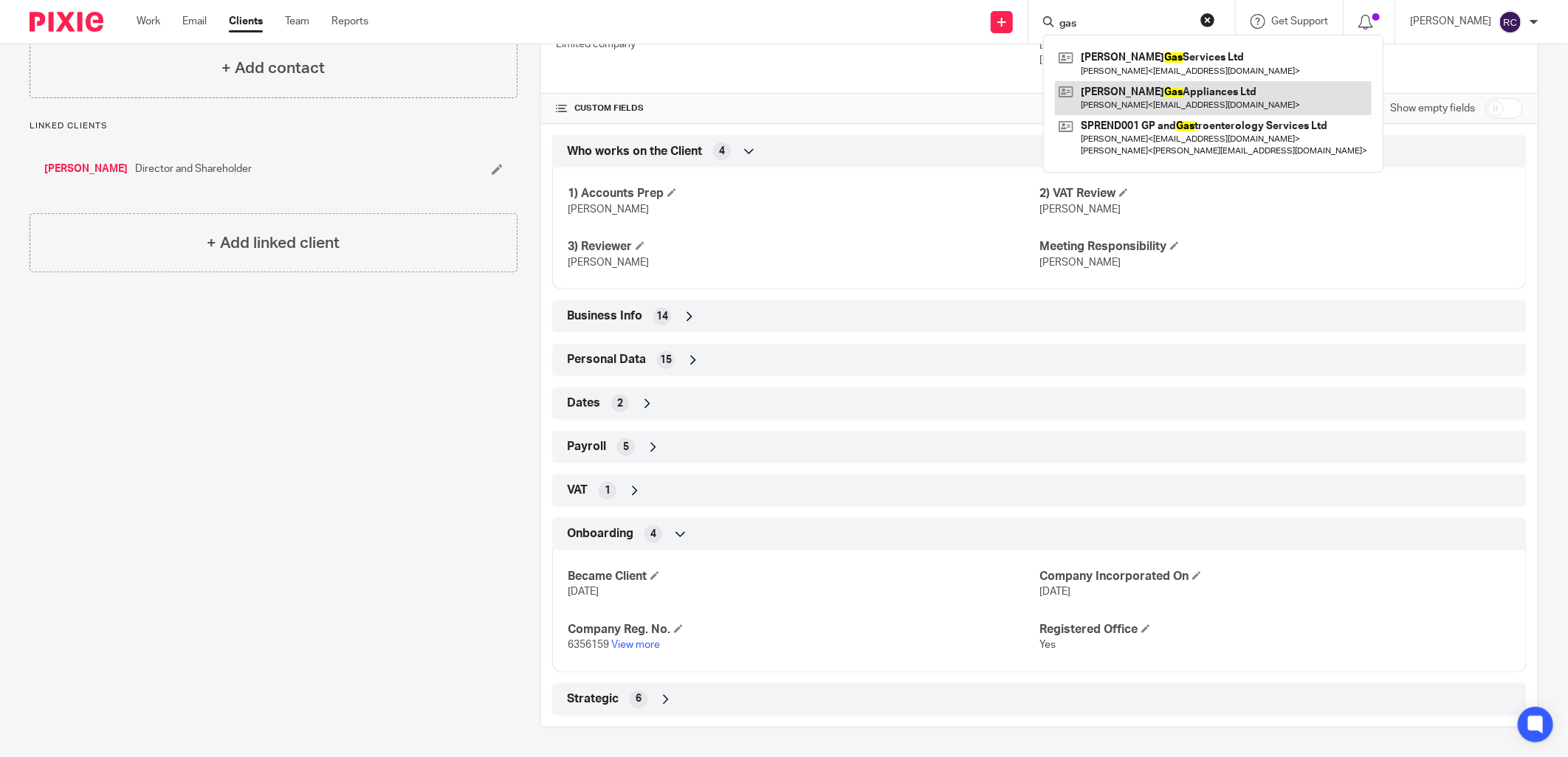
type input "gas"
click at [1137, 91] on link at bounding box center [1213, 99] width 317 height 34
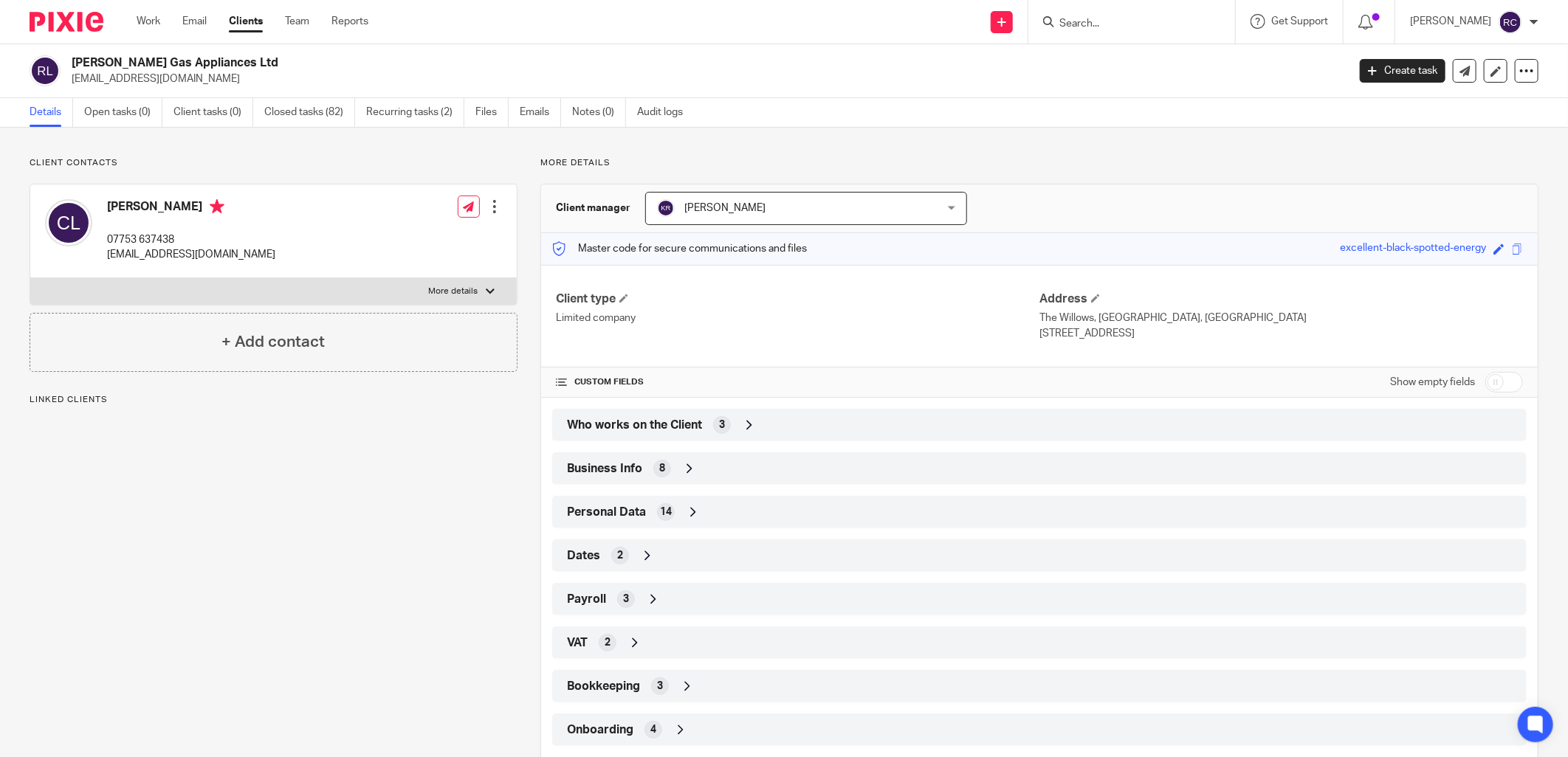
click at [688, 431] on span "Who works on the Client" at bounding box center [634, 425] width 135 height 15
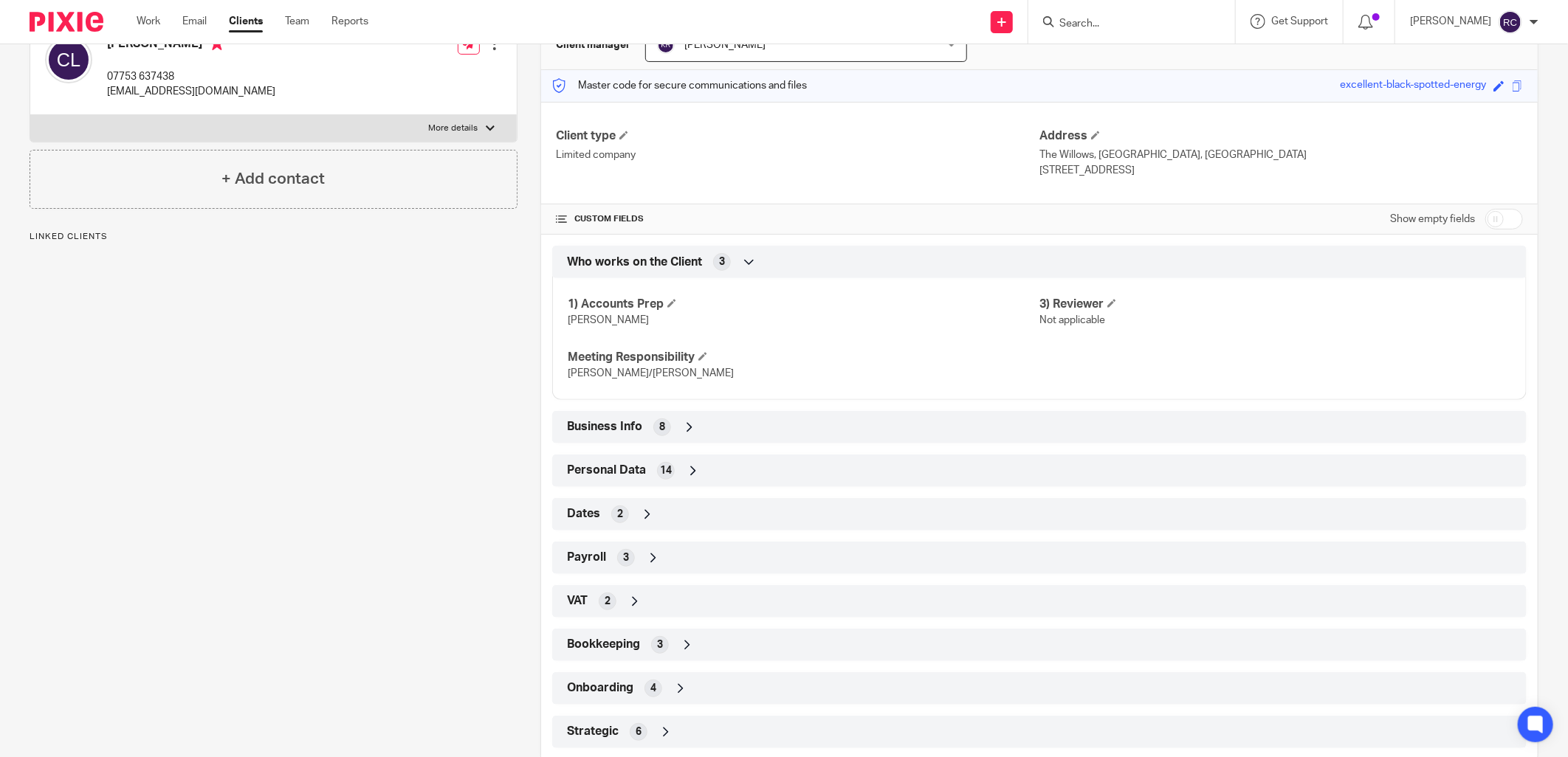
scroll to position [164, 0]
drag, startPoint x: 629, startPoint y: 683, endPoint x: 638, endPoint y: 681, distance: 9.2
click at [629, 682] on div "Onboarding 4" at bounding box center [1039, 687] width 952 height 25
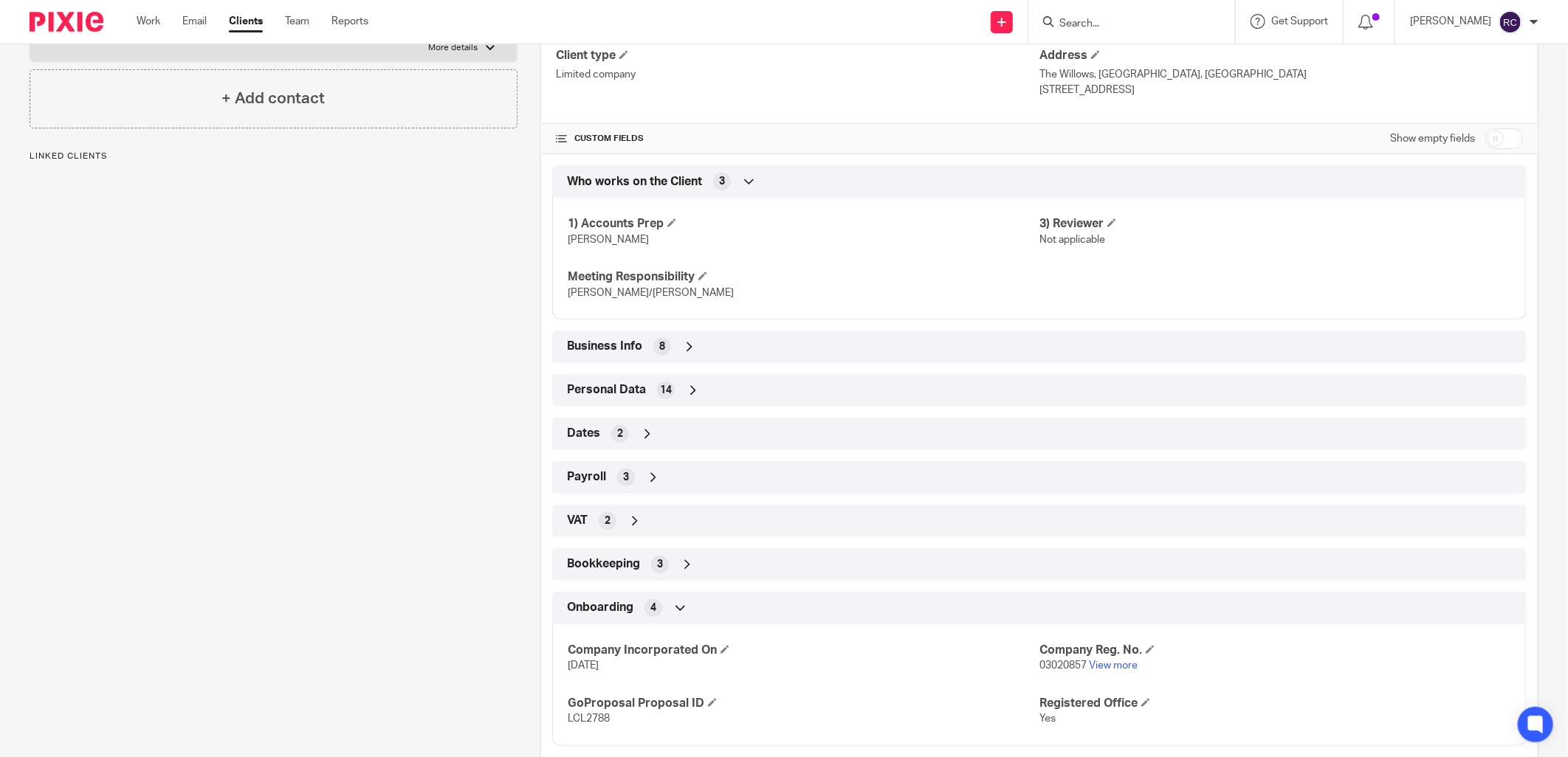
scroll to position [317, 0]
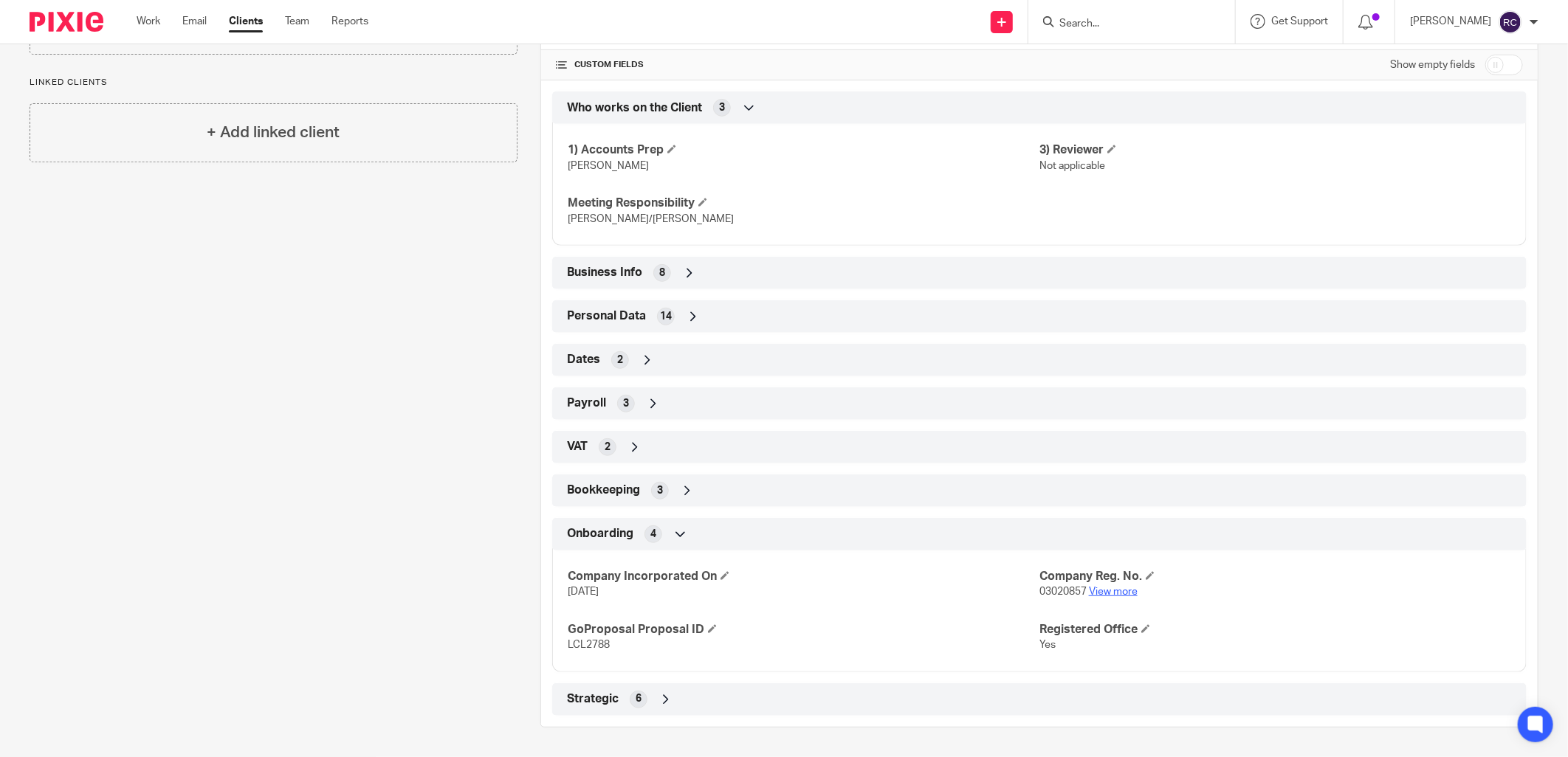
click at [1103, 588] on link "View more" at bounding box center [1113, 591] width 48 height 10
click at [1109, 13] on form at bounding box center [1137, 21] width 157 height 18
click at [1101, 23] on input "Search" at bounding box center [1124, 25] width 133 height 13
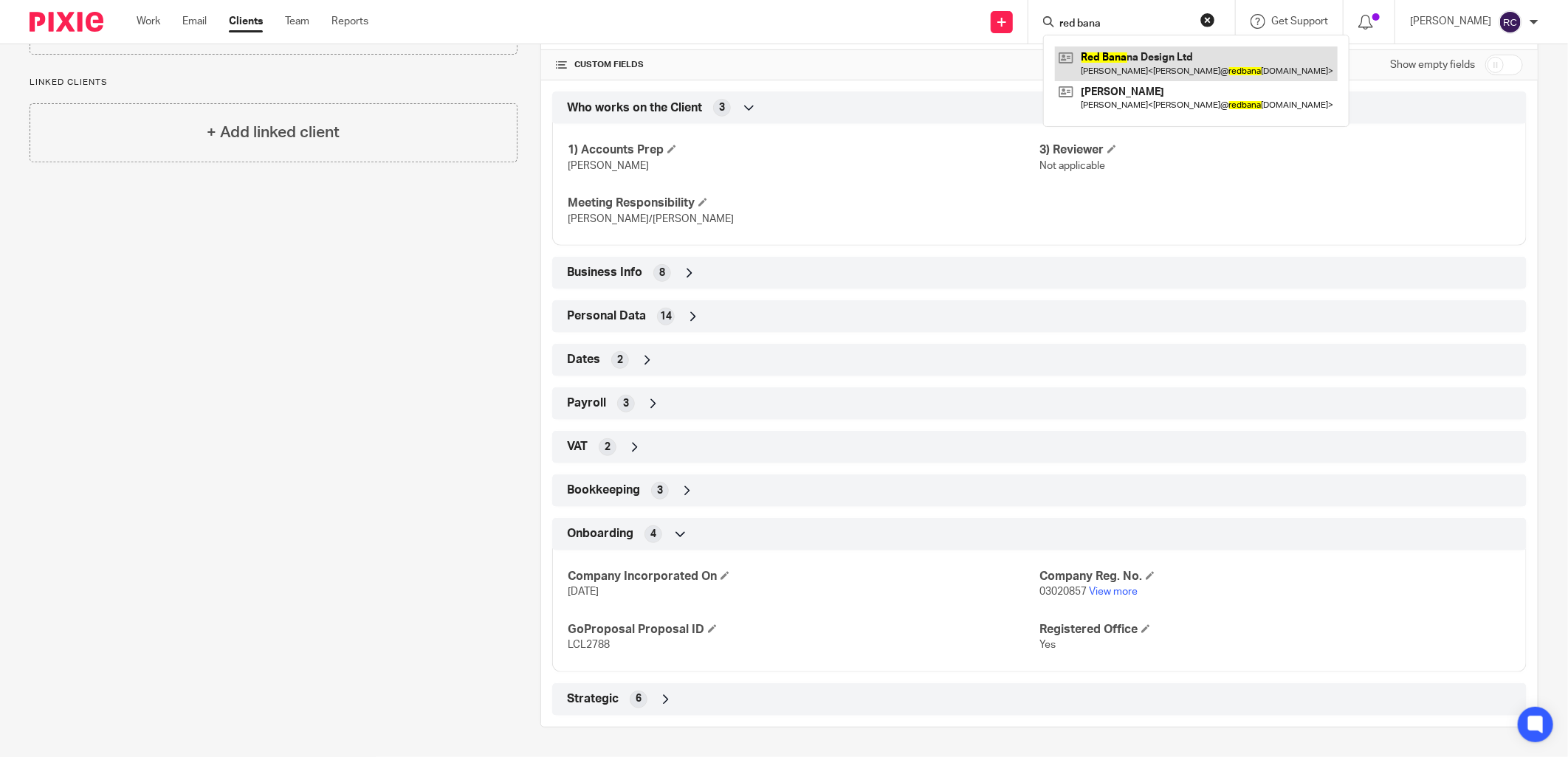
type input "red bana"
click at [1150, 62] on link at bounding box center [1196, 63] width 283 height 34
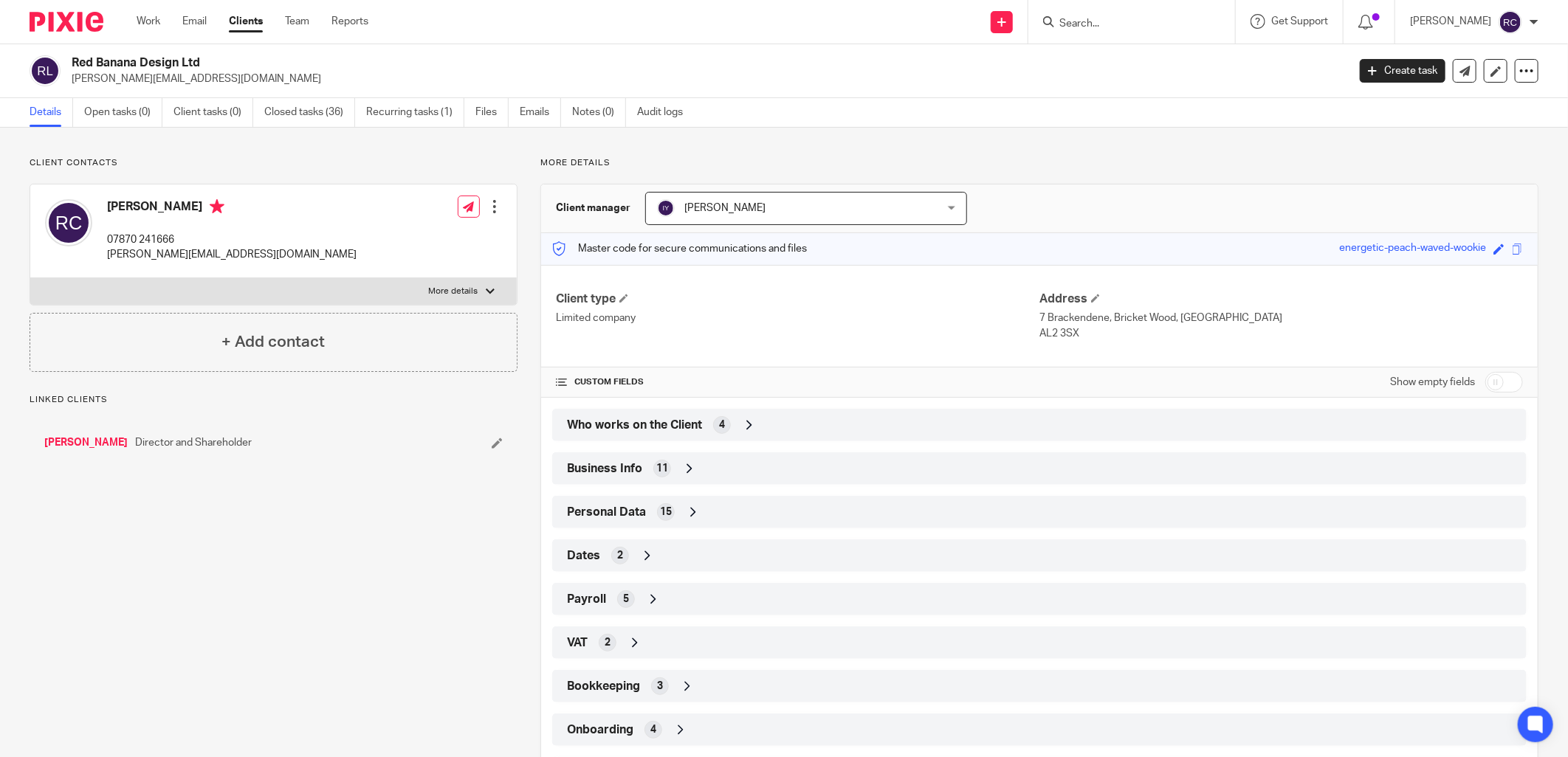
click at [666, 419] on span "Who works on the Client" at bounding box center [634, 425] width 135 height 15
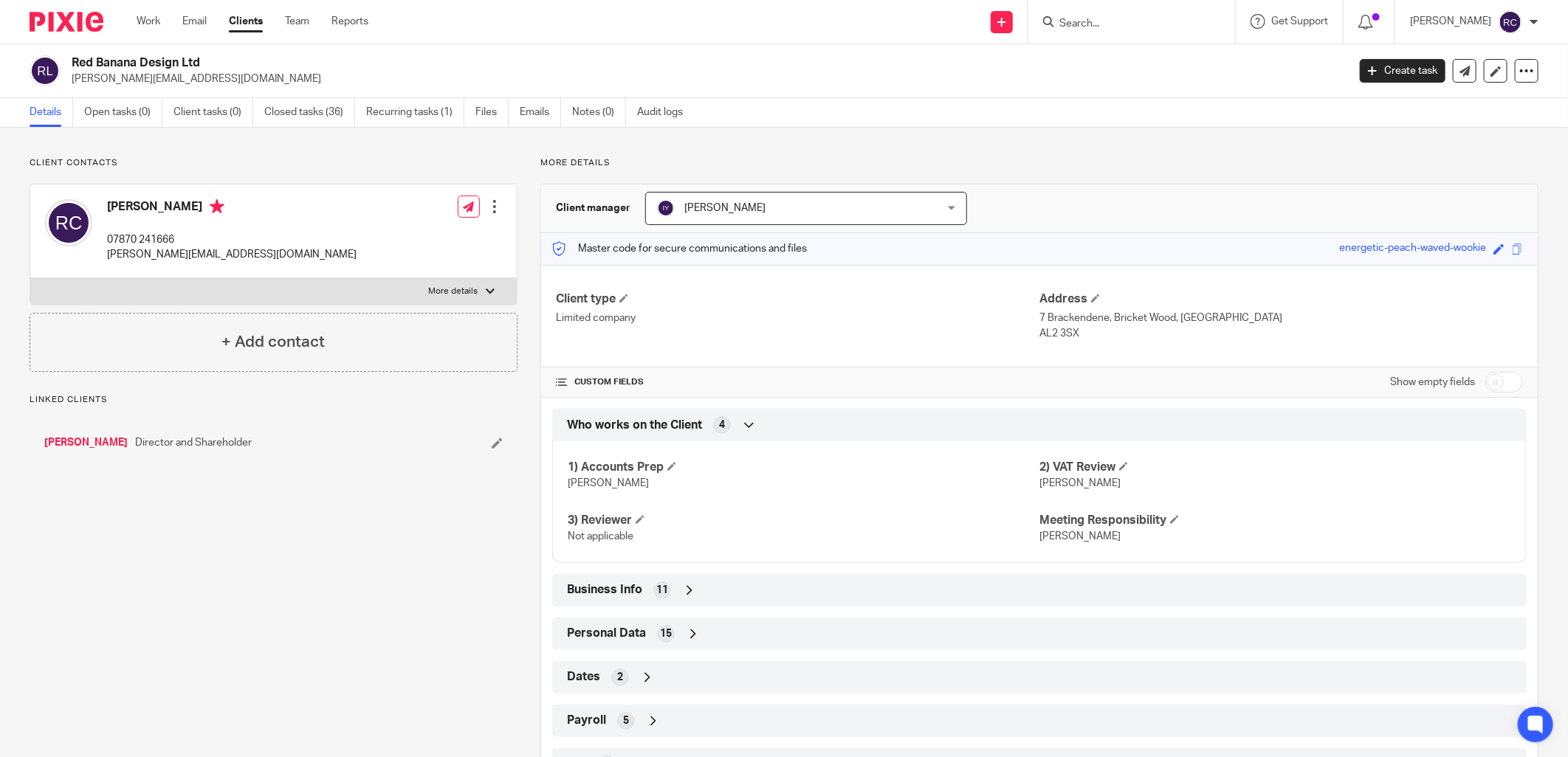
scroll to position [195, 0]
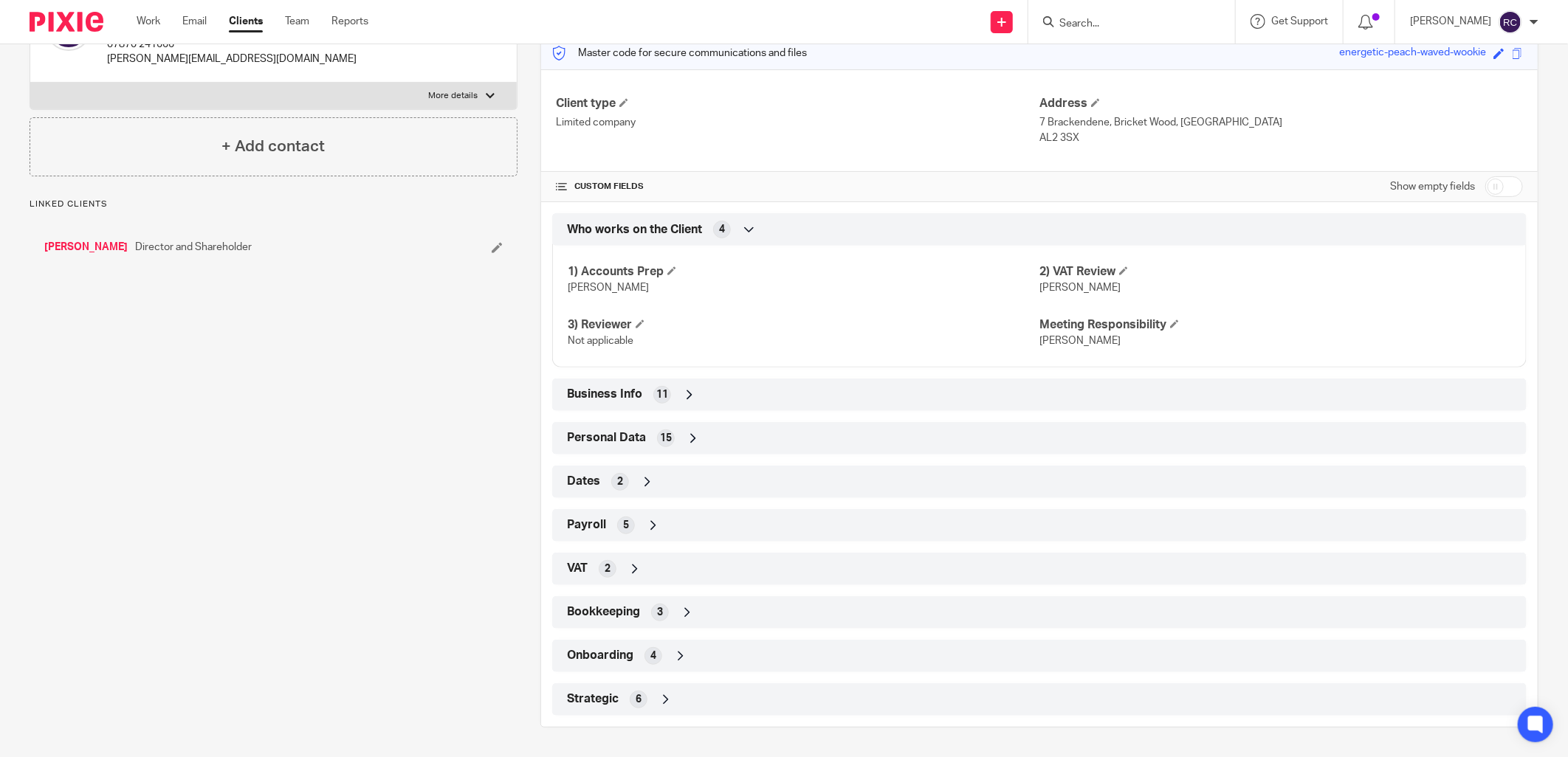
click at [621, 654] on span "Onboarding" at bounding box center [600, 656] width 66 height 15
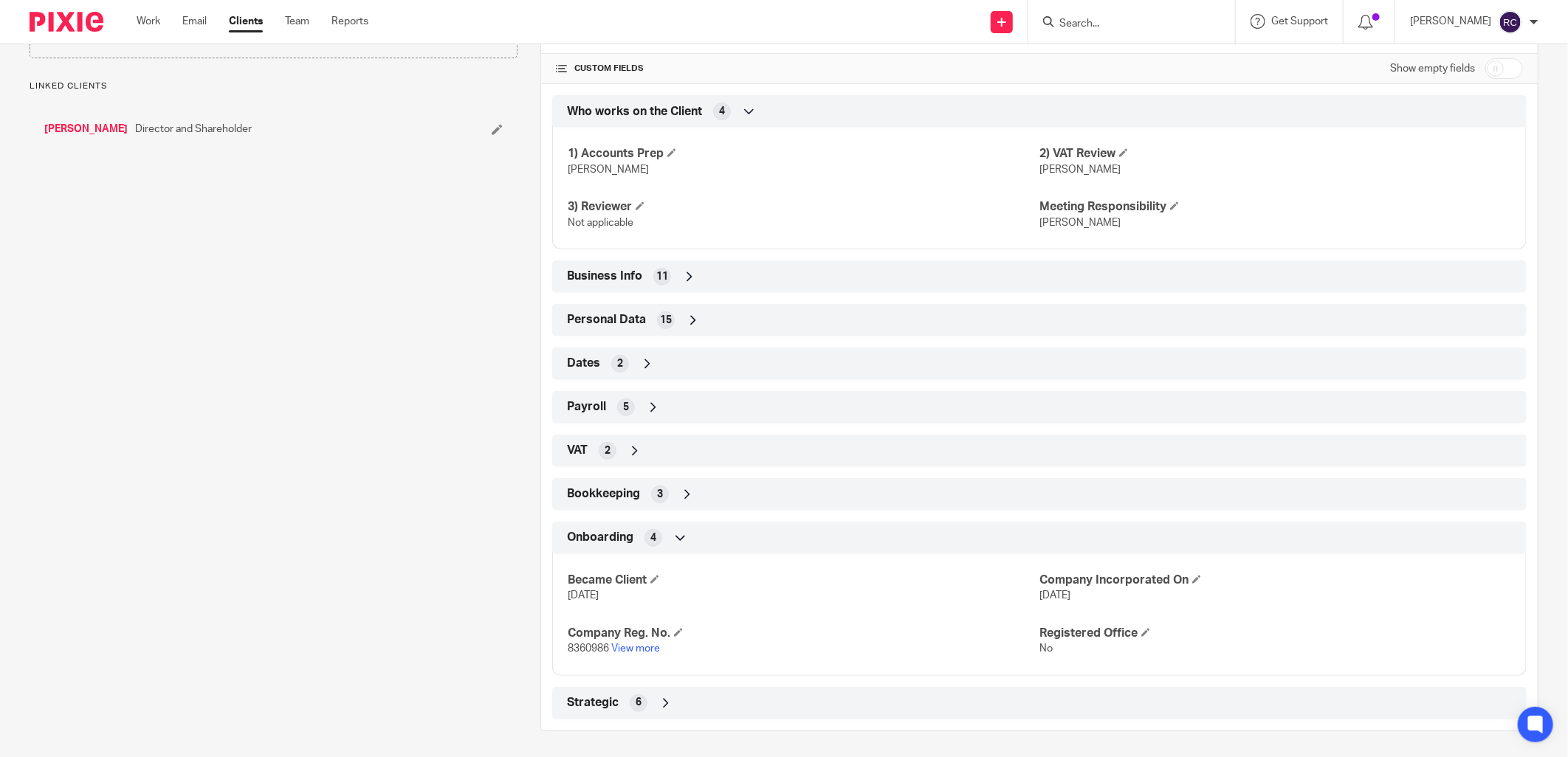
scroll to position [317, 0]
click at [639, 646] on link "View more" at bounding box center [635, 644] width 48 height 10
click at [1116, 27] on input "Search" at bounding box center [1124, 25] width 133 height 13
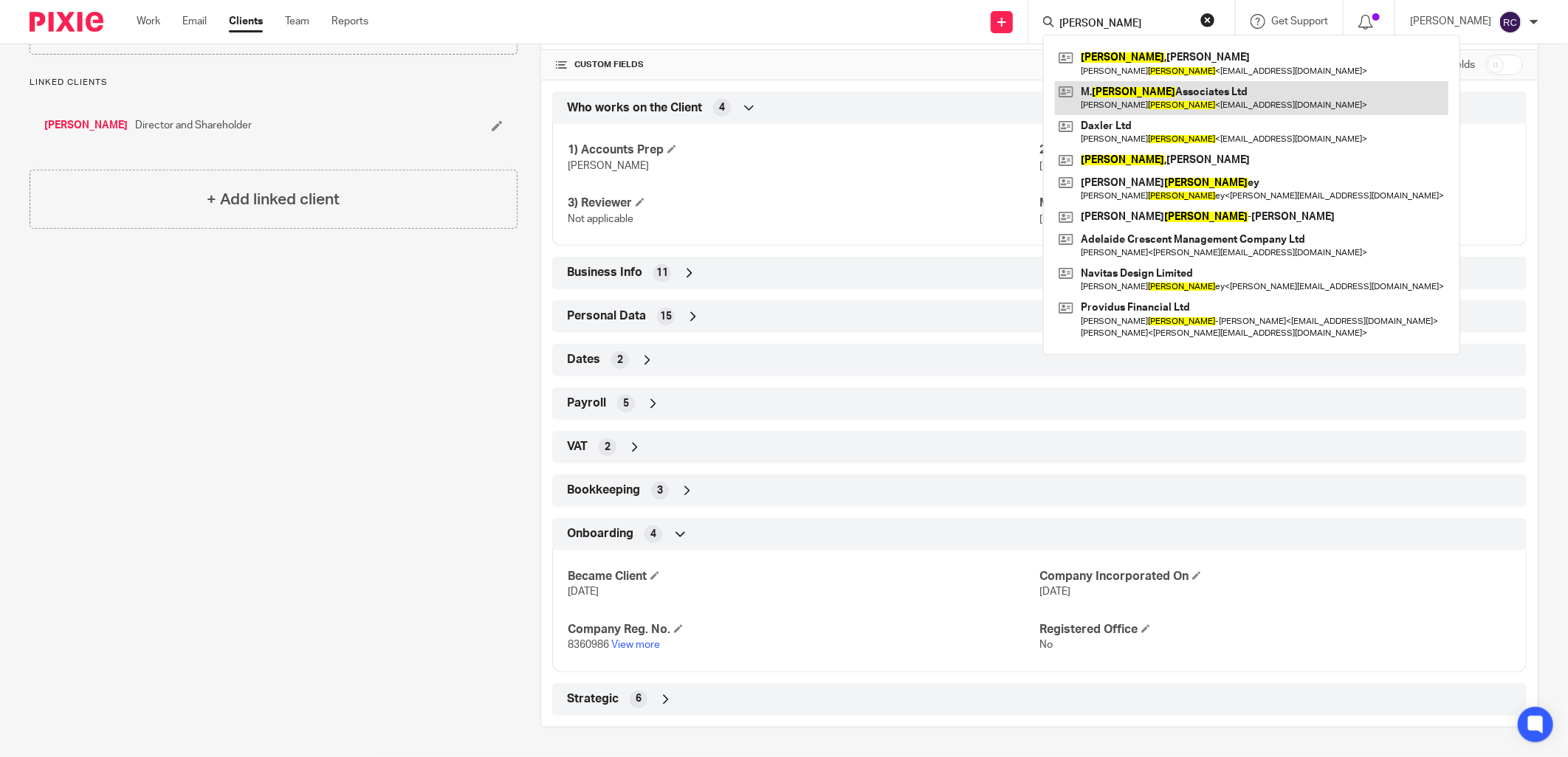
type input "cohen"
click at [1125, 94] on link at bounding box center [1251, 99] width 393 height 34
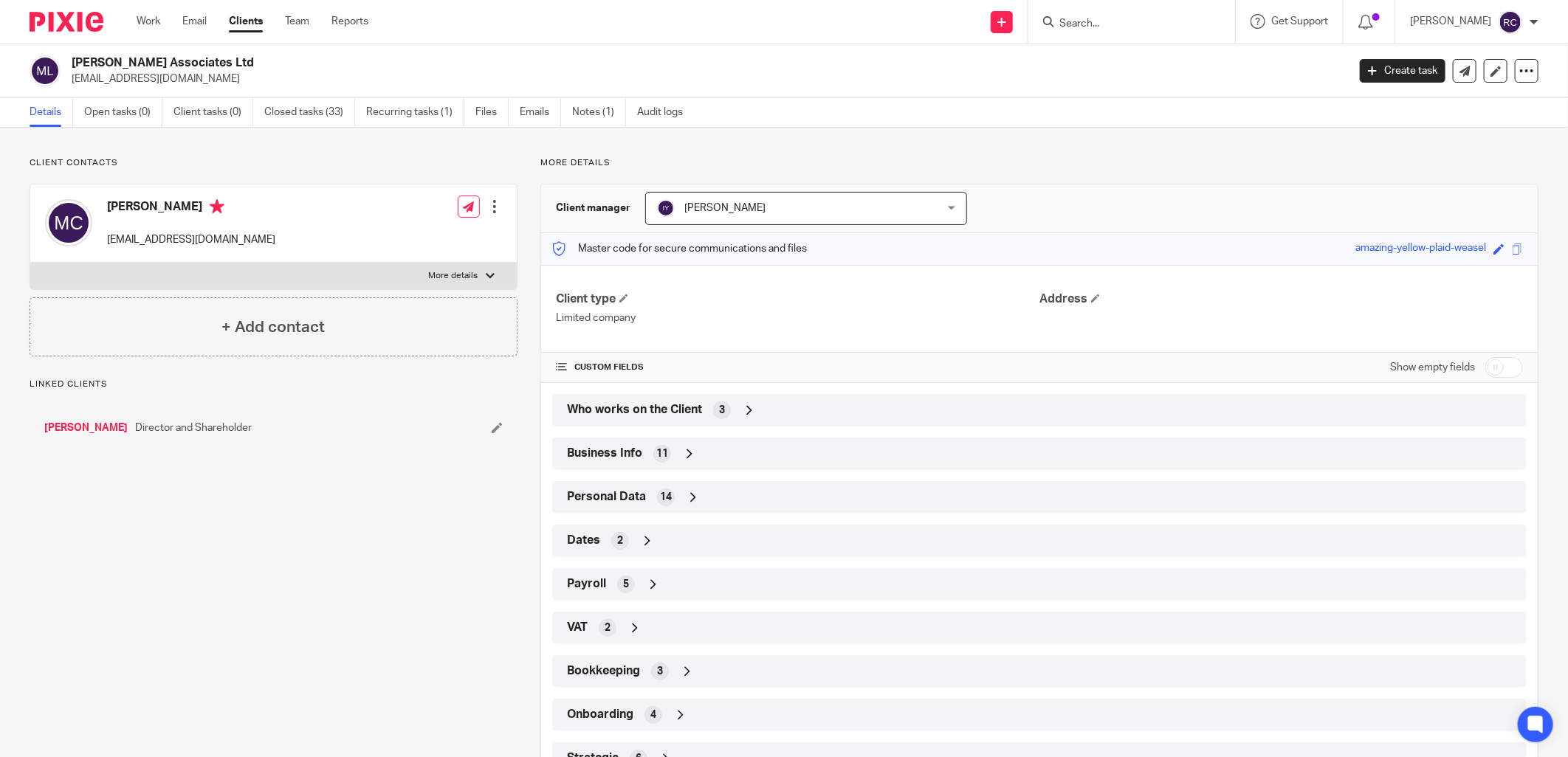
click at [629, 406] on span "Who works on the Client" at bounding box center [634, 409] width 135 height 15
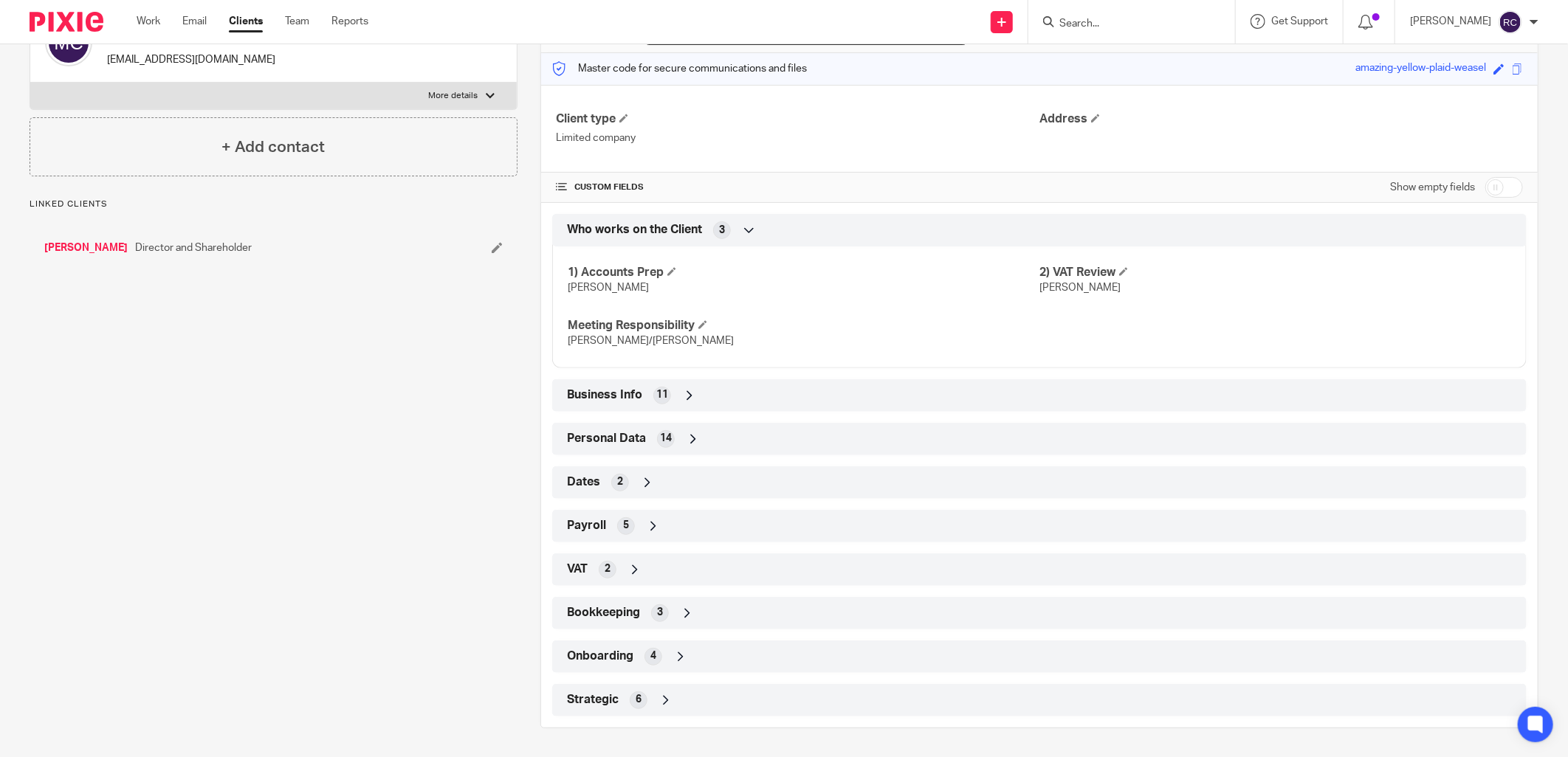
click at [618, 645] on div "Onboarding 4" at bounding box center [1039, 657] width 952 height 25
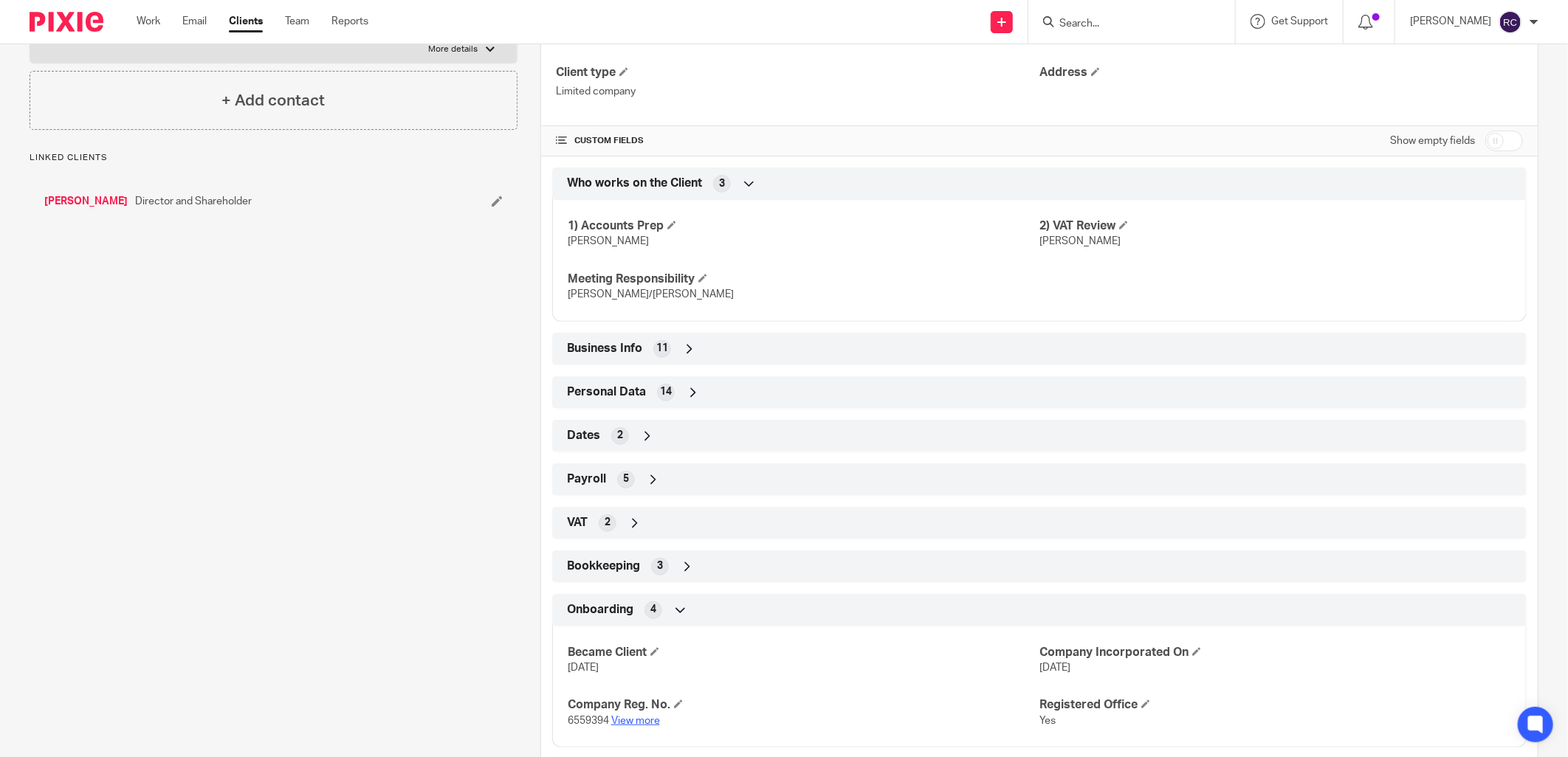
scroll to position [302, 0]
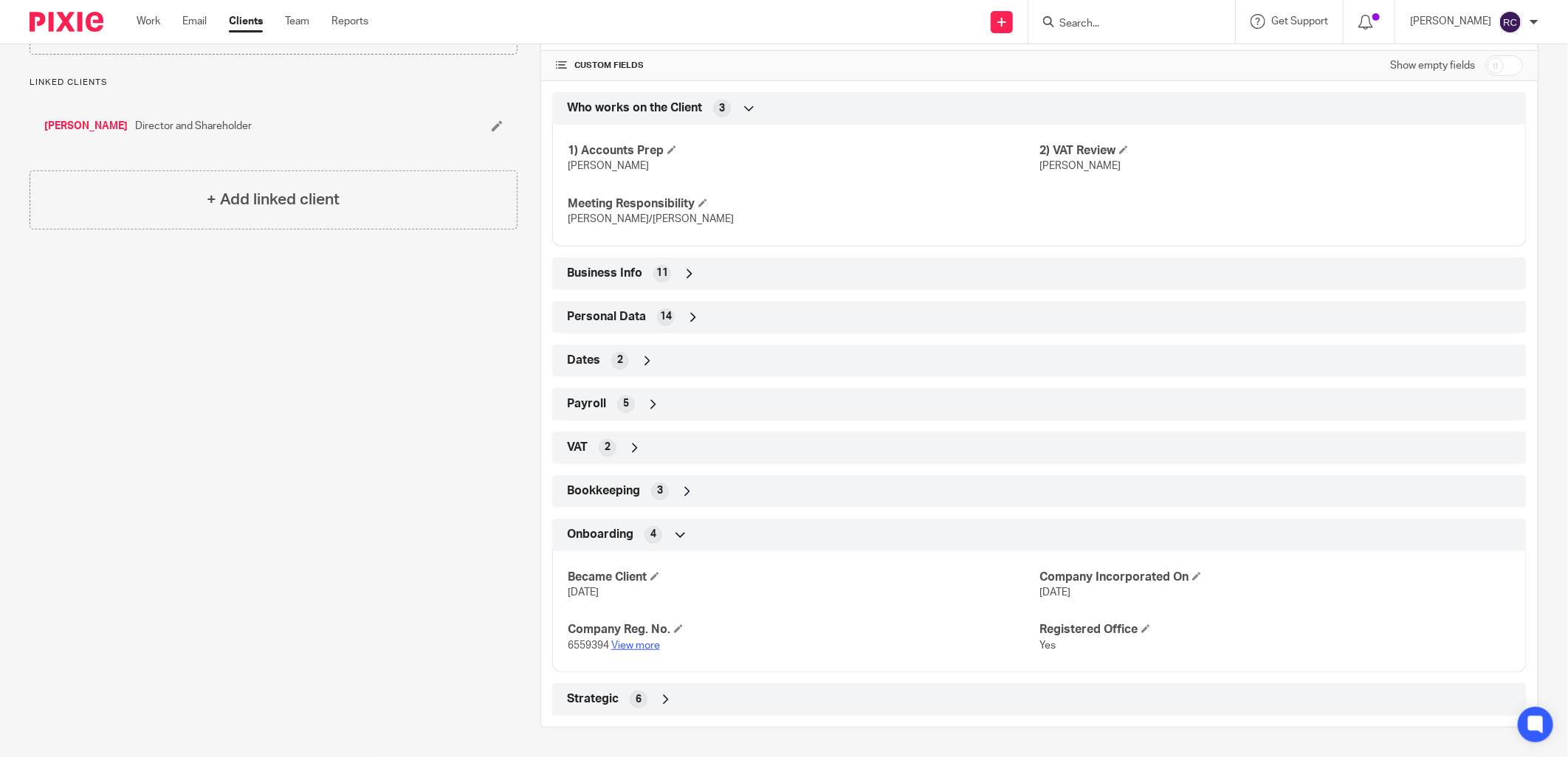
click at [636, 642] on link "View more" at bounding box center [635, 645] width 48 height 10
click at [1109, 15] on form at bounding box center [1137, 21] width 157 height 18
click at [1101, 19] on input "Search" at bounding box center [1124, 25] width 133 height 13
type input "delom"
click at [1125, 58] on link at bounding box center [1179, 63] width 249 height 34
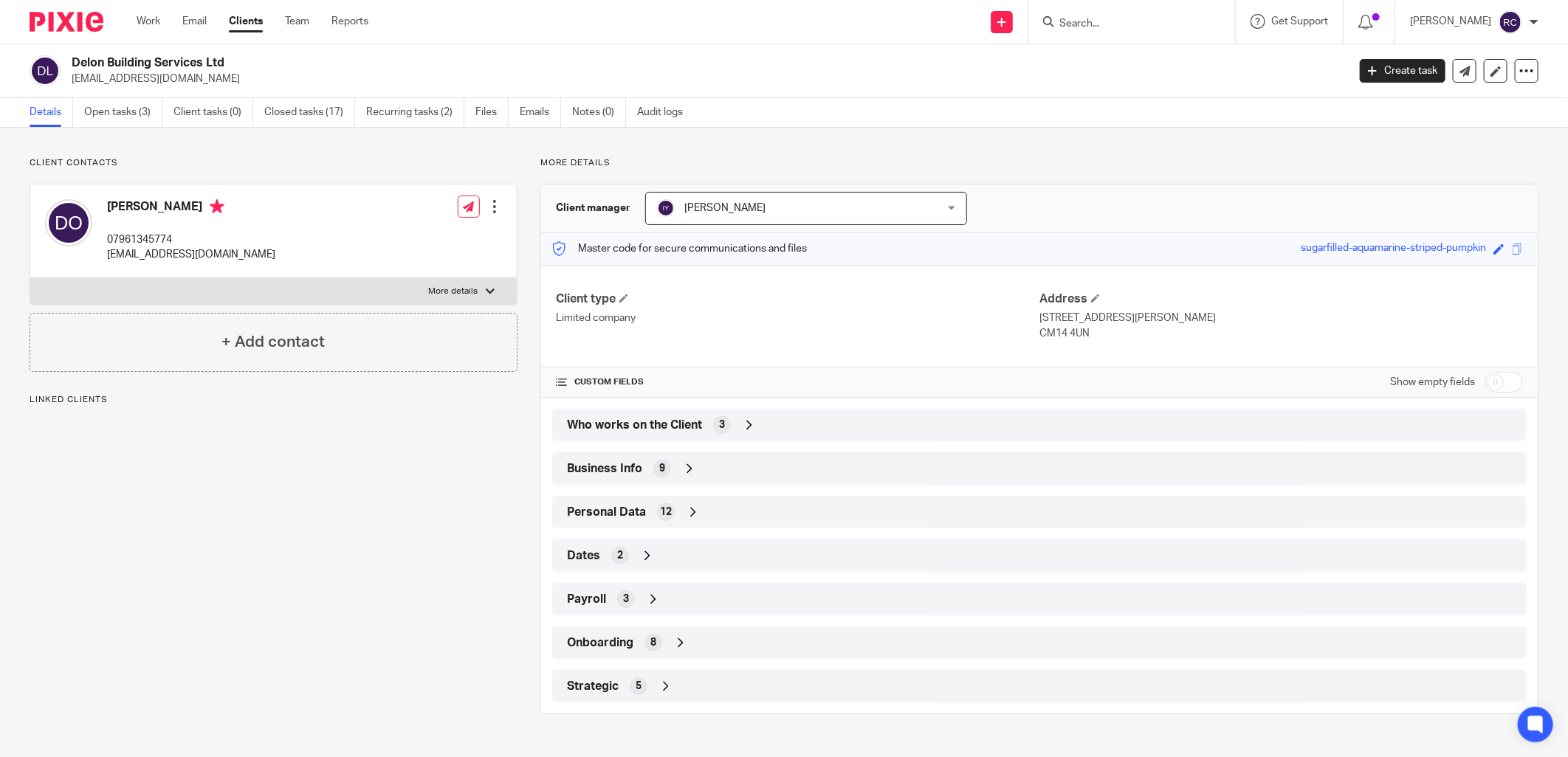
click at [601, 641] on span "Onboarding" at bounding box center [600, 642] width 66 height 15
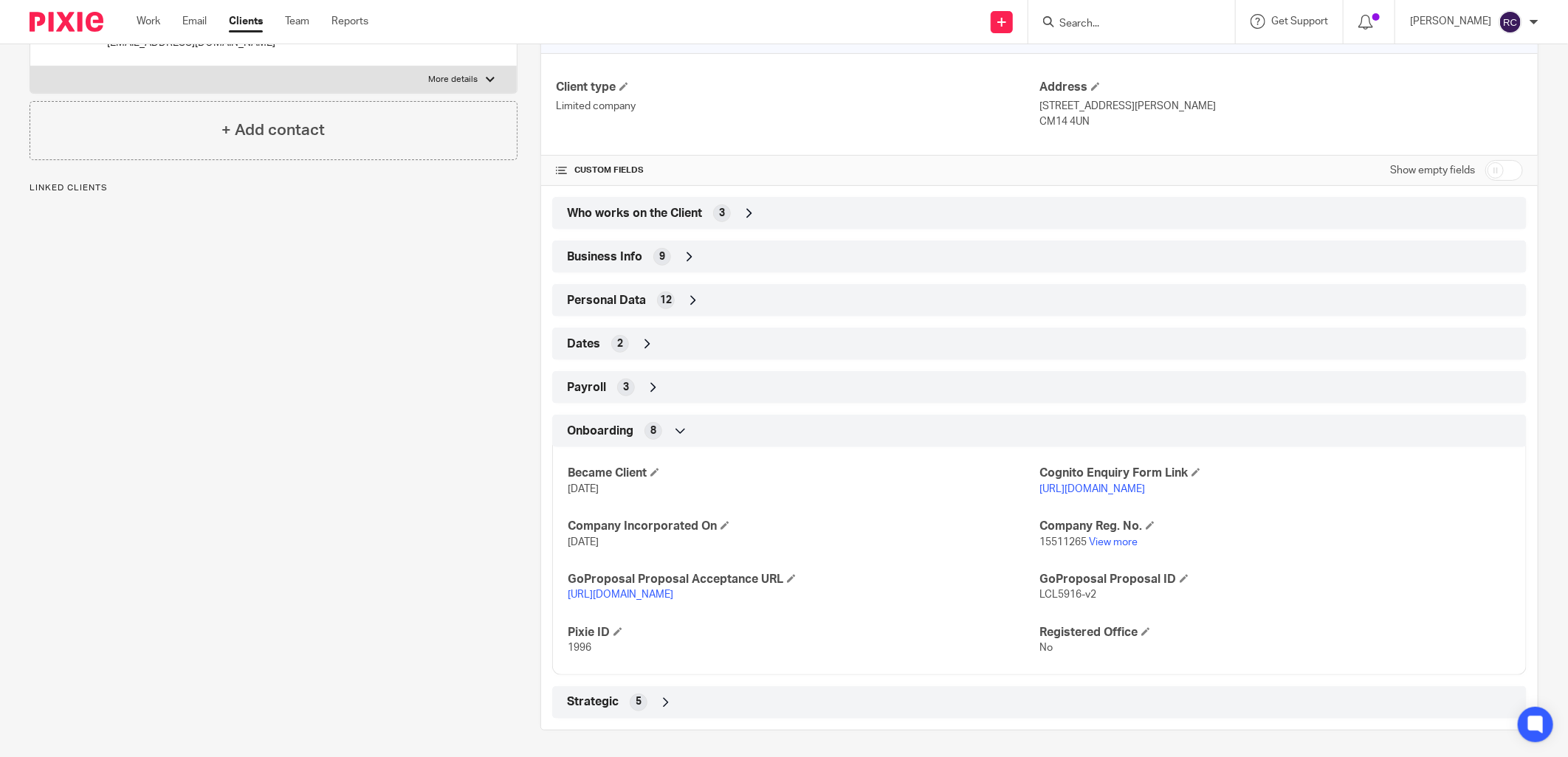
scroll to position [215, 0]
click at [1102, 539] on link "View more" at bounding box center [1113, 539] width 48 height 10
click at [1099, 22] on input "Search" at bounding box center [1124, 25] width 133 height 13
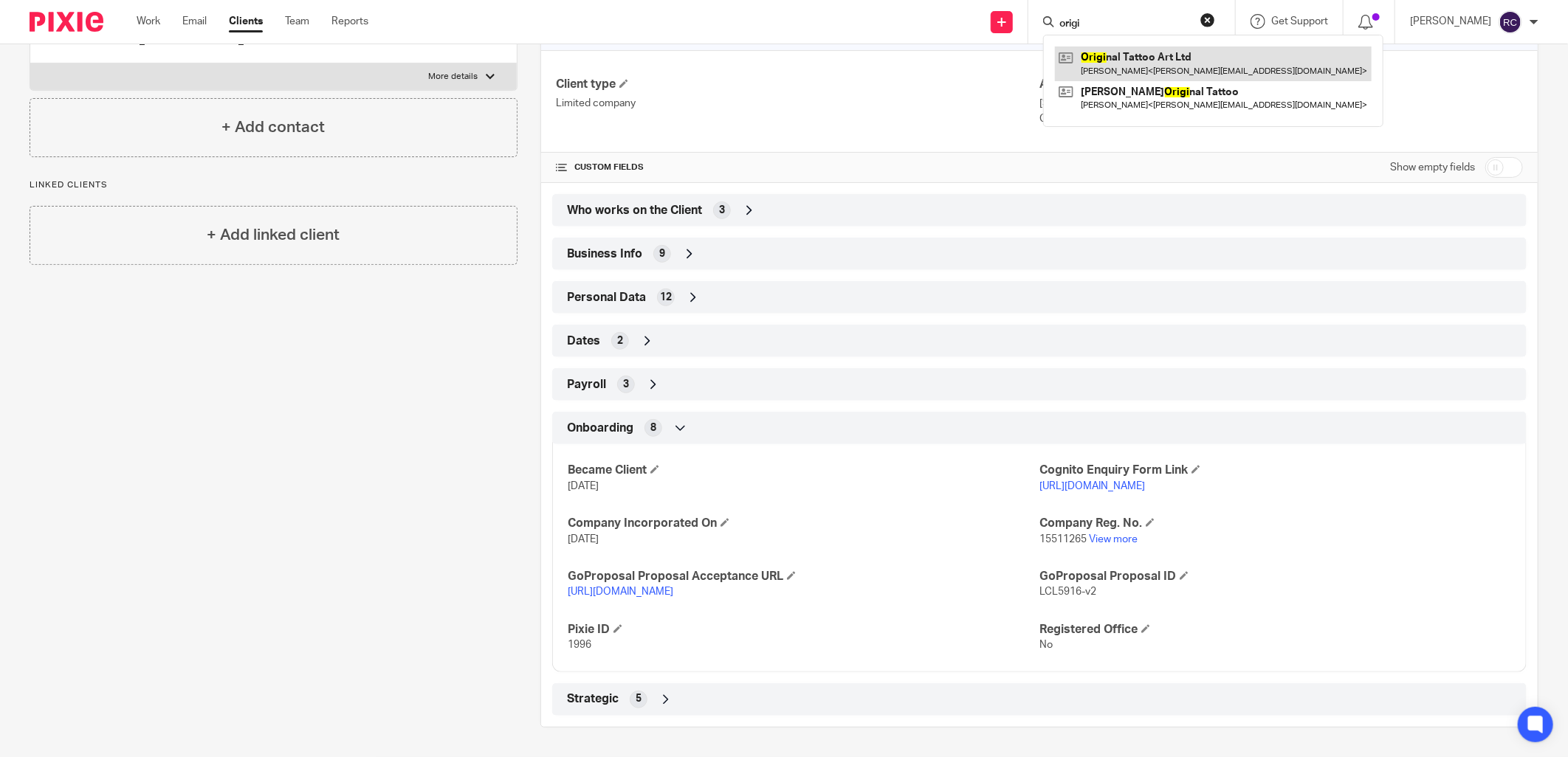
type input "origi"
click at [1139, 52] on link at bounding box center [1213, 63] width 317 height 34
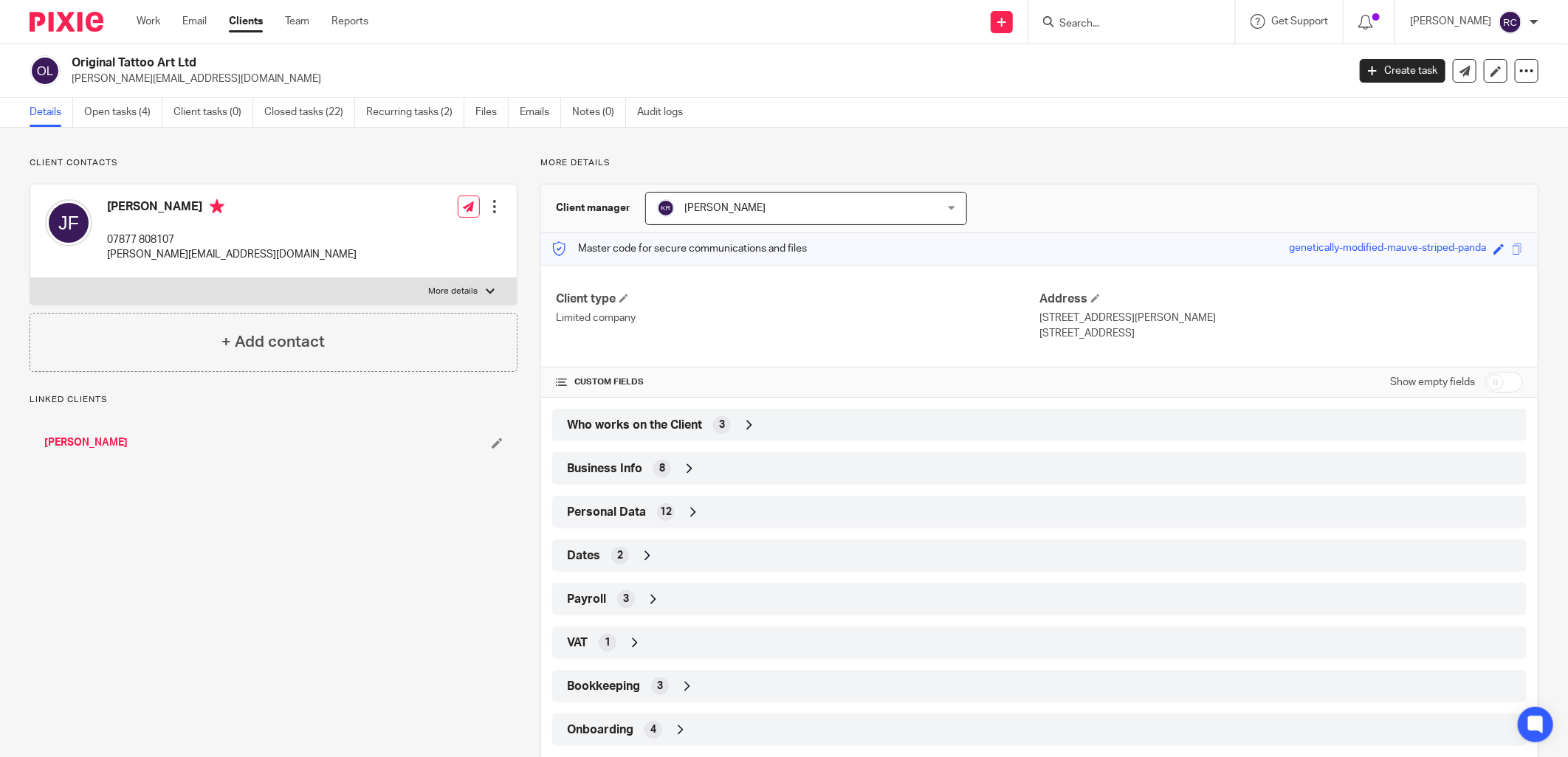
click at [682, 424] on span "Who works on the Client" at bounding box center [634, 425] width 135 height 15
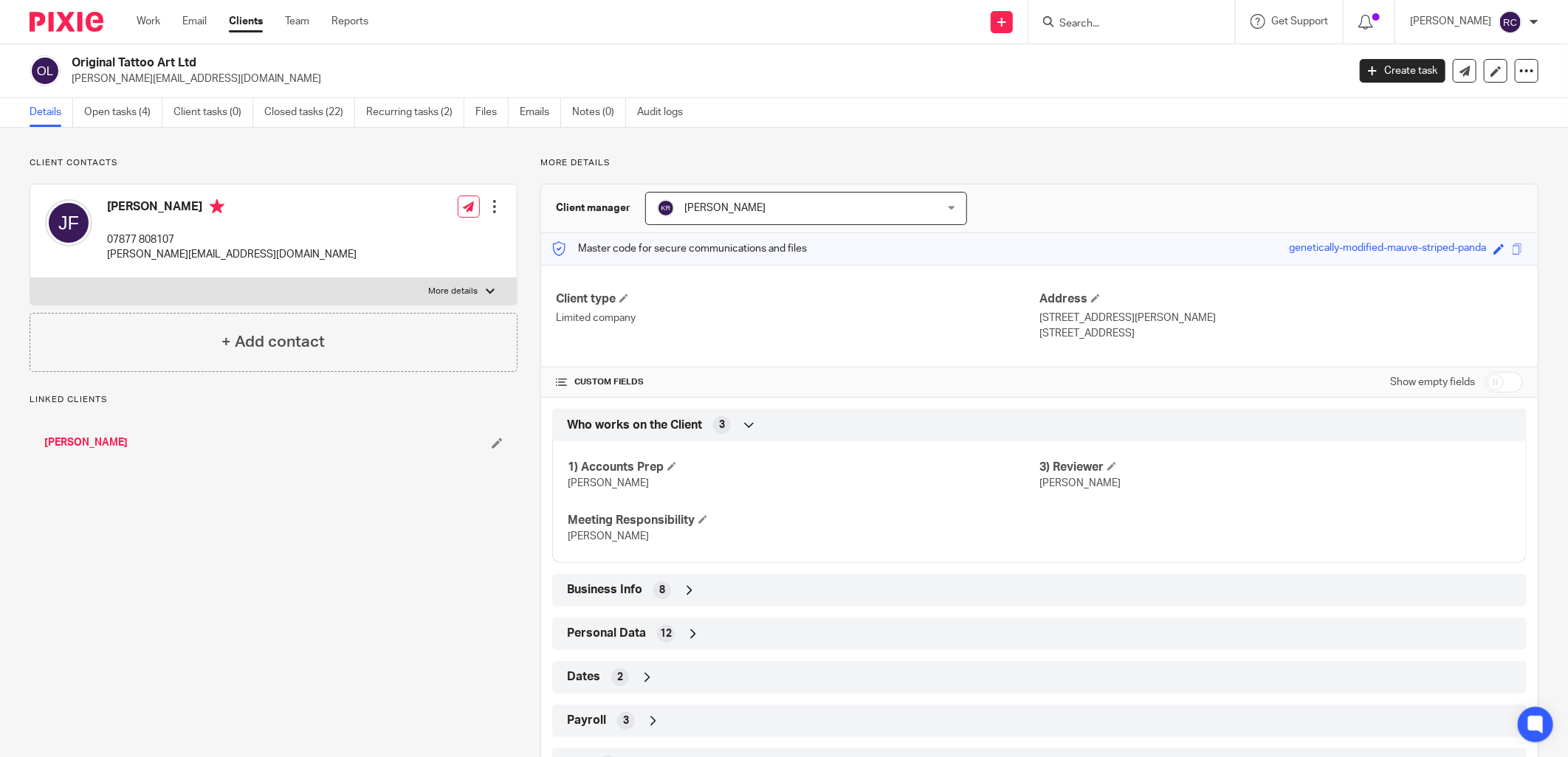
scroll to position [195, 0]
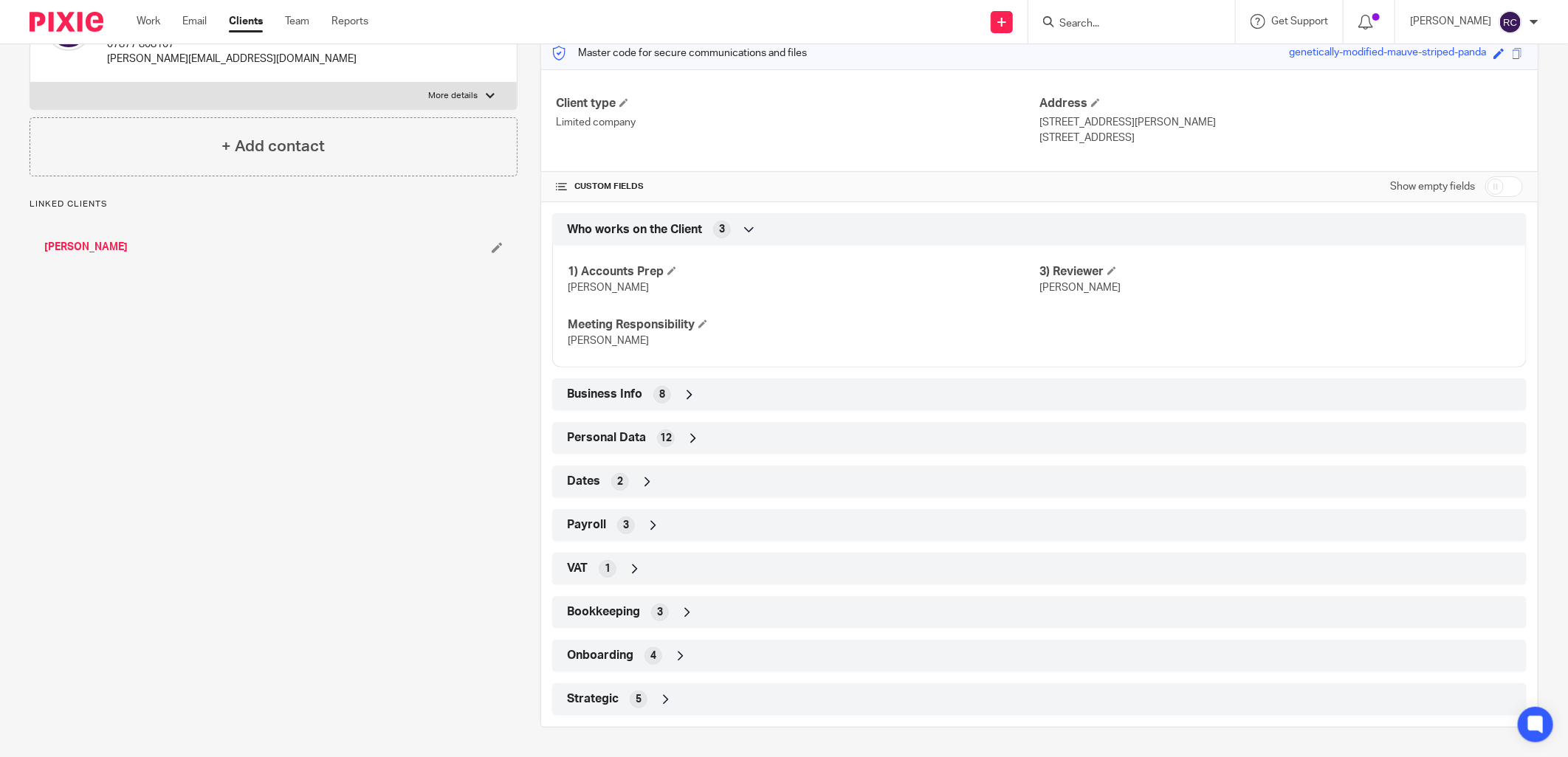
click at [608, 649] on span "Onboarding" at bounding box center [600, 656] width 66 height 15
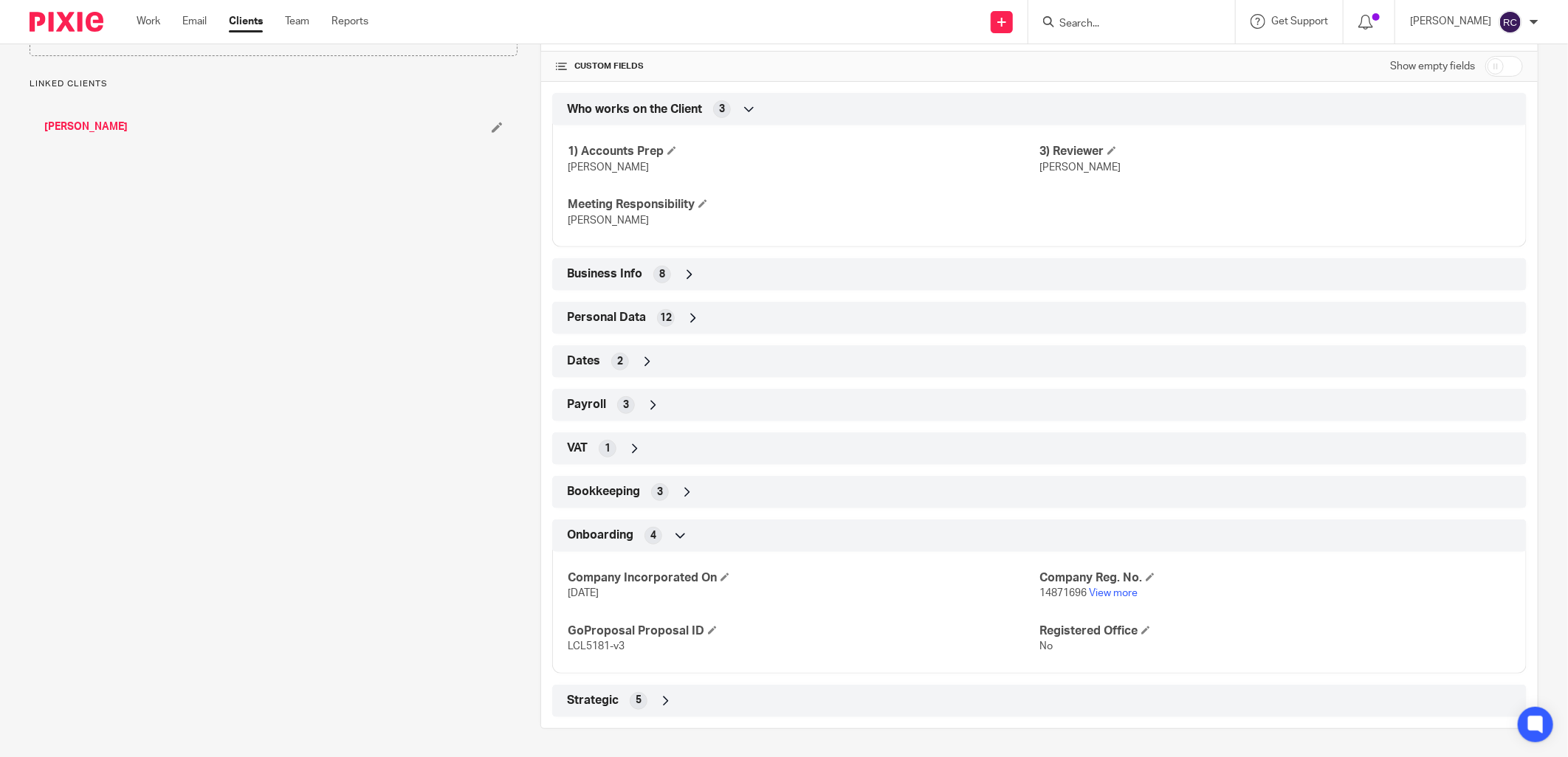
scroll to position [317, 0]
click at [1116, 591] on link "View more" at bounding box center [1113, 591] width 48 height 10
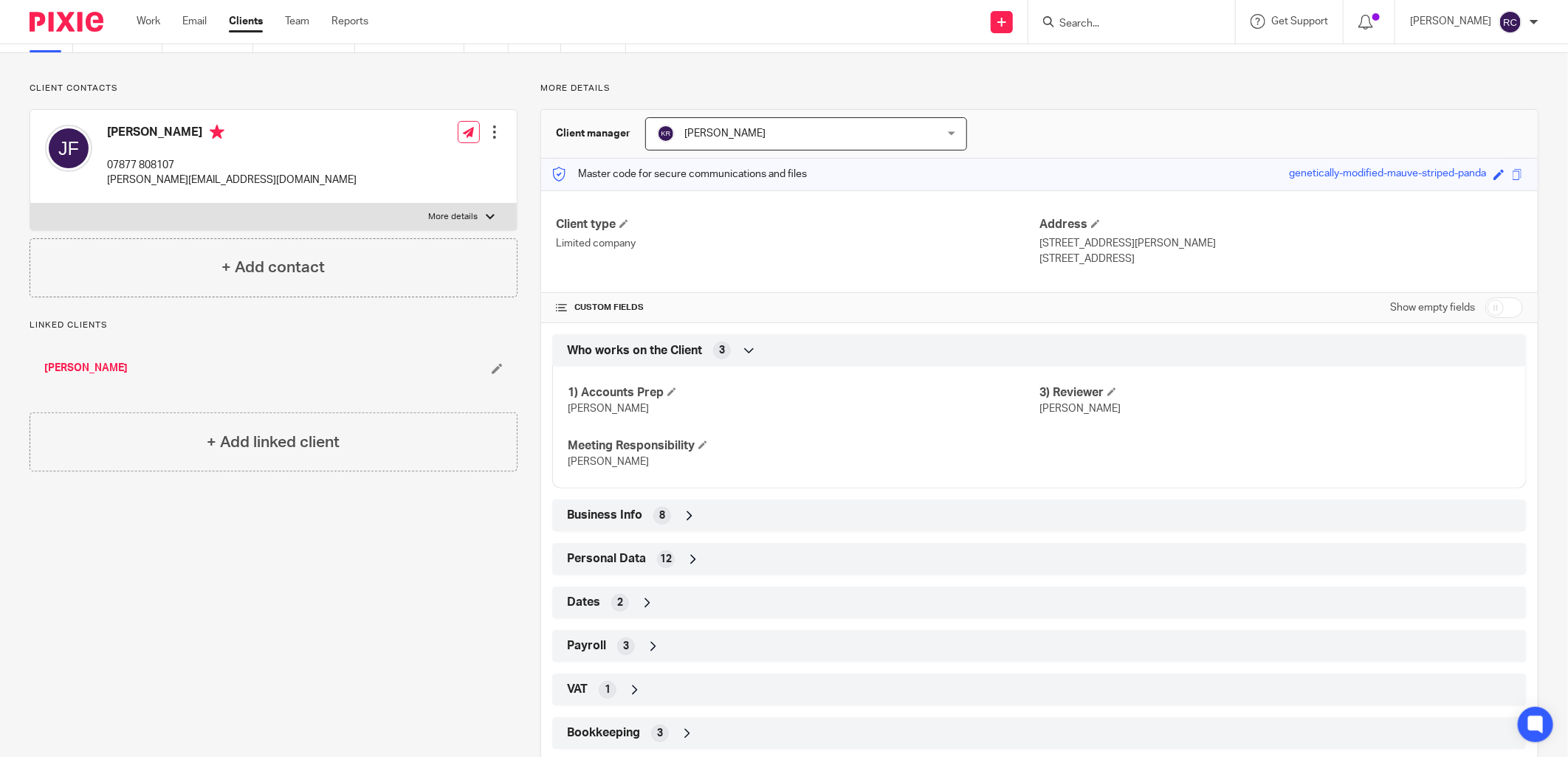
scroll to position [0, 0]
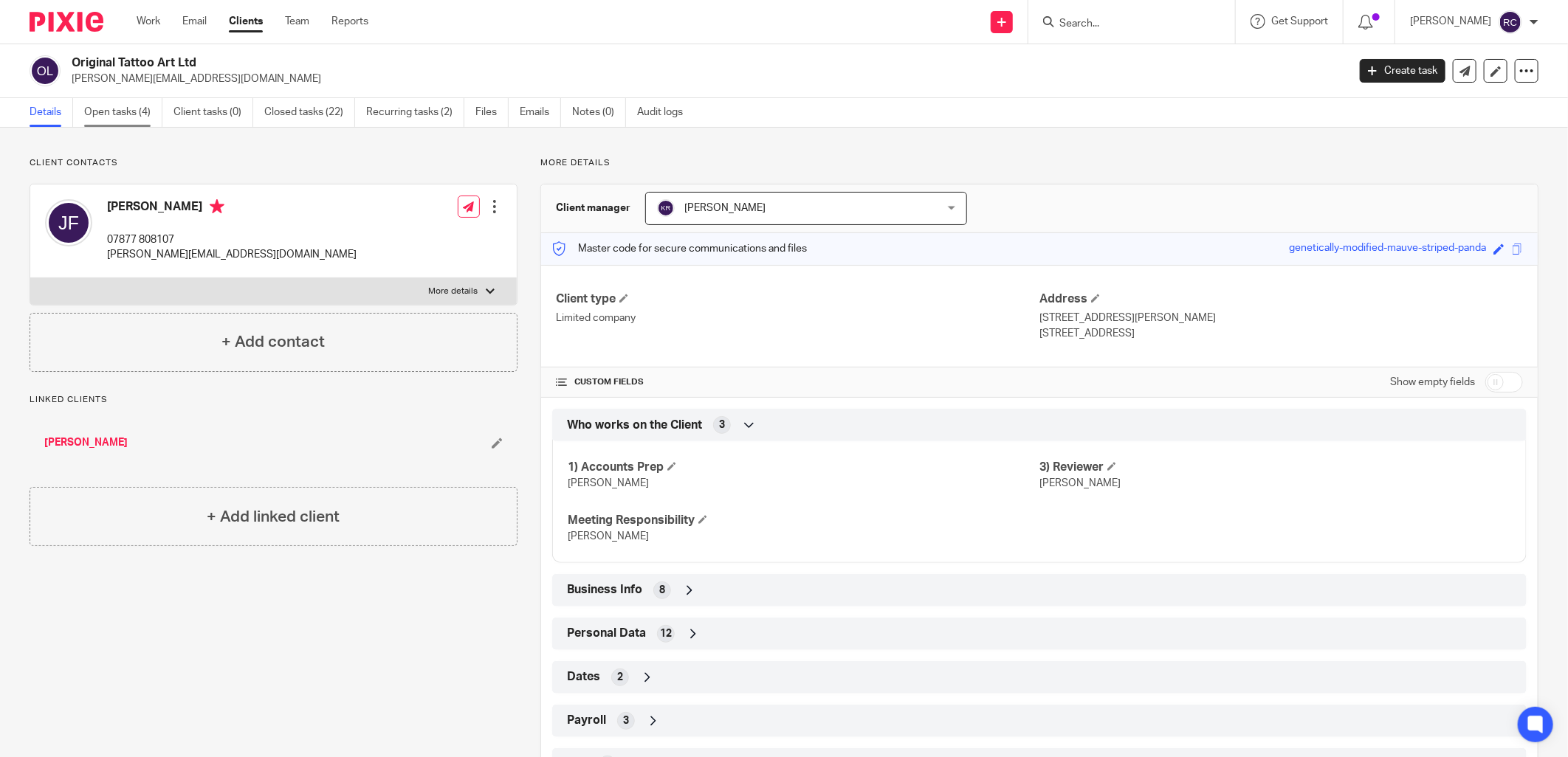
click at [105, 117] on link "Open tasks (4)" at bounding box center [123, 113] width 79 height 28
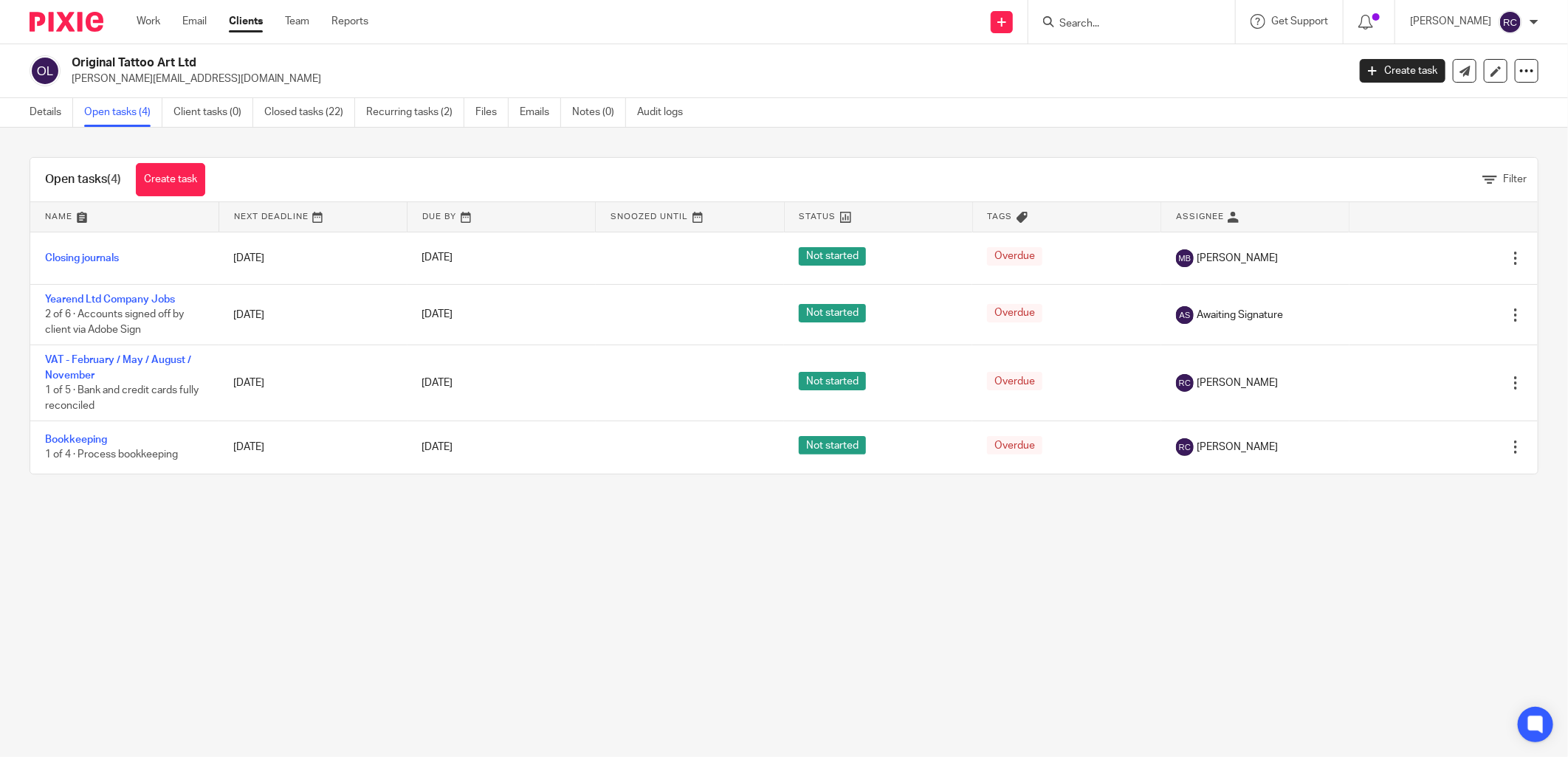
click at [1103, 22] on input "Search" at bounding box center [1124, 25] width 133 height 13
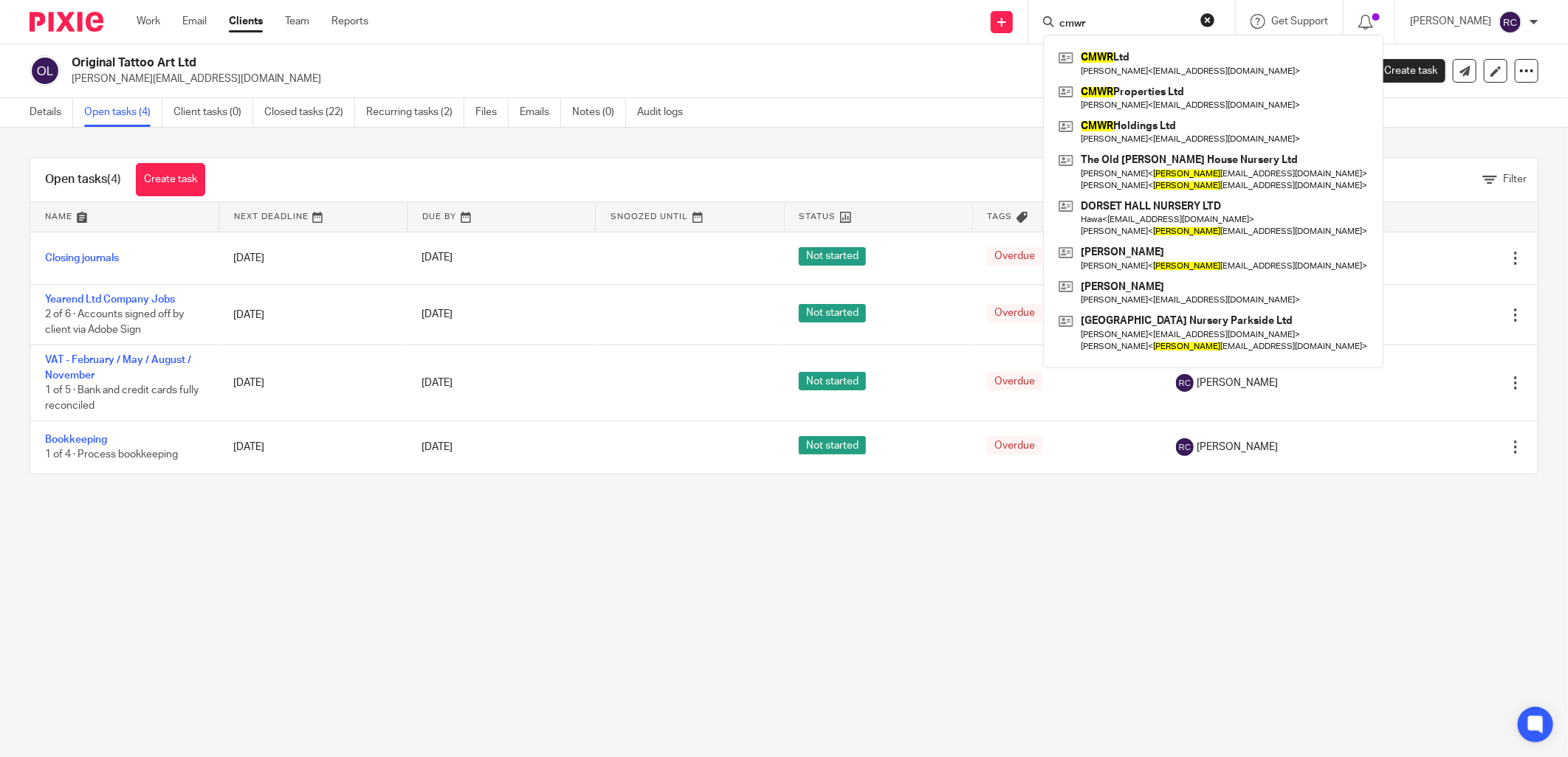
type input "cmwr"
click button "submit" at bounding box center [0, 0] width 0 height 0
click at [1103, 54] on link at bounding box center [1213, 63] width 317 height 34
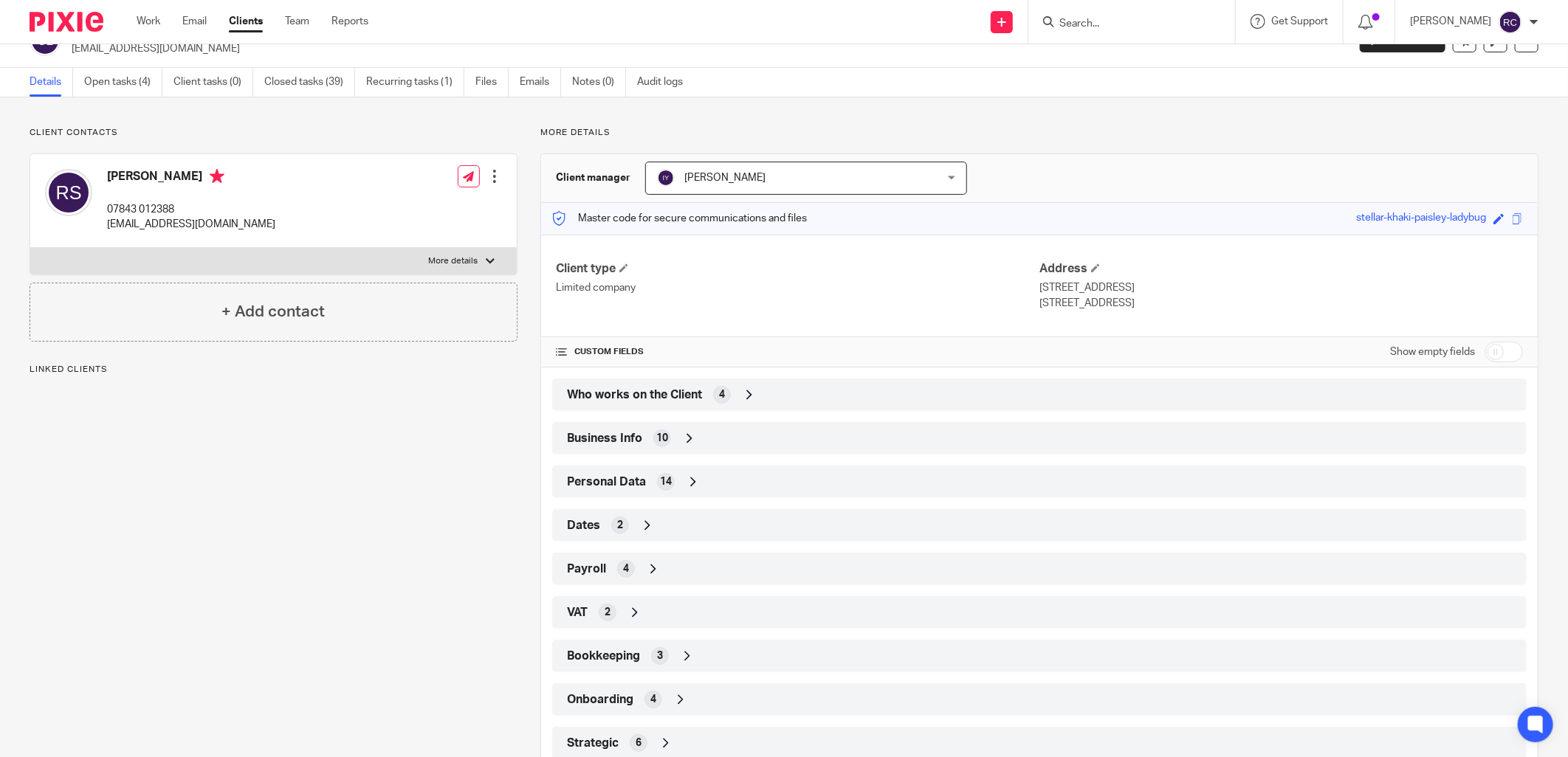
scroll to position [74, 0]
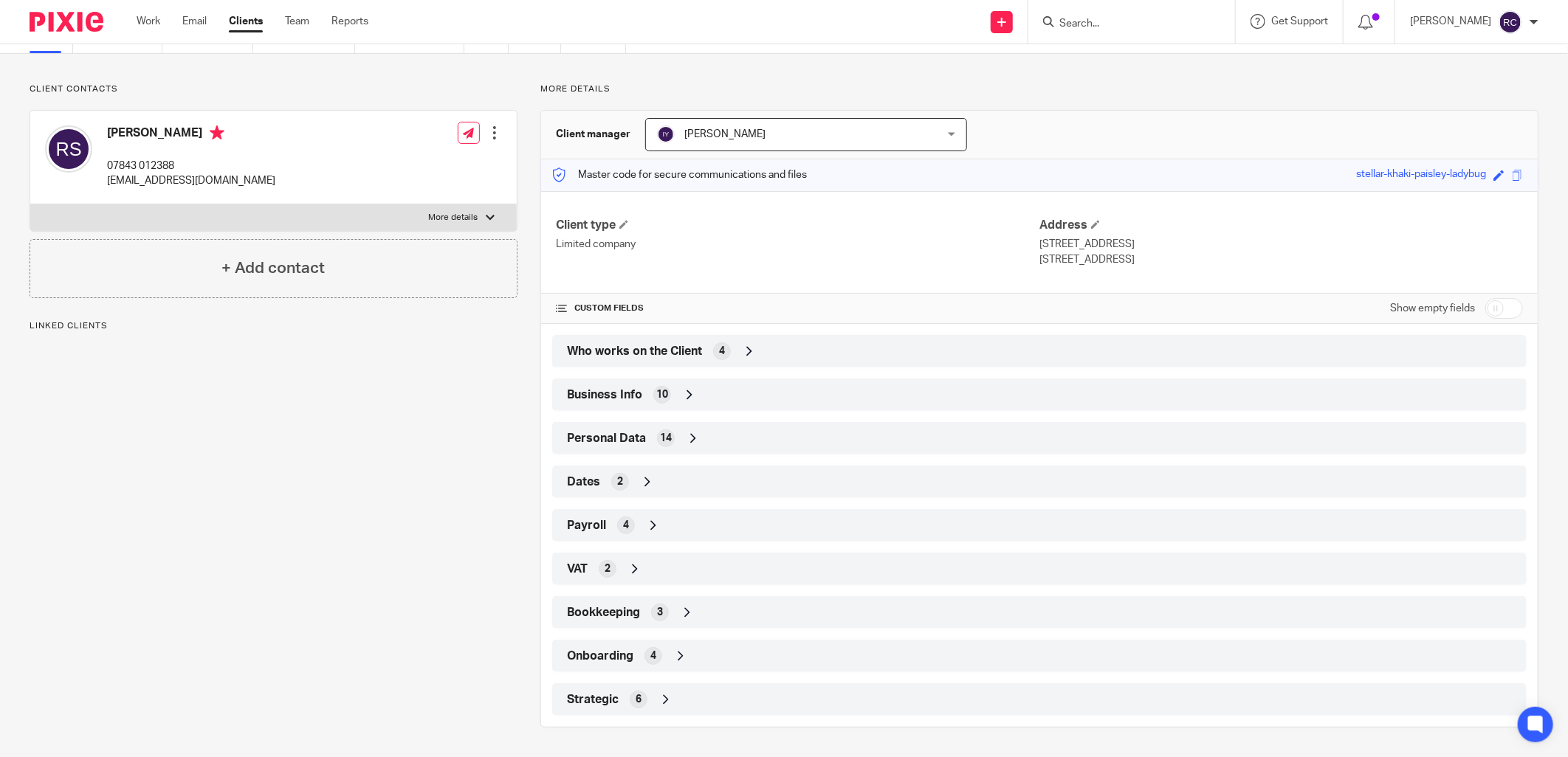
click at [607, 658] on span "Onboarding" at bounding box center [600, 656] width 66 height 15
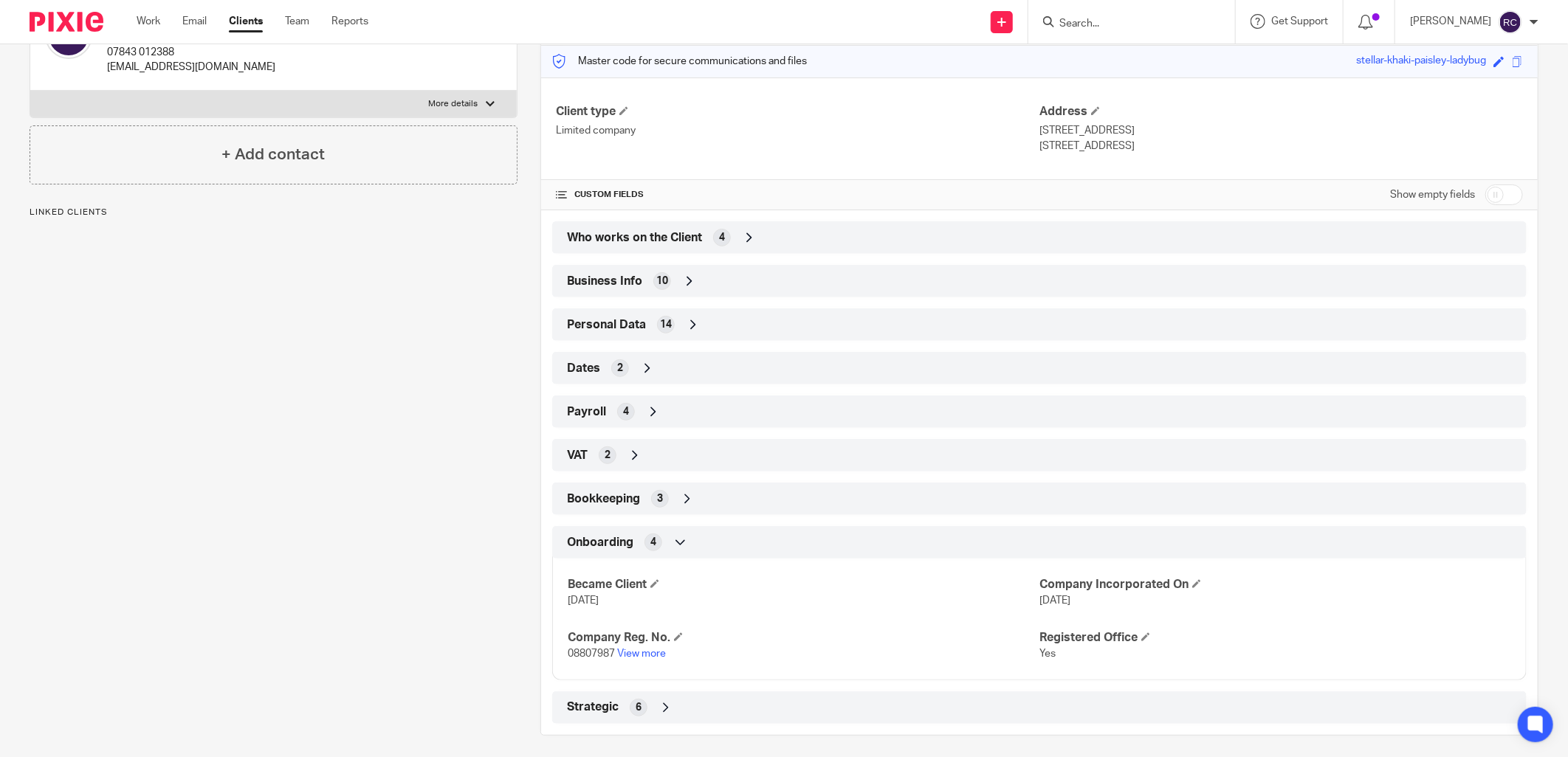
scroll to position [195, 0]
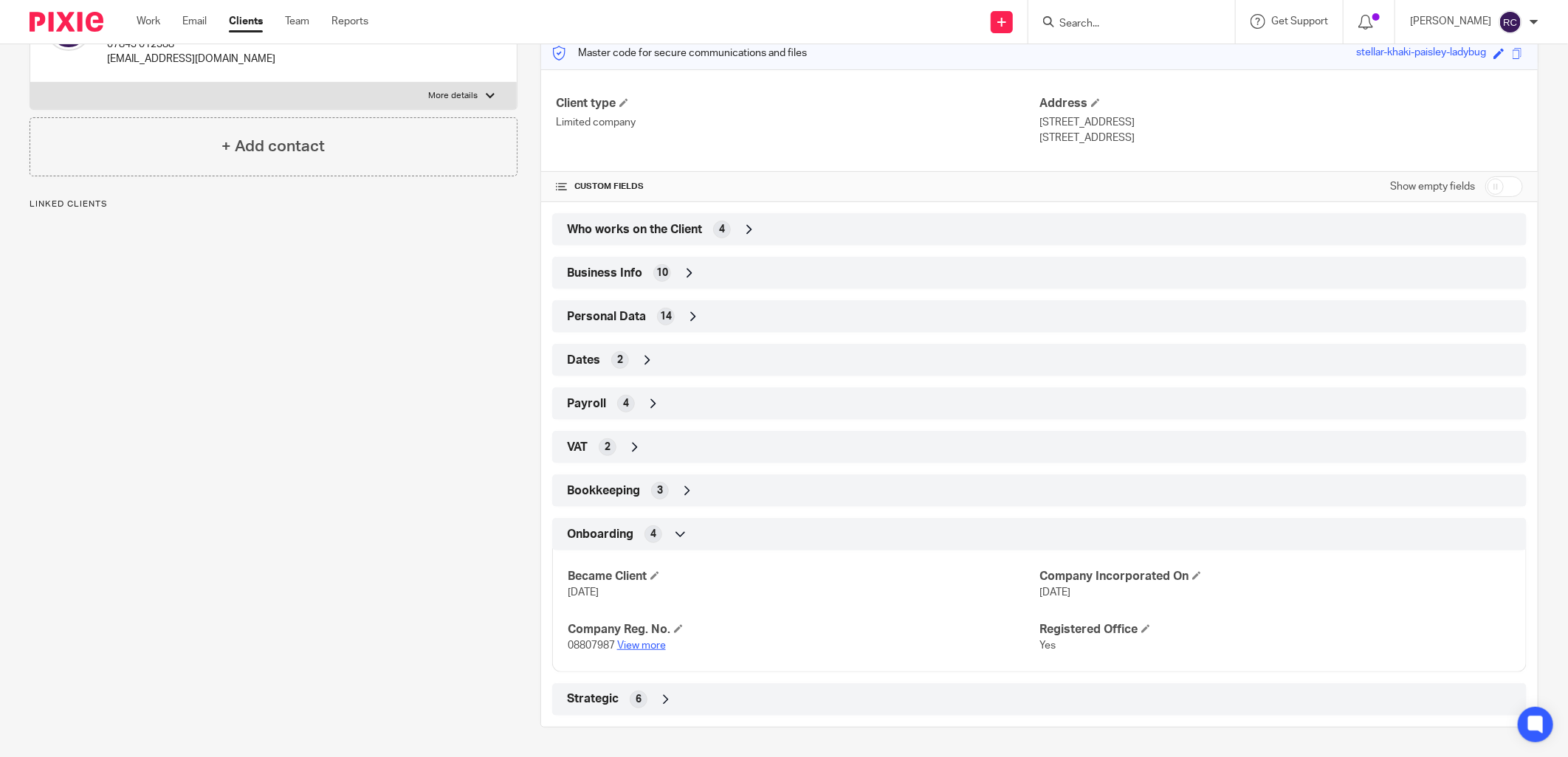
click at [642, 642] on link "View more" at bounding box center [641, 645] width 48 height 10
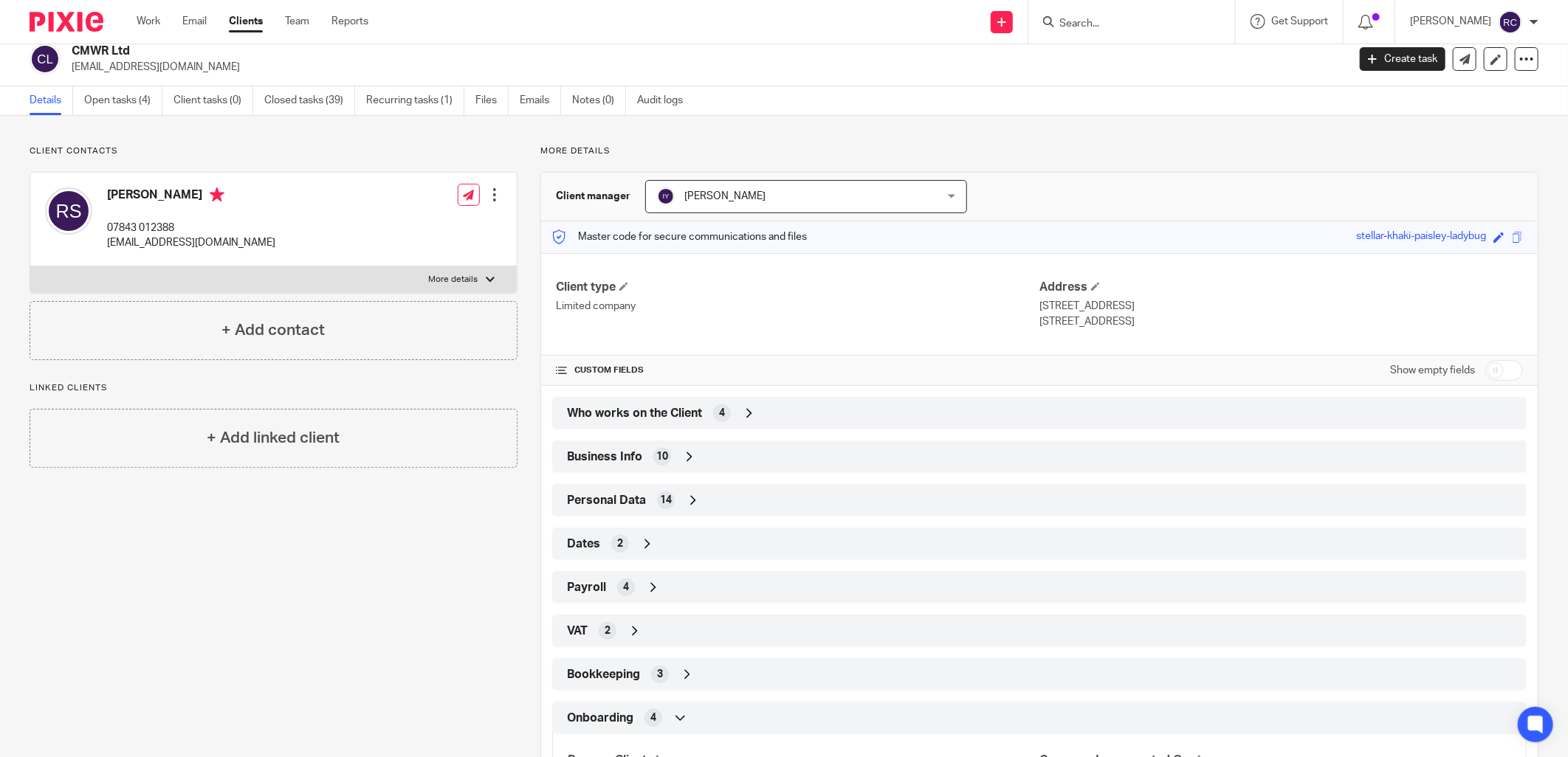
scroll to position [0, 0]
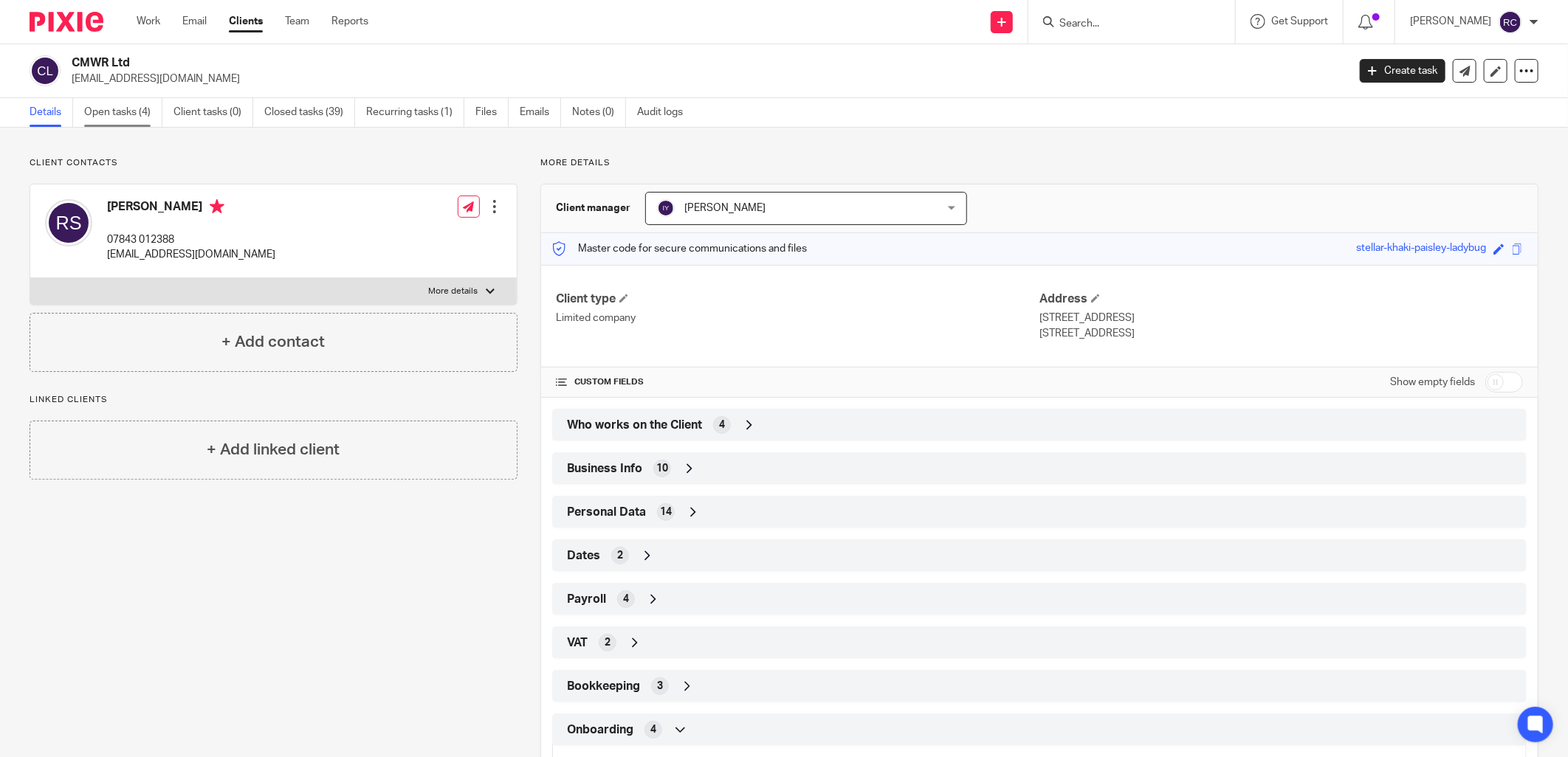
click at [111, 111] on link "Open tasks (4)" at bounding box center [123, 113] width 79 height 28
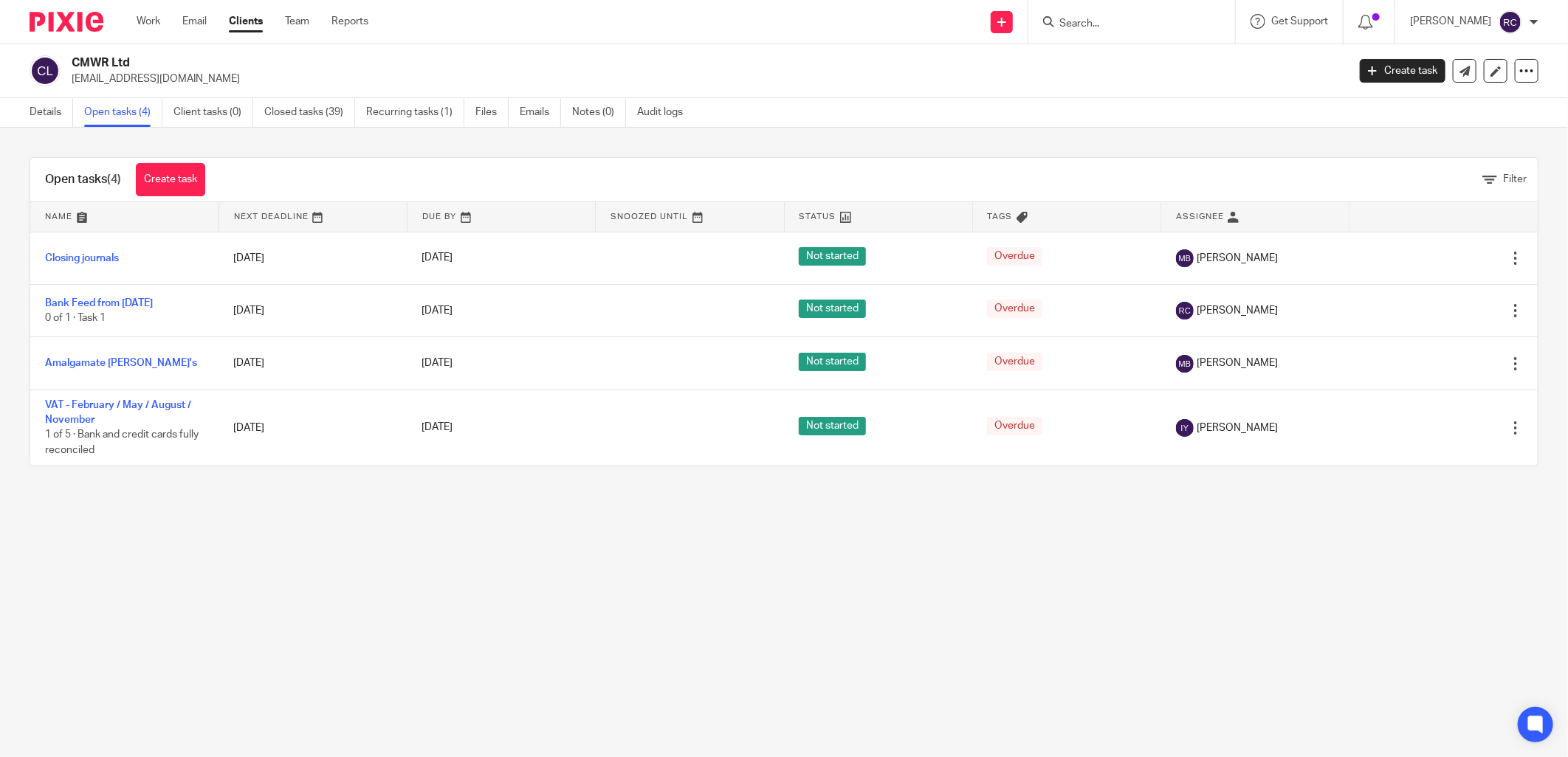
click at [1100, 24] on input "Search" at bounding box center [1124, 25] width 133 height 13
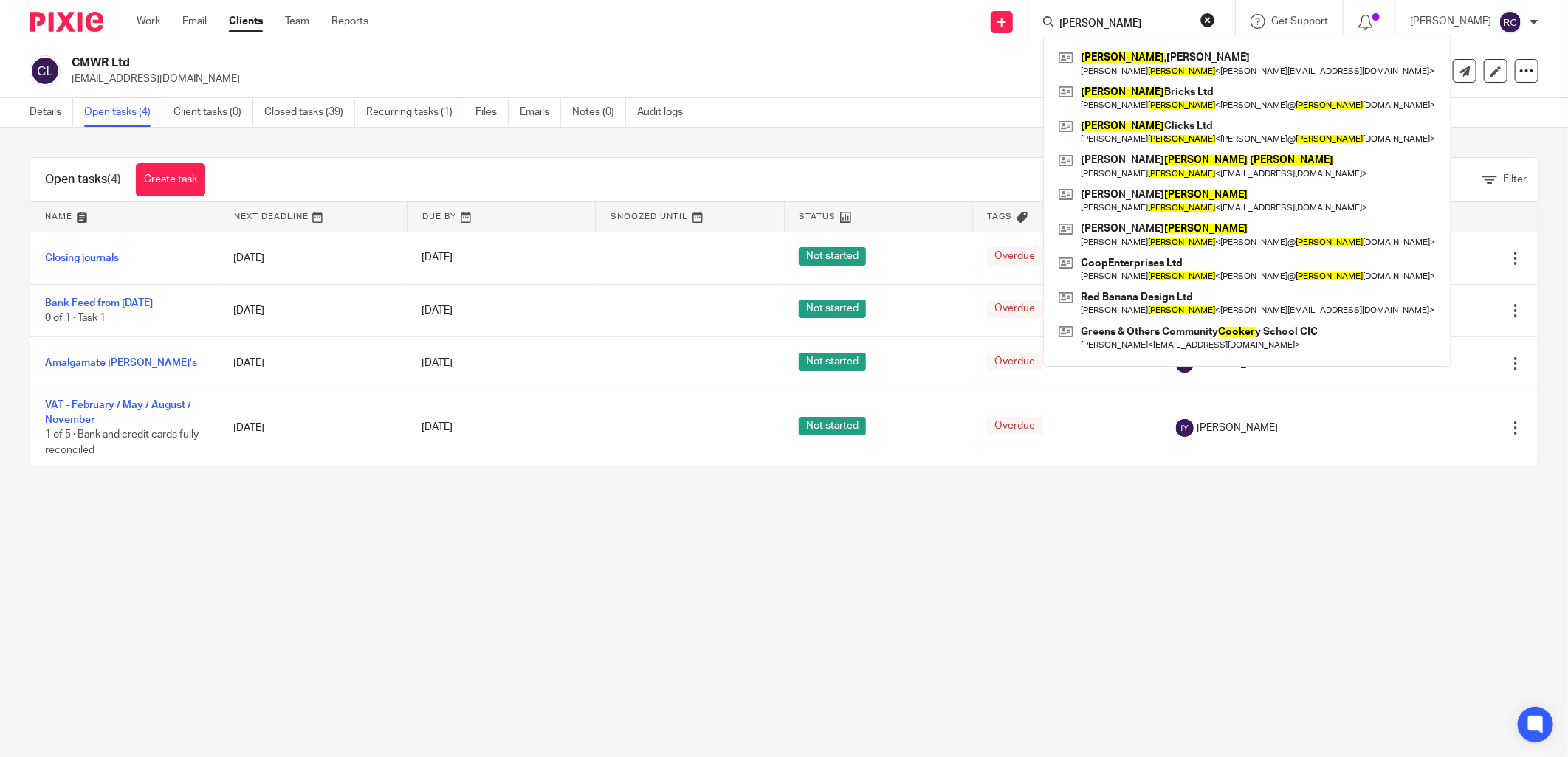
type input "[PERSON_NAME]"
click button "submit" at bounding box center [0, 0] width 0 height 0
click at [1126, 128] on link at bounding box center [1248, 132] width 385 height 34
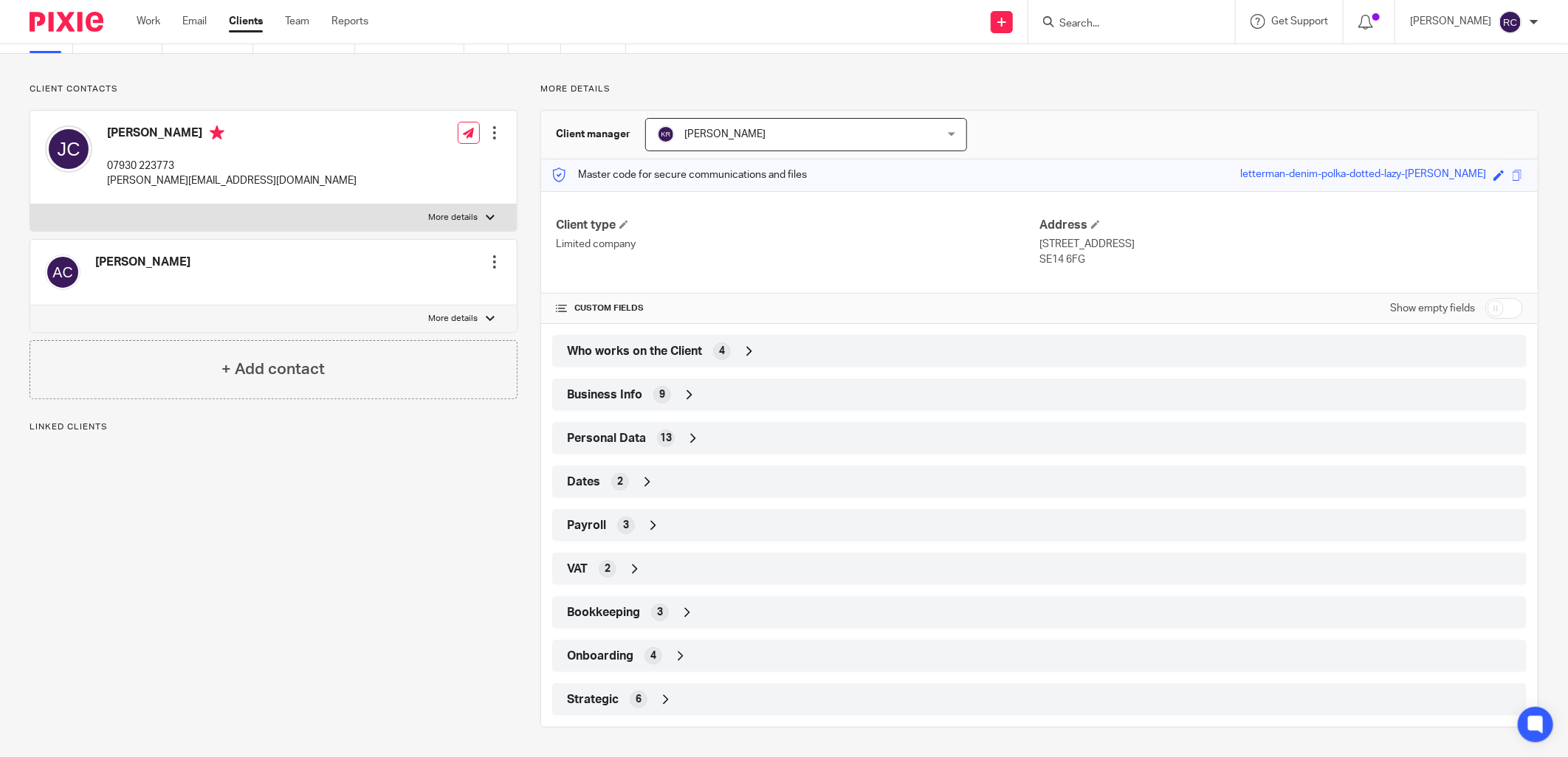
click at [598, 652] on span "Onboarding" at bounding box center [600, 656] width 66 height 15
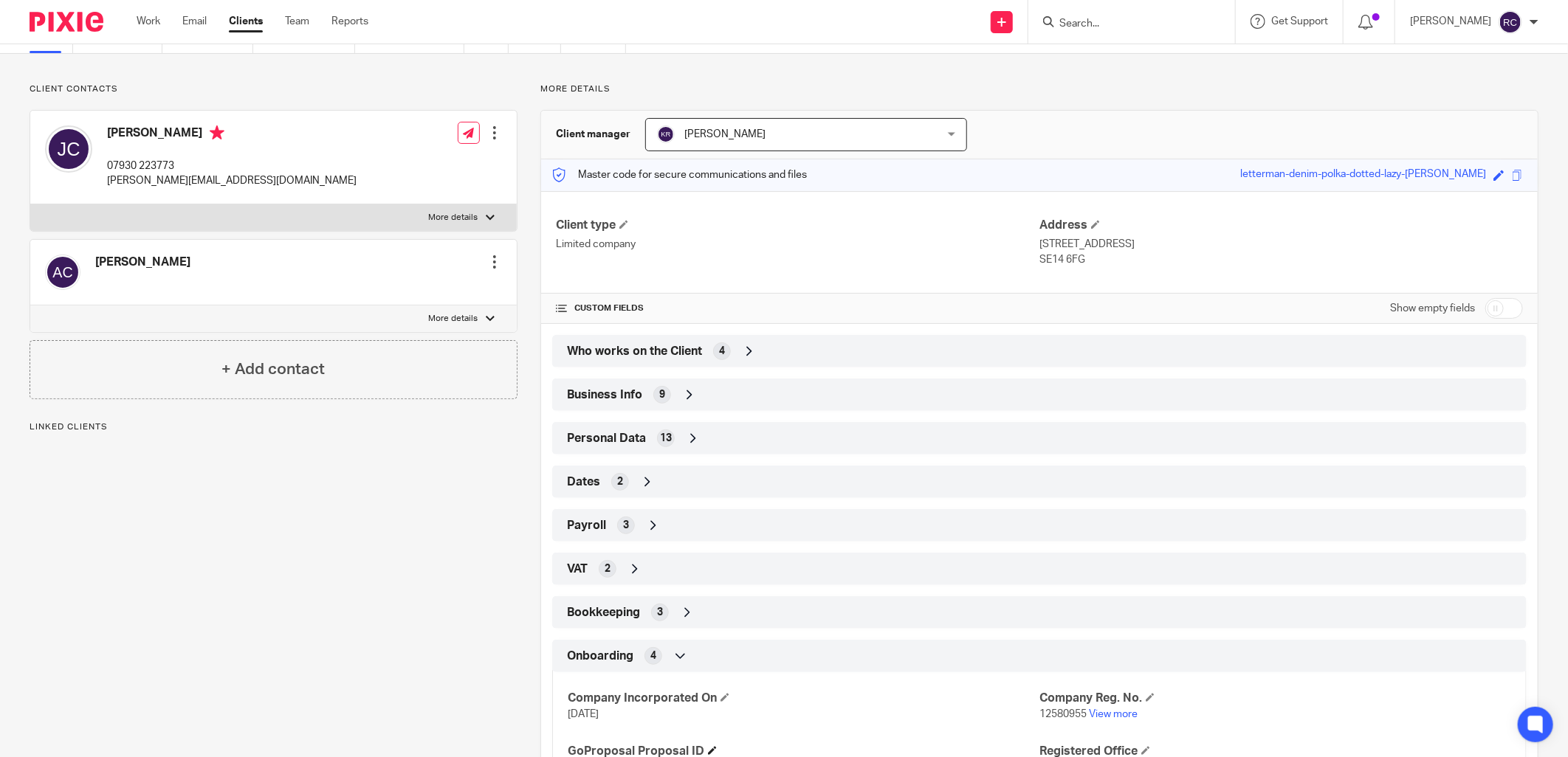
scroll to position [195, 0]
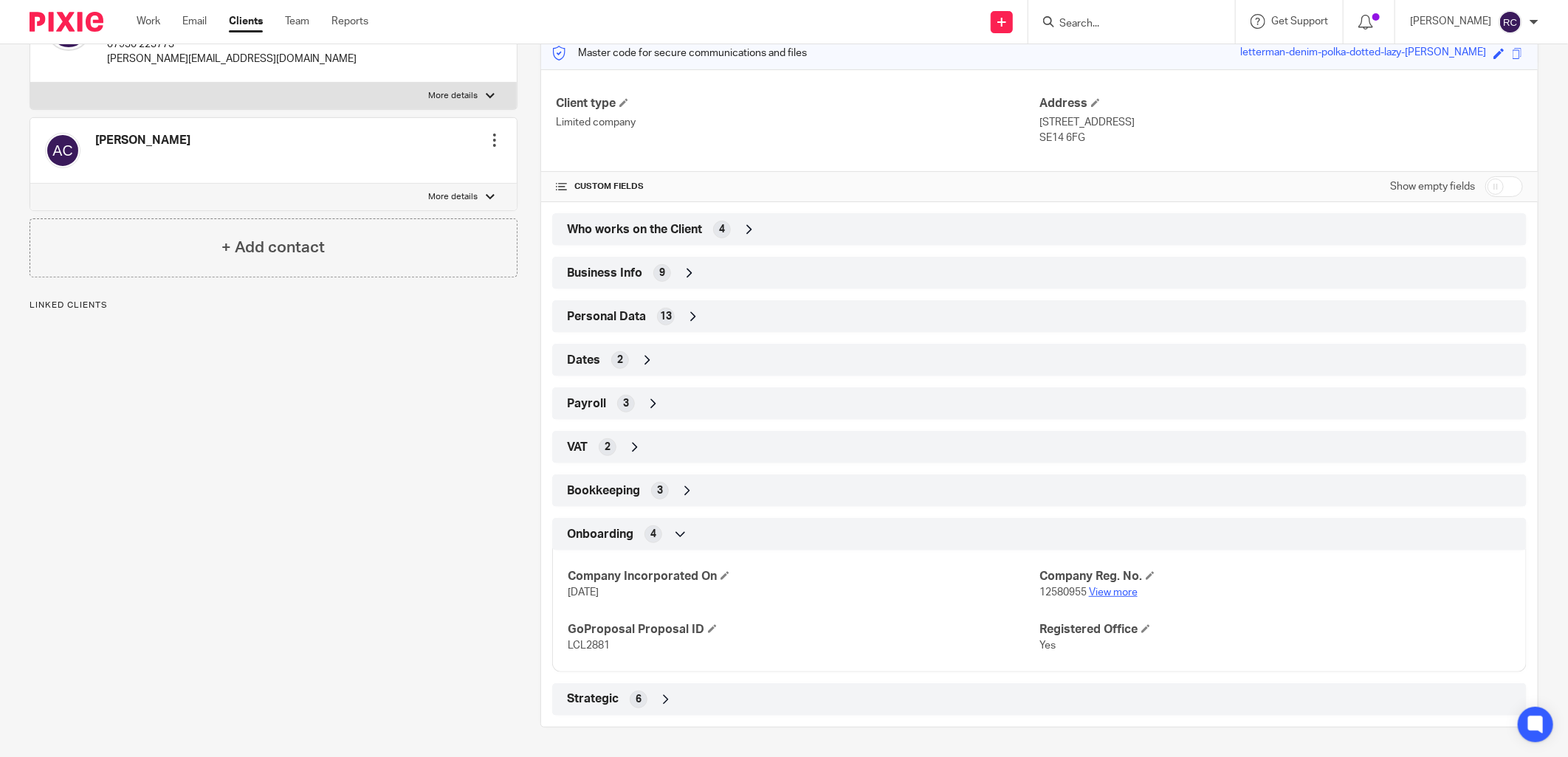
click at [1109, 596] on link "View more" at bounding box center [1113, 592] width 48 height 10
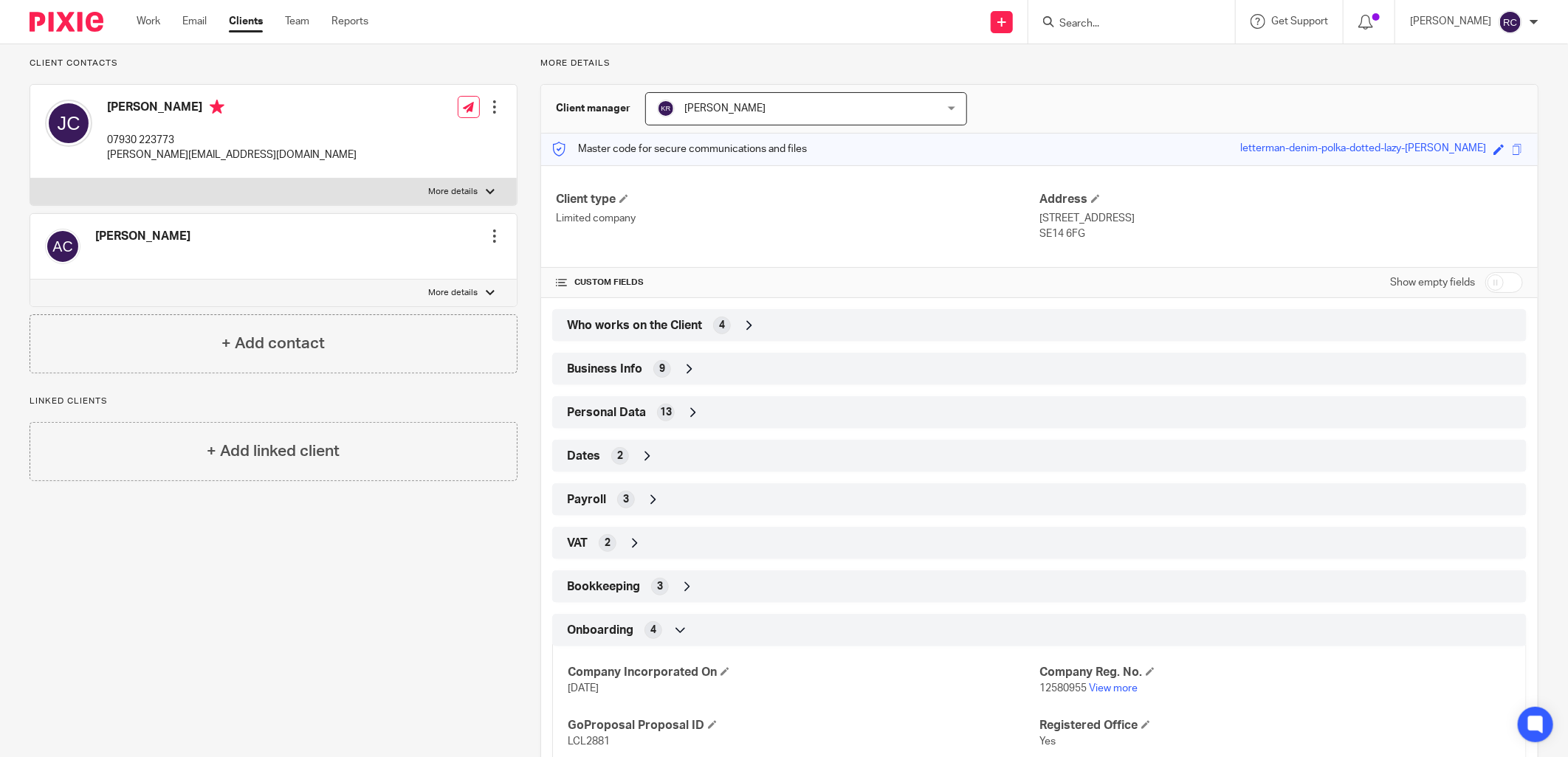
scroll to position [0, 0]
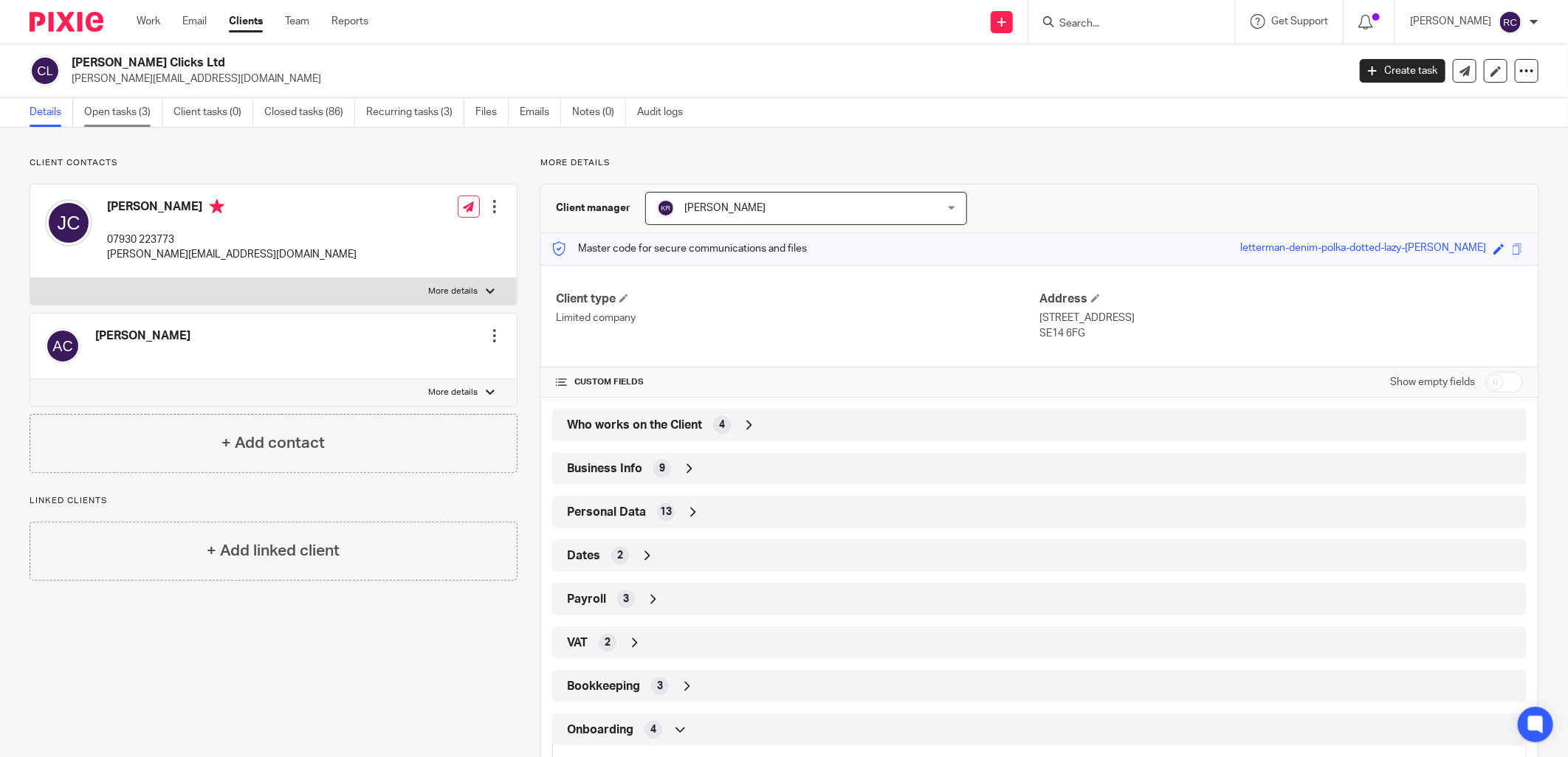
click at [121, 111] on link "Open tasks (3)" at bounding box center [123, 113] width 79 height 28
